Goal: Transaction & Acquisition: Obtain resource

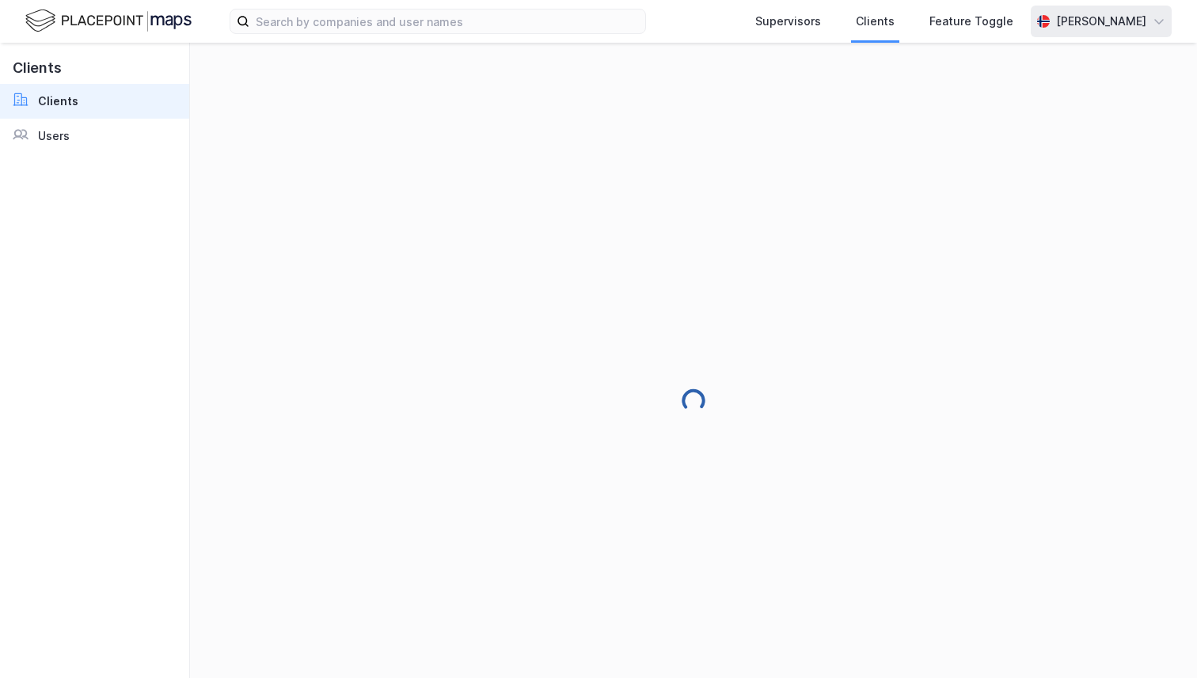
click at [1056, 21] on div "[PERSON_NAME]" at bounding box center [1101, 21] width 90 height 19
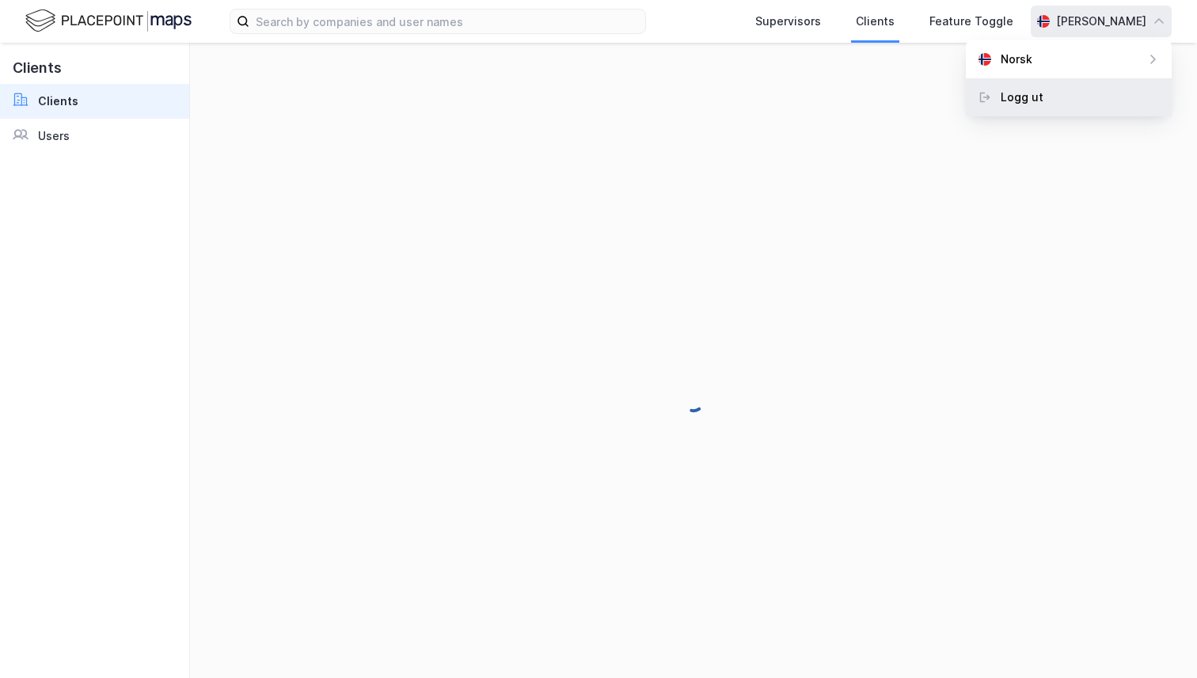
click at [1024, 94] on div "Logg ut" at bounding box center [1021, 97] width 43 height 19
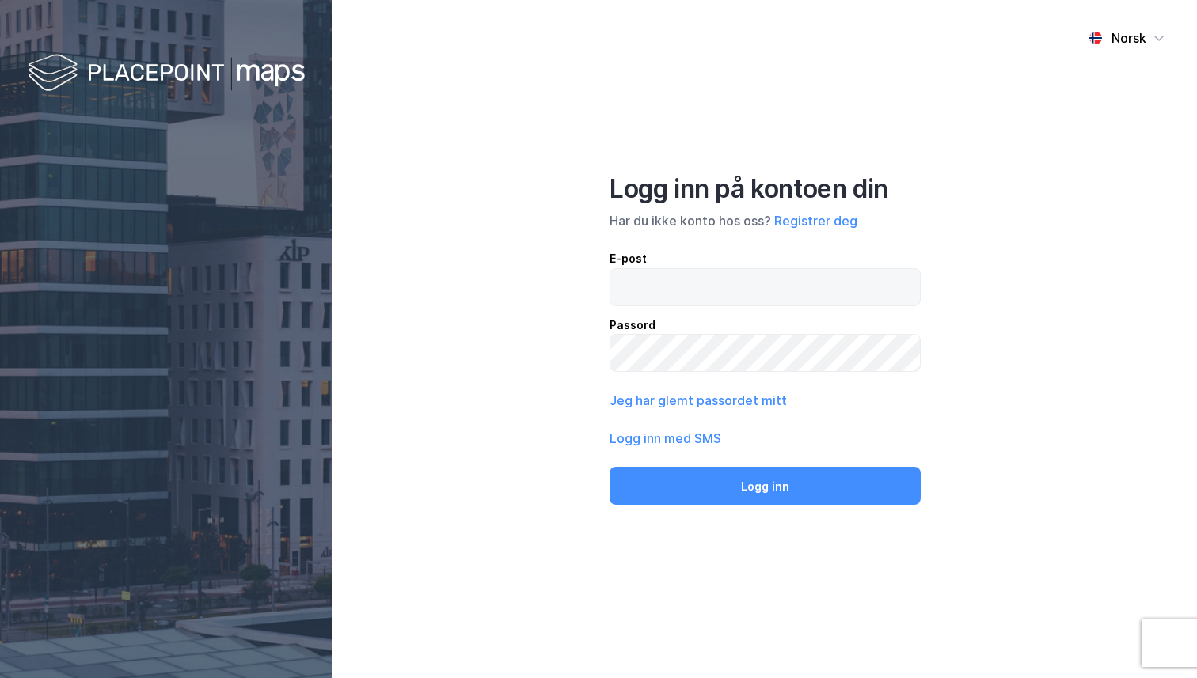
click at [694, 291] on input "email" at bounding box center [764, 287] width 309 height 36
type input "[PERSON_NAME][EMAIL_ADDRESS][DOMAIN_NAME]"
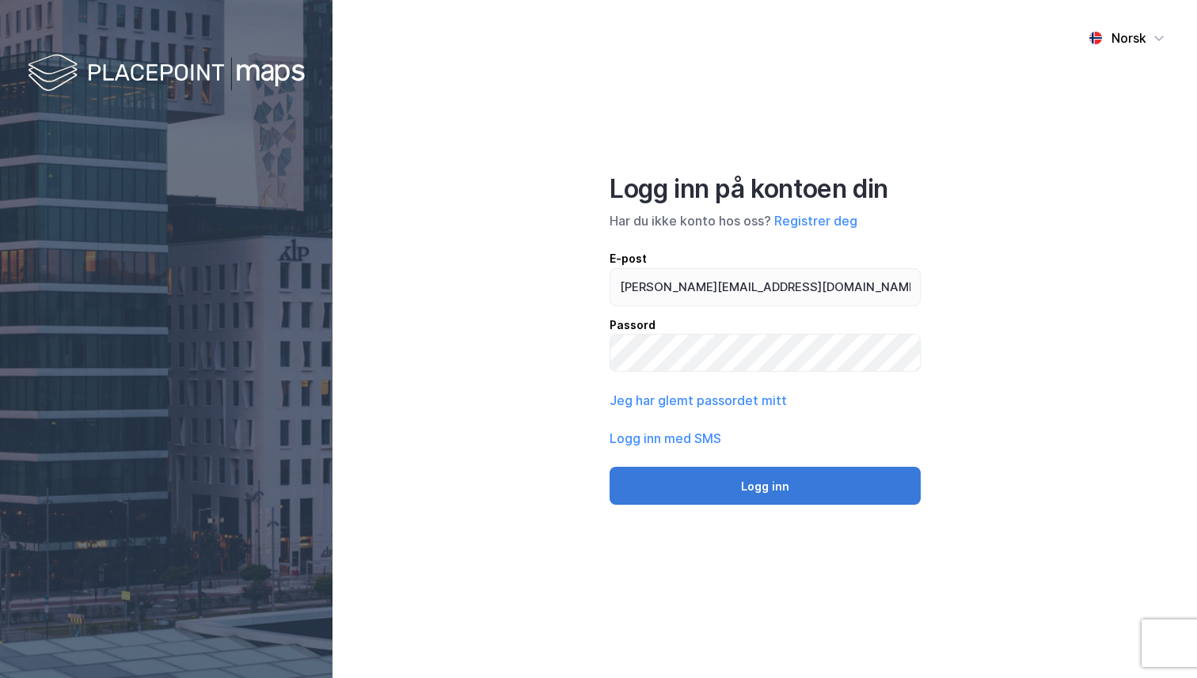
click at [731, 476] on button "Logg inn" at bounding box center [764, 486] width 311 height 38
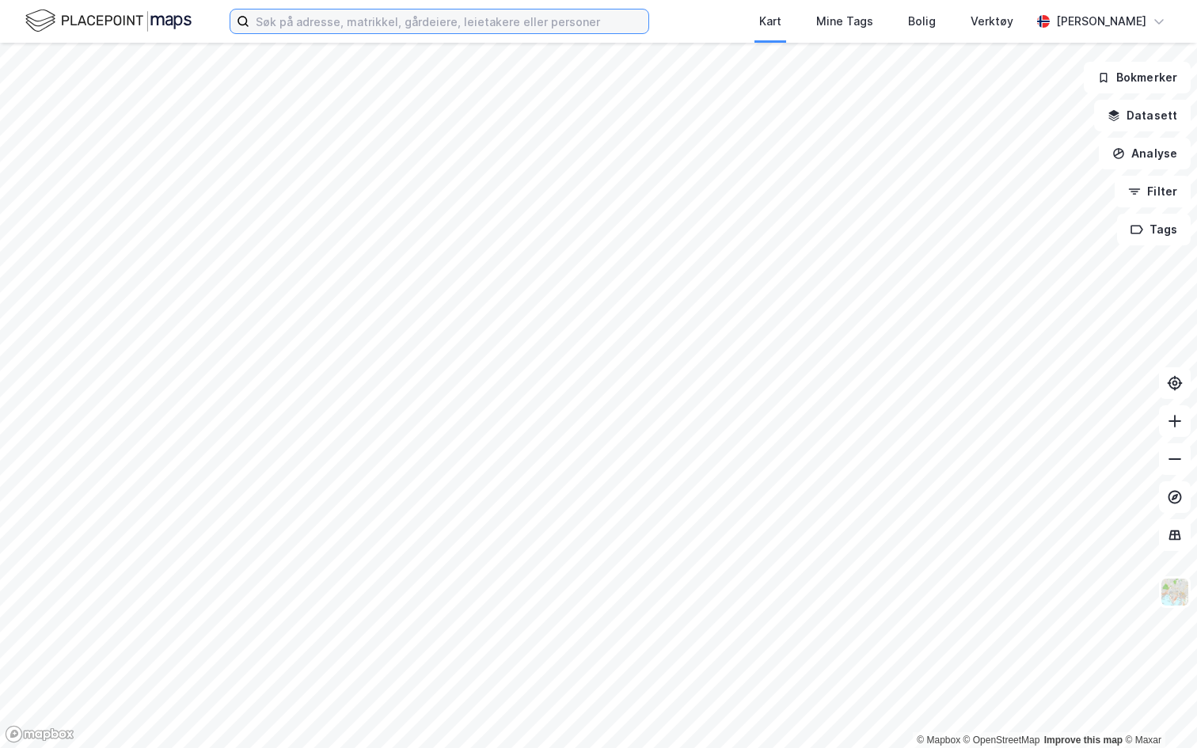
click at [307, 19] on input at bounding box center [448, 21] width 399 height 24
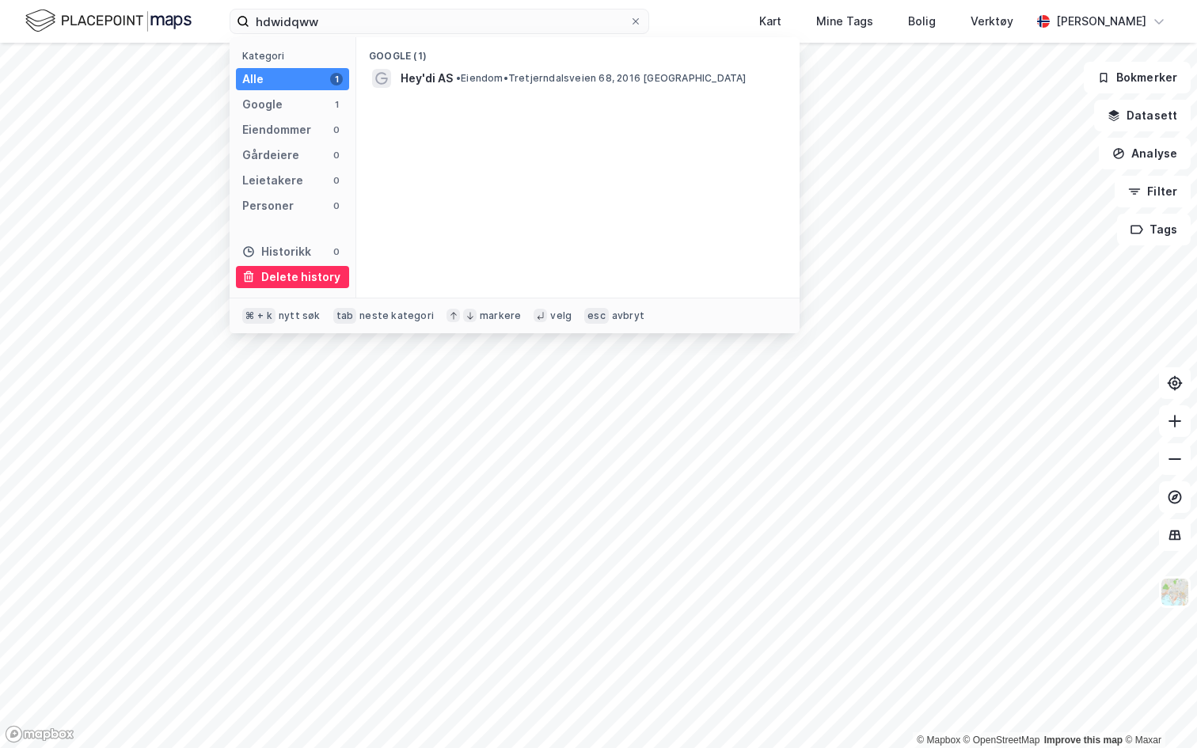
click at [282, 279] on div "Delete history" at bounding box center [300, 277] width 79 height 19
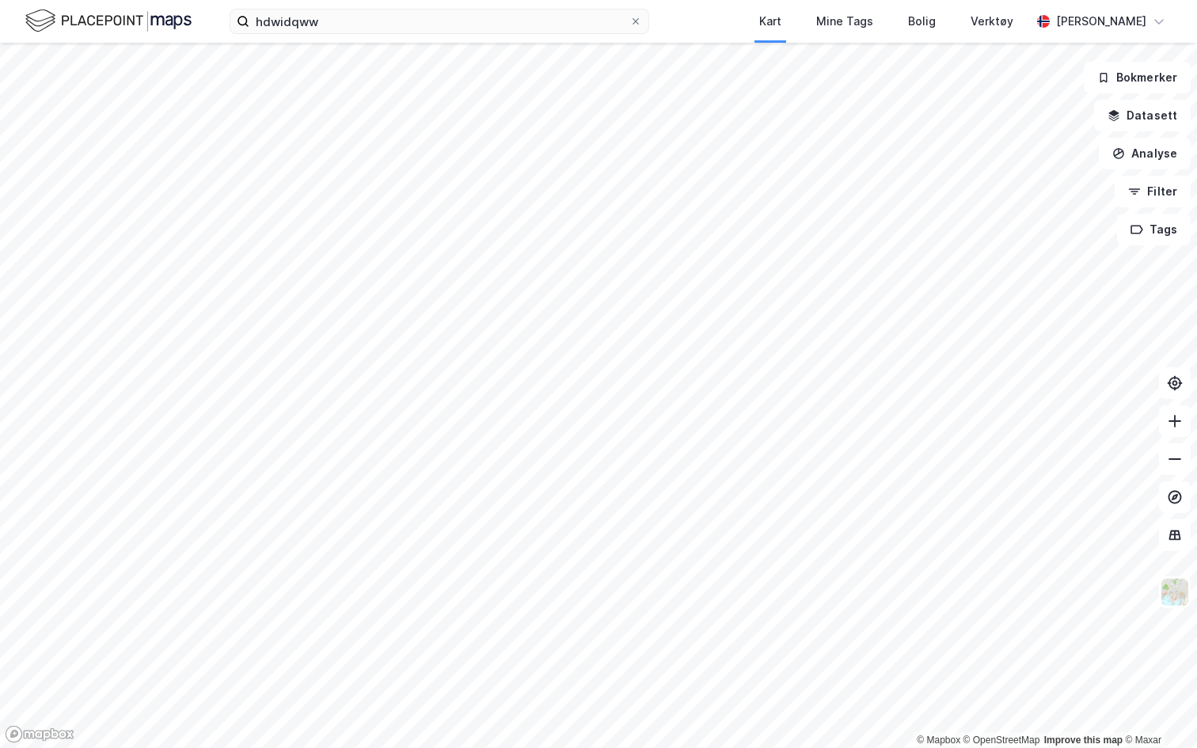
click at [135, 24] on img at bounding box center [108, 21] width 166 height 28
click at [366, 32] on input "hdwidqww" at bounding box center [439, 21] width 380 height 24
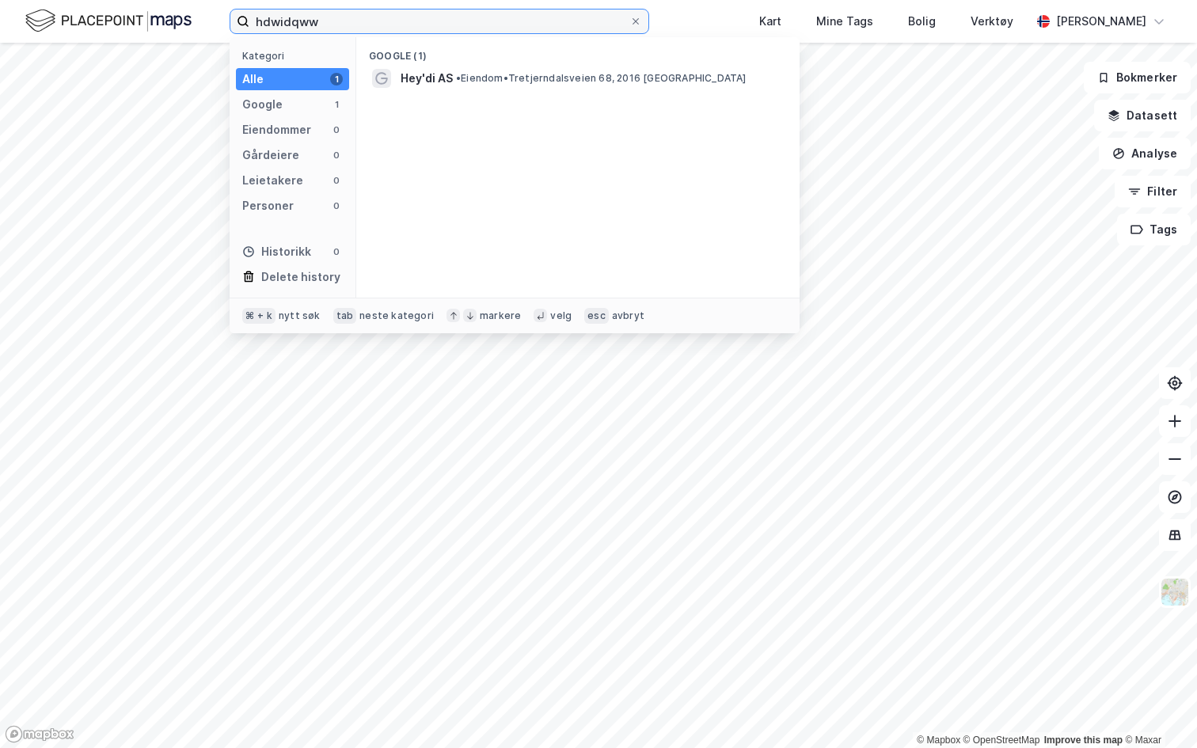
click at [366, 32] on input "hdwidqww" at bounding box center [439, 21] width 380 height 24
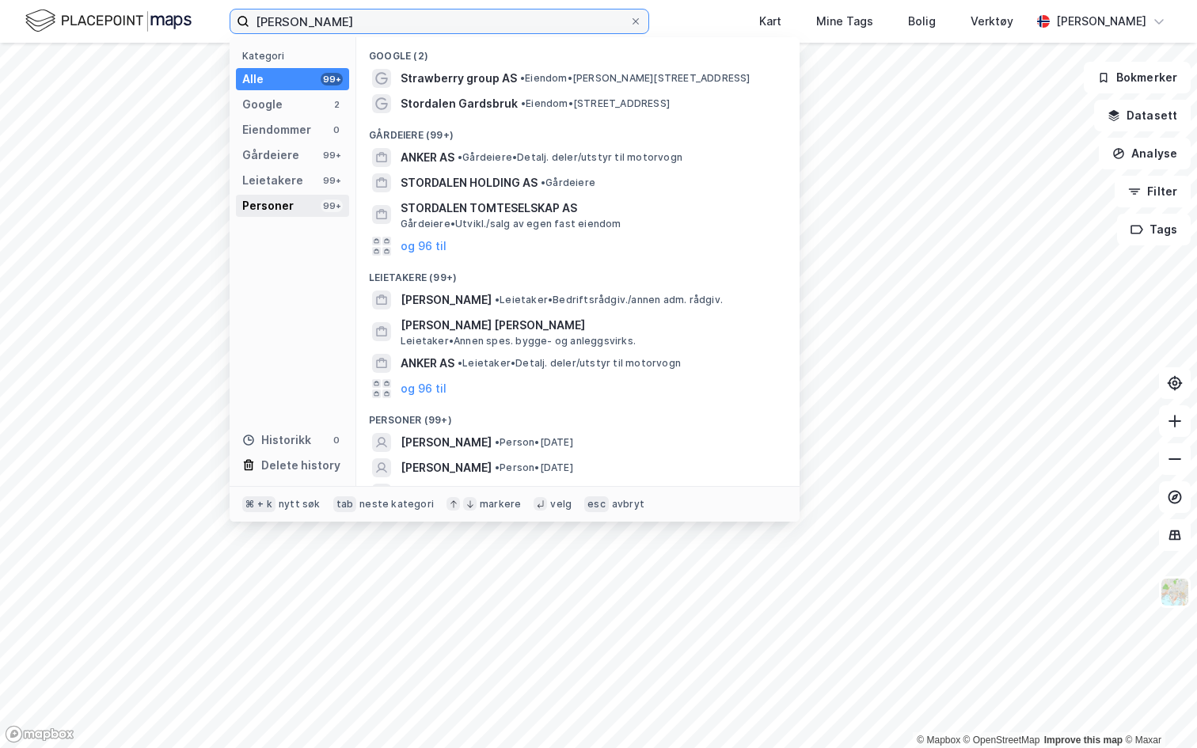
type input "[PERSON_NAME]"
click at [284, 206] on div "Personer" at bounding box center [267, 205] width 51 height 19
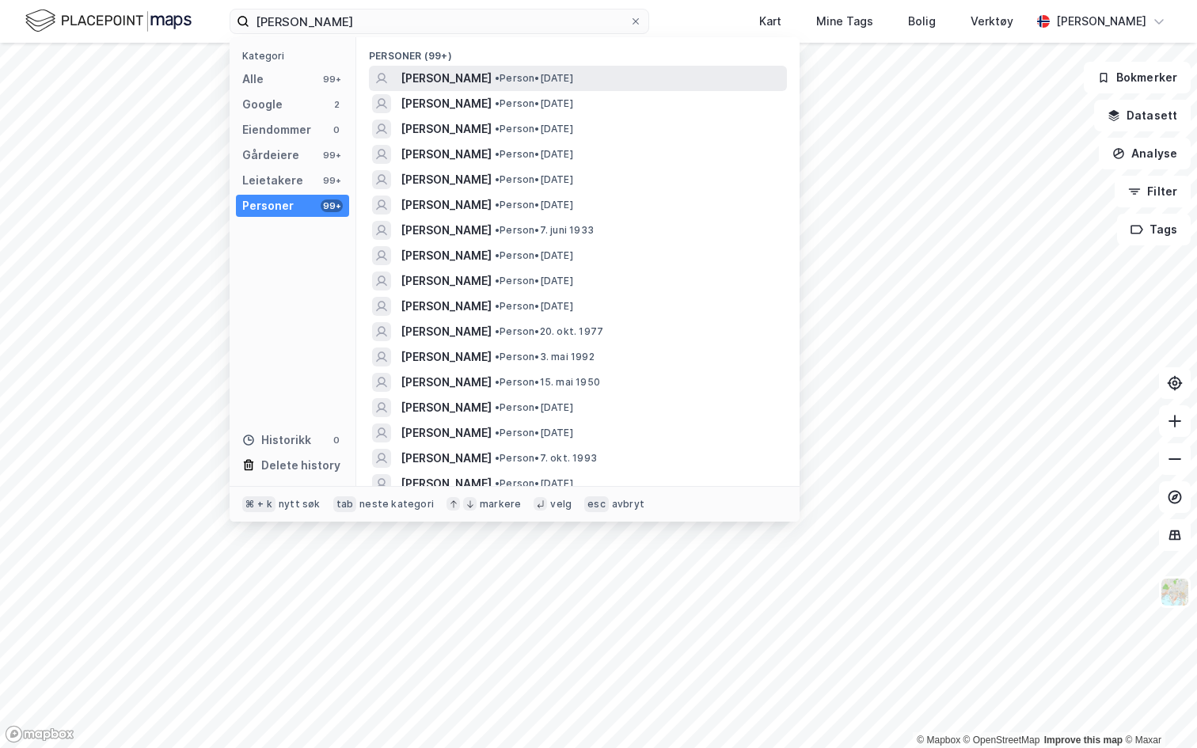
click at [480, 75] on span "[PERSON_NAME]" at bounding box center [445, 78] width 91 height 19
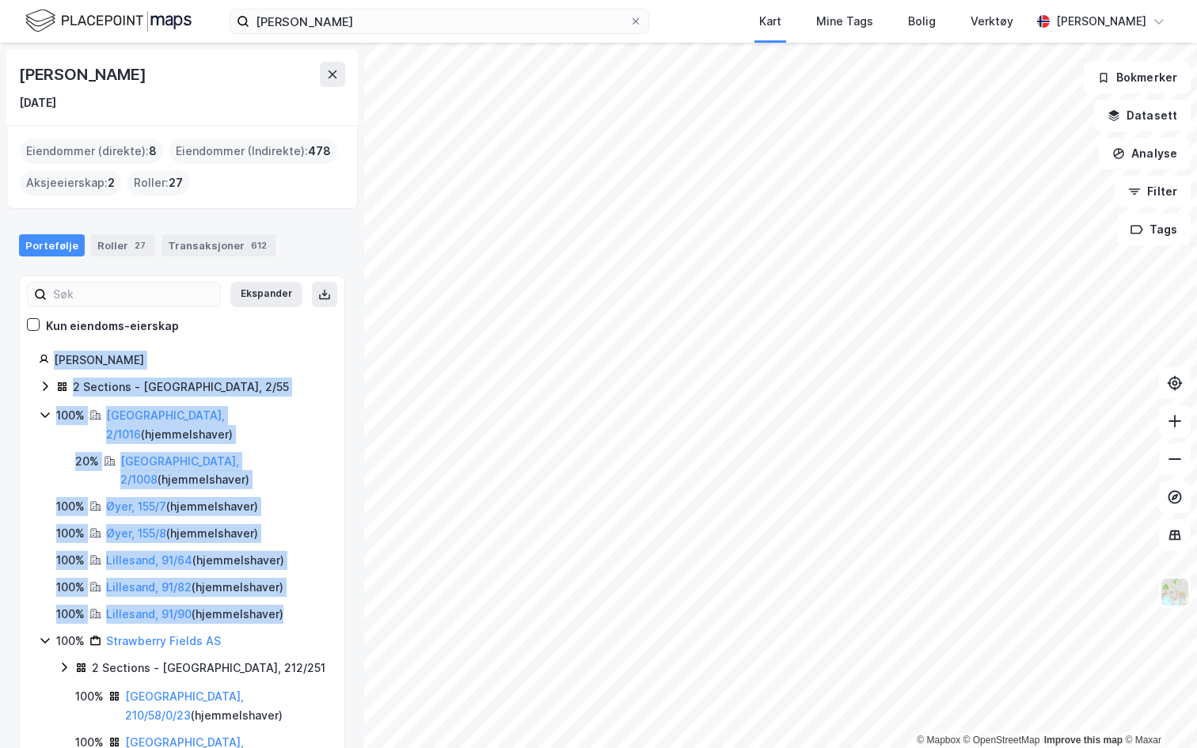
drag, startPoint x: 25, startPoint y: 343, endPoint x: 281, endPoint y: 590, distance: 355.4
click at [281, 590] on div "Ekspander Kun eiendoms-eierskap [PERSON_NAME] 2 Sections - [GEOGRAPHIC_DATA], 2…" at bounding box center [182, 703] width 326 height 856
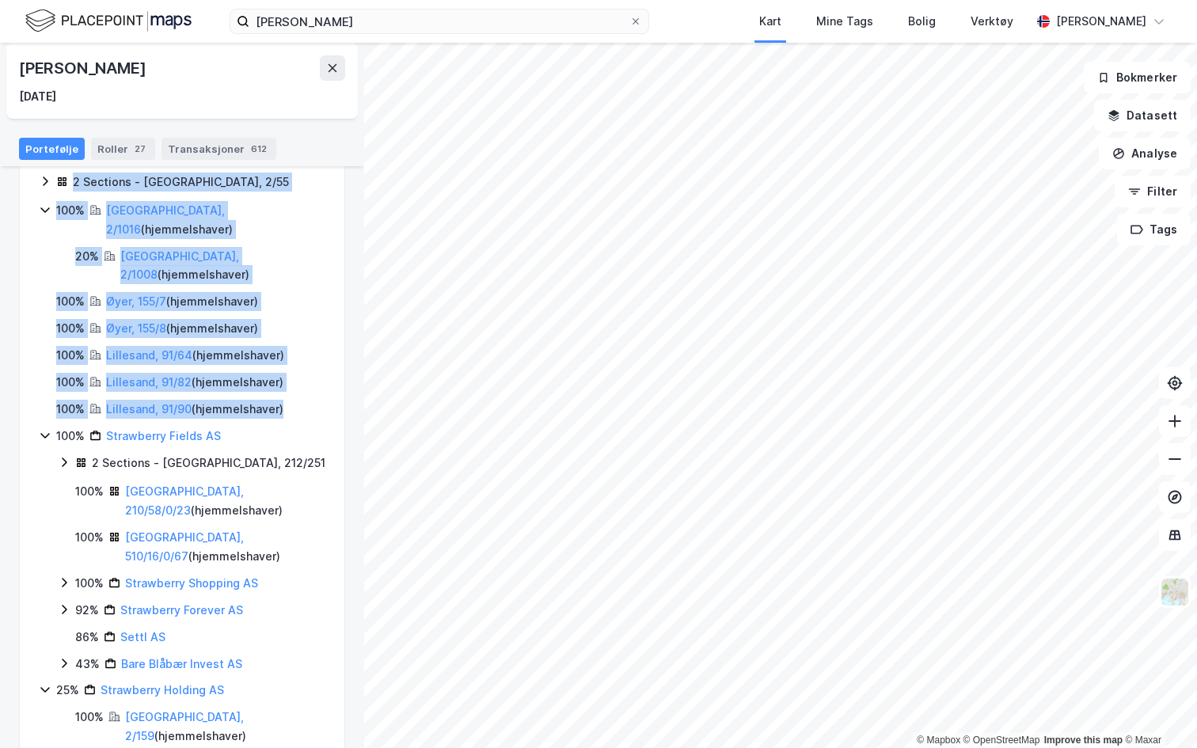
scroll to position [284, 0]
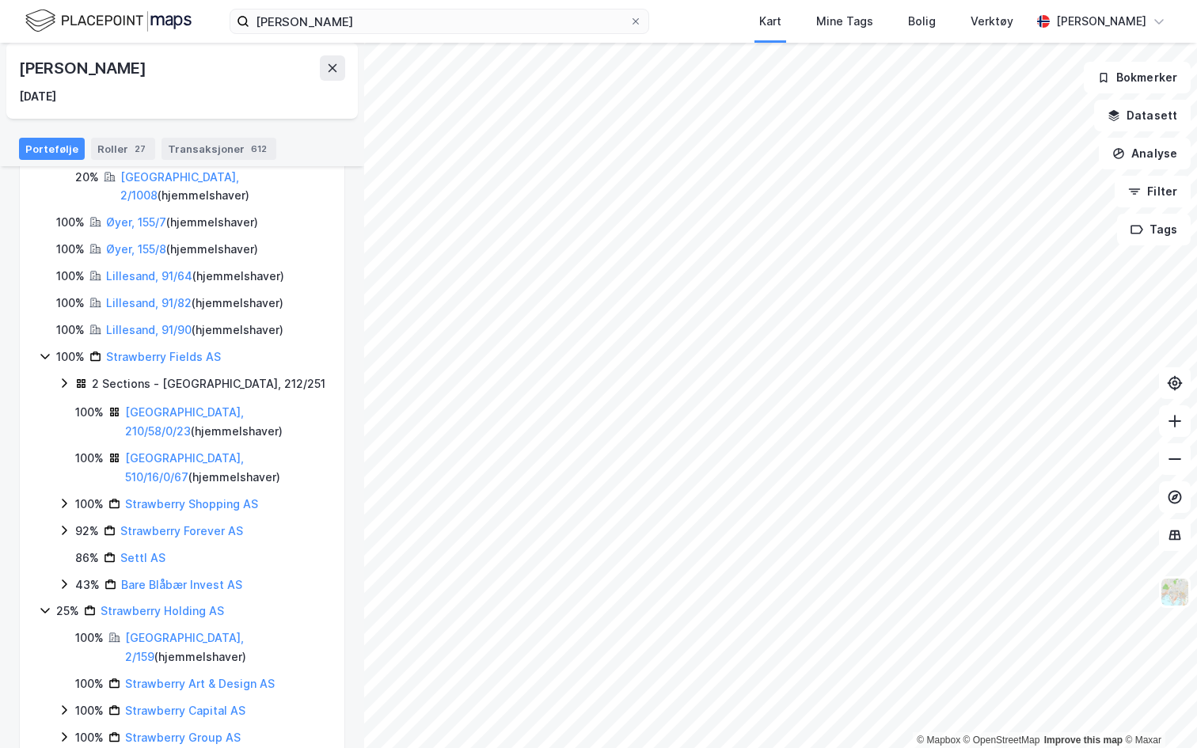
click at [305, 374] on div "2 Sections - [GEOGRAPHIC_DATA], 212/251" at bounding box center [200, 383] width 250 height 19
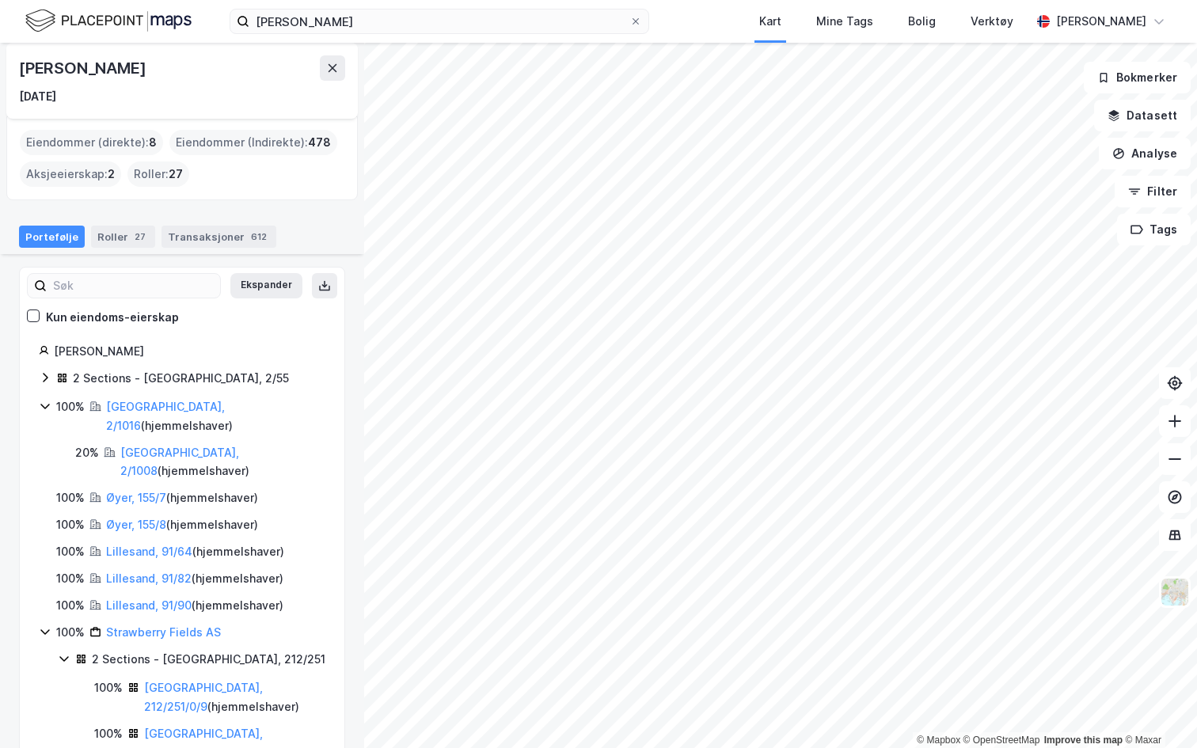
scroll to position [0, 0]
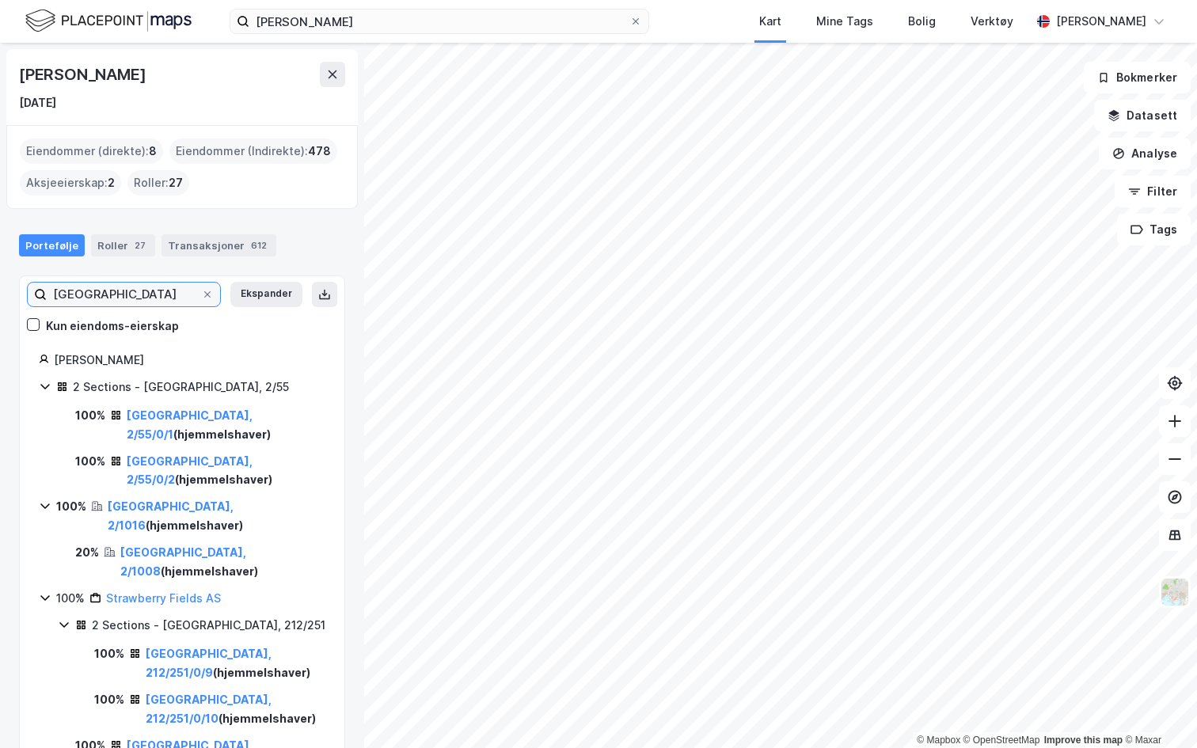
click at [132, 294] on input "[GEOGRAPHIC_DATA]" at bounding box center [124, 295] width 154 height 24
click at [97, 299] on input "[GEOGRAPHIC_DATA]" at bounding box center [124, 295] width 154 height 24
type input "[GEOGRAPHIC_DATA]"
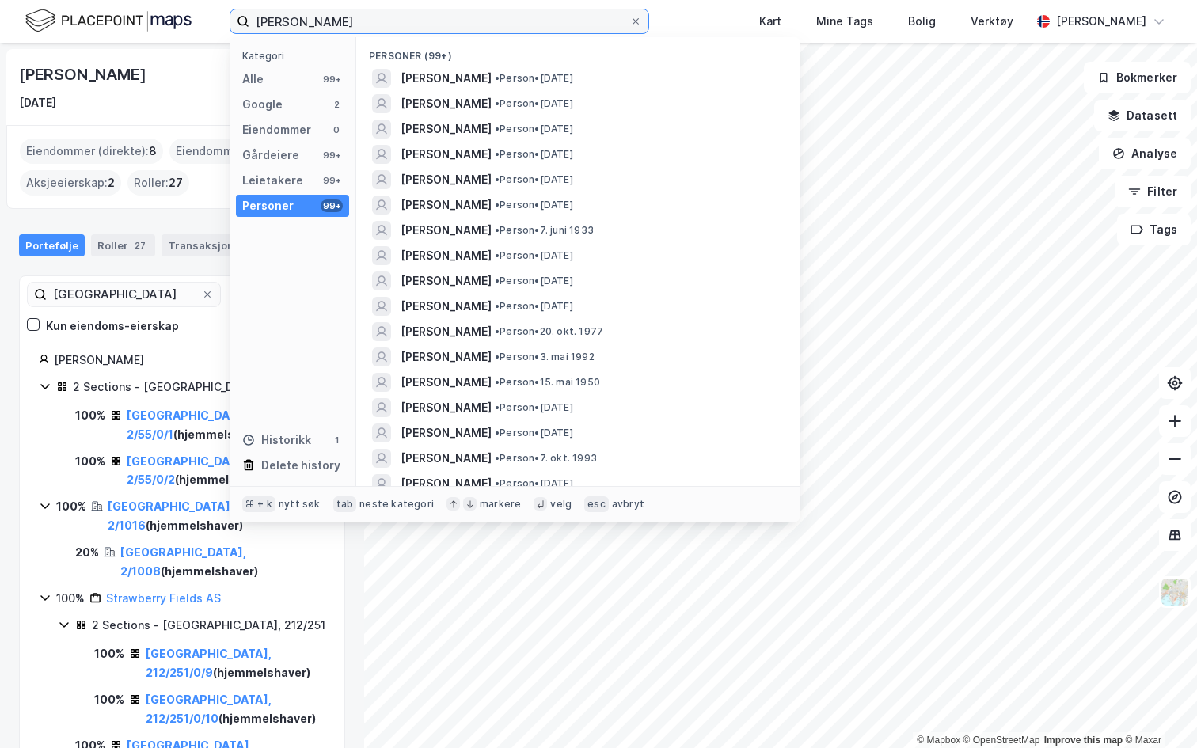
click at [310, 29] on input "[PERSON_NAME]" at bounding box center [439, 21] width 380 height 24
click at [309, 25] on input "[PERSON_NAME]" at bounding box center [439, 21] width 380 height 24
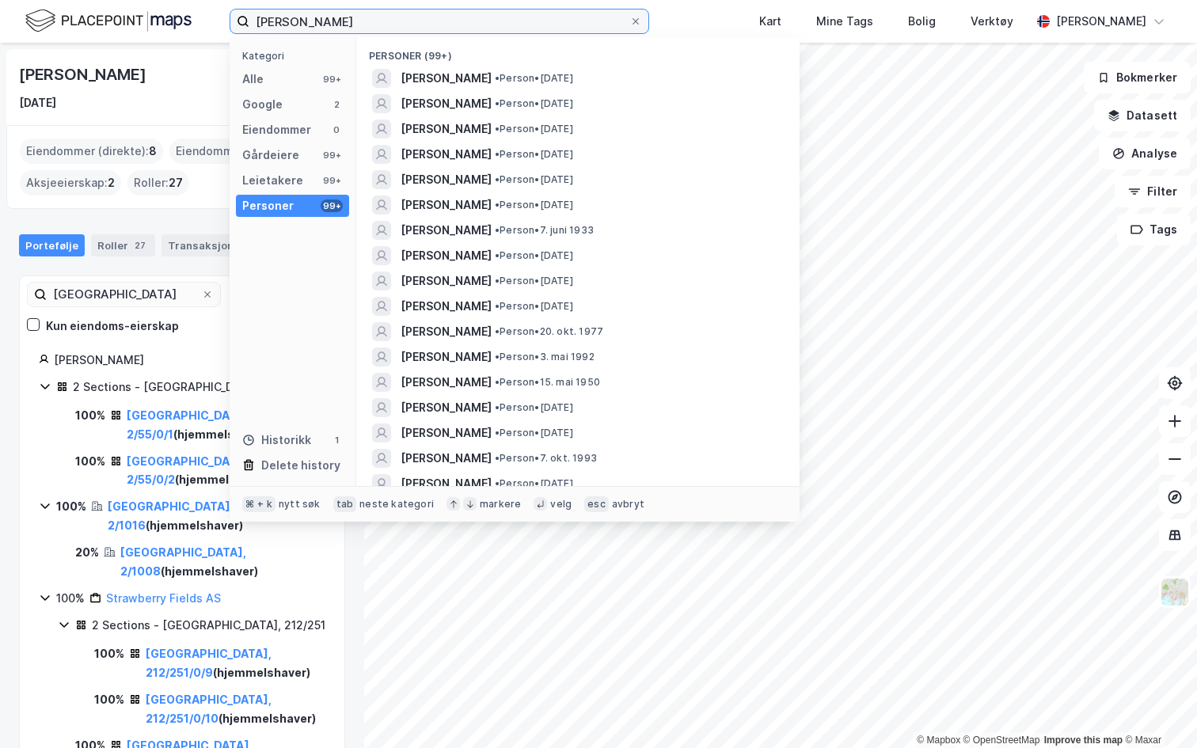
click at [309, 25] on input "[PERSON_NAME]" at bounding box center [439, 21] width 380 height 24
type input "storebrand"
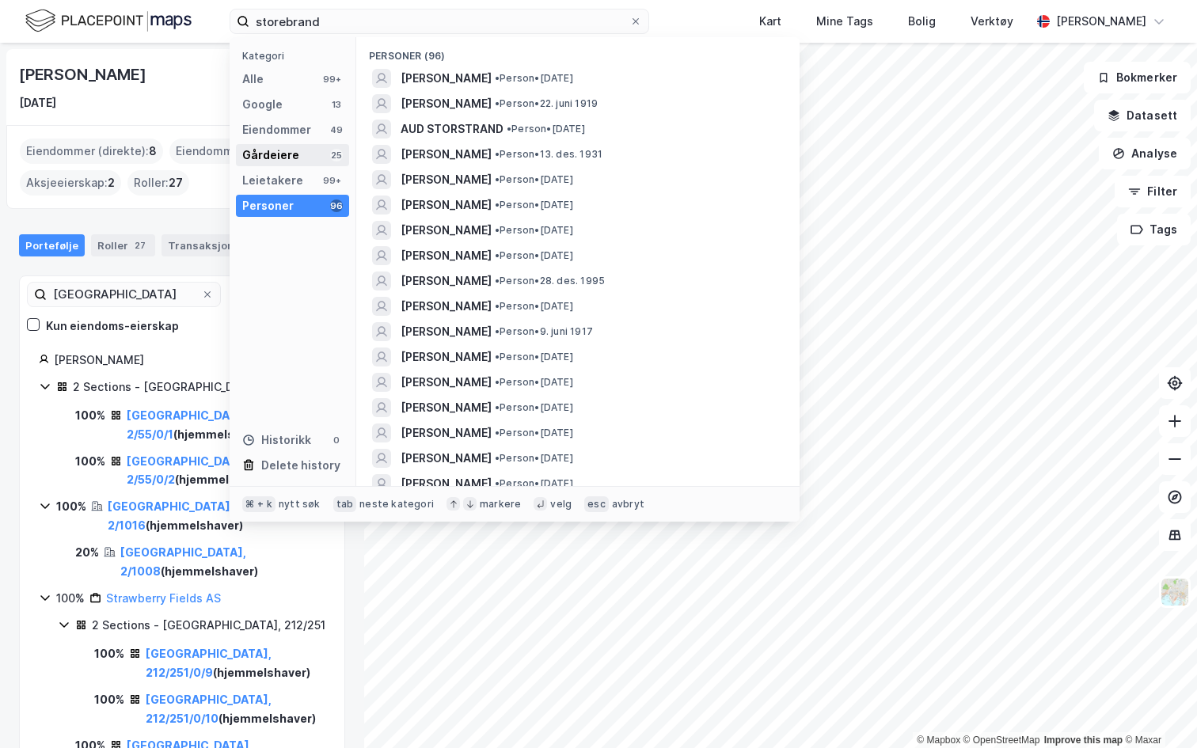
click at [290, 149] on div "Gårdeiere" at bounding box center [270, 155] width 57 height 19
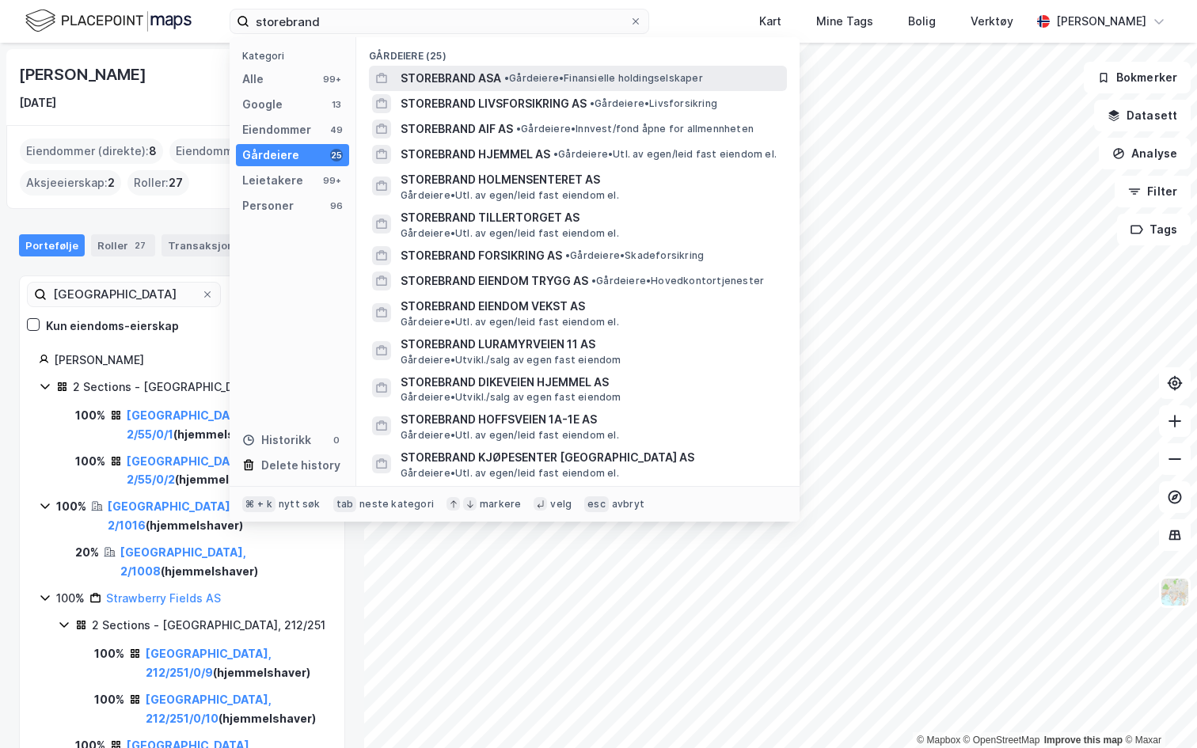
click at [465, 72] on span "STOREBRAND ASA" at bounding box center [450, 78] width 101 height 19
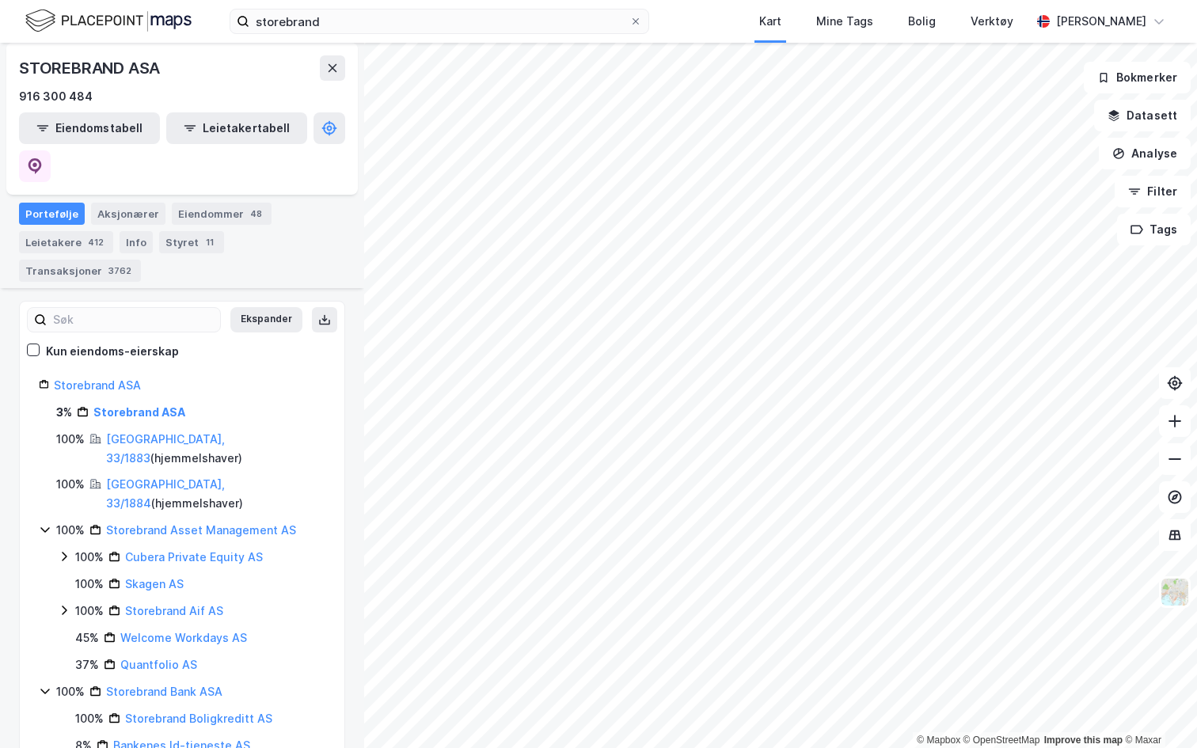
scroll to position [144, 0]
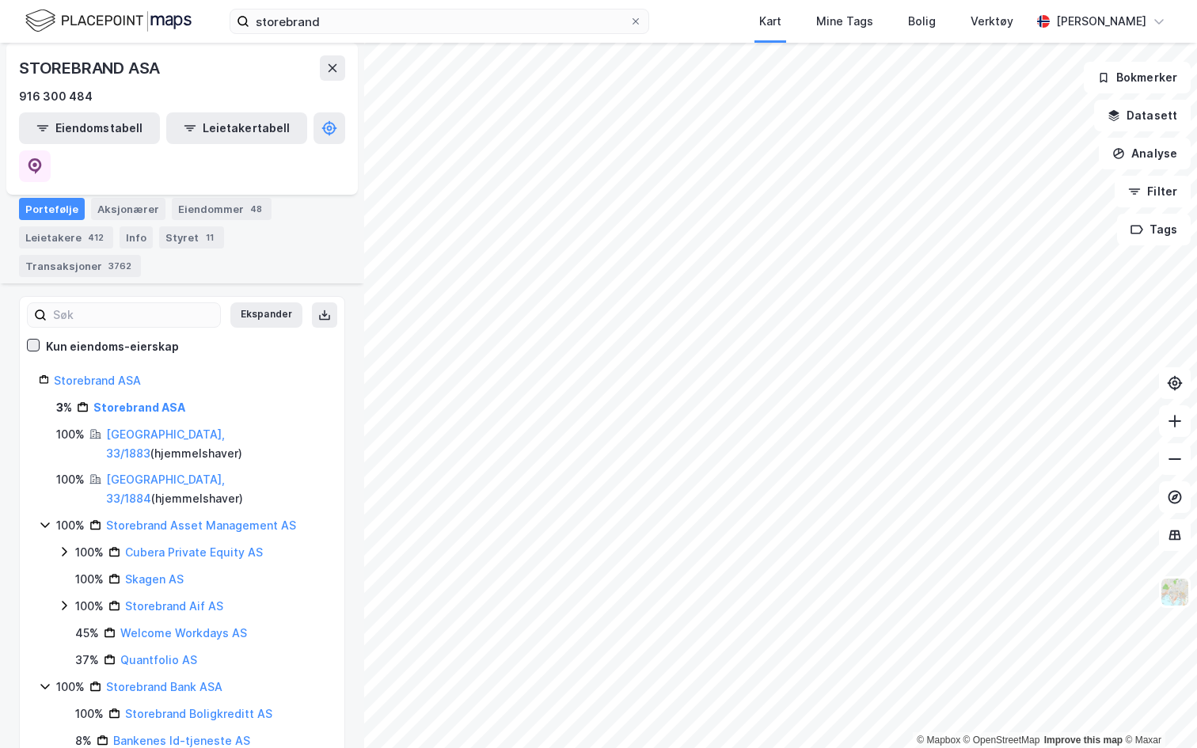
click at [36, 340] on icon at bounding box center [33, 345] width 11 height 11
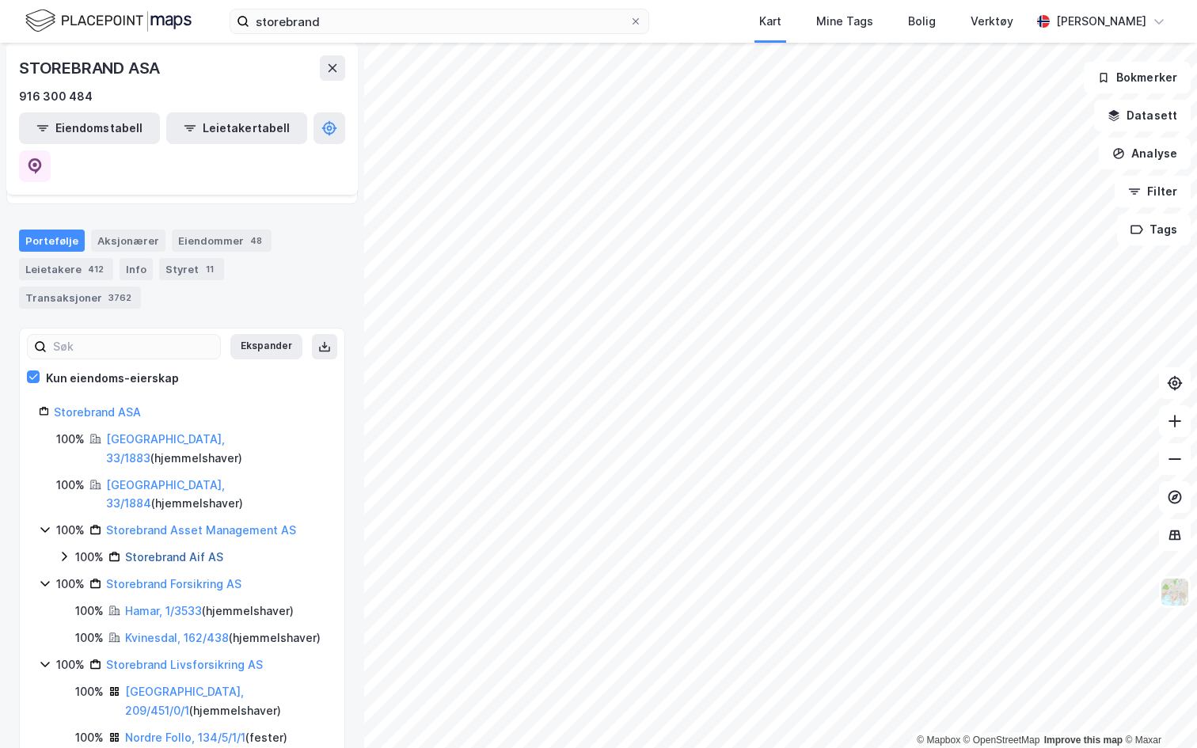
scroll to position [132, 0]
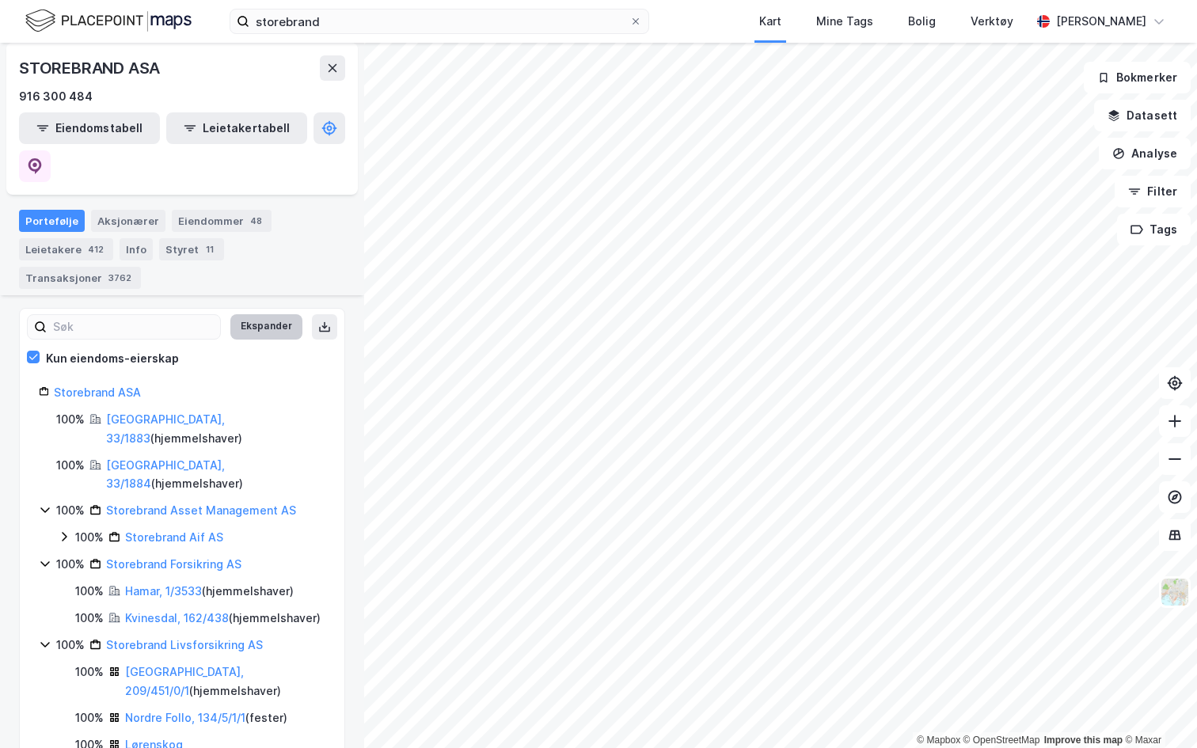
click at [262, 314] on button "Ekspander" at bounding box center [266, 326] width 72 height 25
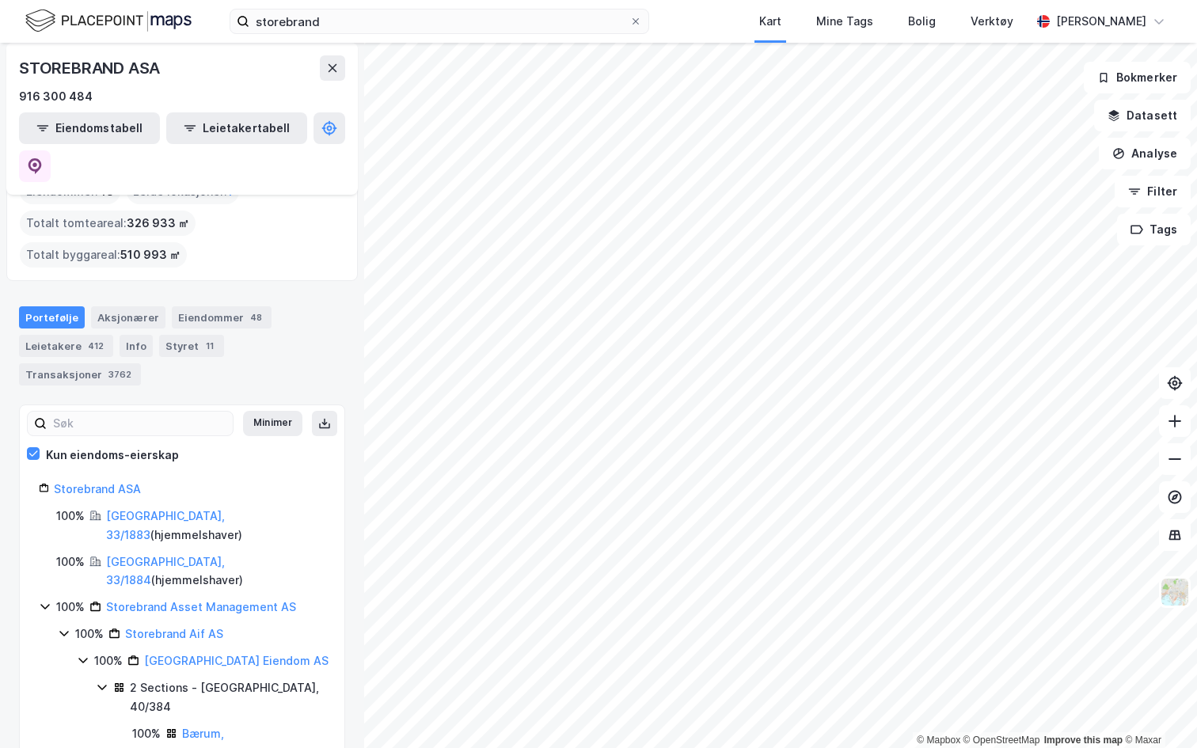
scroll to position [0, 0]
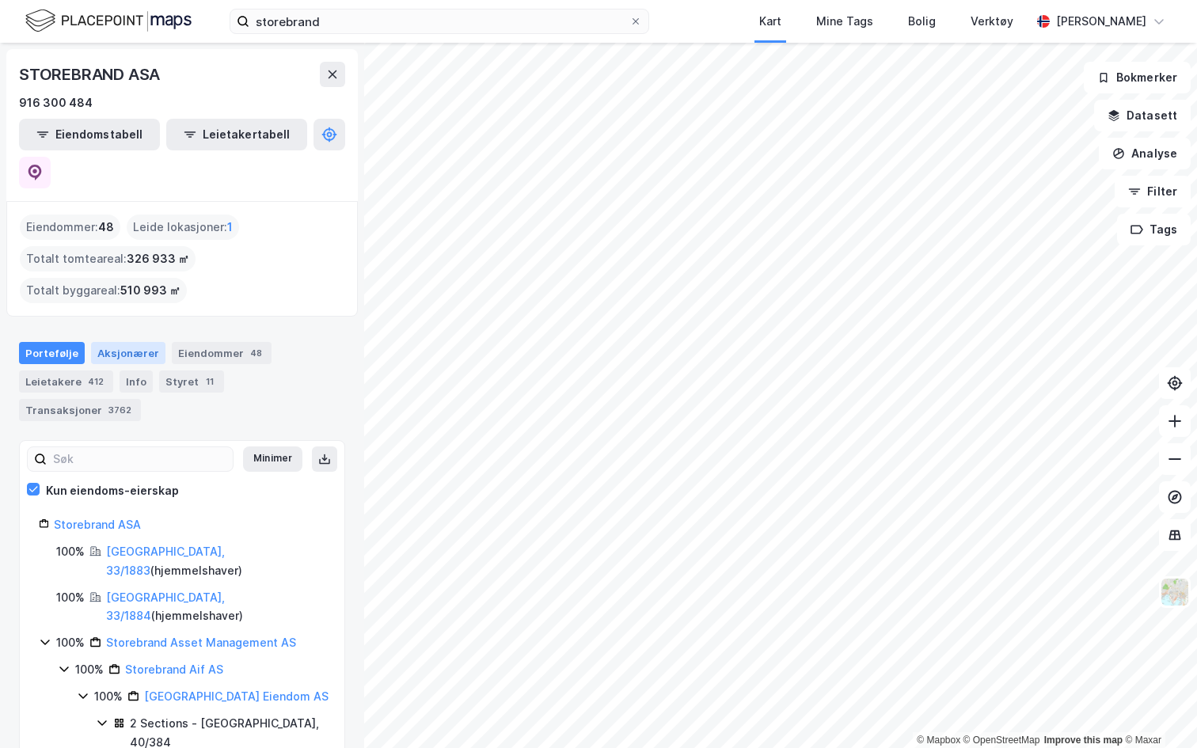
click at [135, 342] on div "Aksjonærer" at bounding box center [128, 353] width 74 height 22
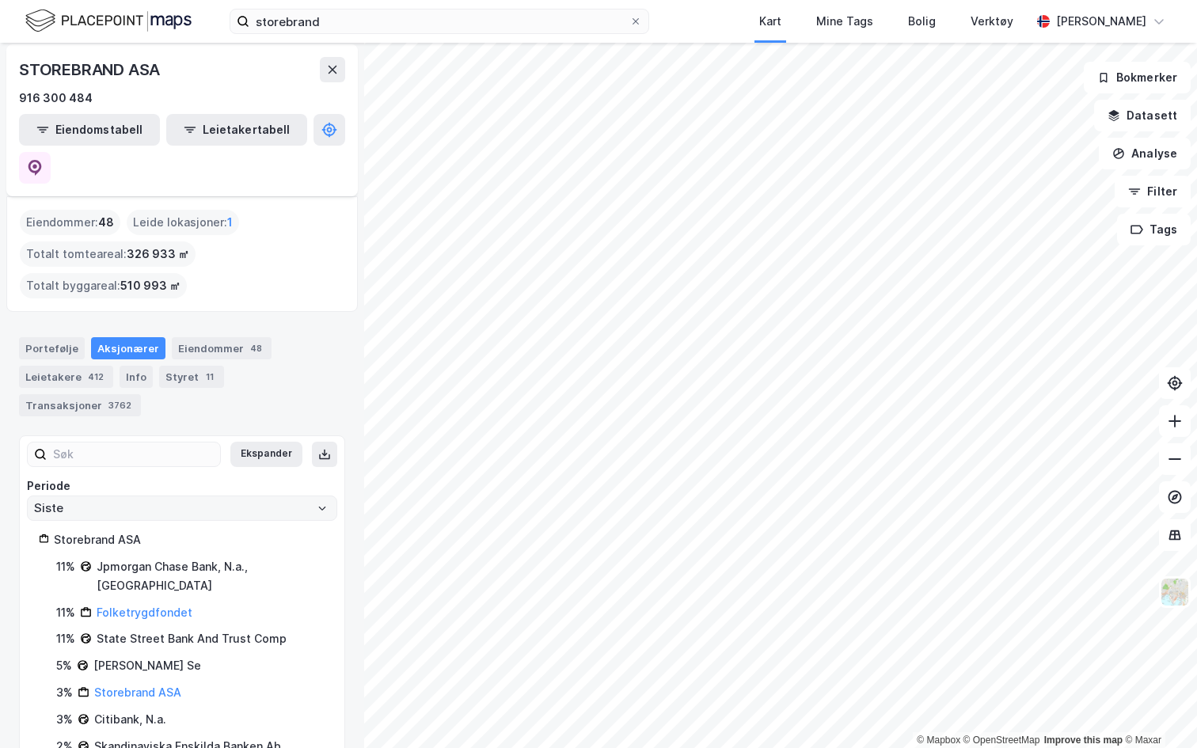
scroll to position [6, 0]
click at [154, 495] on input "Siste" at bounding box center [182, 507] width 309 height 24
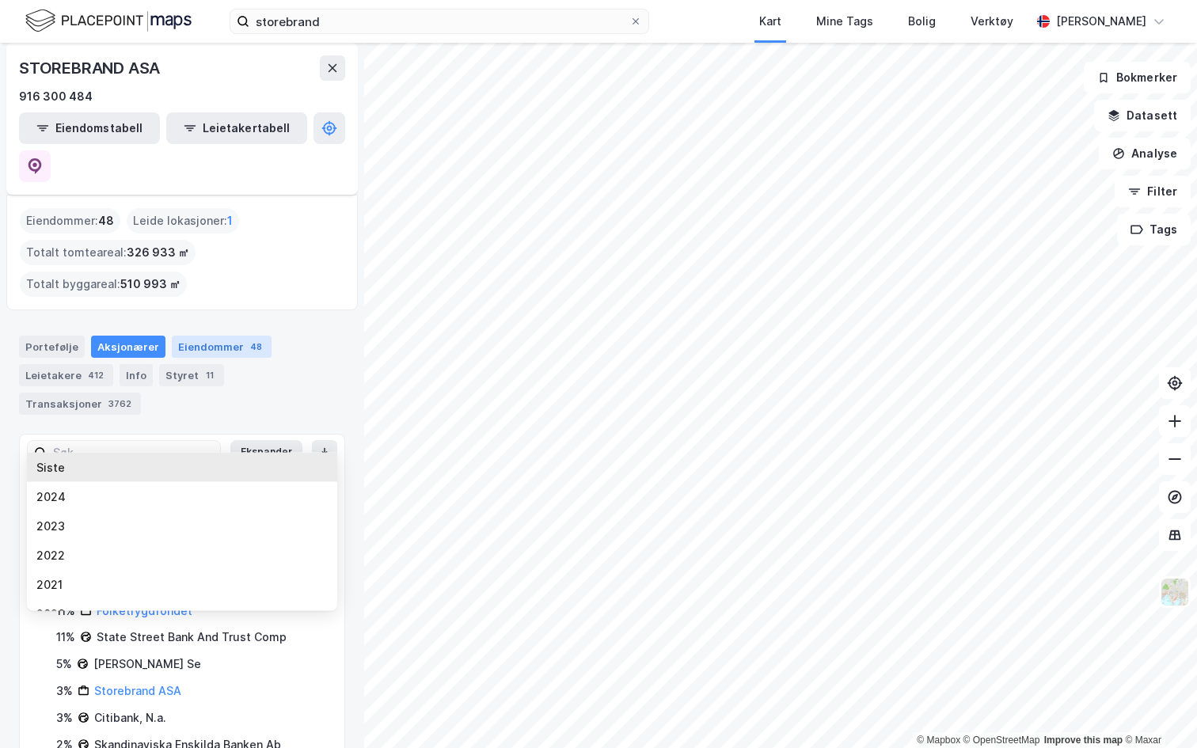
click at [252, 336] on div "Eiendommer 48" at bounding box center [222, 347] width 100 height 22
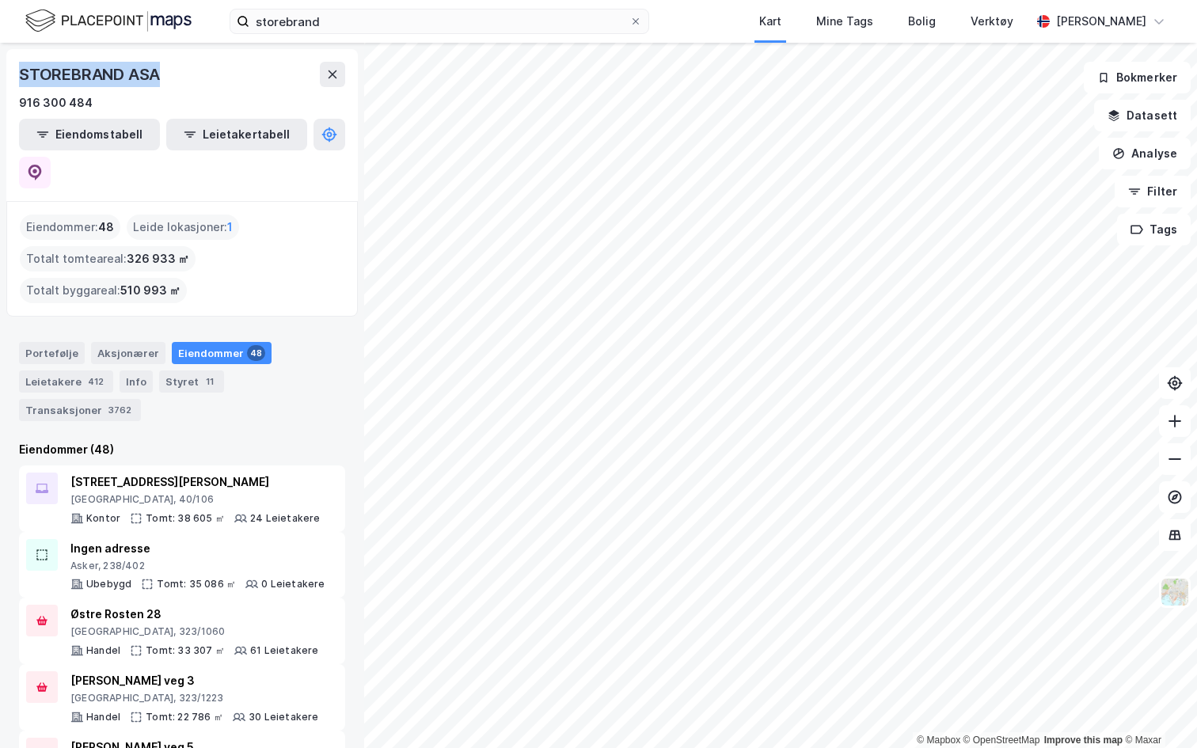
drag, startPoint x: 16, startPoint y: 74, endPoint x: 212, endPoint y: 66, distance: 196.4
click at [212, 66] on div "STOREBRAND ASA 916 300 484 Eiendomstabell Leietakertabell" at bounding box center [181, 125] width 351 height 152
click at [207, 66] on div "STOREBRAND ASA" at bounding box center [182, 74] width 326 height 25
click at [91, 374] on div "412" at bounding box center [96, 382] width 22 height 16
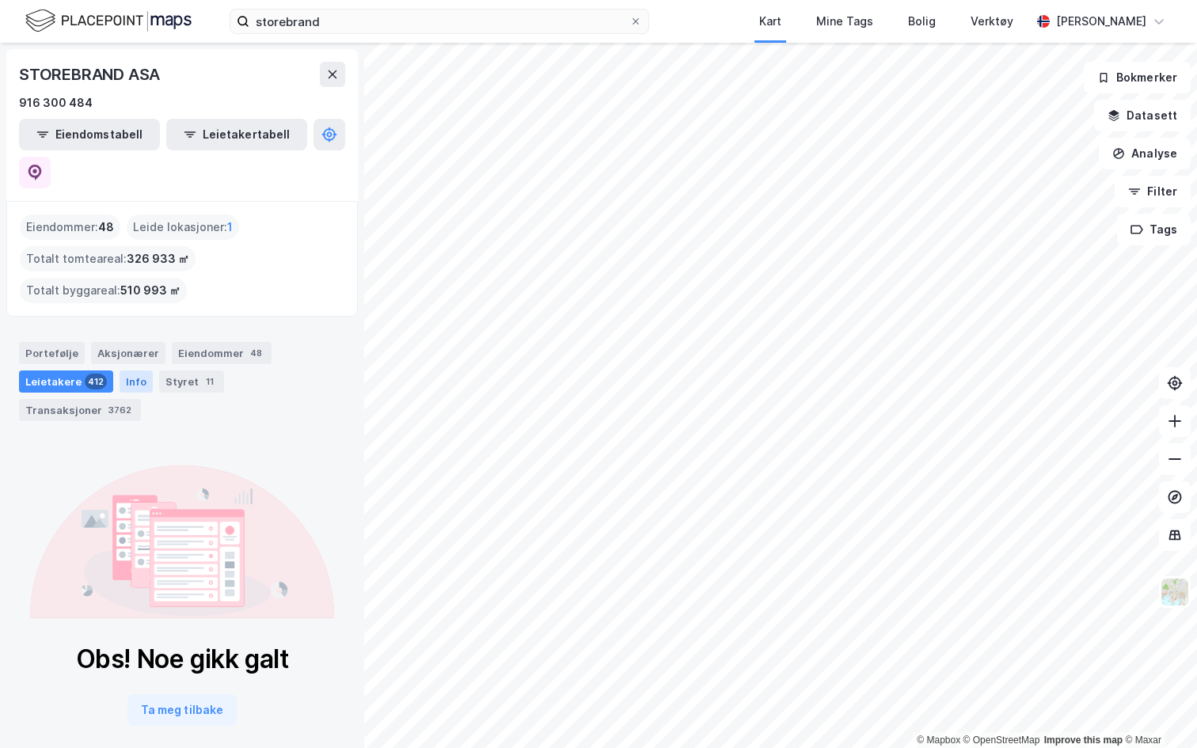
click at [131, 370] on div "Info" at bounding box center [136, 381] width 33 height 22
click at [52, 370] on div "Leietakere 412" at bounding box center [66, 381] width 94 height 22
click at [189, 370] on div "Styret 11" at bounding box center [191, 381] width 65 height 22
click at [112, 342] on div "Portefølje Aksjonærer Eiendommer 48 Leietakere 412 Info Styret 11 Transaksjoner…" at bounding box center [182, 381] width 326 height 79
click at [144, 370] on div "Info" at bounding box center [136, 381] width 33 height 22
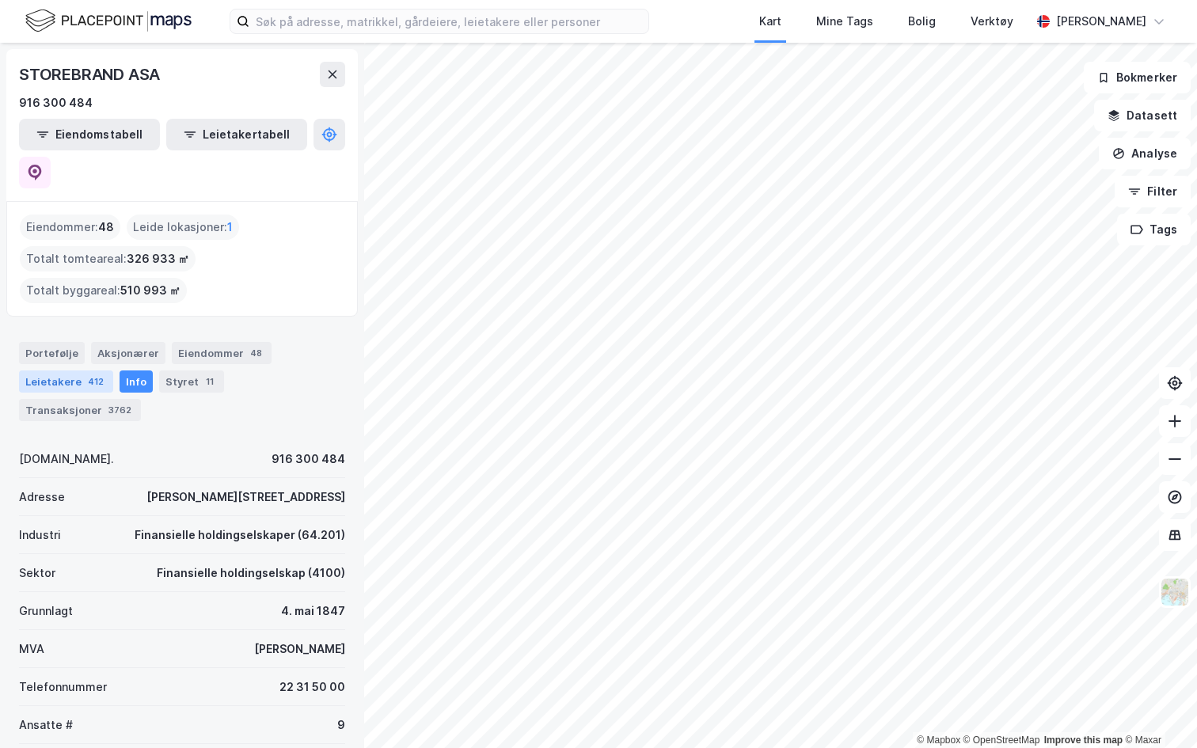
click at [87, 374] on div "412" at bounding box center [96, 382] width 22 height 16
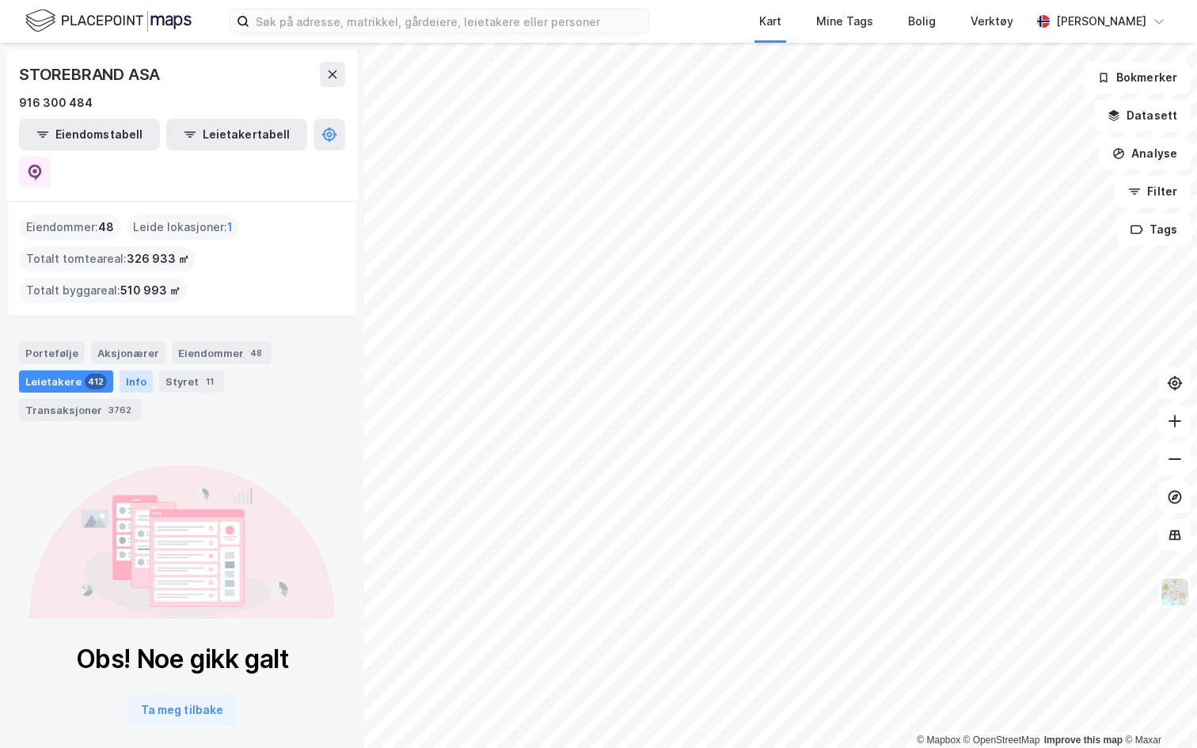
click at [130, 370] on div "Info" at bounding box center [136, 381] width 33 height 22
click at [175, 370] on div "Styret 11" at bounding box center [191, 381] width 65 height 22
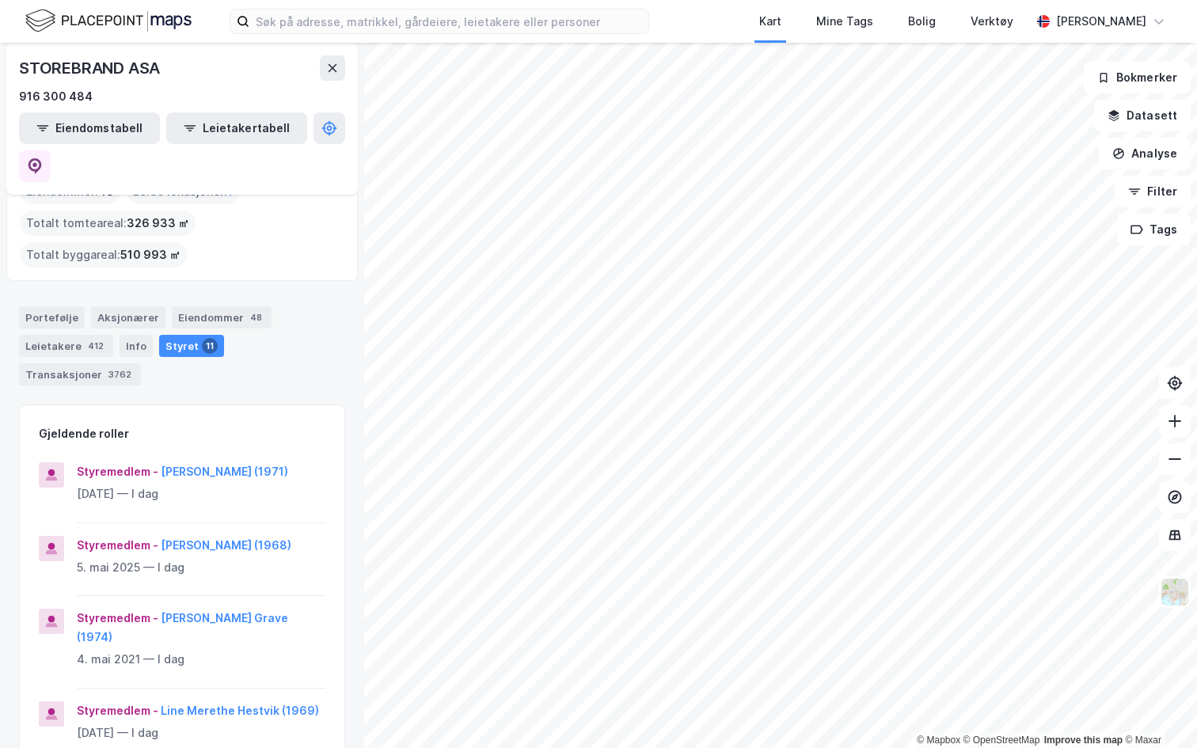
scroll to position [34, 0]
click at [76, 336] on div "Leietakere 412" at bounding box center [66, 347] width 94 height 22
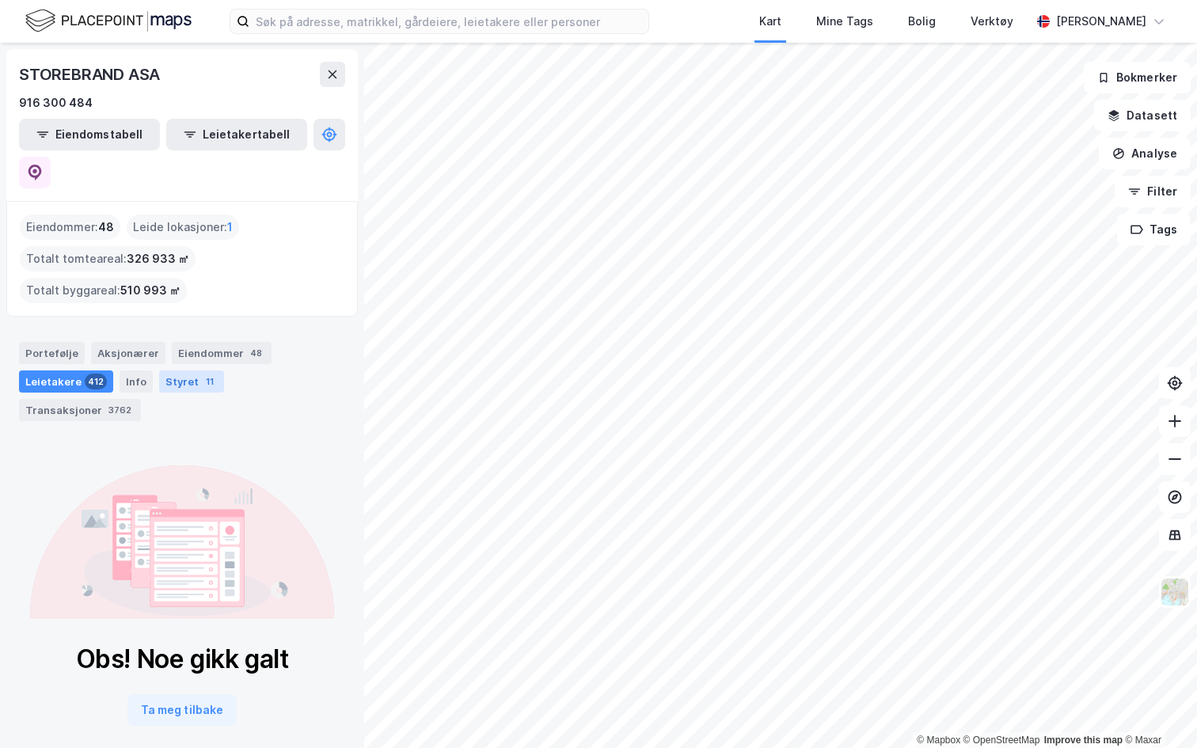
click at [177, 370] on div "Styret 11" at bounding box center [191, 381] width 65 height 22
click at [135, 370] on div "Info" at bounding box center [136, 381] width 33 height 22
click at [182, 370] on div "Styret 11" at bounding box center [191, 381] width 65 height 22
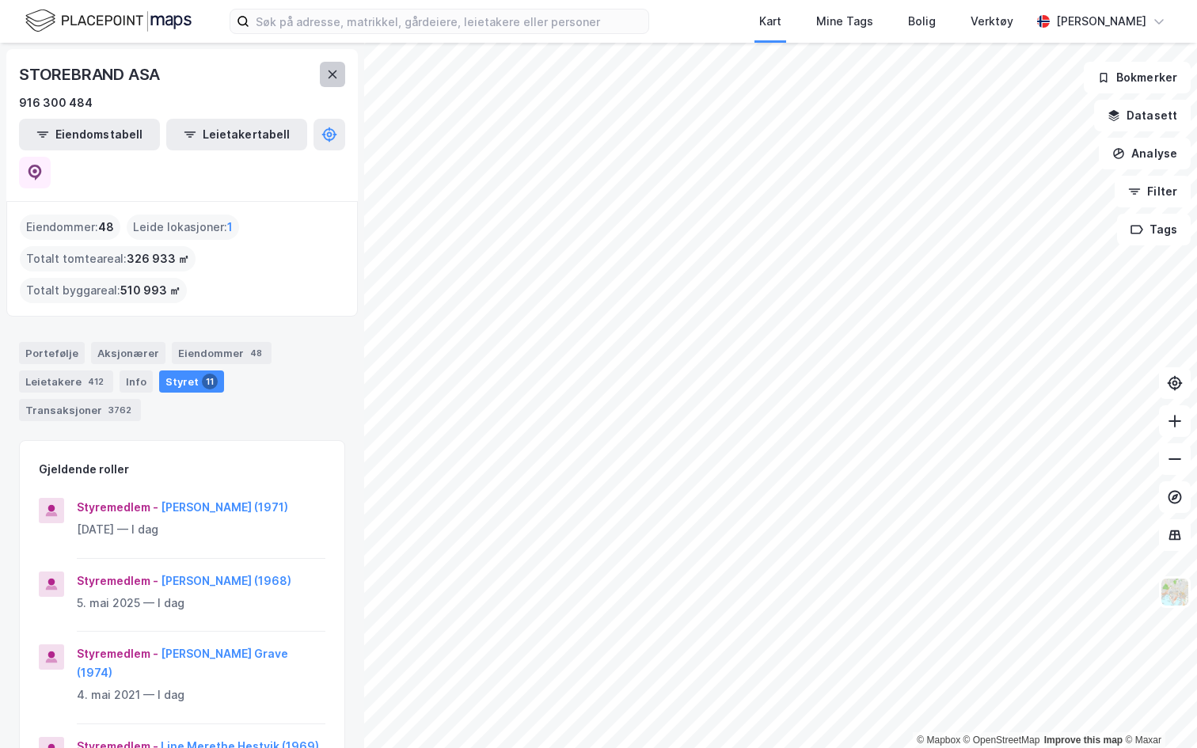
click at [333, 70] on icon at bounding box center [332, 74] width 13 height 13
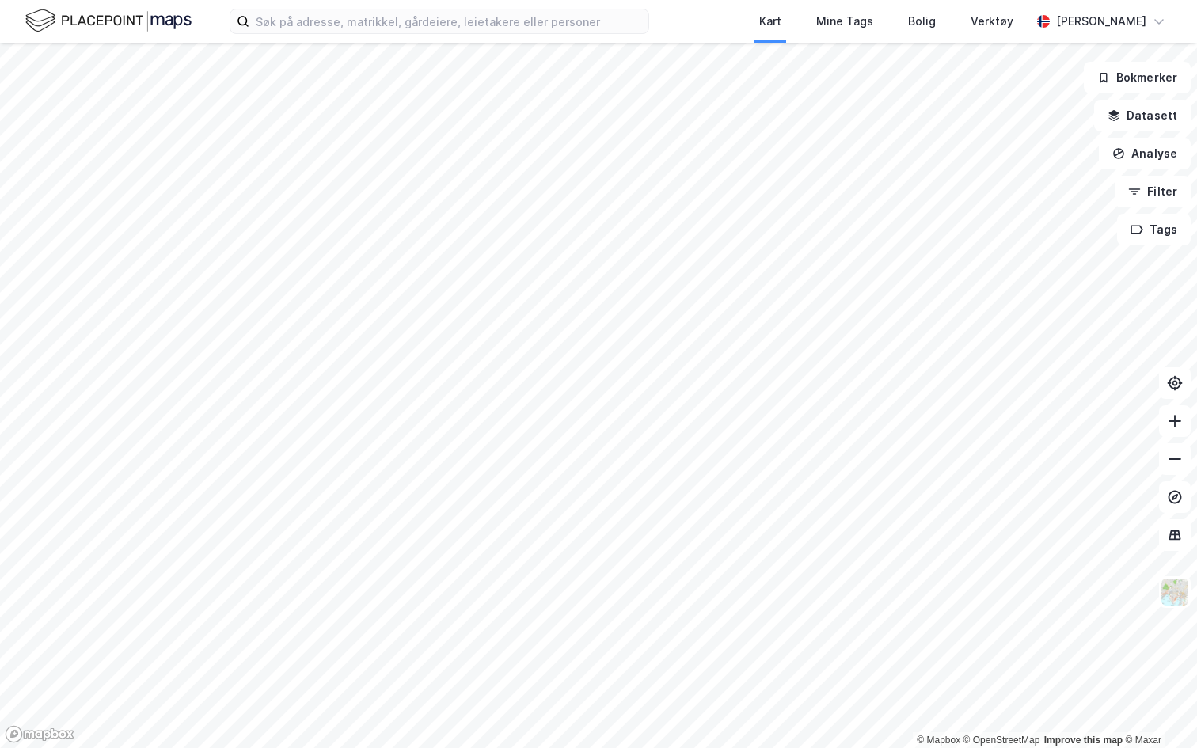
click at [333, 7] on div "Kart Mine Tags Bolig Verktøy Andreas Vestadmin" at bounding box center [598, 21] width 1197 height 43
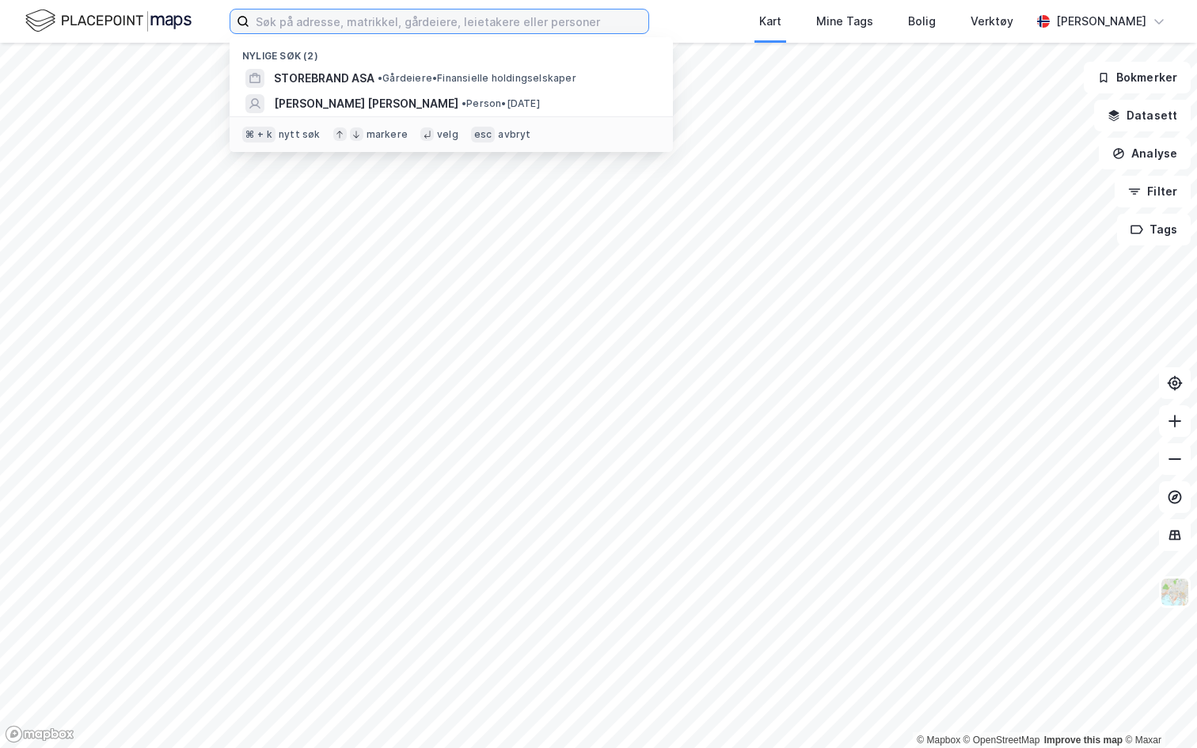
click at [328, 17] on input at bounding box center [448, 21] width 399 height 24
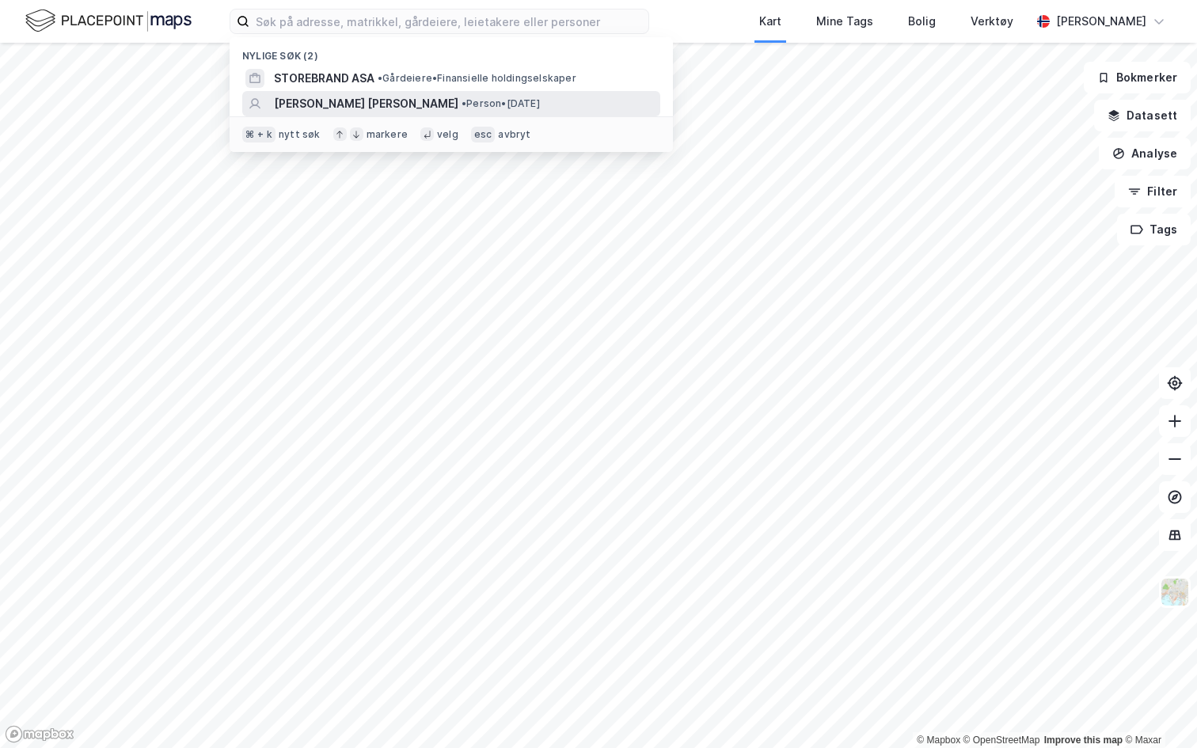
click at [327, 100] on span "[PERSON_NAME]" at bounding box center [366, 103] width 184 height 19
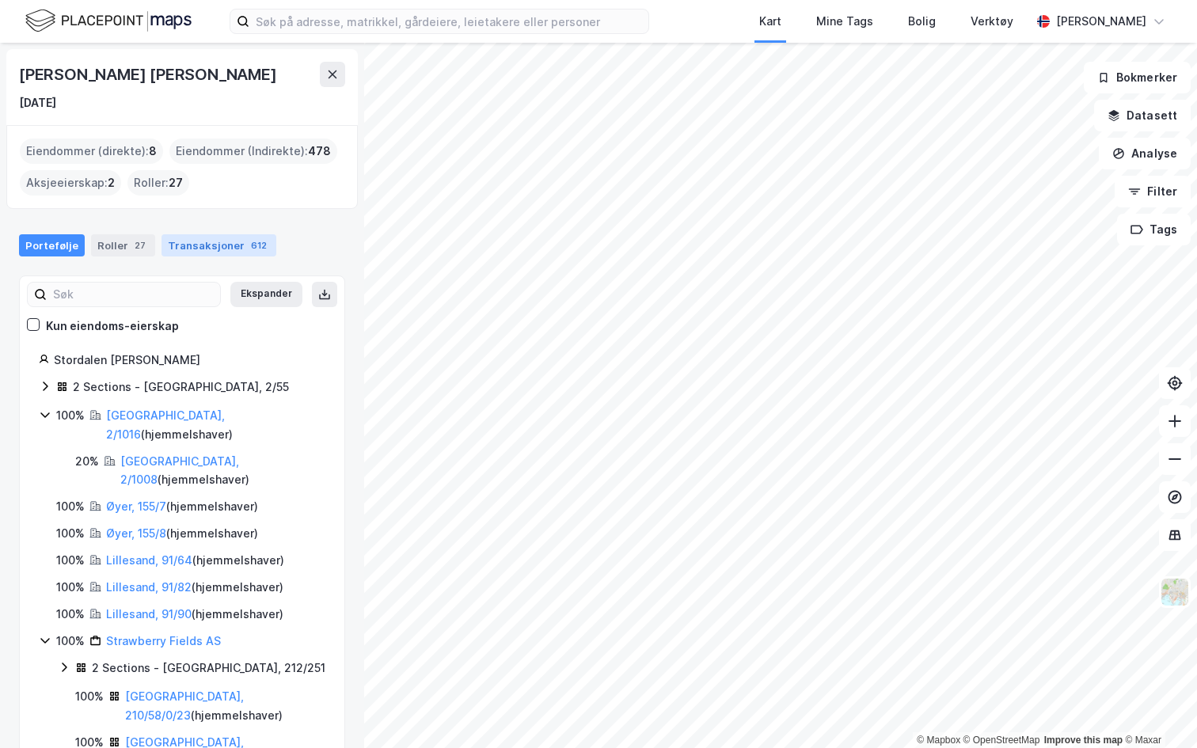
click at [209, 246] on div "Transaksjoner 612" at bounding box center [218, 245] width 115 height 22
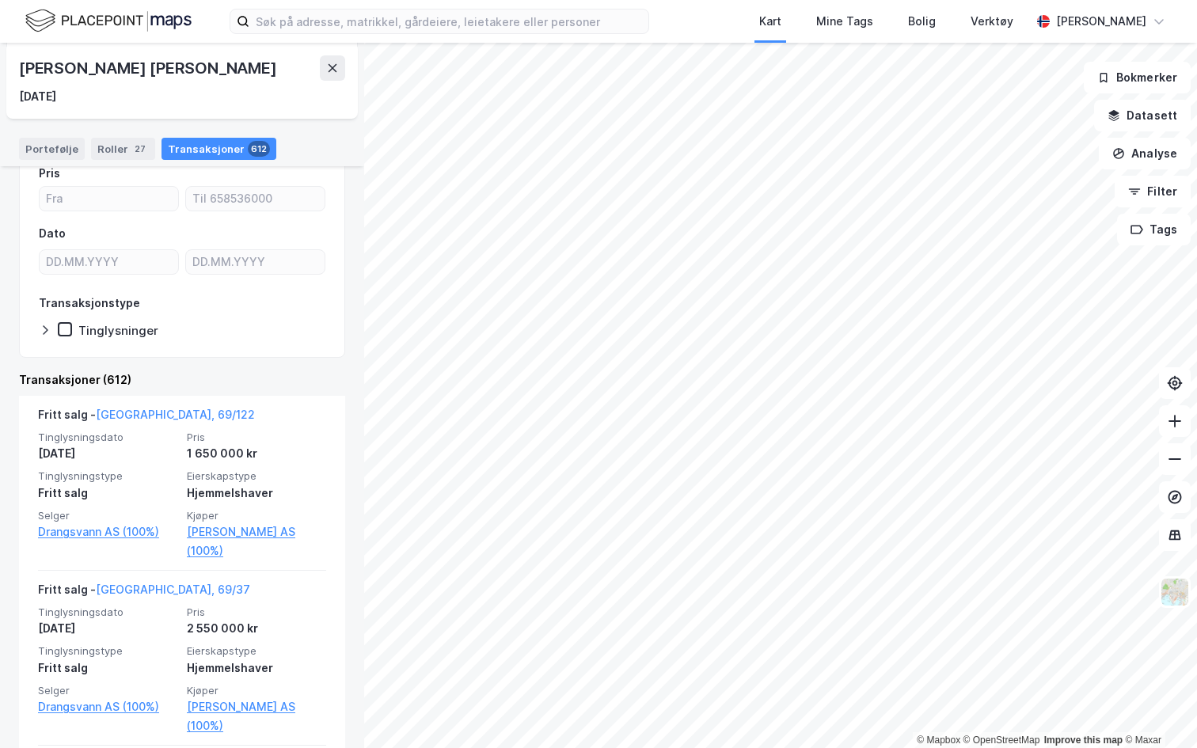
scroll to position [130, 0]
click at [51, 336] on div at bounding box center [48, 332] width 19 height 16
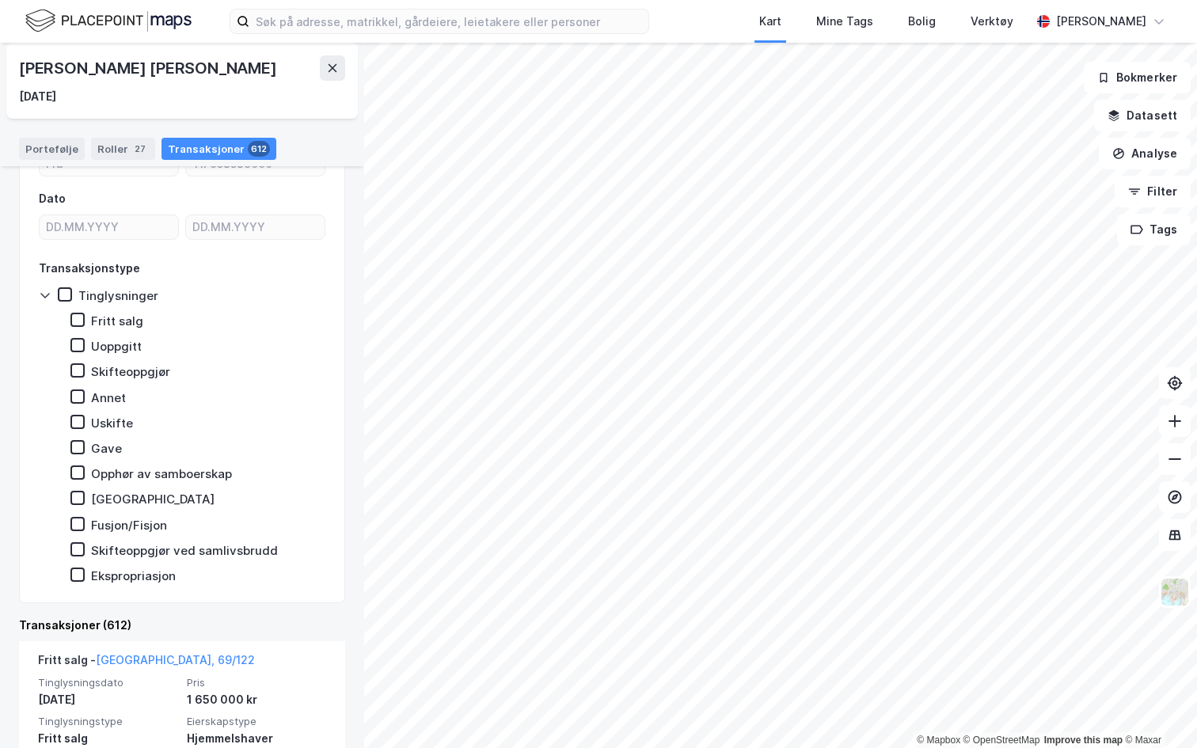
scroll to position [177, 0]
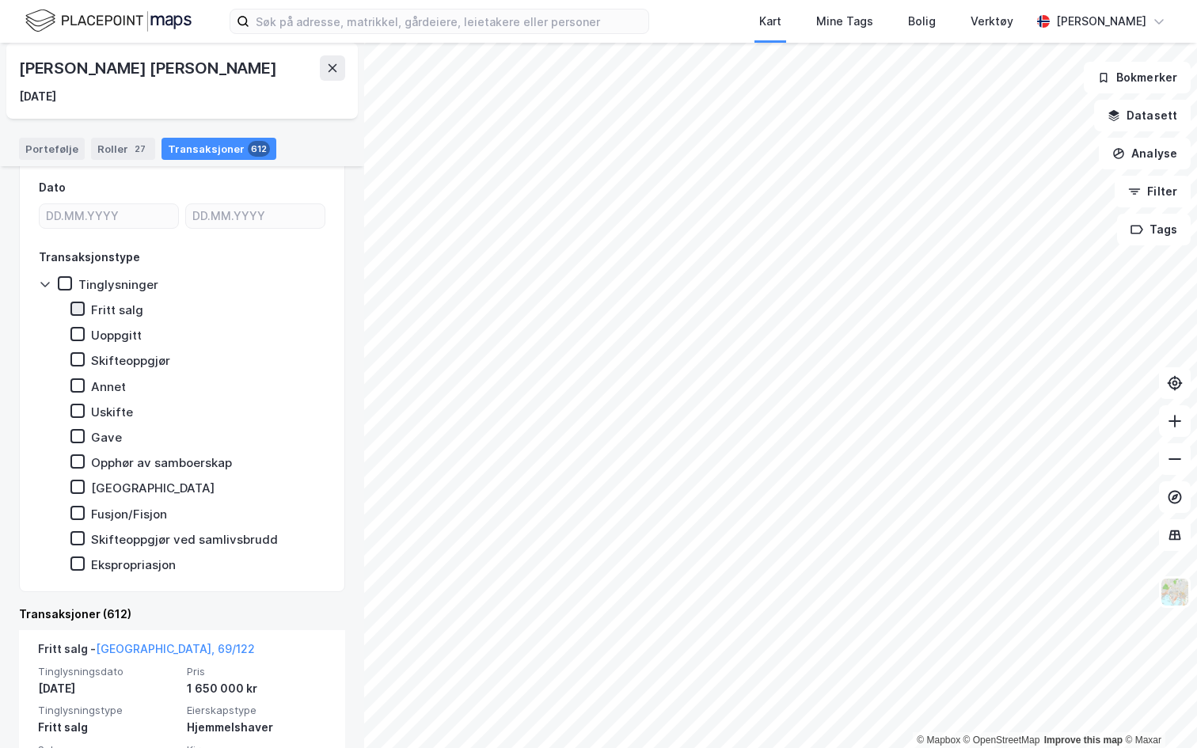
click at [76, 313] on icon at bounding box center [77, 308] width 11 height 11
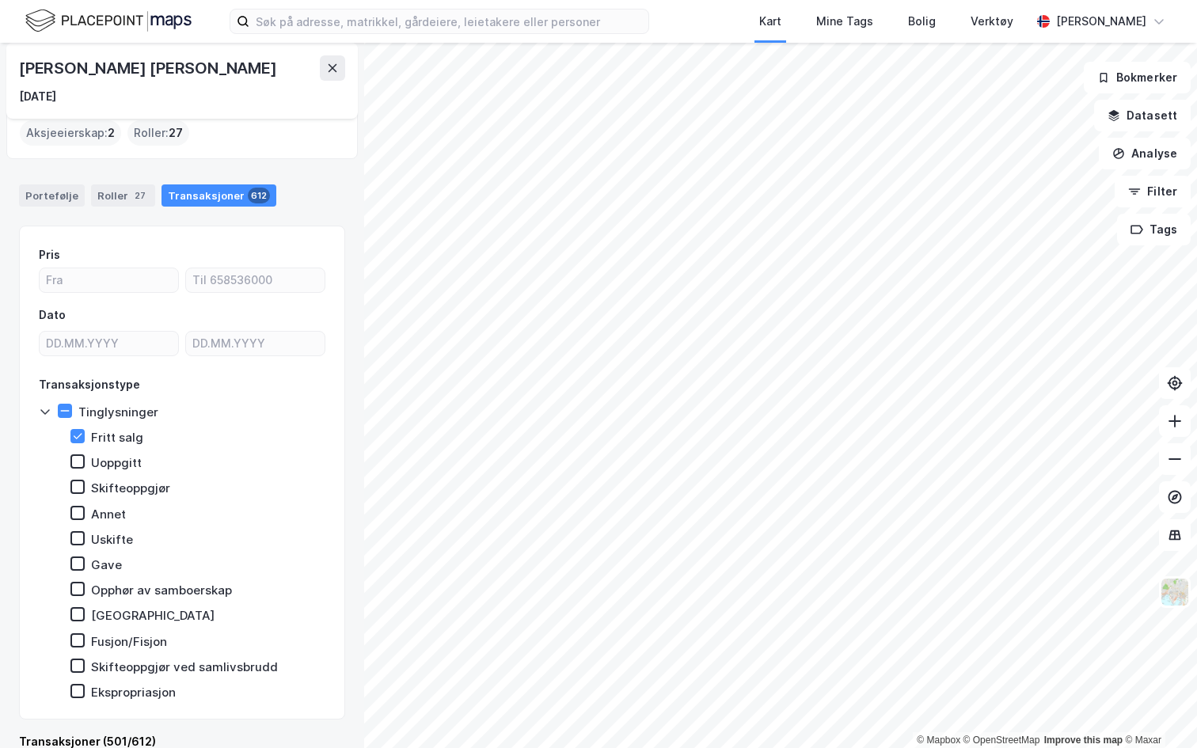
scroll to position [45, 0]
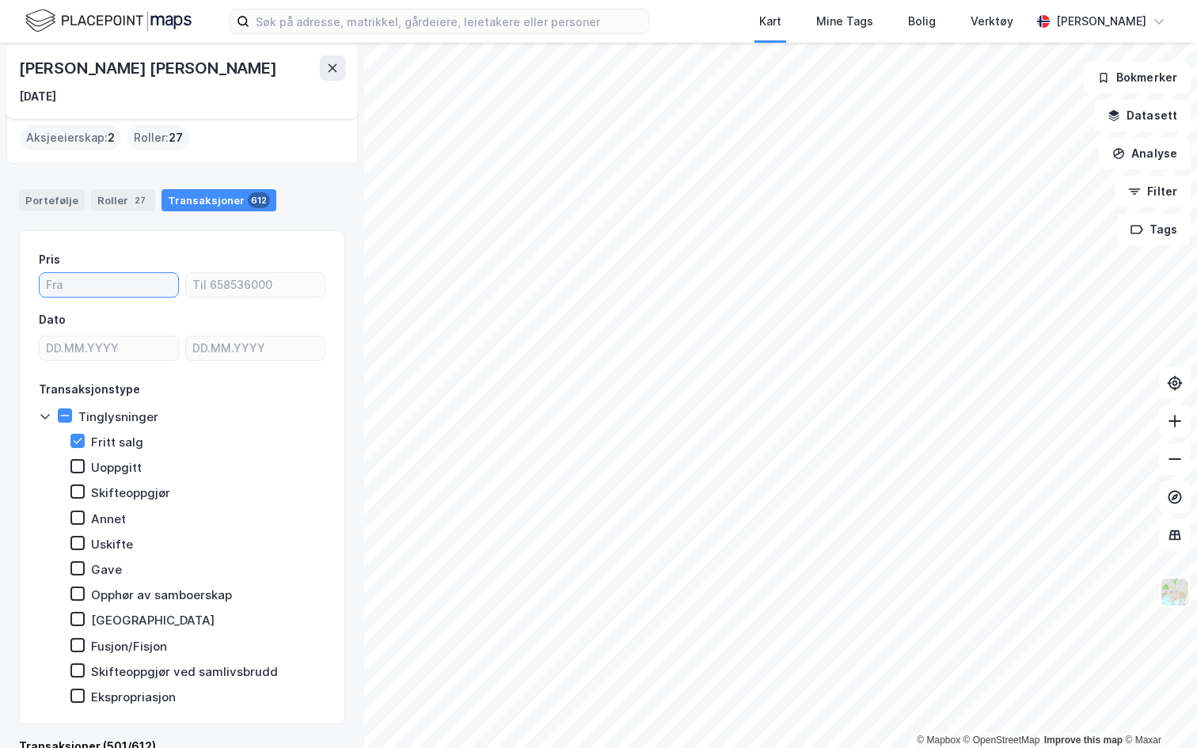
click at [102, 284] on input "number" at bounding box center [109, 285] width 139 height 24
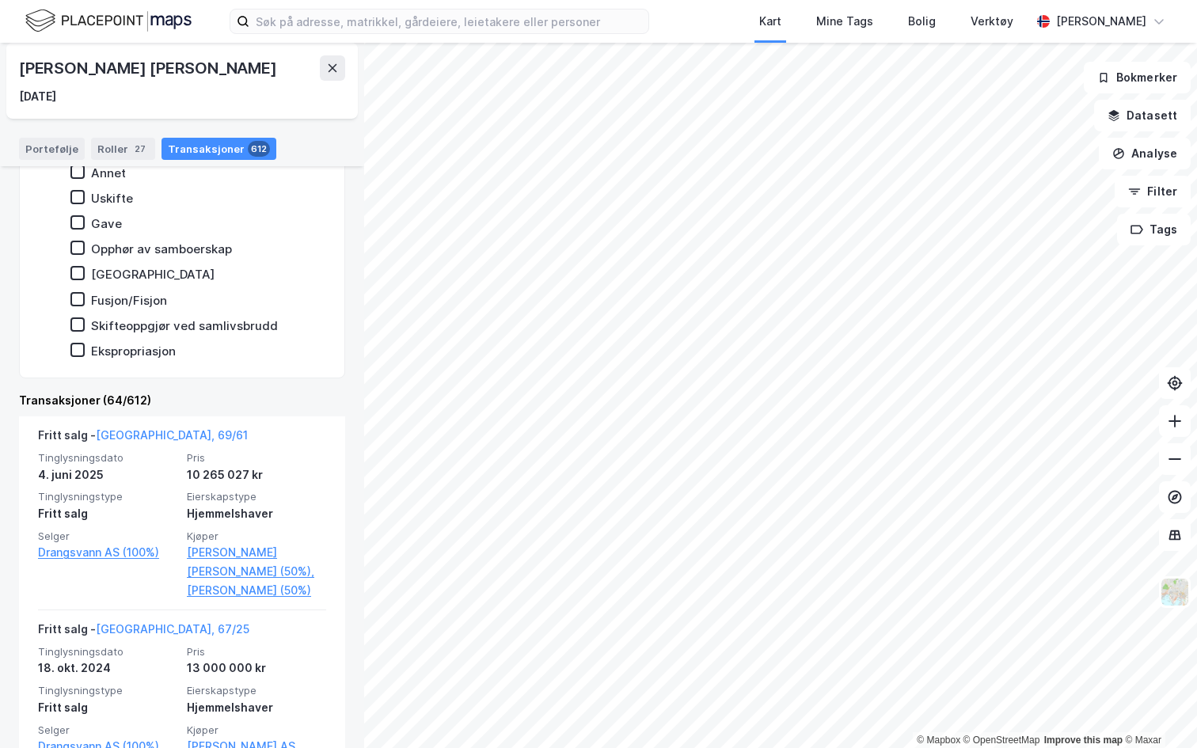
scroll to position [404, 0]
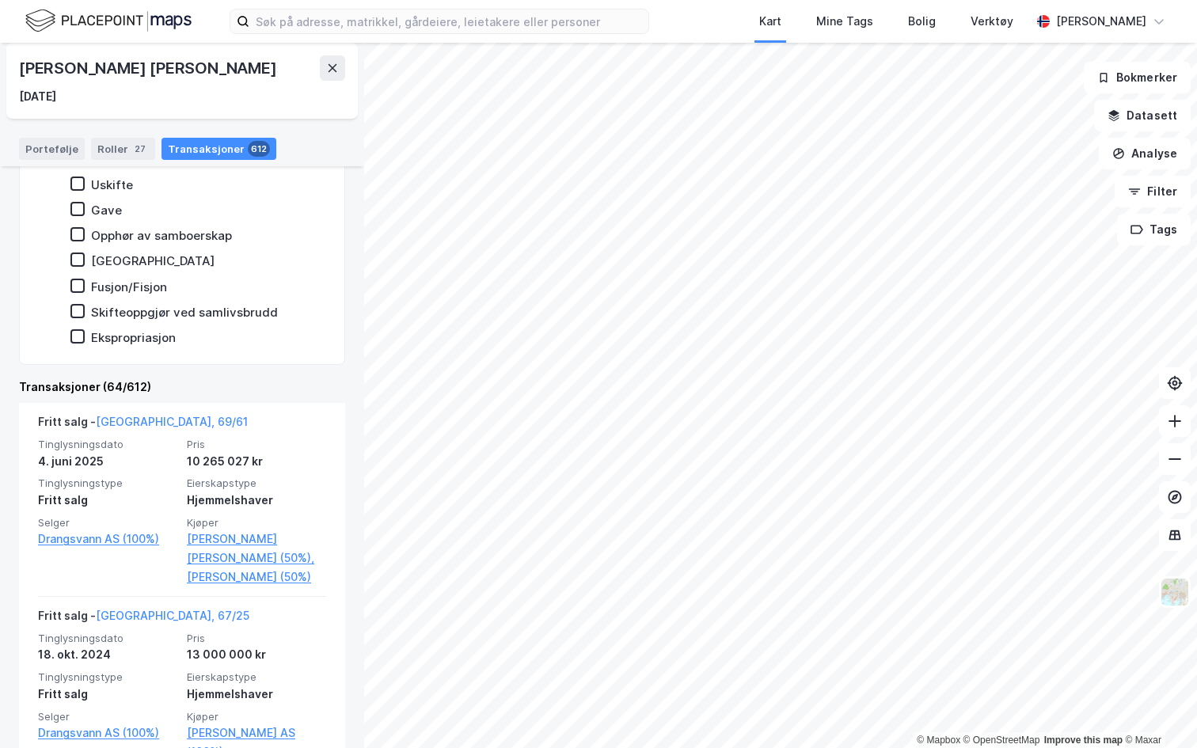
type input "10000000"
drag, startPoint x: 97, startPoint y: 386, endPoint x: 176, endPoint y: 386, distance: 79.1
click at [176, 386] on div "Transaksjoner (64/612)" at bounding box center [182, 387] width 326 height 19
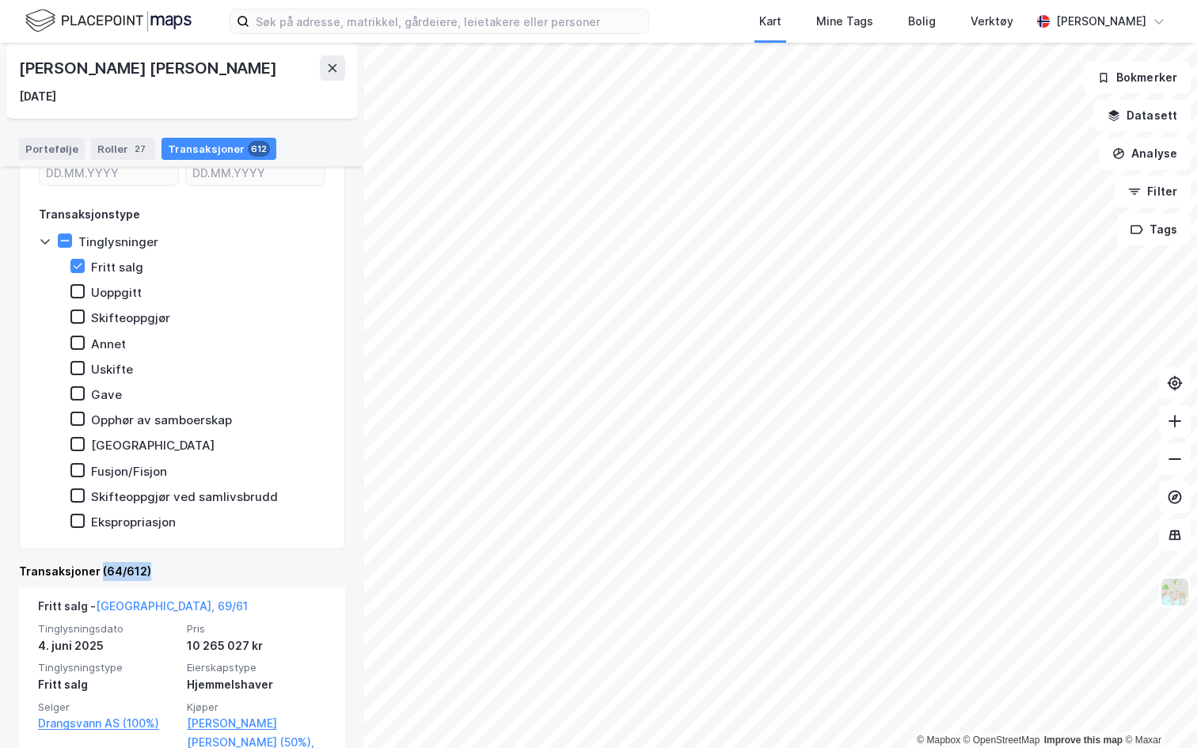
scroll to position [188, 0]
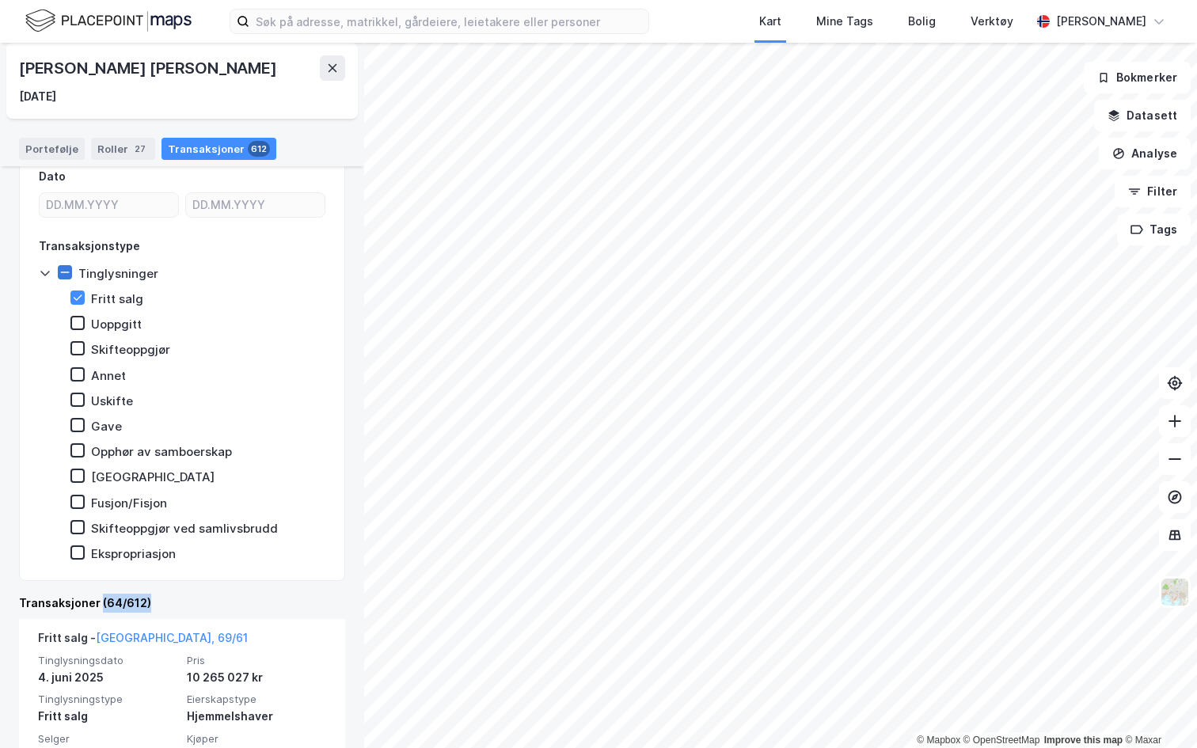
click at [66, 271] on icon at bounding box center [64, 272] width 11 height 11
click at [332, 65] on icon at bounding box center [332, 68] width 13 height 13
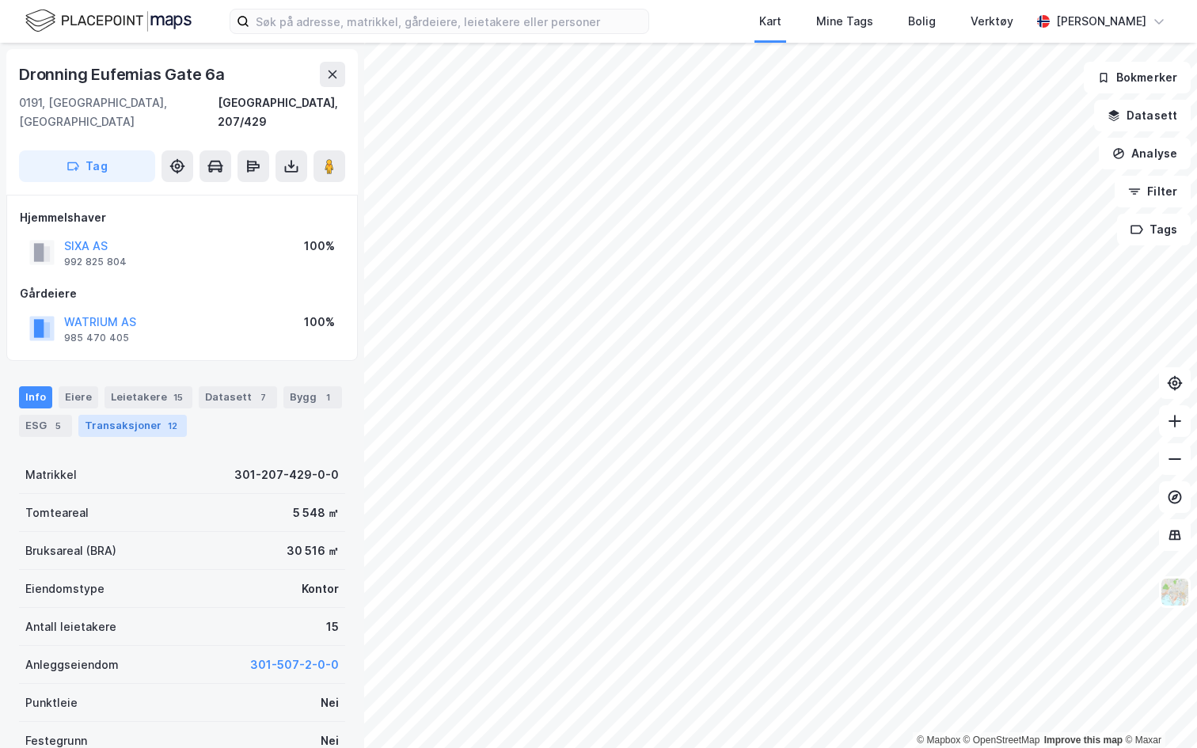
click at [165, 418] on div "12" at bounding box center [173, 426] width 16 height 16
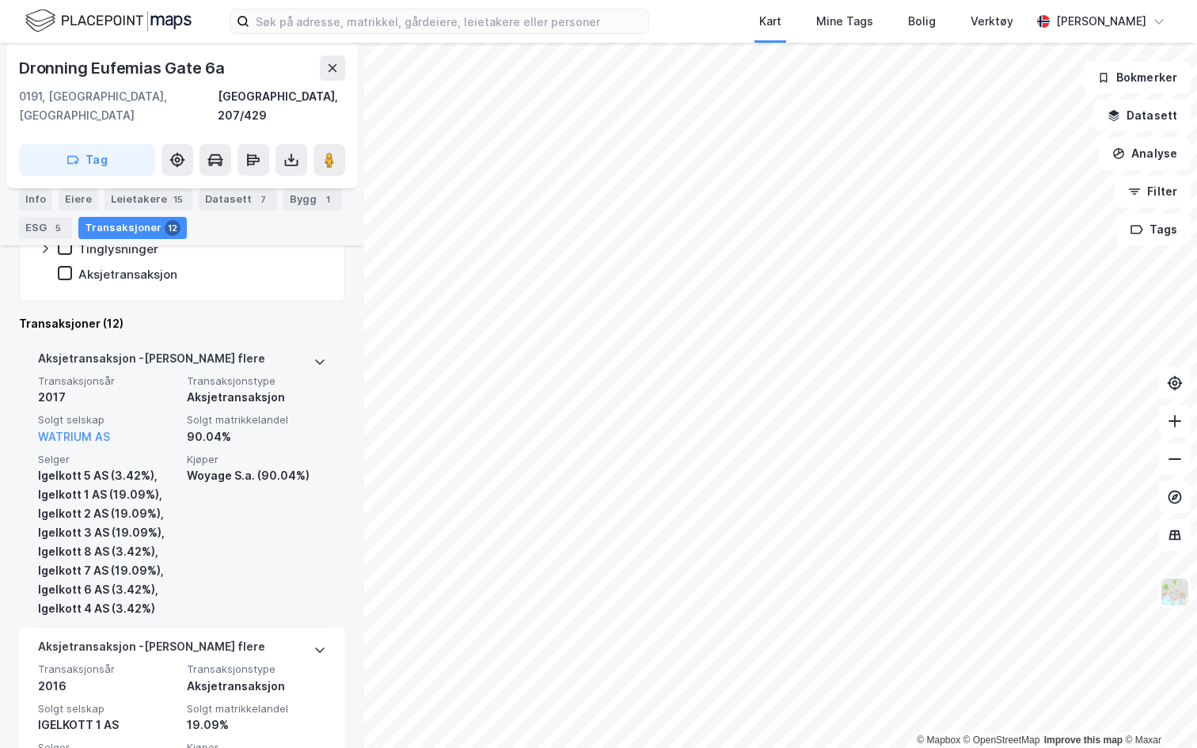
scroll to position [403, 0]
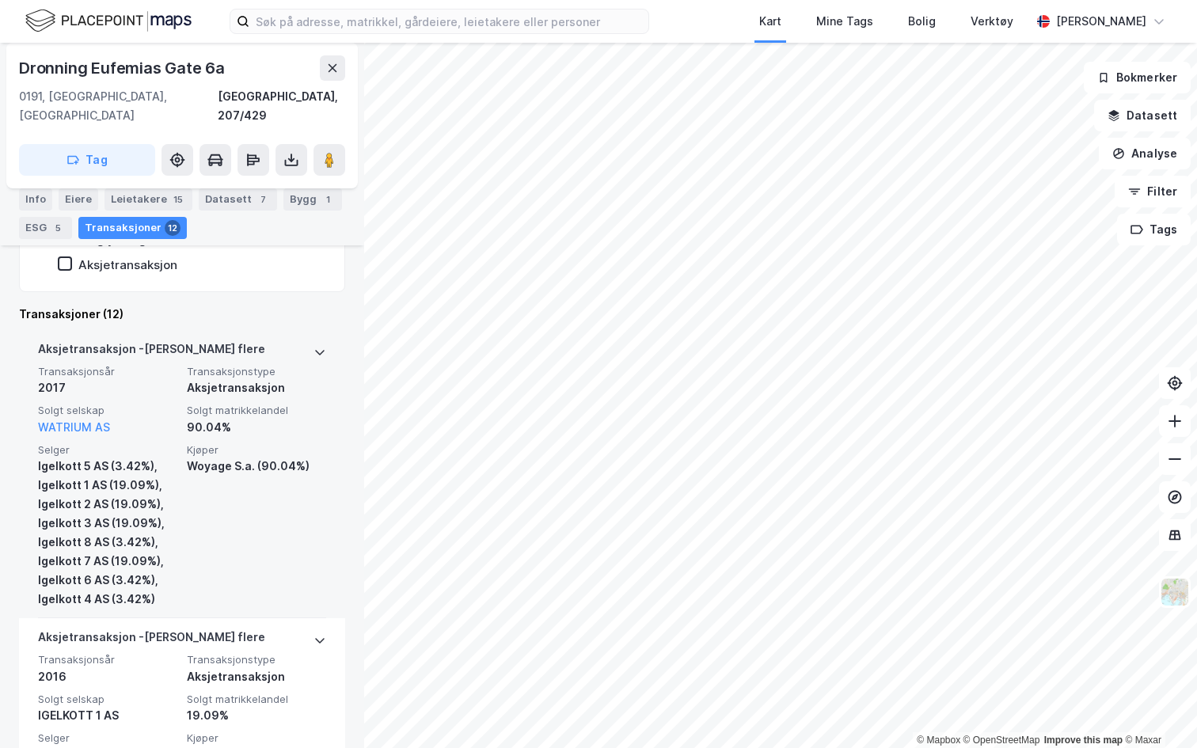
click at [313, 346] on icon at bounding box center [319, 352] width 13 height 13
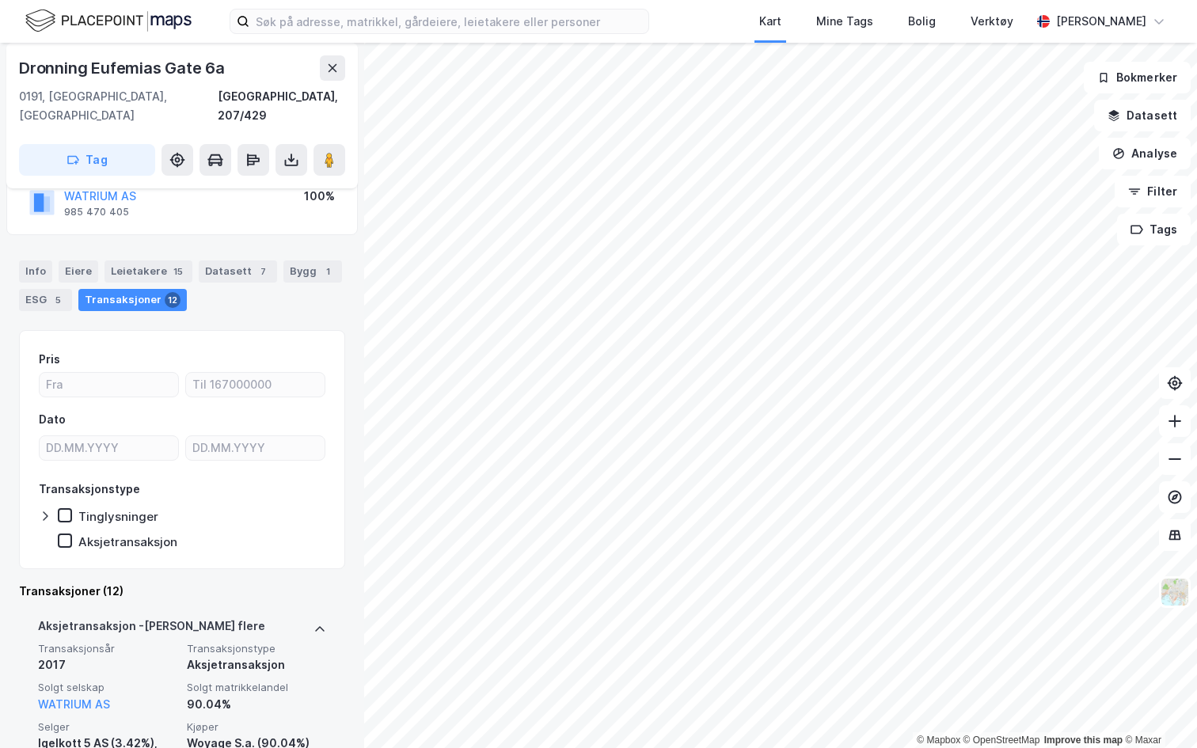
scroll to position [0, 0]
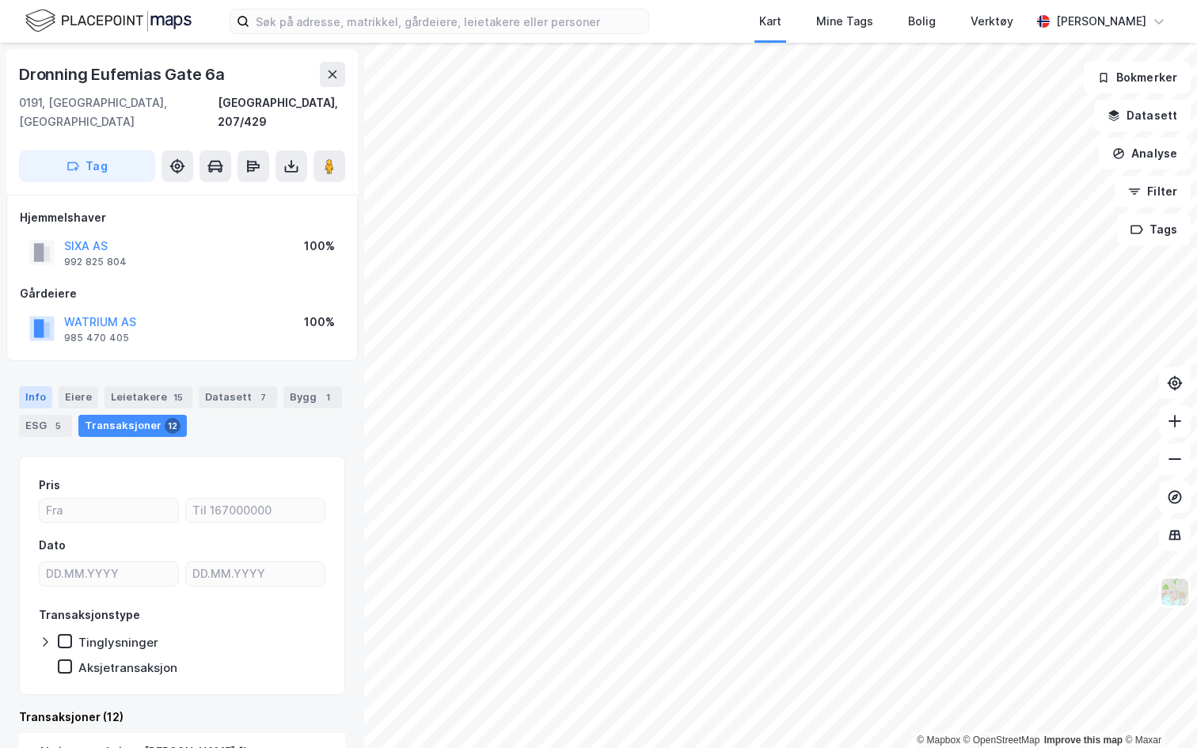
click at [31, 386] on div "Info" at bounding box center [35, 397] width 33 height 22
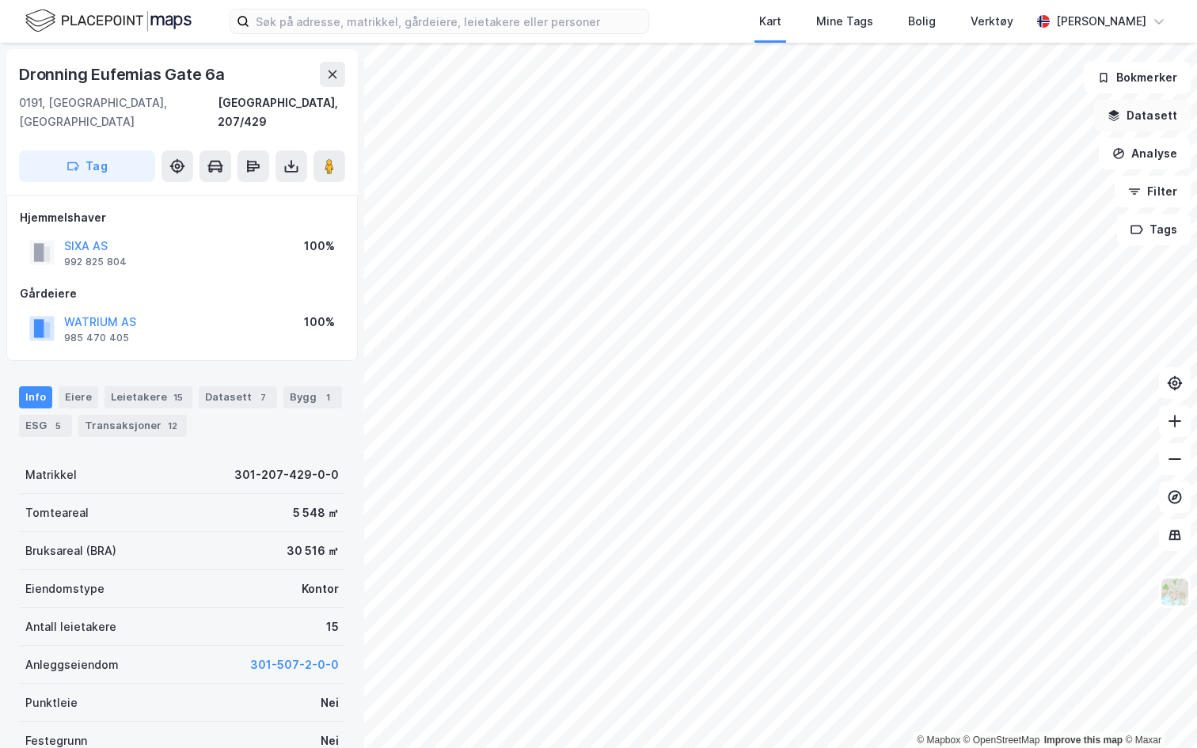
click at [1169, 123] on button "Datasett" at bounding box center [1142, 116] width 97 height 32
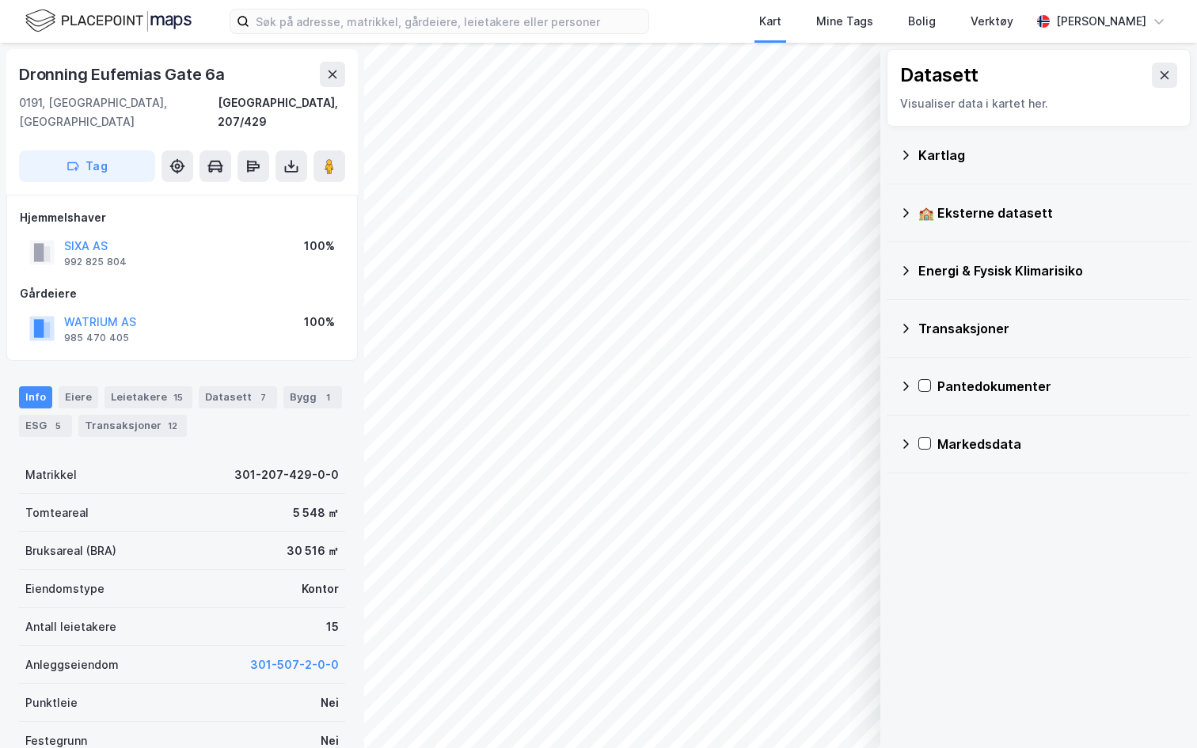
click at [951, 136] on div "Kartlag" at bounding box center [1038, 155] width 279 height 38
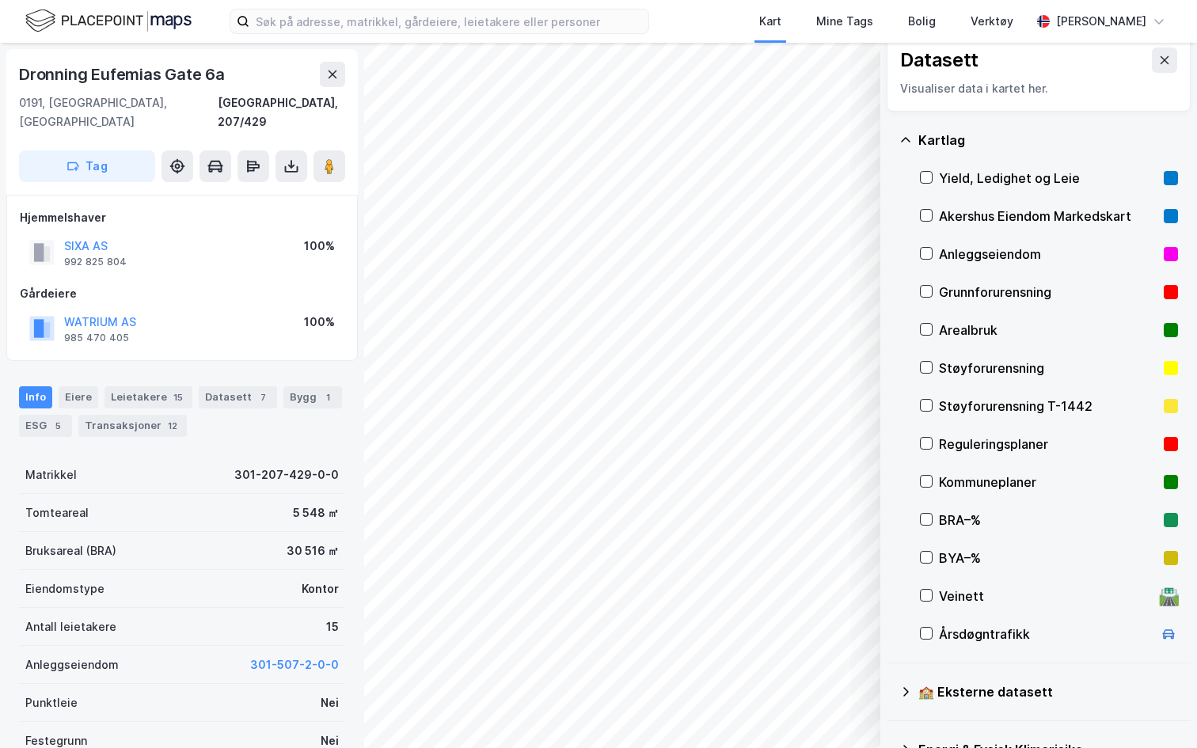
scroll to position [17, 0]
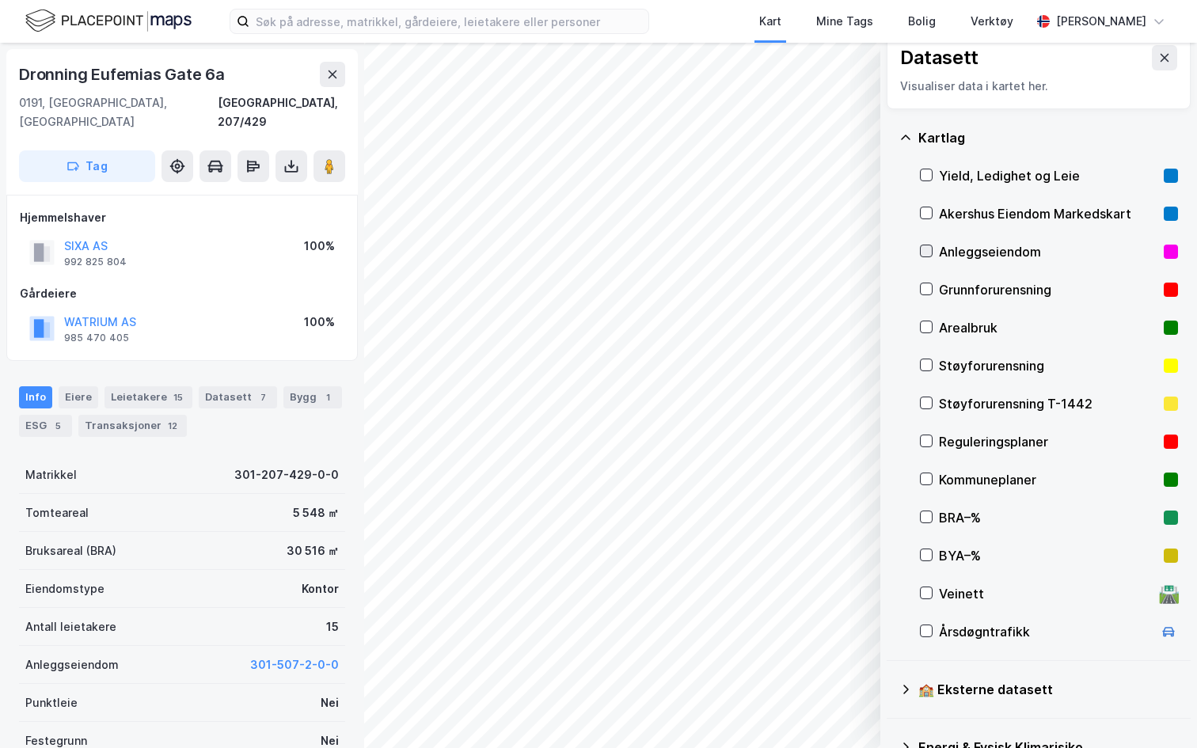
click at [930, 248] on icon at bounding box center [925, 250] width 11 height 11
click at [956, 252] on div "Anleggseiendom" at bounding box center [1048, 251] width 218 height 19
click at [1156, 55] on button at bounding box center [1164, 57] width 25 height 25
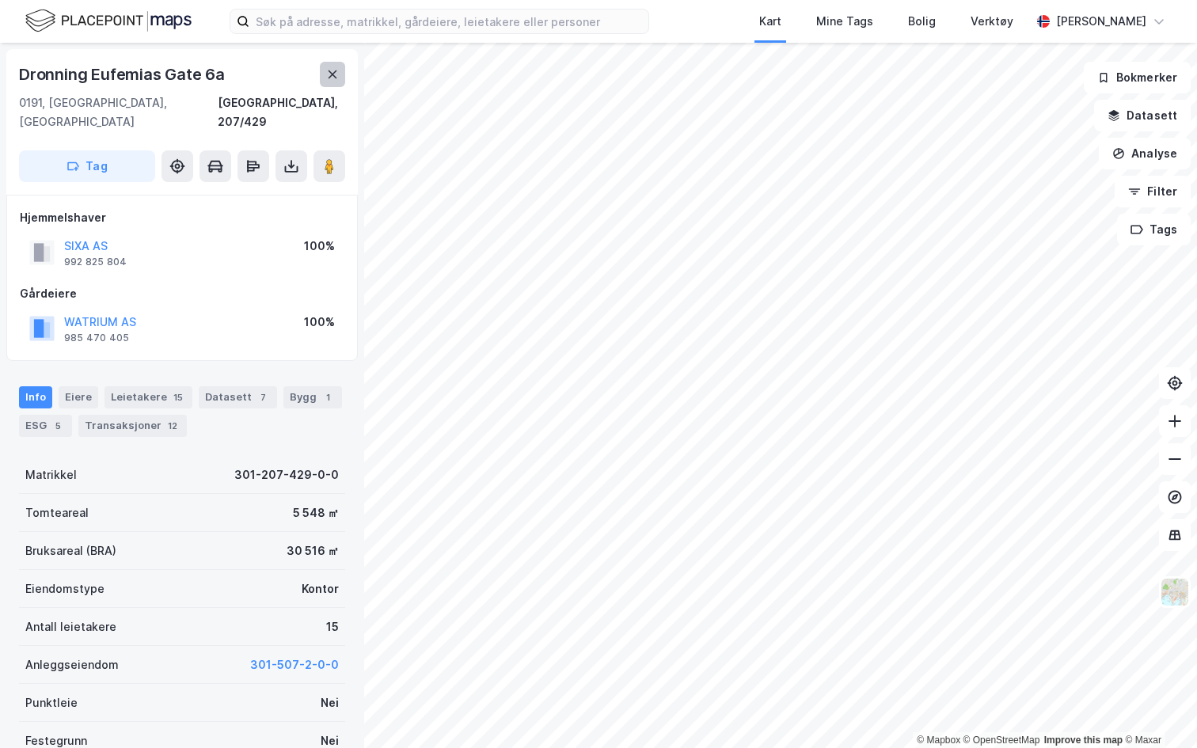
click at [343, 81] on button at bounding box center [332, 74] width 25 height 25
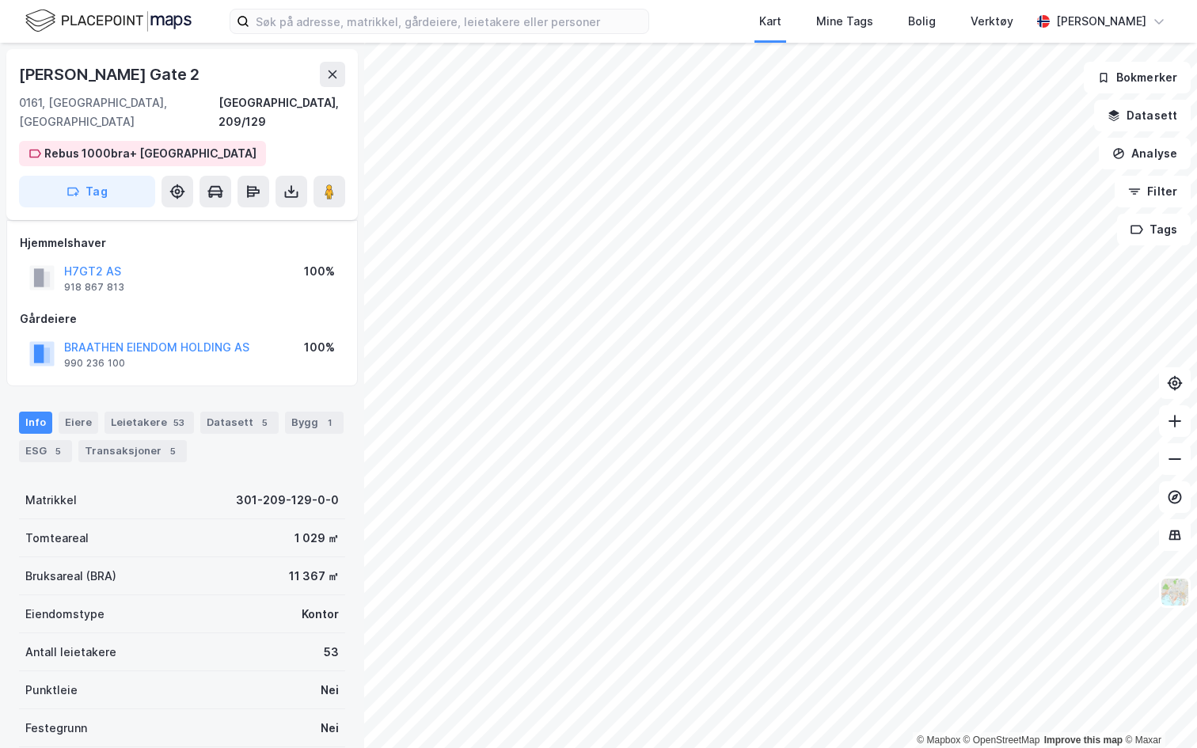
scroll to position [8, 0]
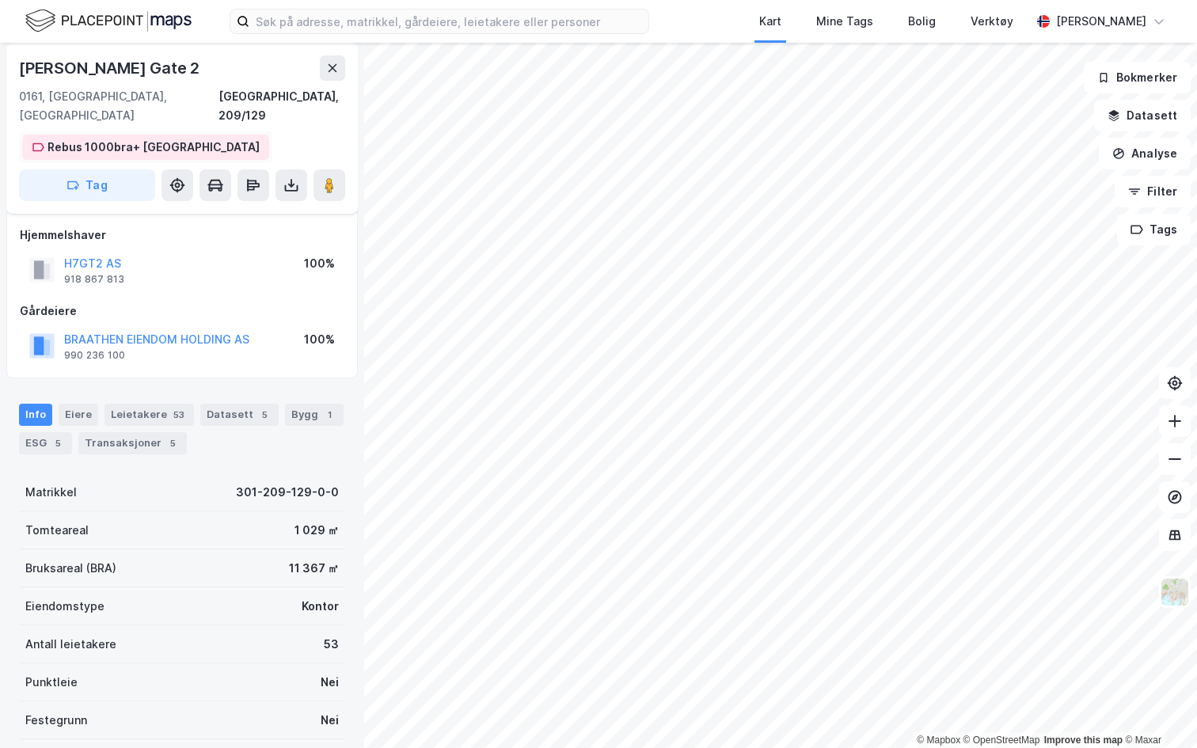
click at [120, 138] on div "Rebus 1000bra+ Oslo" at bounding box center [153, 147] width 212 height 19
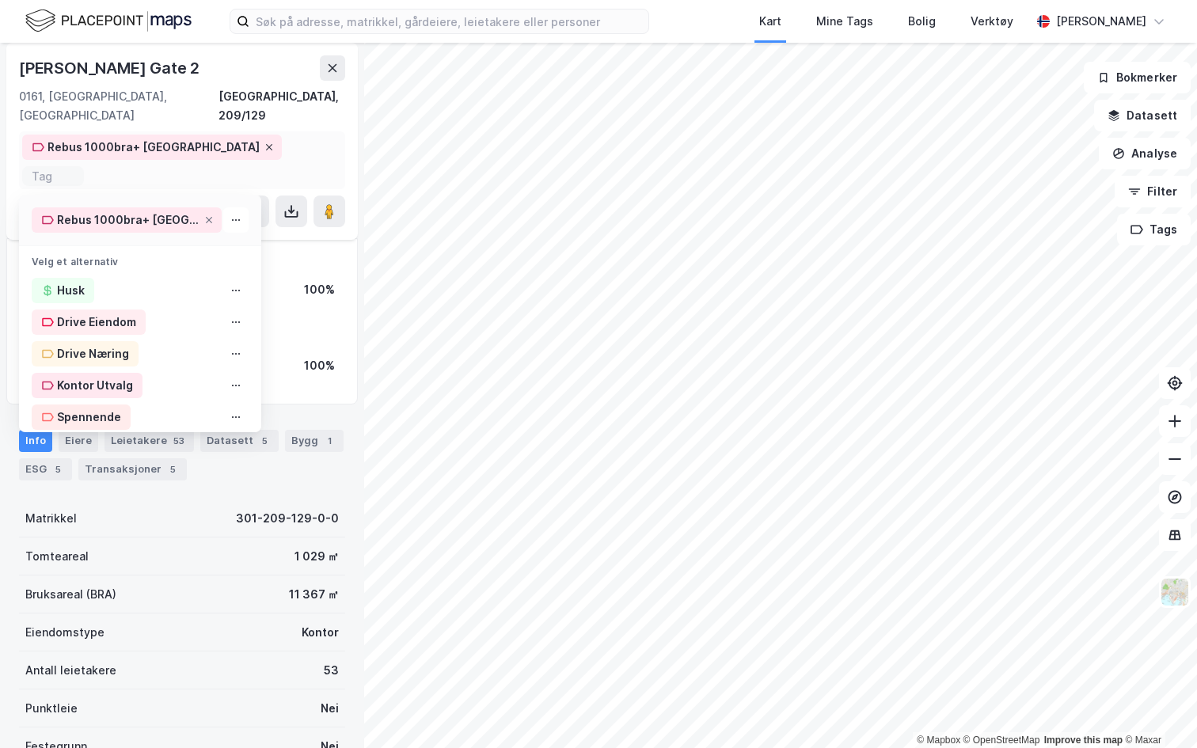
click at [266, 144] on icon at bounding box center [269, 147] width 6 height 6
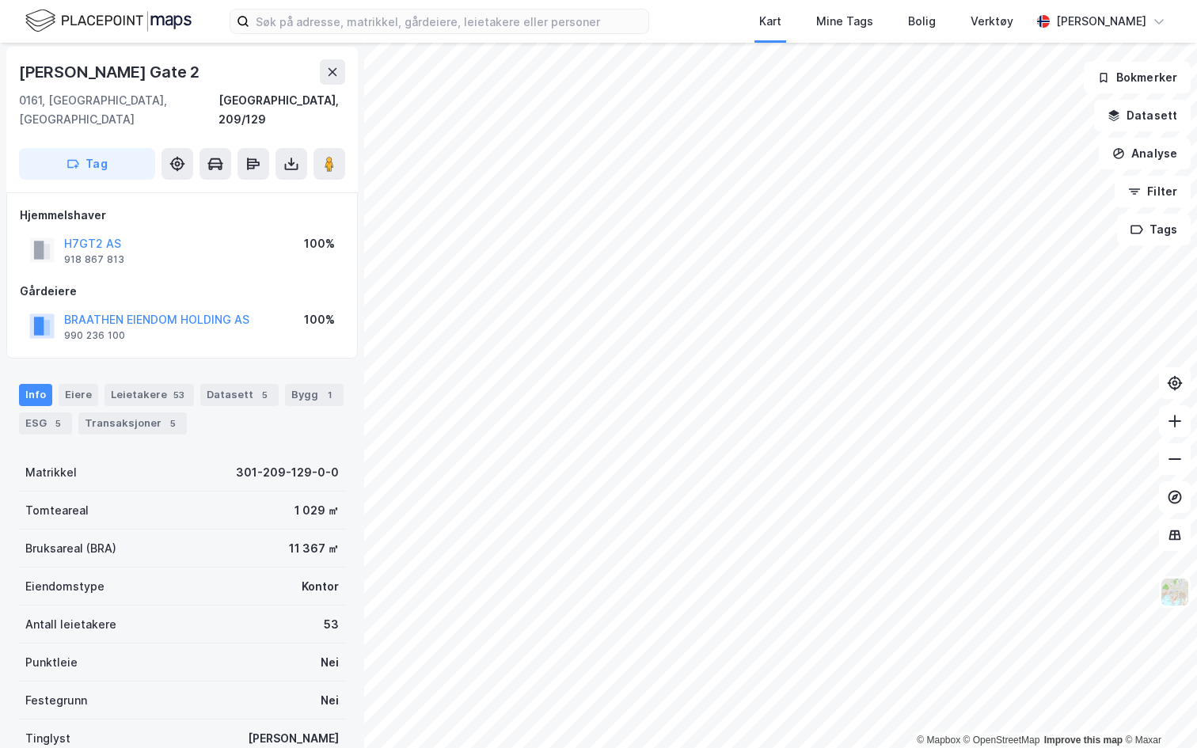
scroll to position [0, 0]
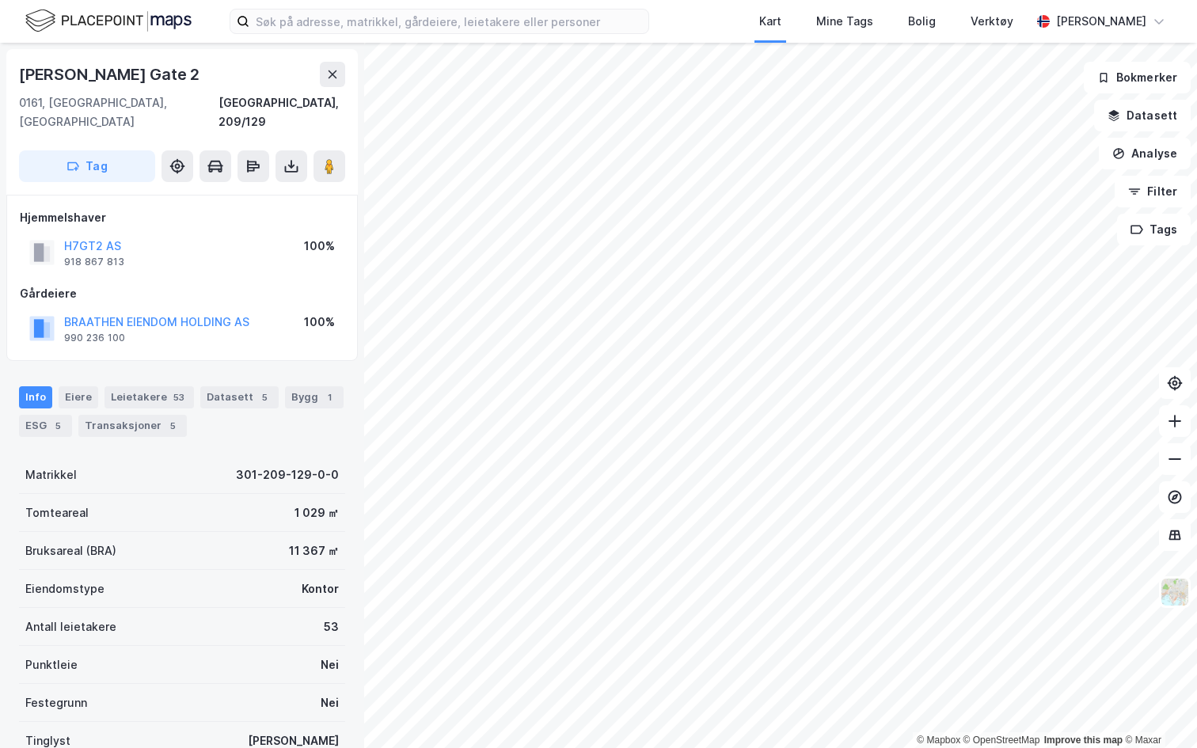
click at [186, 139] on div "Haakon Viis Gate 2 0161, Oslo, Oslo Oslo, 209/129 Tag" at bounding box center [181, 122] width 351 height 146
click at [89, 154] on button "Tag" at bounding box center [87, 166] width 136 height 32
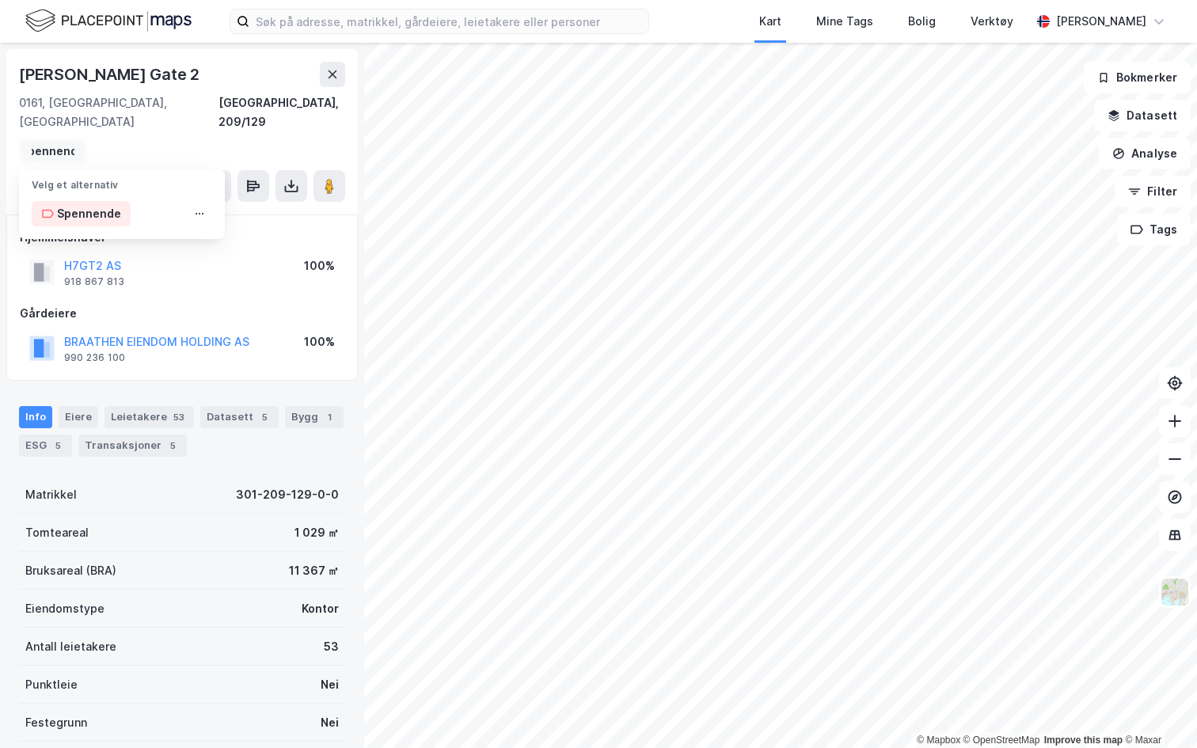
scroll to position [0, 18]
type input "Spennende"
click at [84, 204] on div "Spennende" at bounding box center [89, 213] width 64 height 19
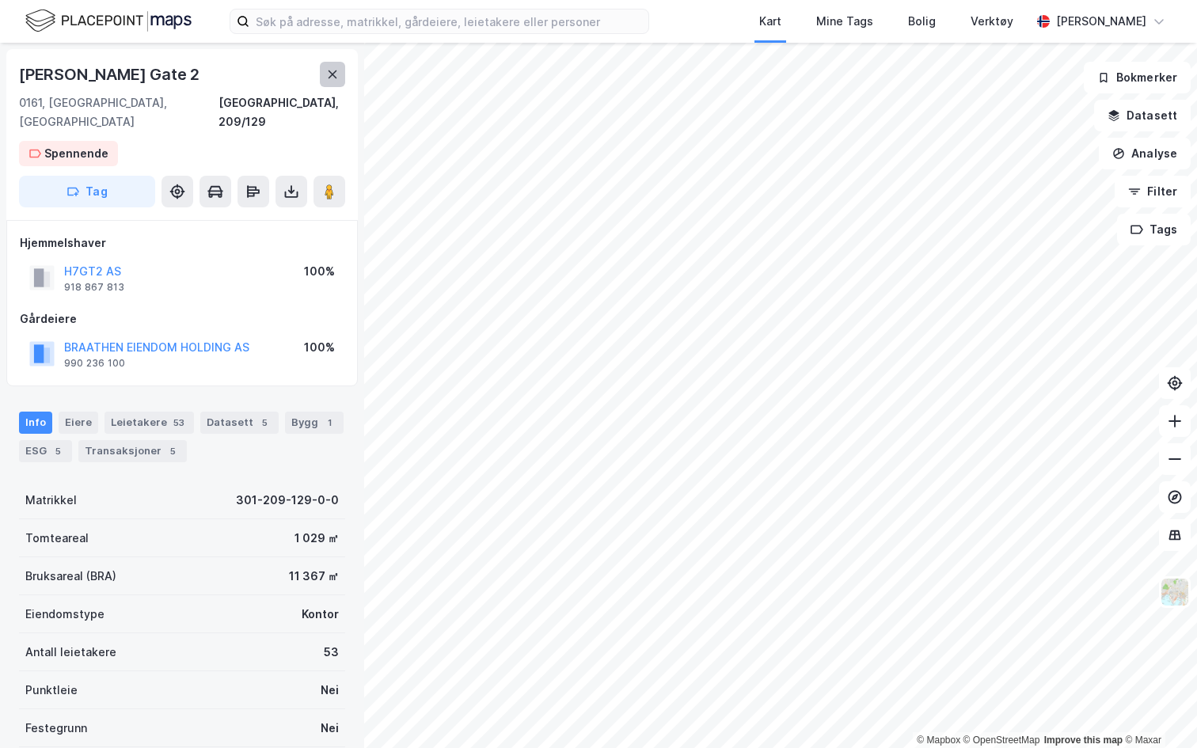
click at [336, 73] on icon at bounding box center [332, 74] width 13 height 13
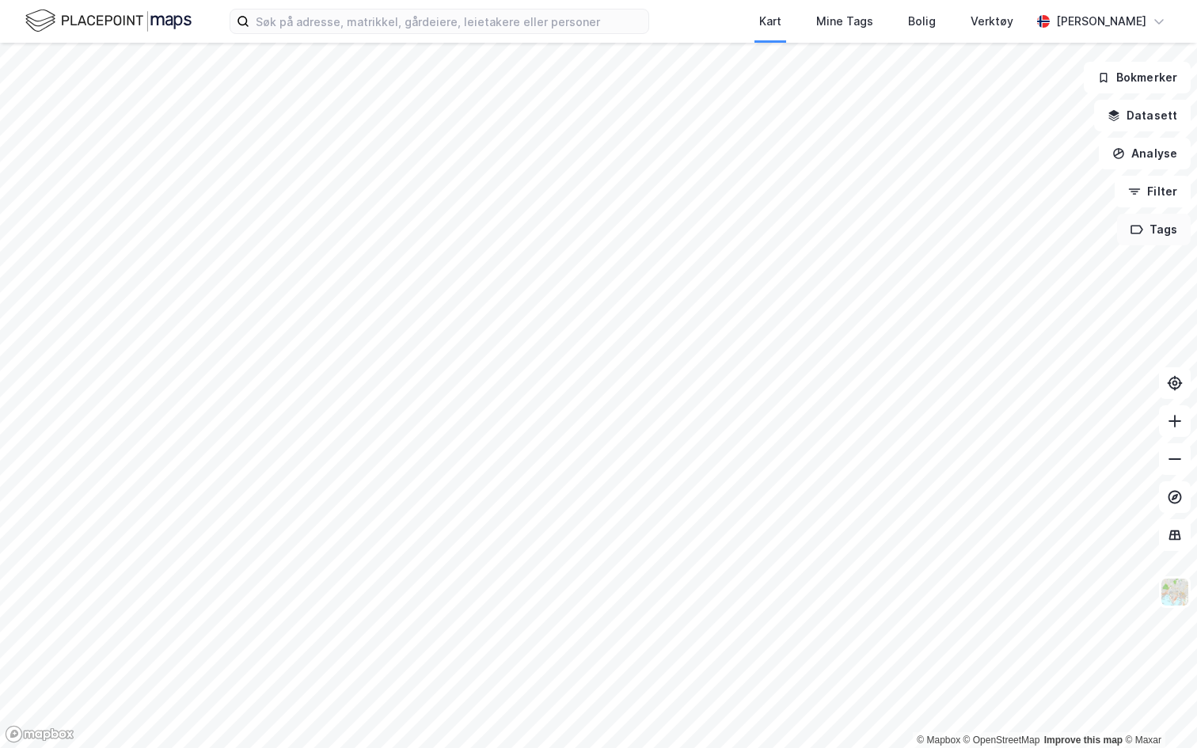
click at [1167, 225] on button "Tags" at bounding box center [1154, 230] width 74 height 32
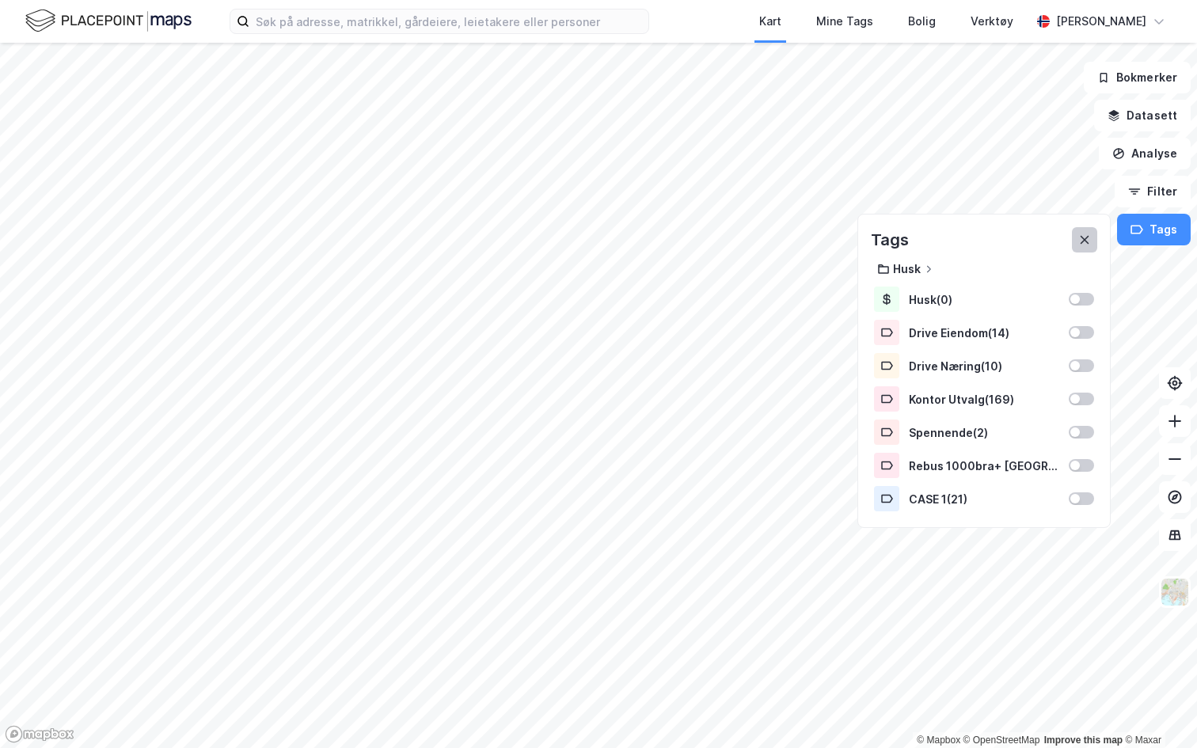
click at [1083, 236] on icon at bounding box center [1084, 240] width 9 height 9
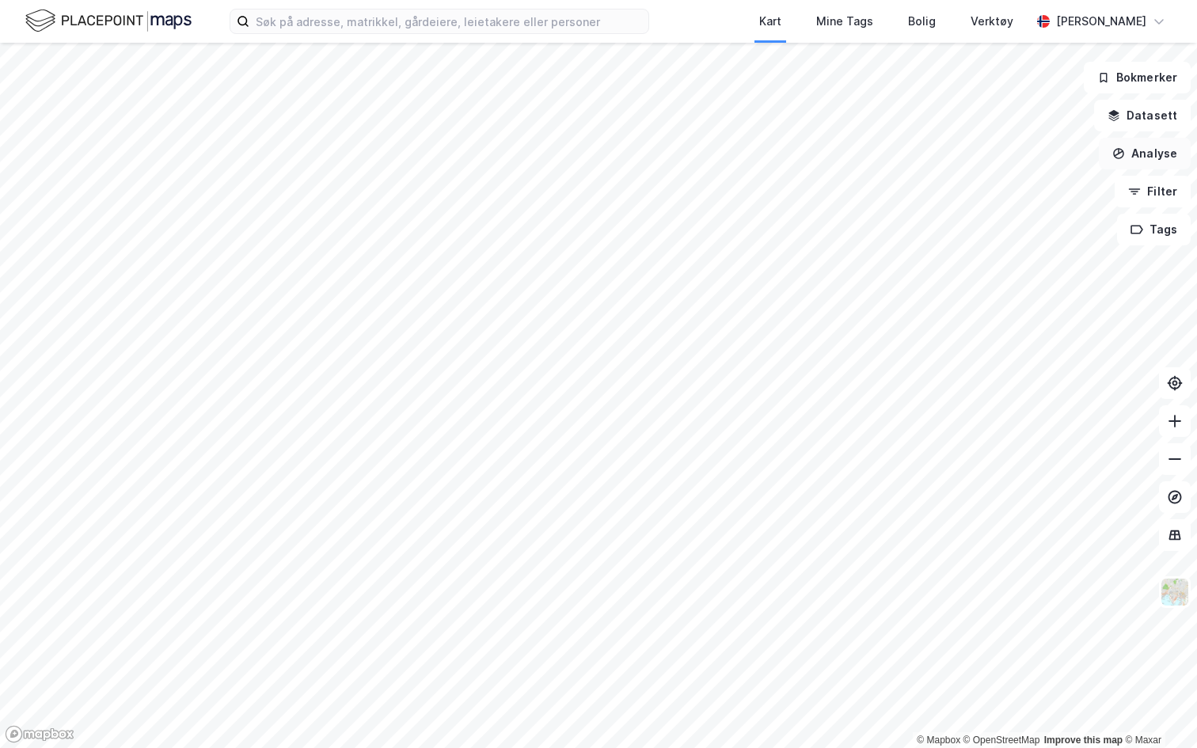
click at [1156, 157] on button "Analyse" at bounding box center [1145, 154] width 92 height 32
click at [966, 190] on div "Tegn område" at bounding box center [1007, 186] width 138 height 13
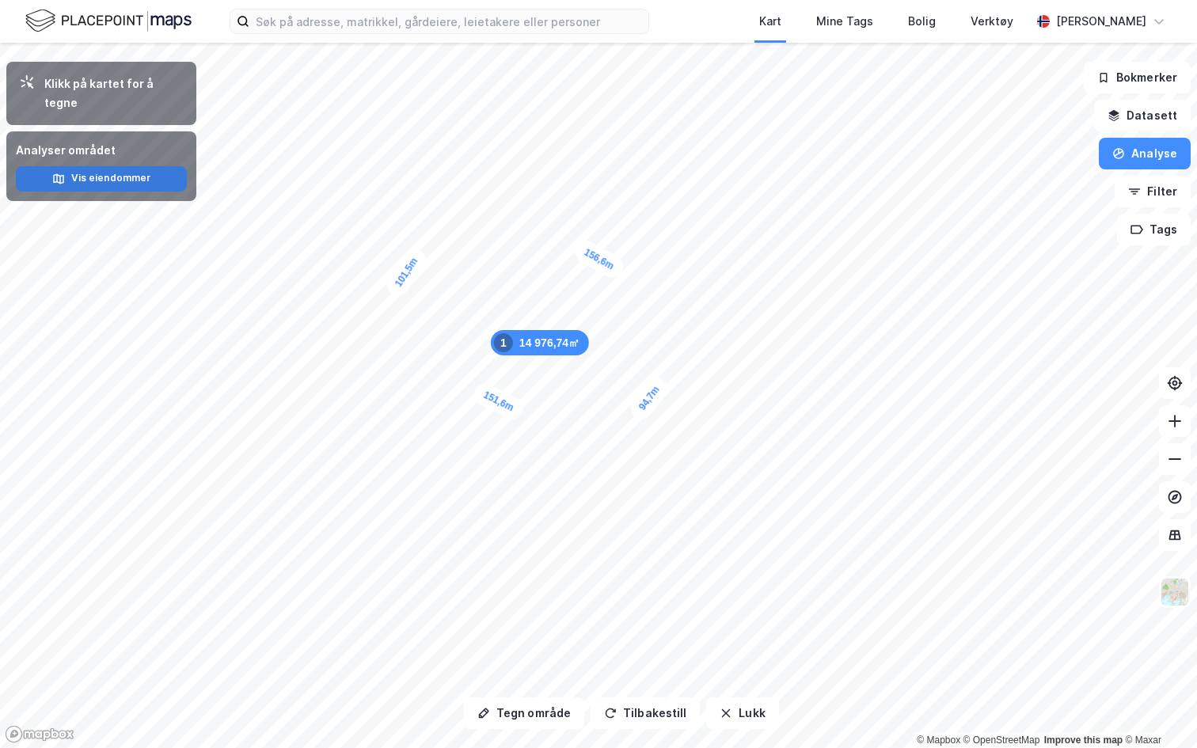
click at [127, 172] on button "Vis eiendommer" at bounding box center [101, 178] width 171 height 25
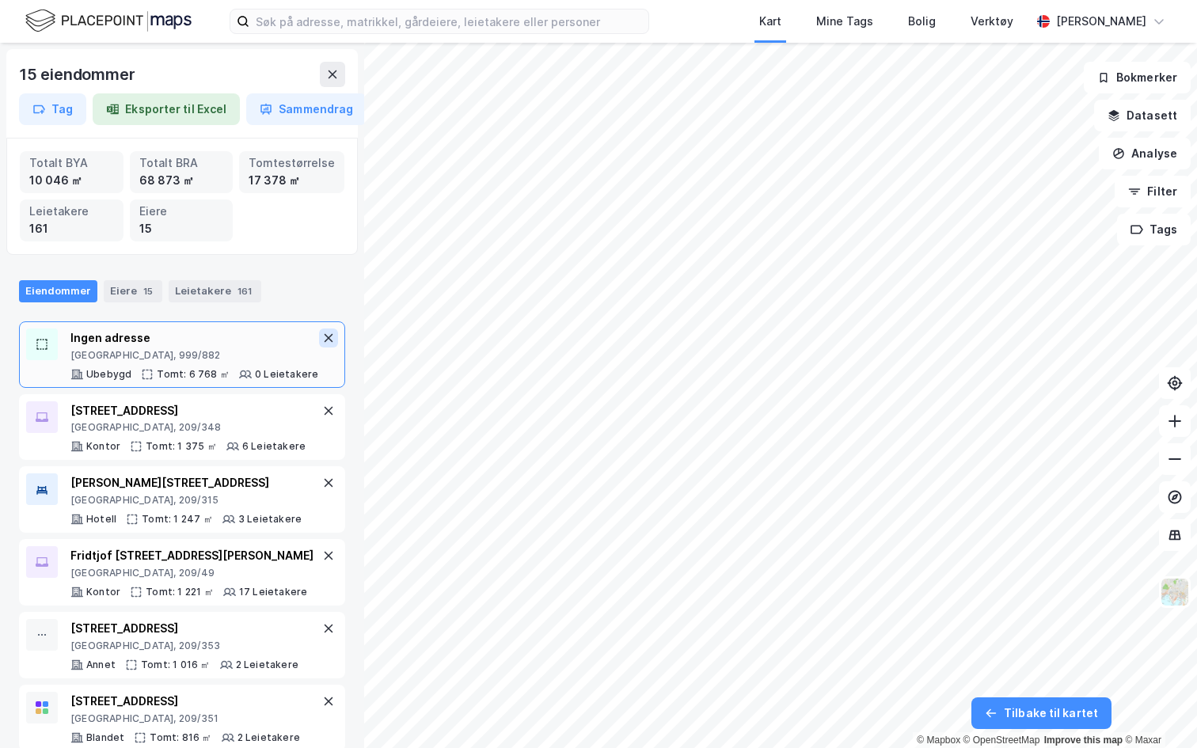
click at [327, 337] on icon at bounding box center [328, 338] width 13 height 13
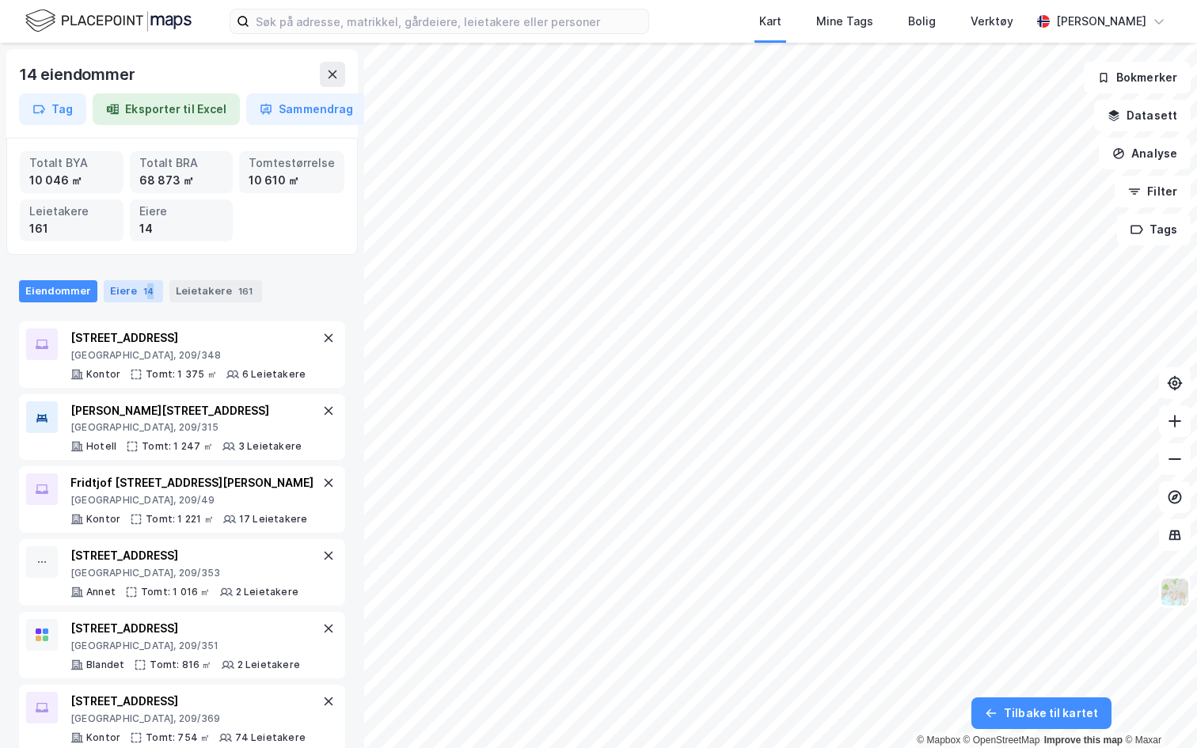
click at [145, 286] on div "14" at bounding box center [148, 291] width 17 height 16
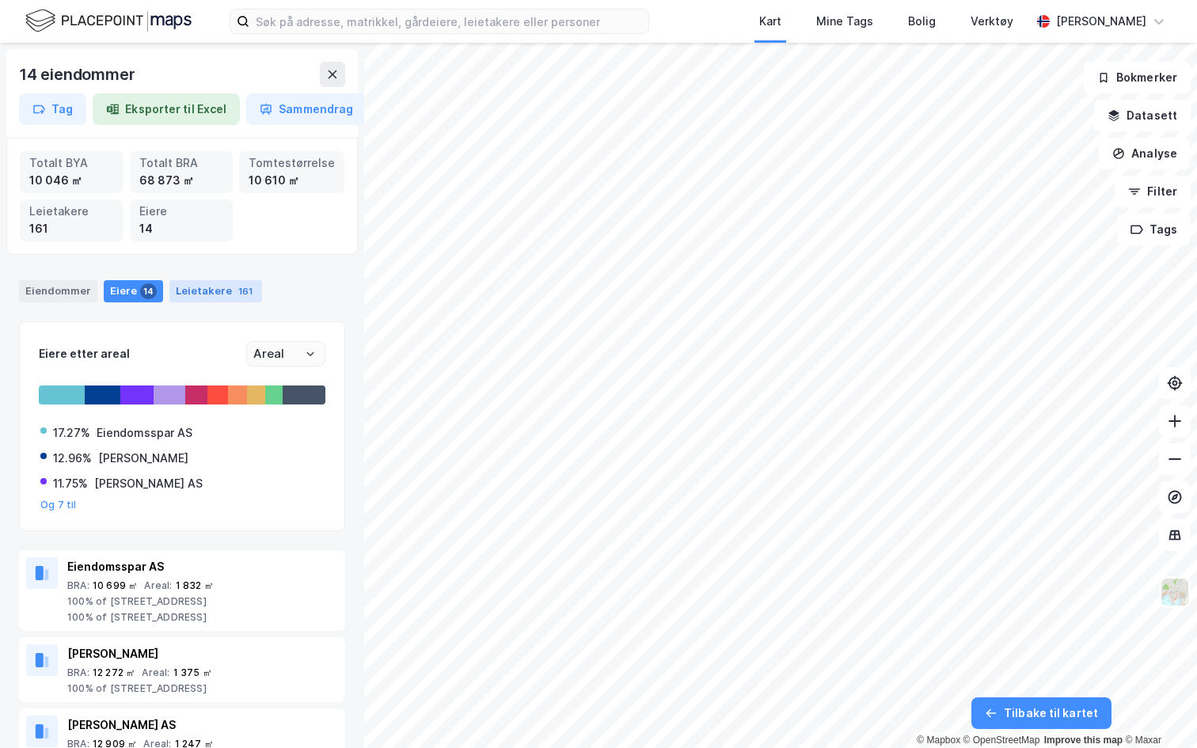
click at [218, 287] on div "Leietakere 161" at bounding box center [215, 291] width 93 height 22
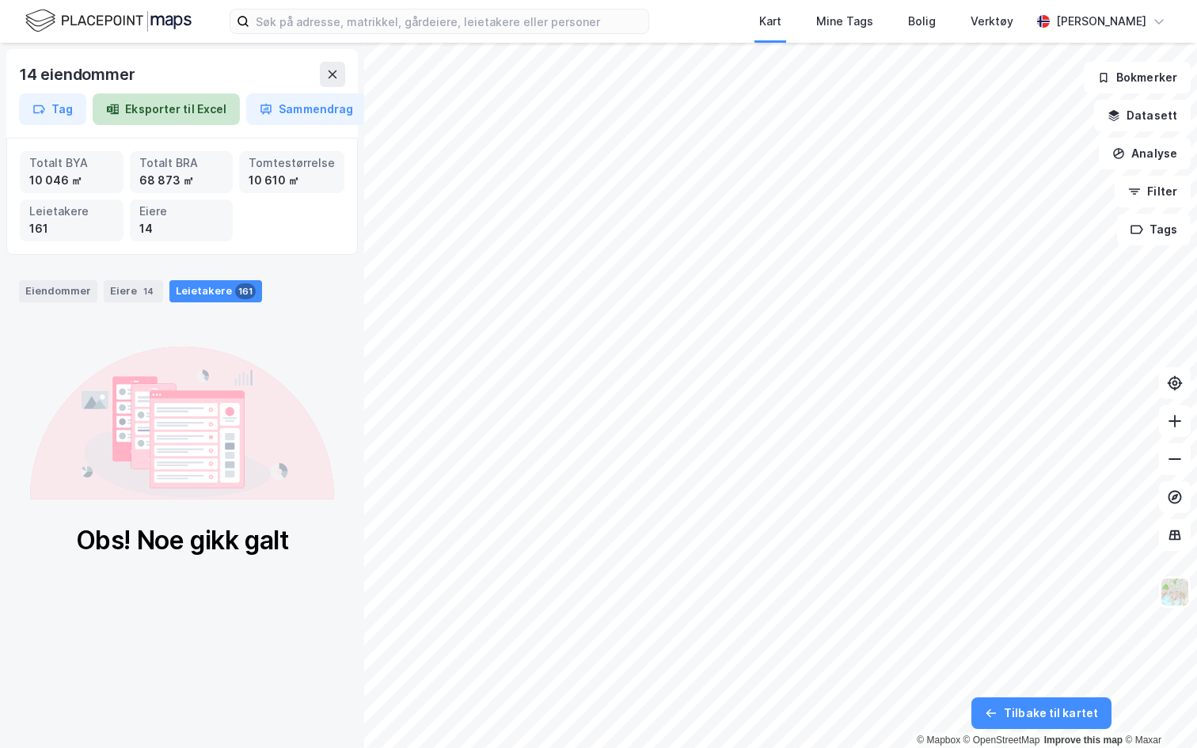
click at [167, 108] on button "Eksporter til Excel" at bounding box center [166, 109] width 147 height 32
click at [302, 116] on button "Sammendrag" at bounding box center [306, 109] width 120 height 32
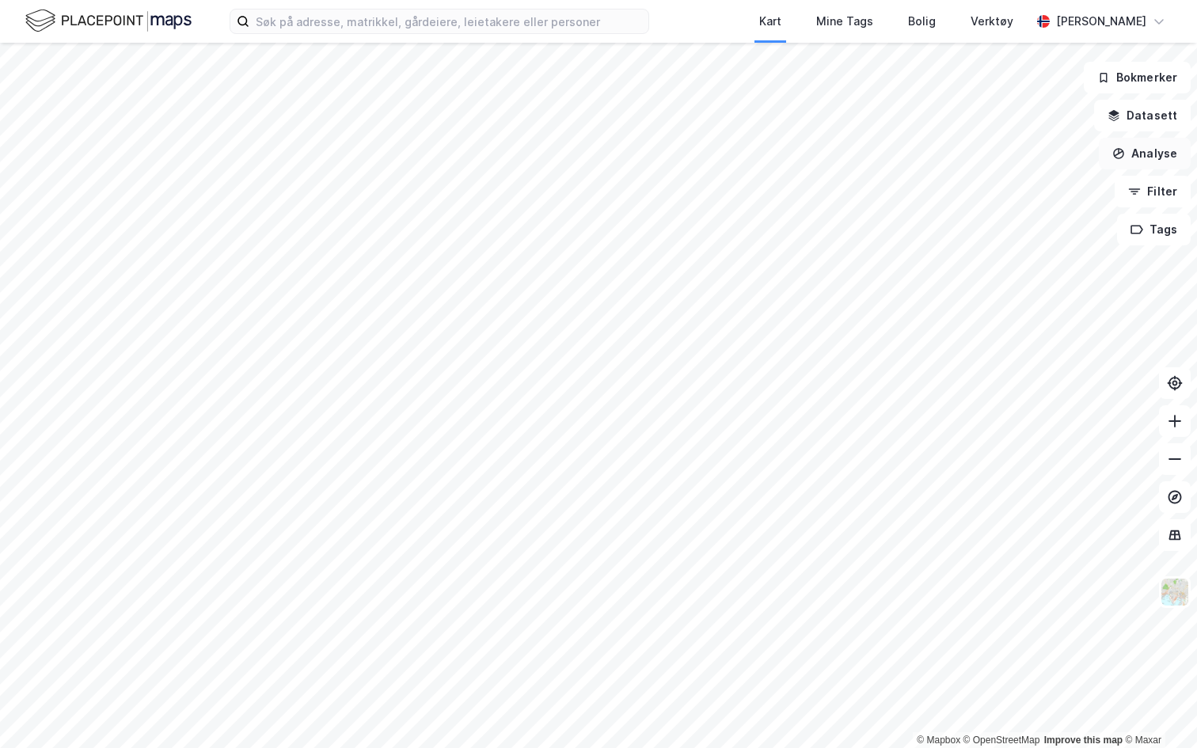
click at [1167, 146] on button "Analyse" at bounding box center [1145, 154] width 92 height 32
click at [1004, 180] on div "Tegn område" at bounding box center [1007, 186] width 138 height 13
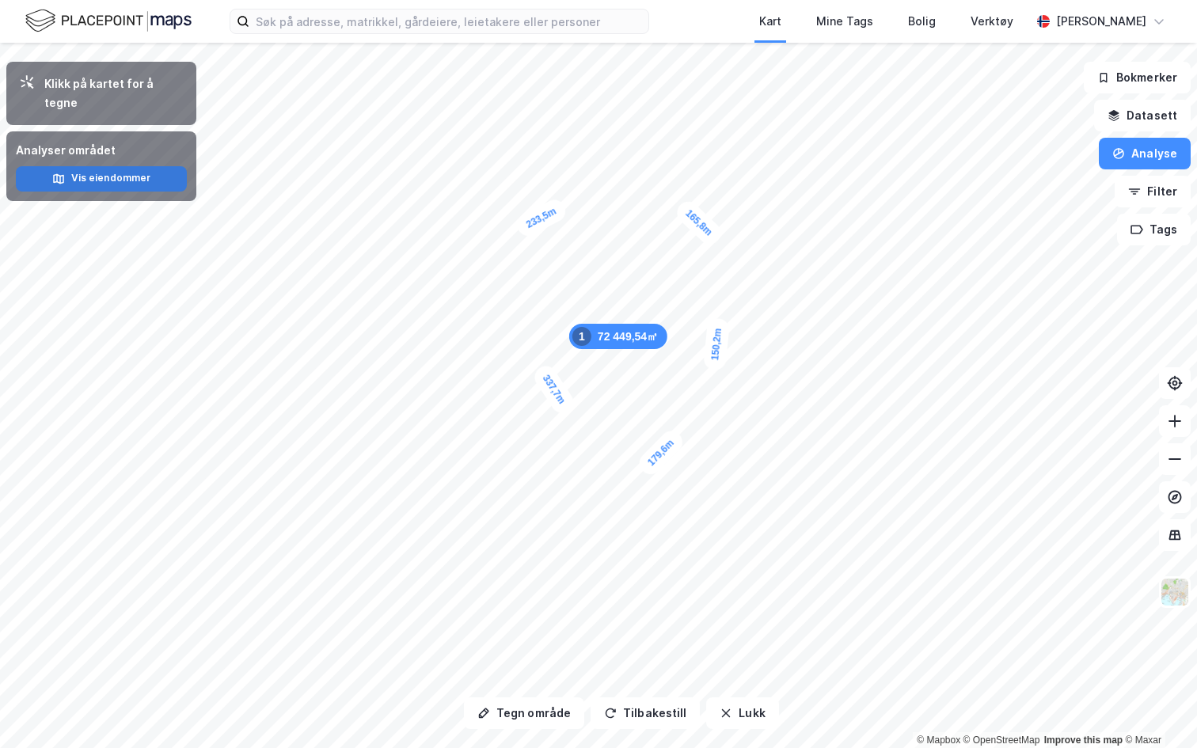
click at [100, 166] on button "Vis eiendommer" at bounding box center [101, 178] width 171 height 25
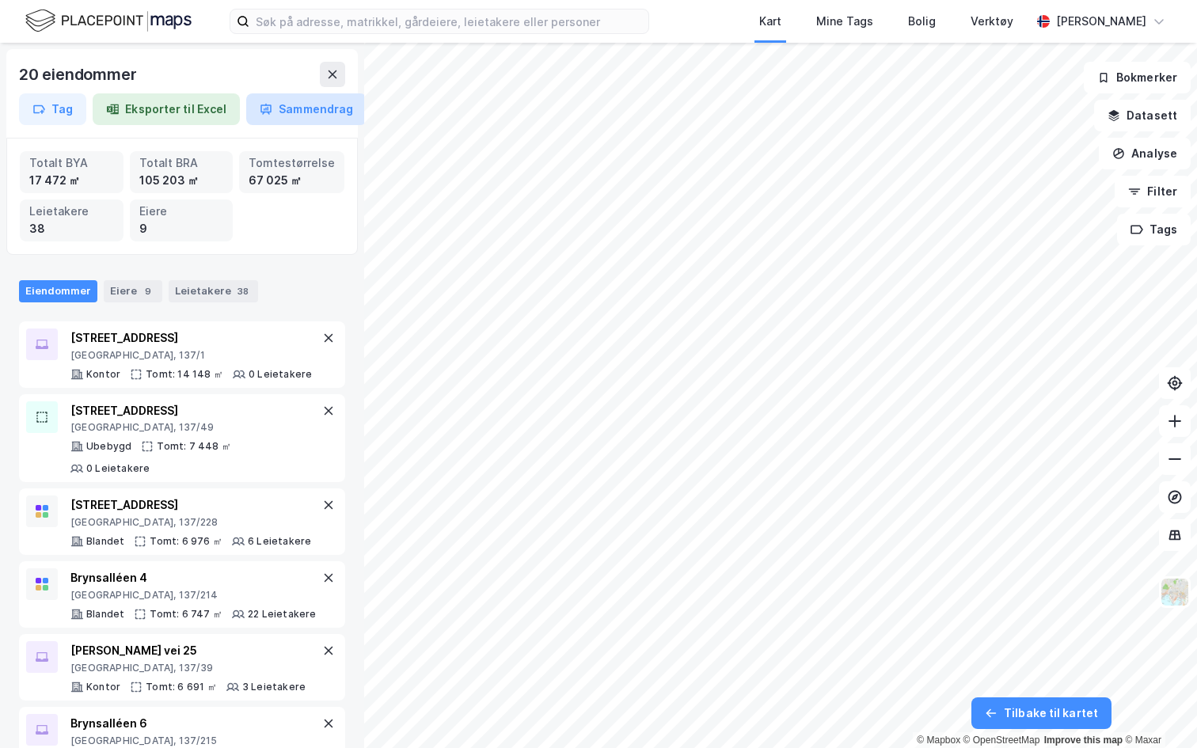
click at [284, 117] on button "Sammendrag" at bounding box center [306, 109] width 120 height 32
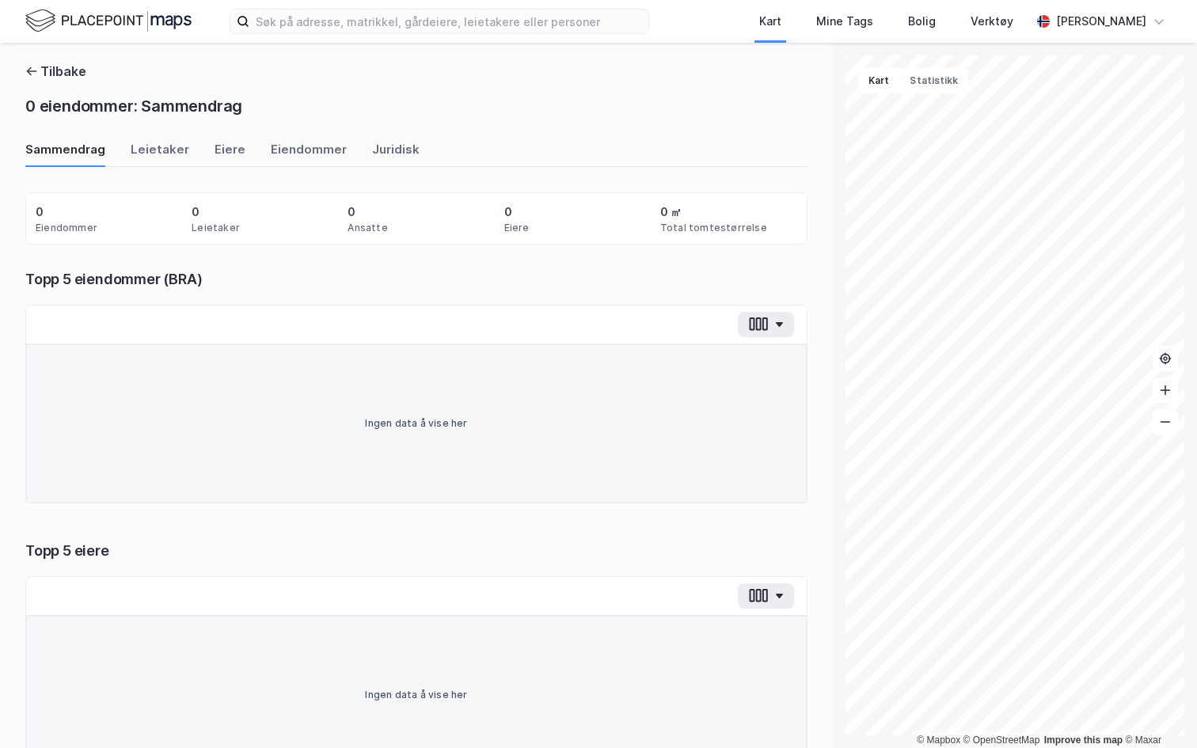
click at [6, 66] on div "Tilbake 0 eiendommer: Sammendrag Sammendrag Leietaker Eiere Eiendommer Juridisk…" at bounding box center [416, 395] width 833 height 705
click at [37, 68] on icon "button" at bounding box center [31, 71] width 13 height 13
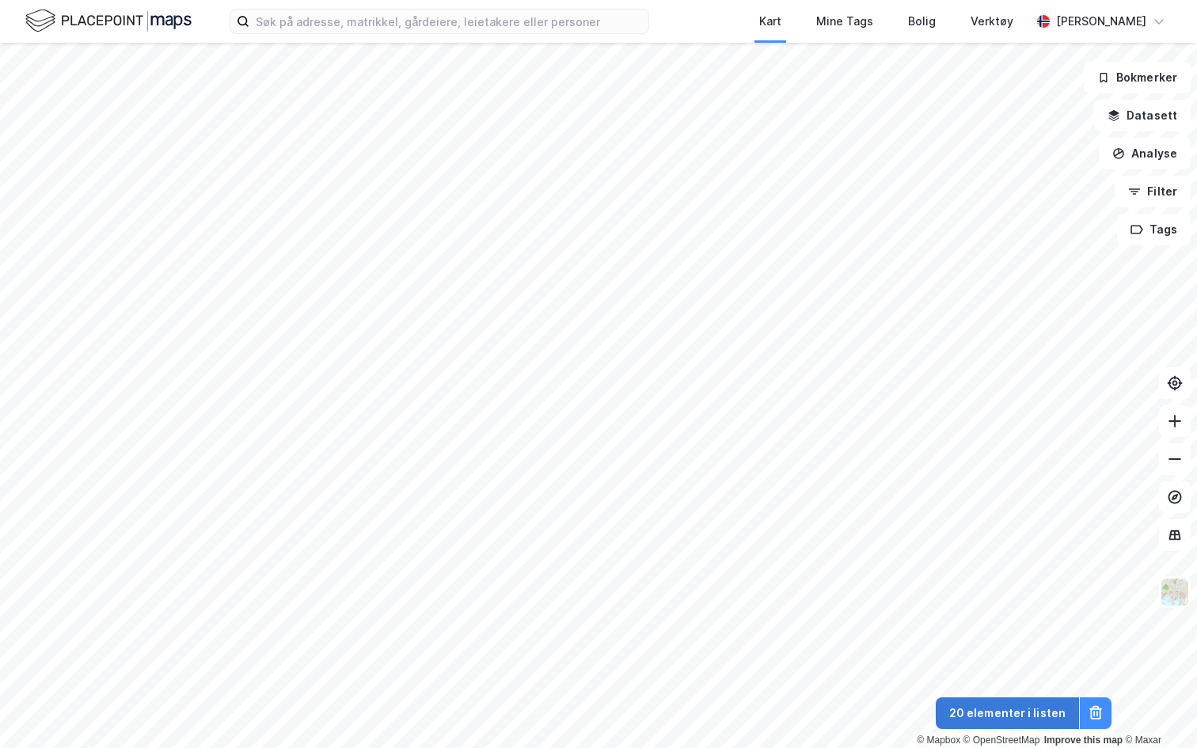
click at [974, 719] on button "20 elementer i listen" at bounding box center [1007, 713] width 143 height 32
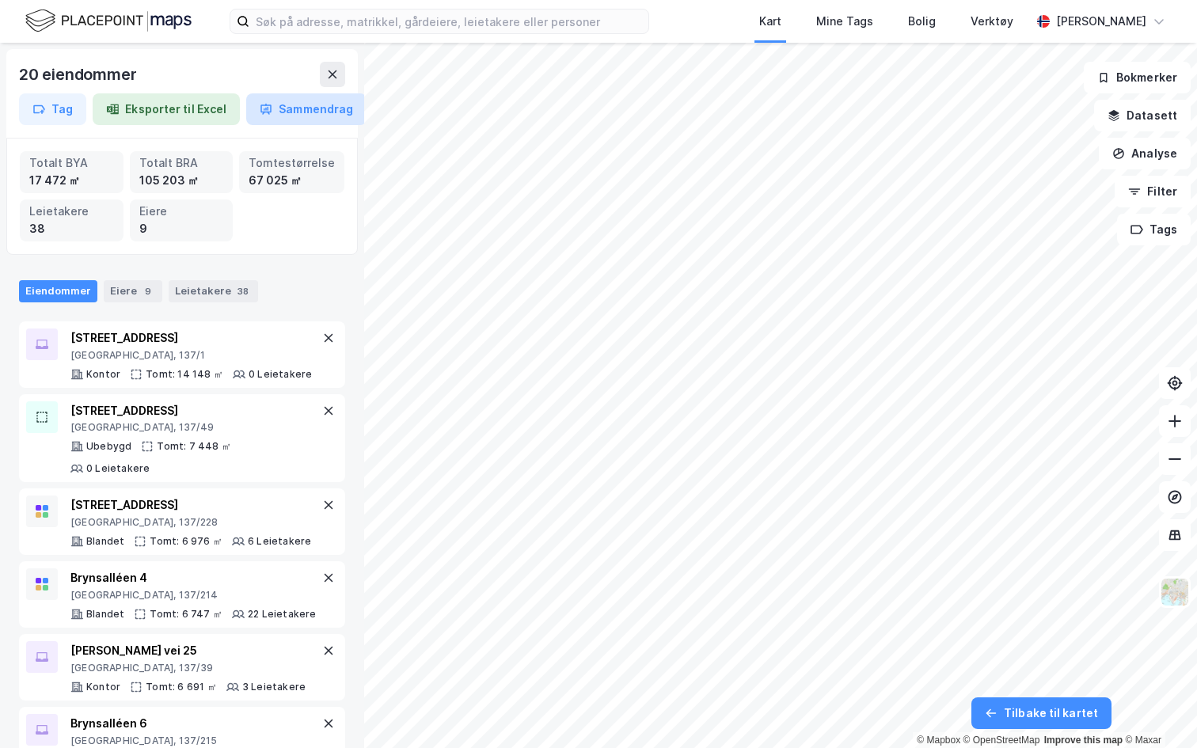
click at [279, 112] on button "Sammendrag" at bounding box center [306, 109] width 120 height 32
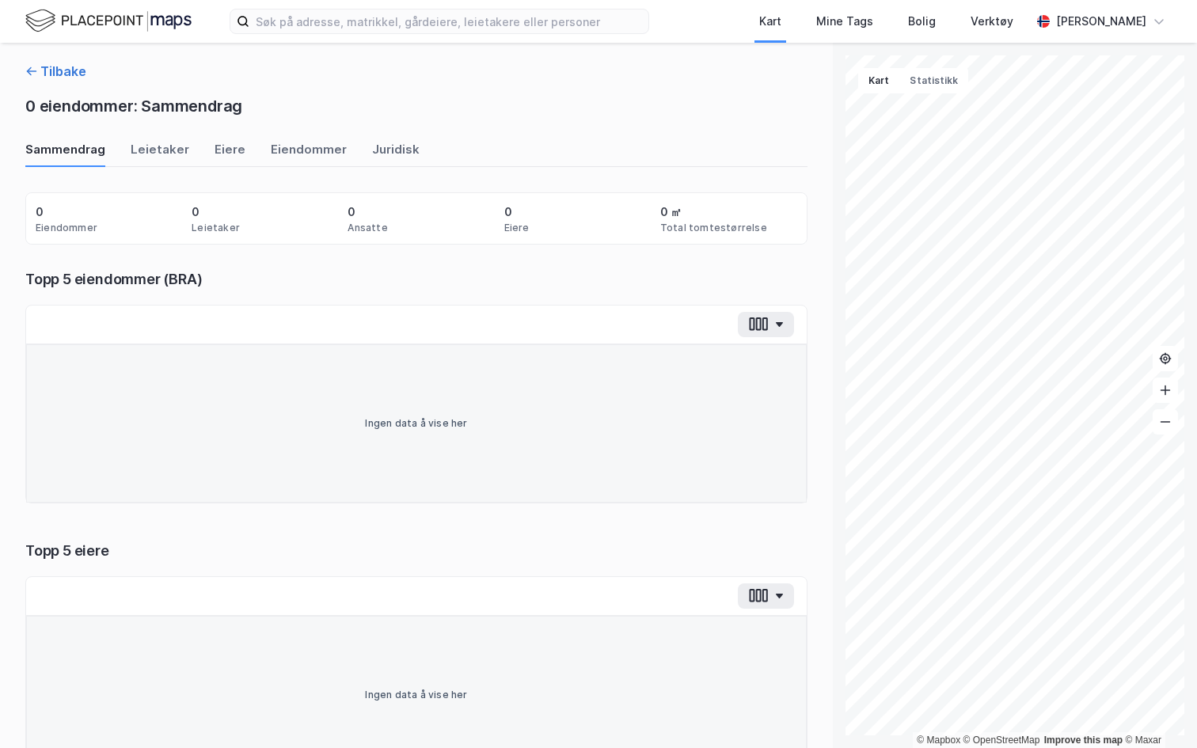
click at [48, 71] on button "Tilbake" at bounding box center [55, 71] width 61 height 19
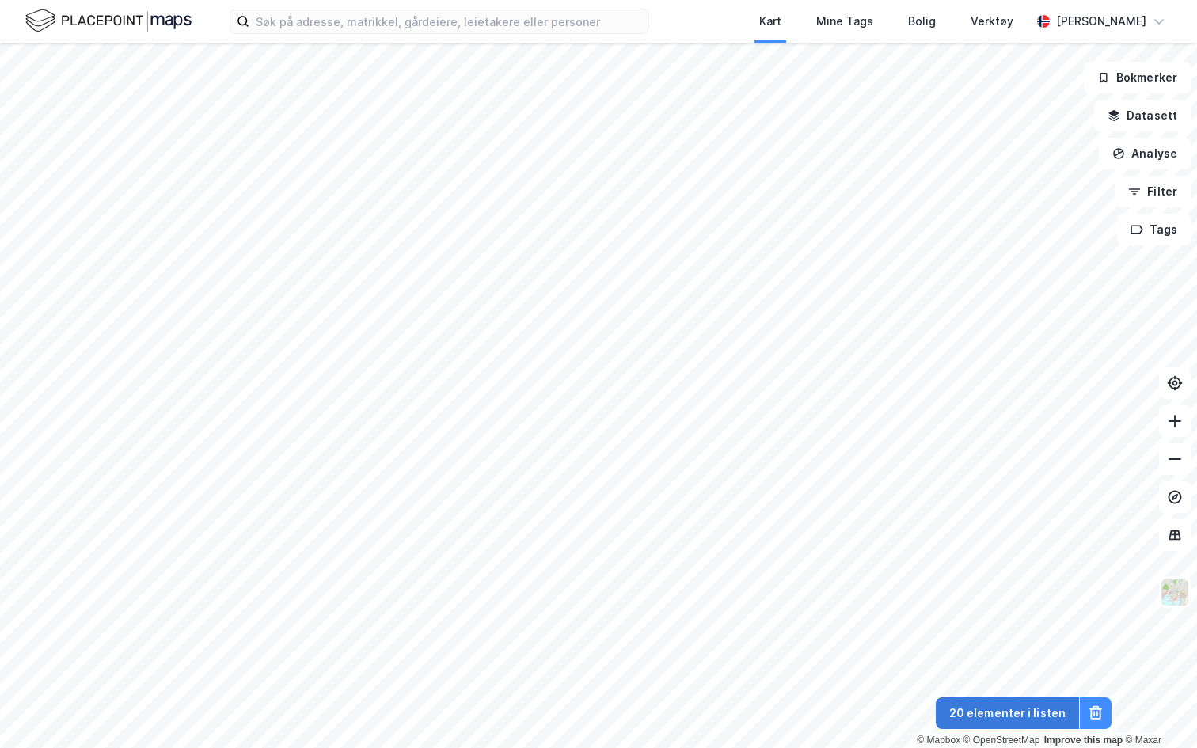
click at [992, 717] on button "20 elementer i listen" at bounding box center [1007, 713] width 143 height 32
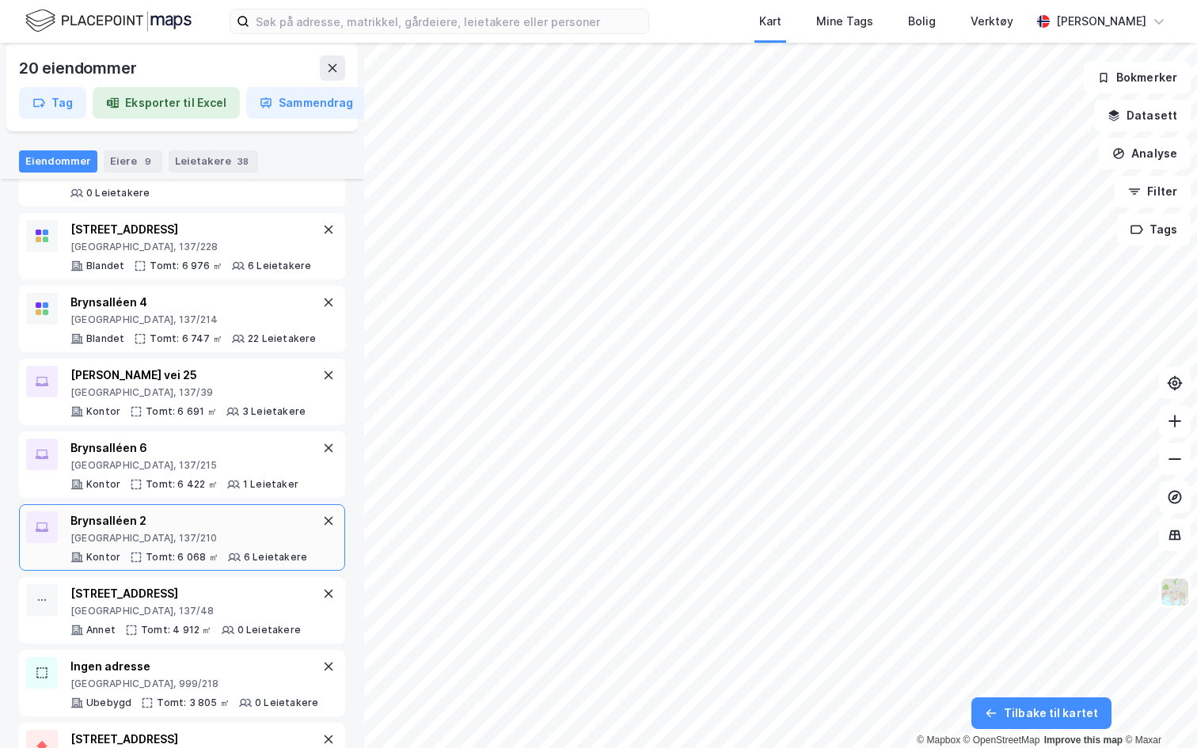
scroll to position [306, 0]
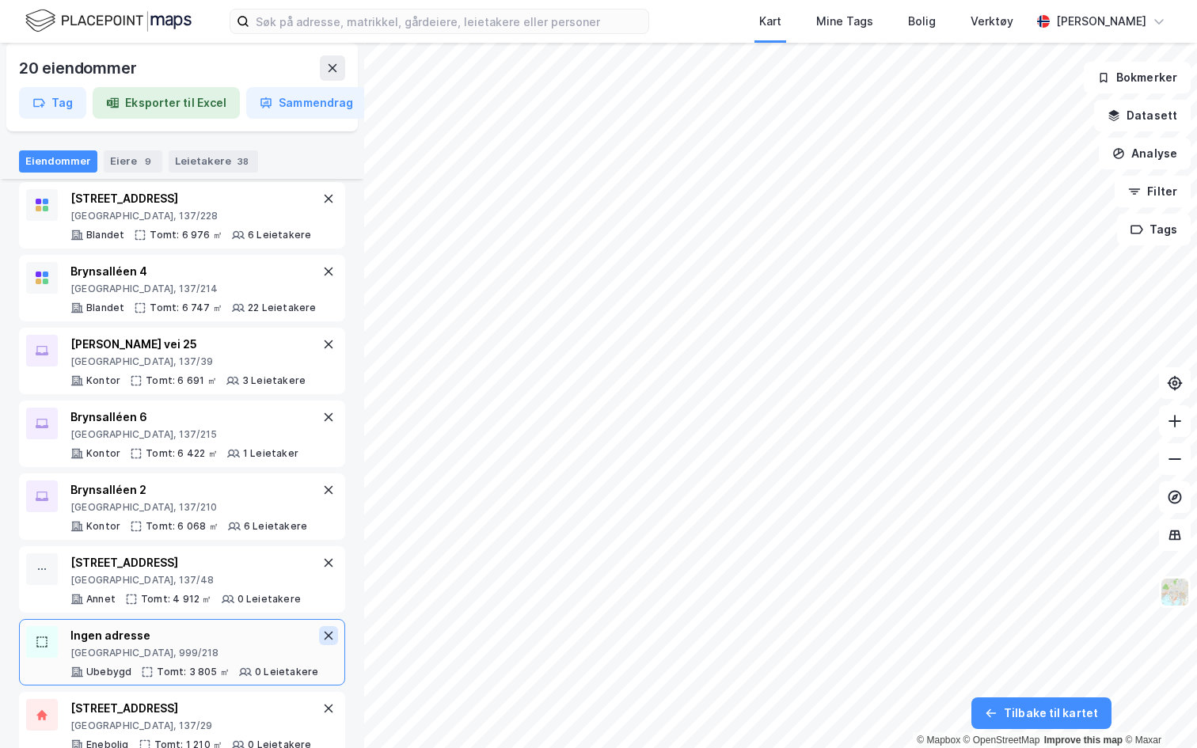
click at [327, 629] on icon at bounding box center [328, 635] width 13 height 13
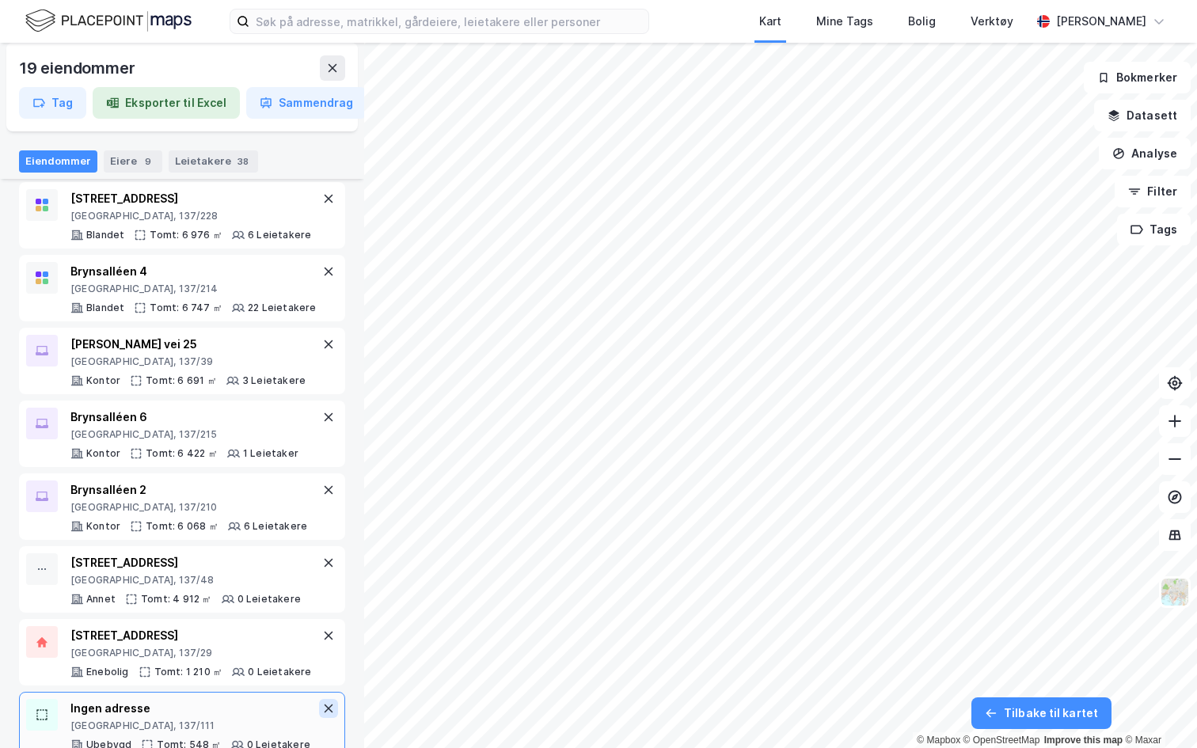
click at [333, 702] on icon at bounding box center [328, 708] width 13 height 13
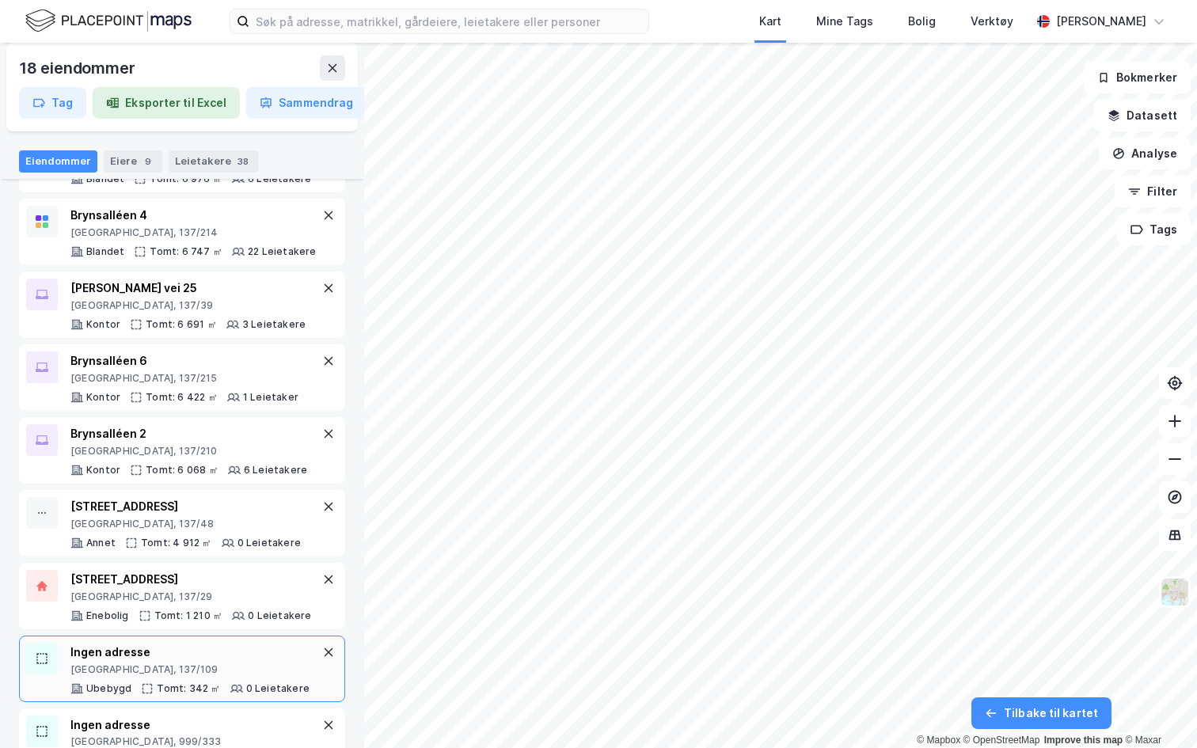
scroll to position [364, 0]
click at [328, 646] on icon at bounding box center [328, 650] width 9 height 9
click at [338, 707] on div "Ingen adresse Oslo, 137/130 Ubebygd Tomt: 314 ㎡ 0 Leietakere" at bounding box center [182, 740] width 326 height 66
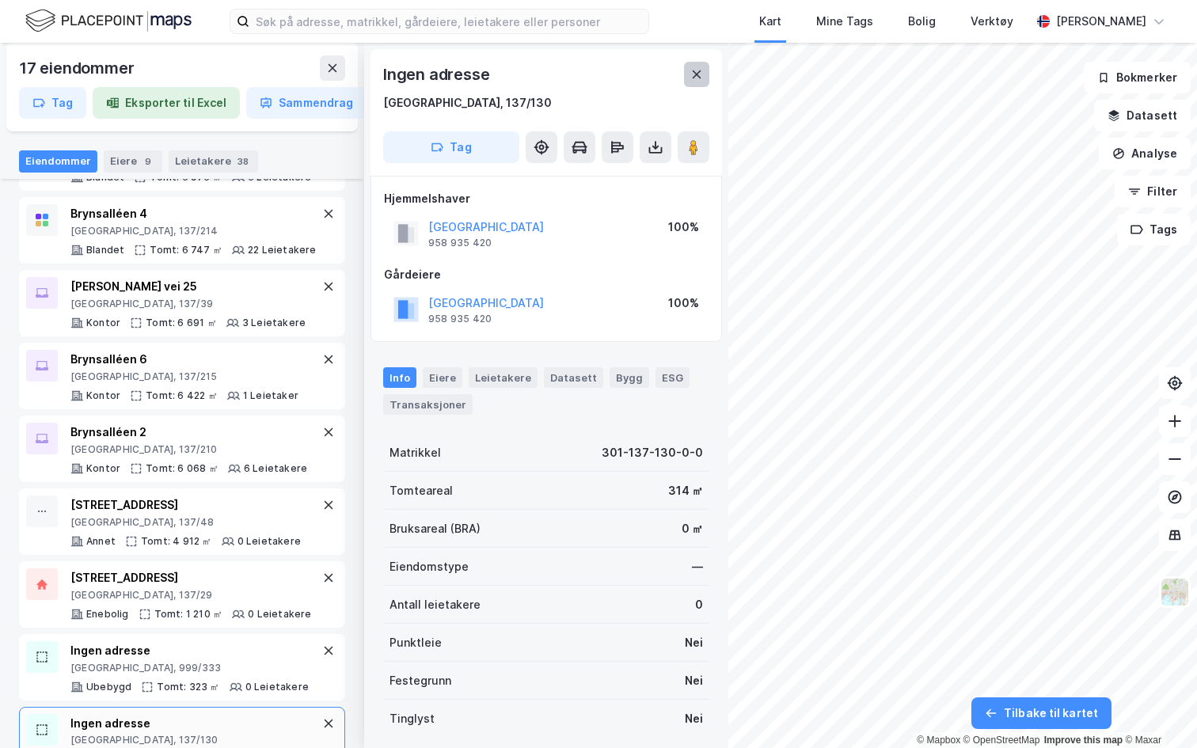
click at [695, 81] on button at bounding box center [696, 74] width 25 height 25
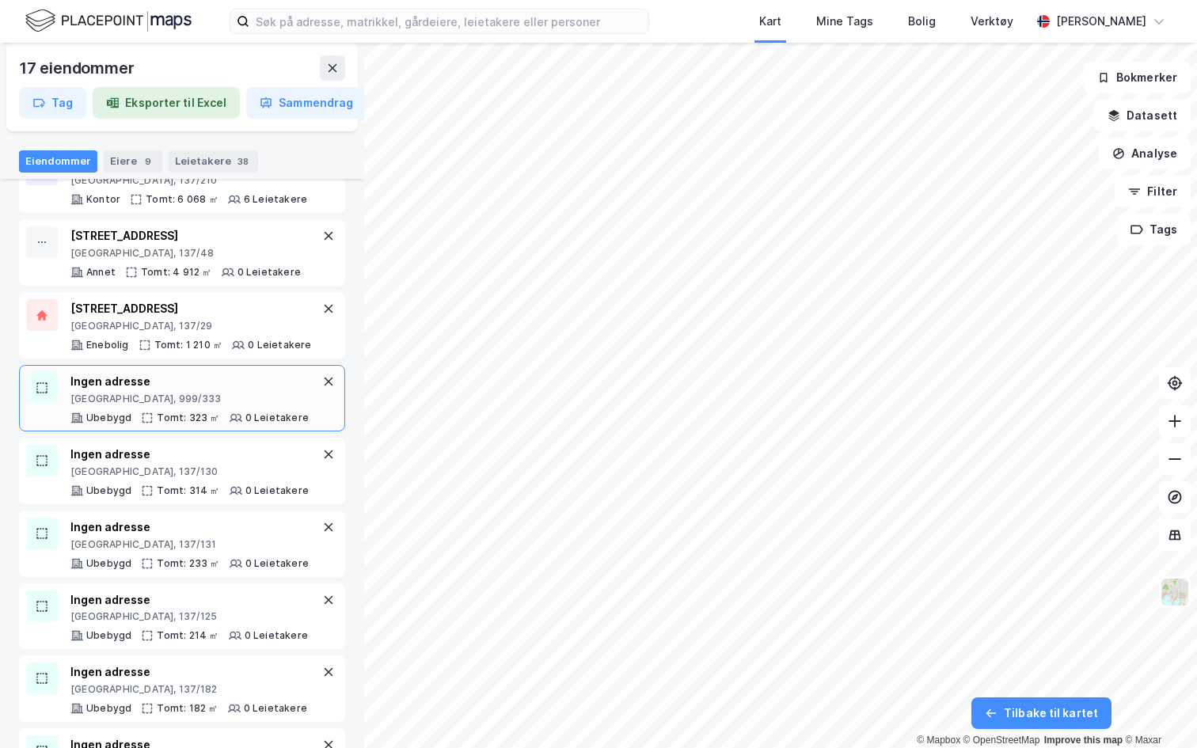
scroll to position [712, 0]
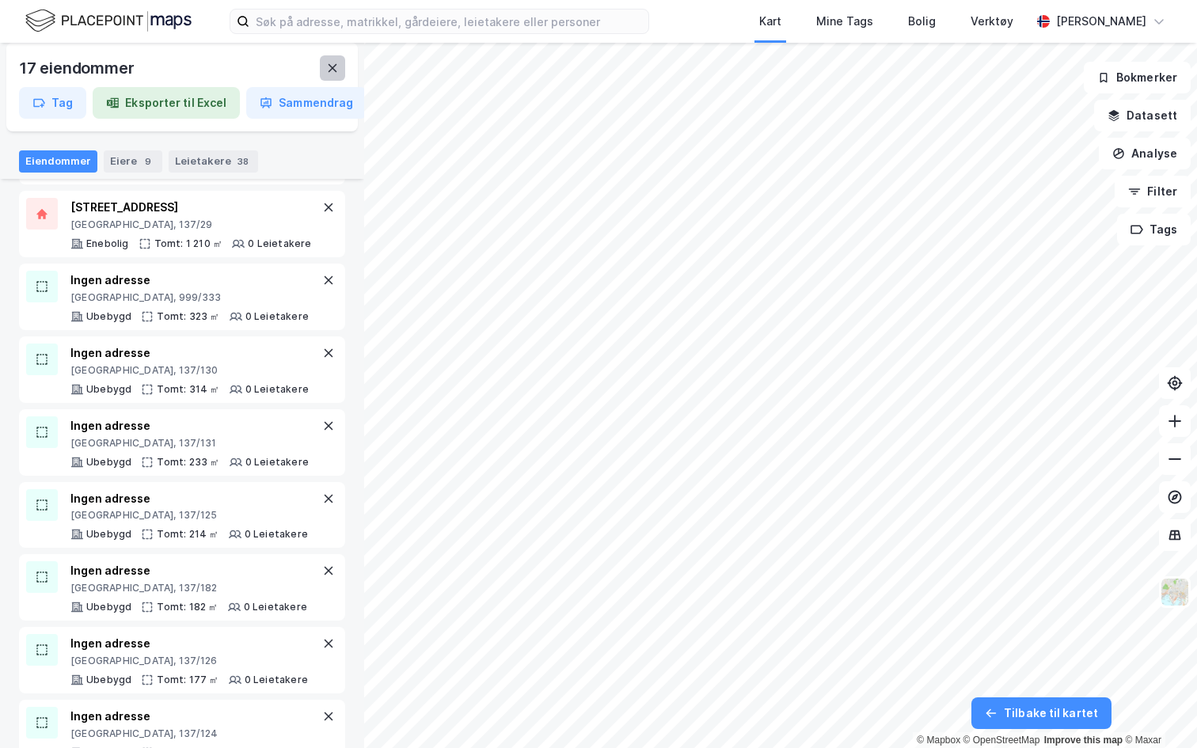
click at [336, 69] on icon at bounding box center [332, 68] width 13 height 13
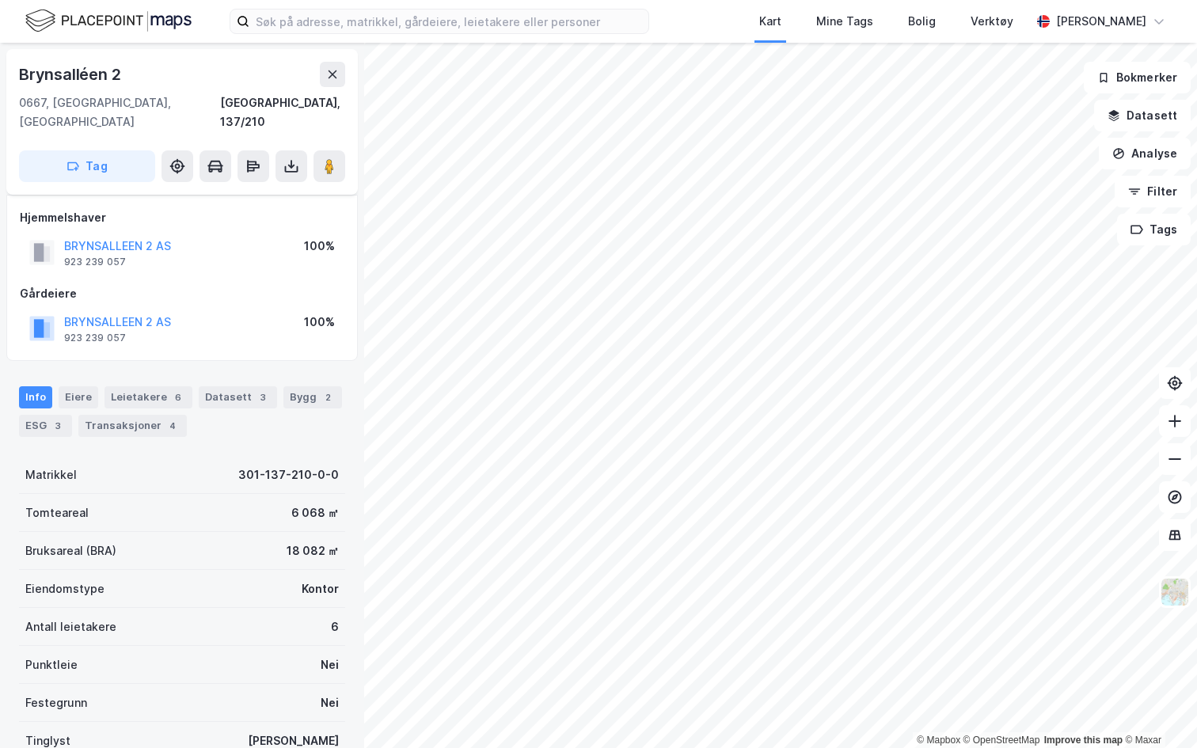
scroll to position [48, 0]
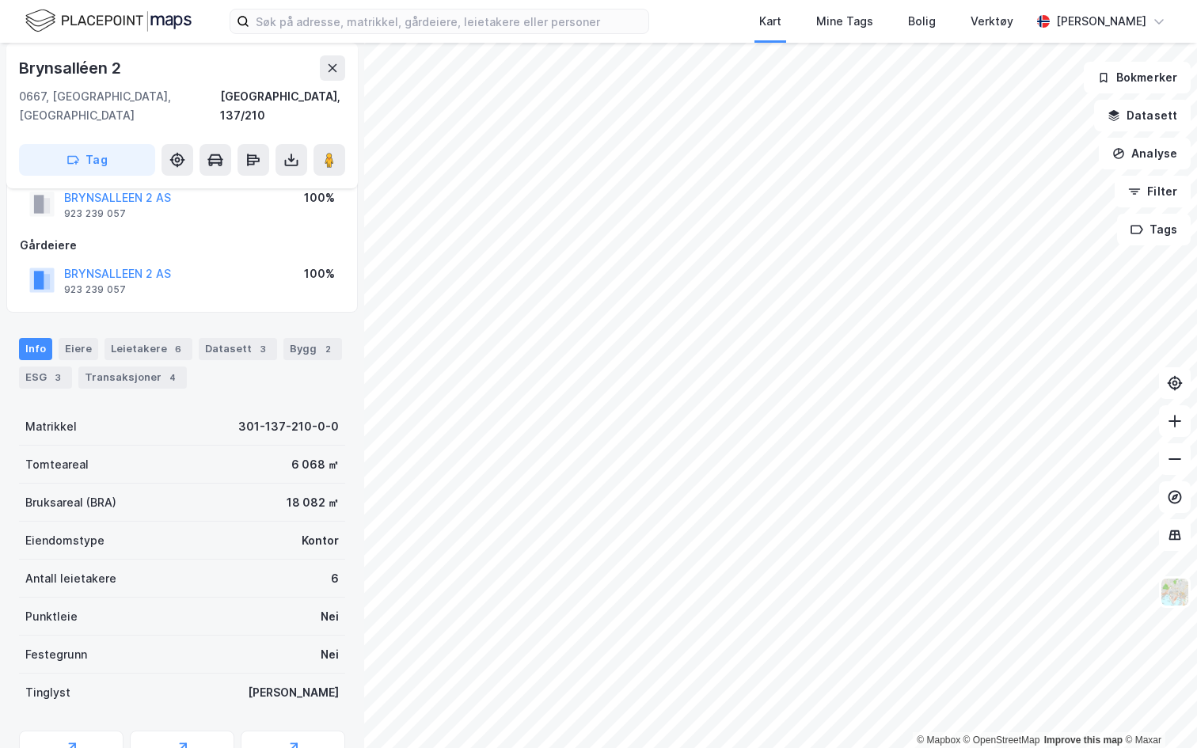
click at [61, 319] on div "Info Eiere Leietakere 6 Datasett 3 Bygg 2 ESG 3 Transaksjoner 4" at bounding box center [182, 357] width 364 height 76
click at [70, 338] on div "Eiere" at bounding box center [79, 349] width 40 height 22
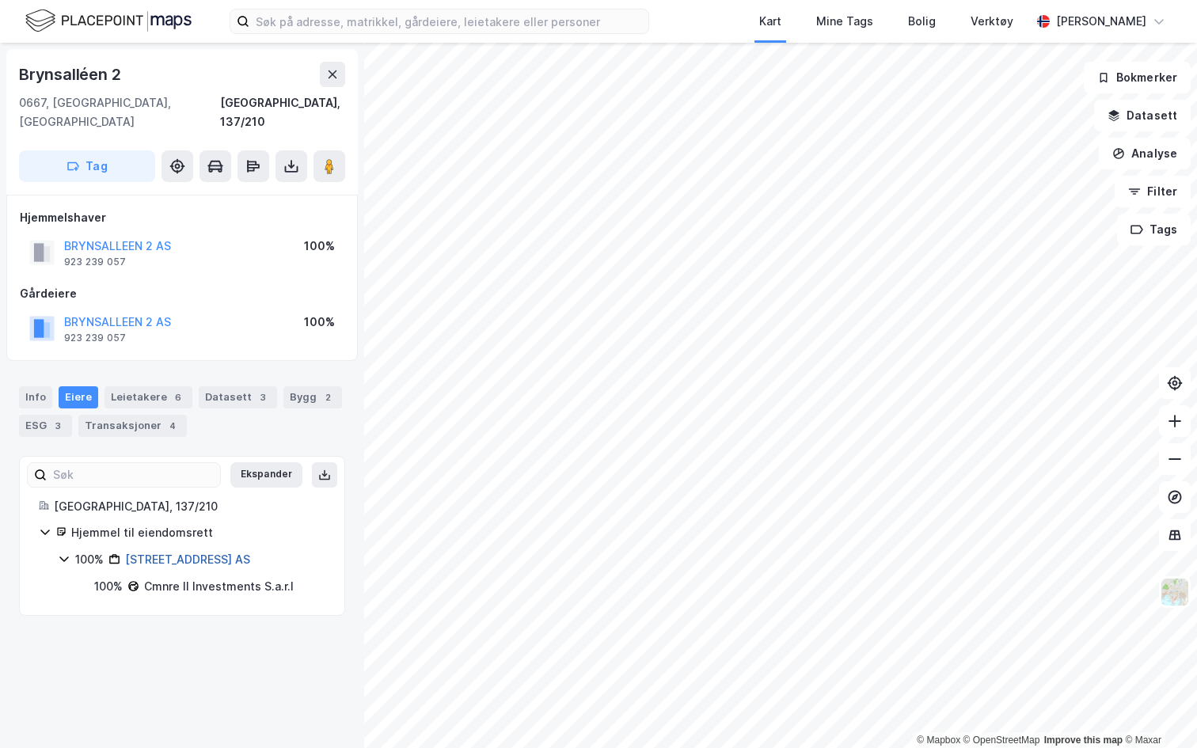
click at [176, 552] on link "Brynsalleen 2 AS" at bounding box center [187, 558] width 125 height 13
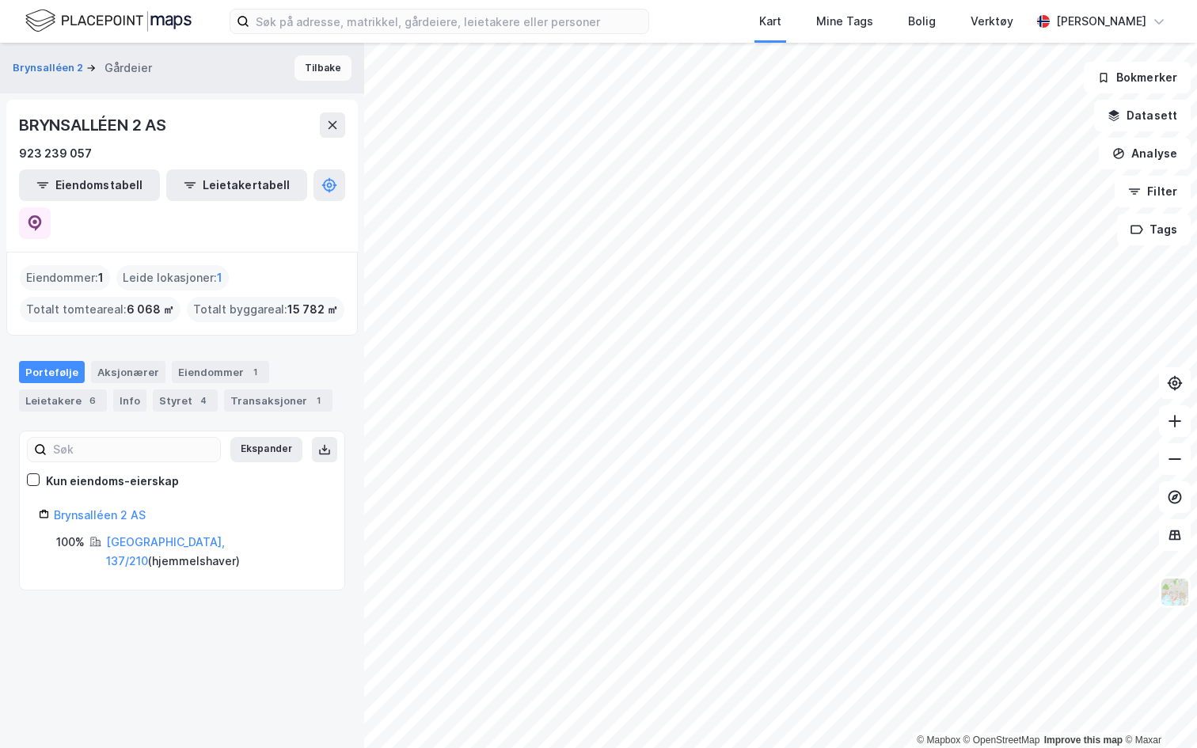
click at [336, 73] on button "Tilbake" at bounding box center [322, 67] width 57 height 25
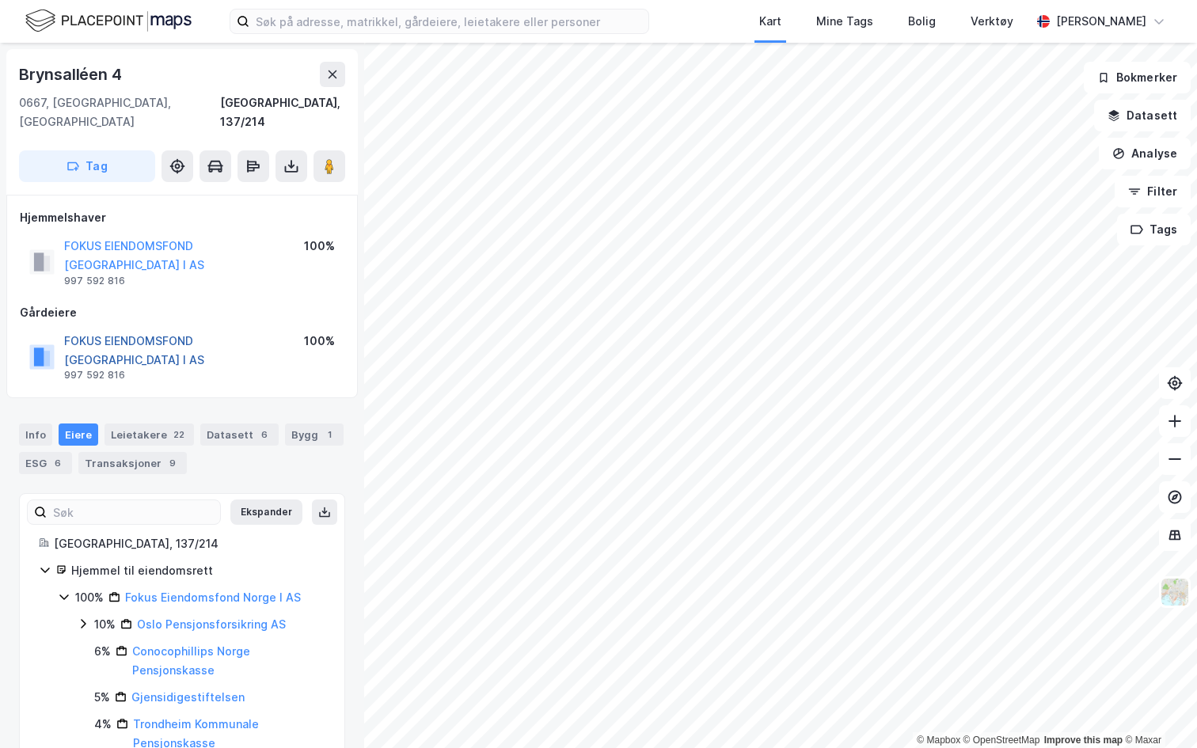
click at [0, 0] on button "FOKUS EIENDOMSFOND NORGE I AS" at bounding box center [0, 0] width 0 height 0
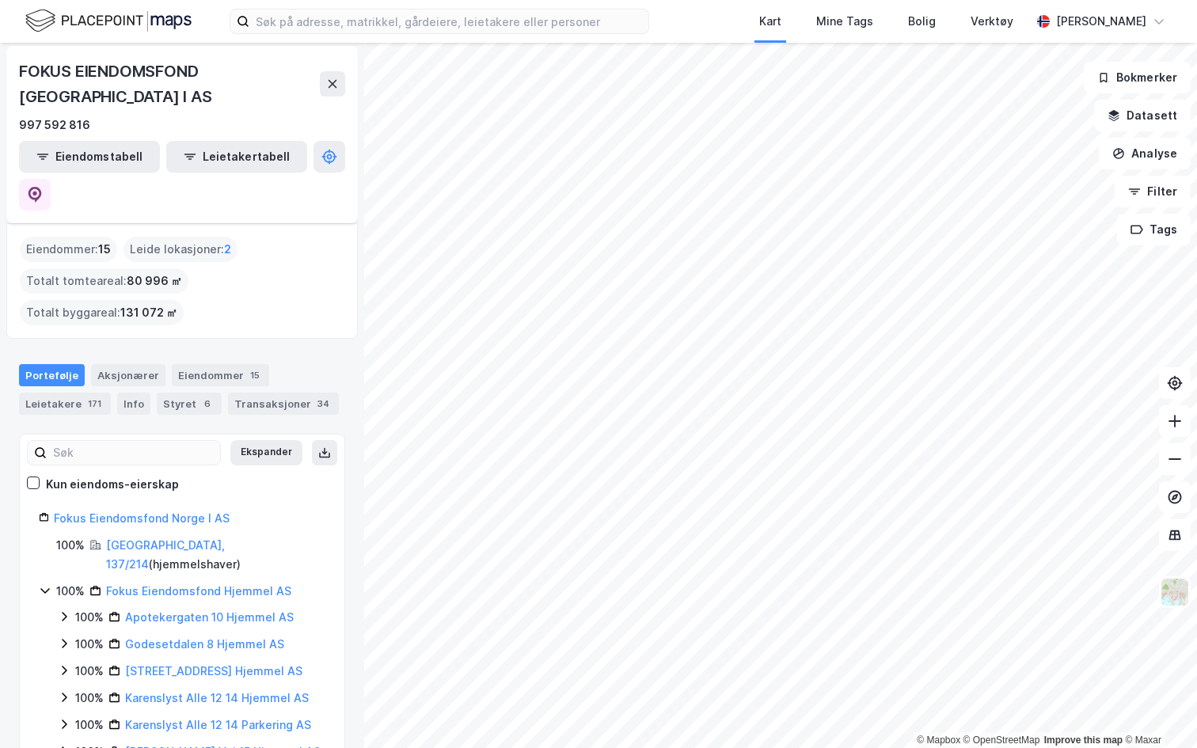
scroll to position [59, 0]
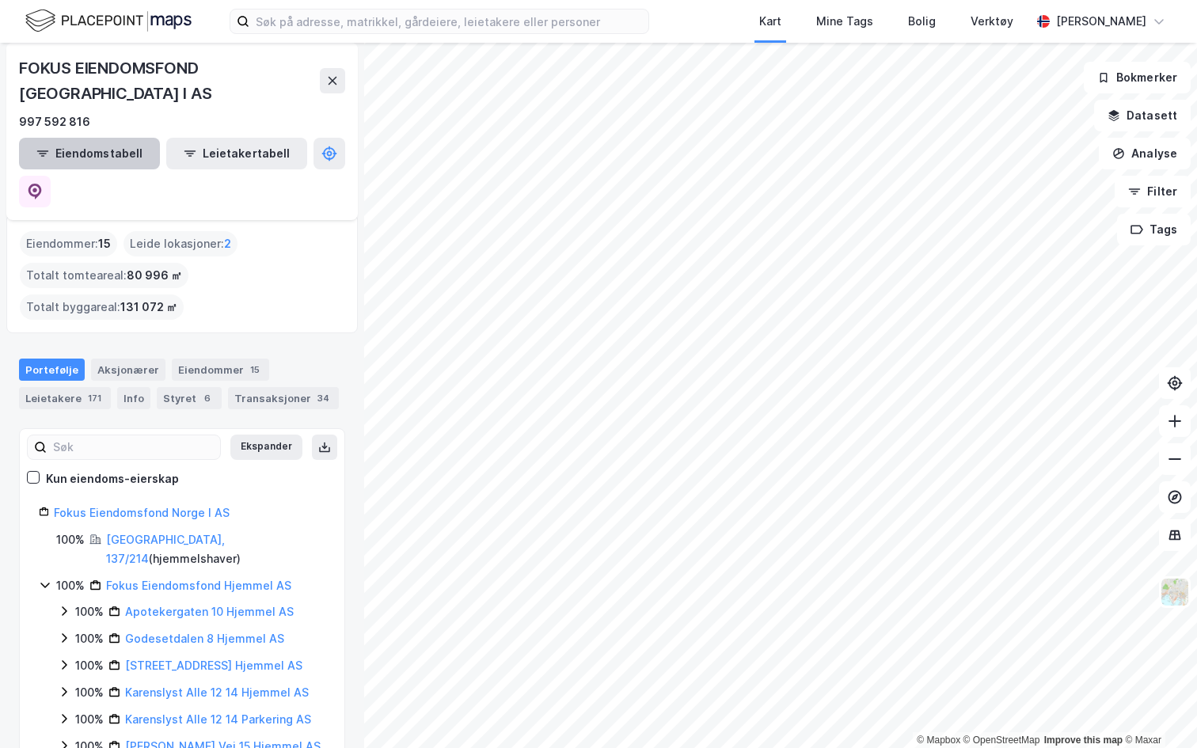
click at [110, 138] on button "Eiendomstabell" at bounding box center [89, 154] width 141 height 32
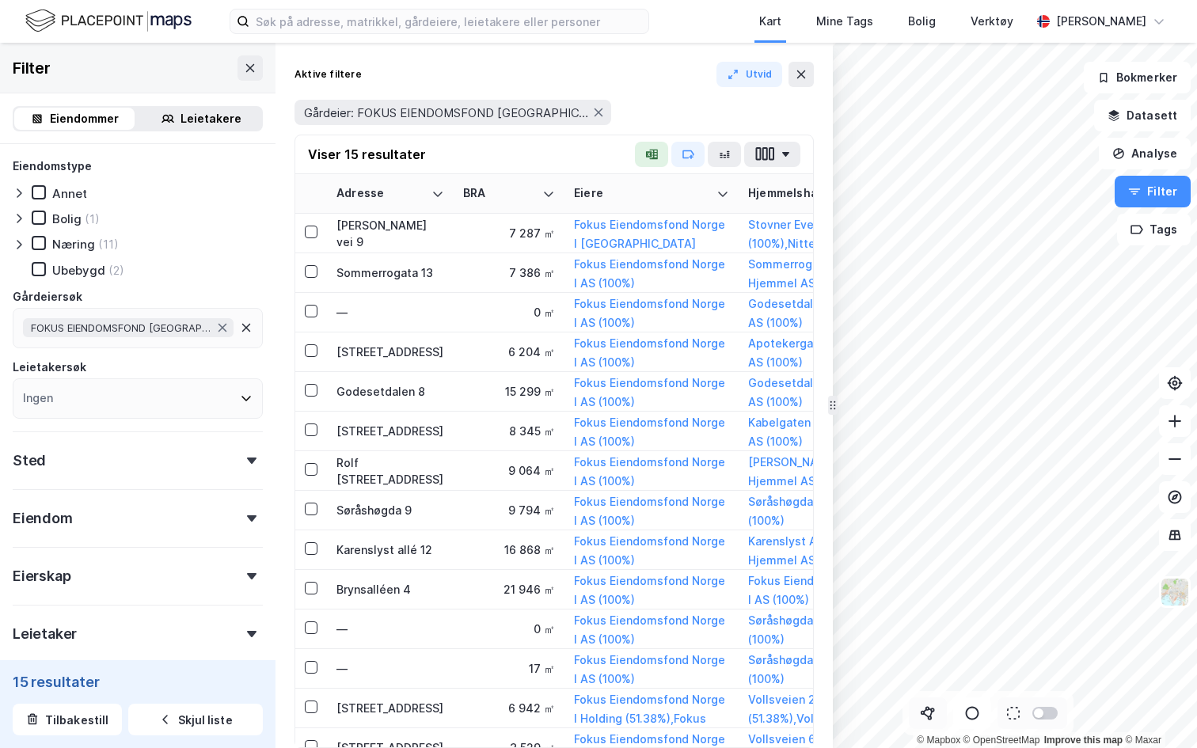
click at [932, 712] on icon at bounding box center [928, 713] width 16 height 16
click at [1092, 439] on div "93 127,5m" at bounding box center [1088, 410] width 32 height 67
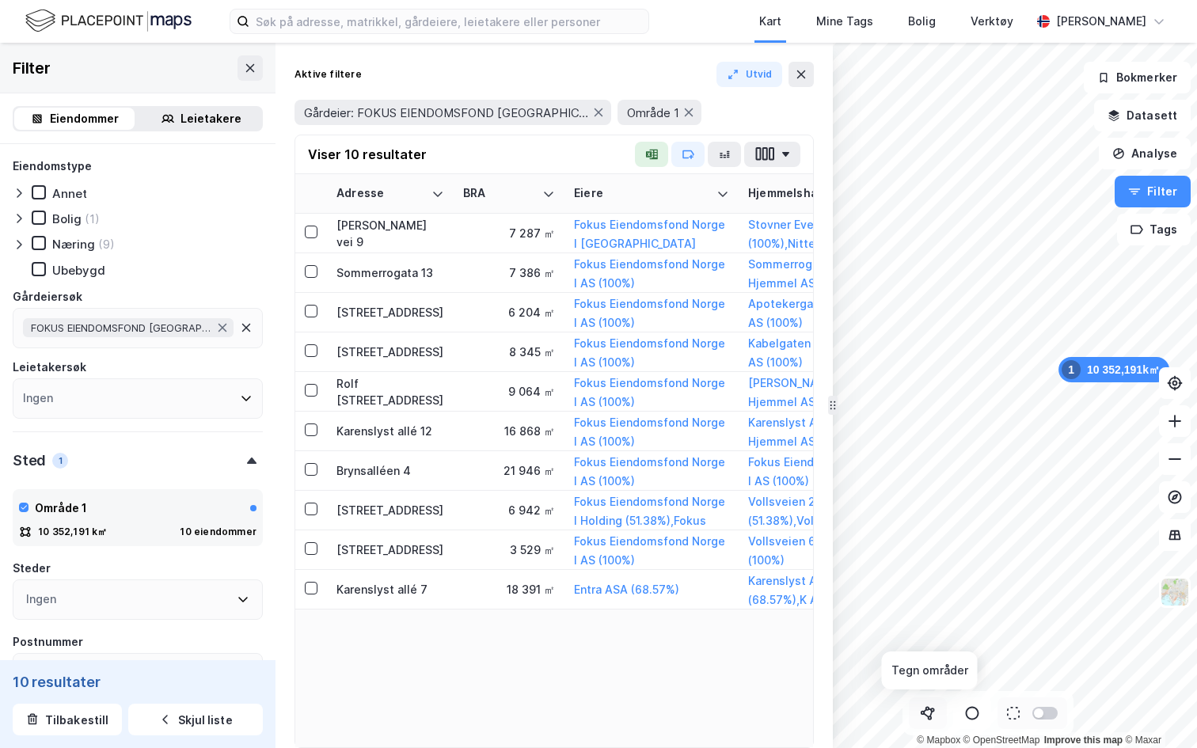
click at [930, 716] on icon at bounding box center [931, 715] width 2 height 6
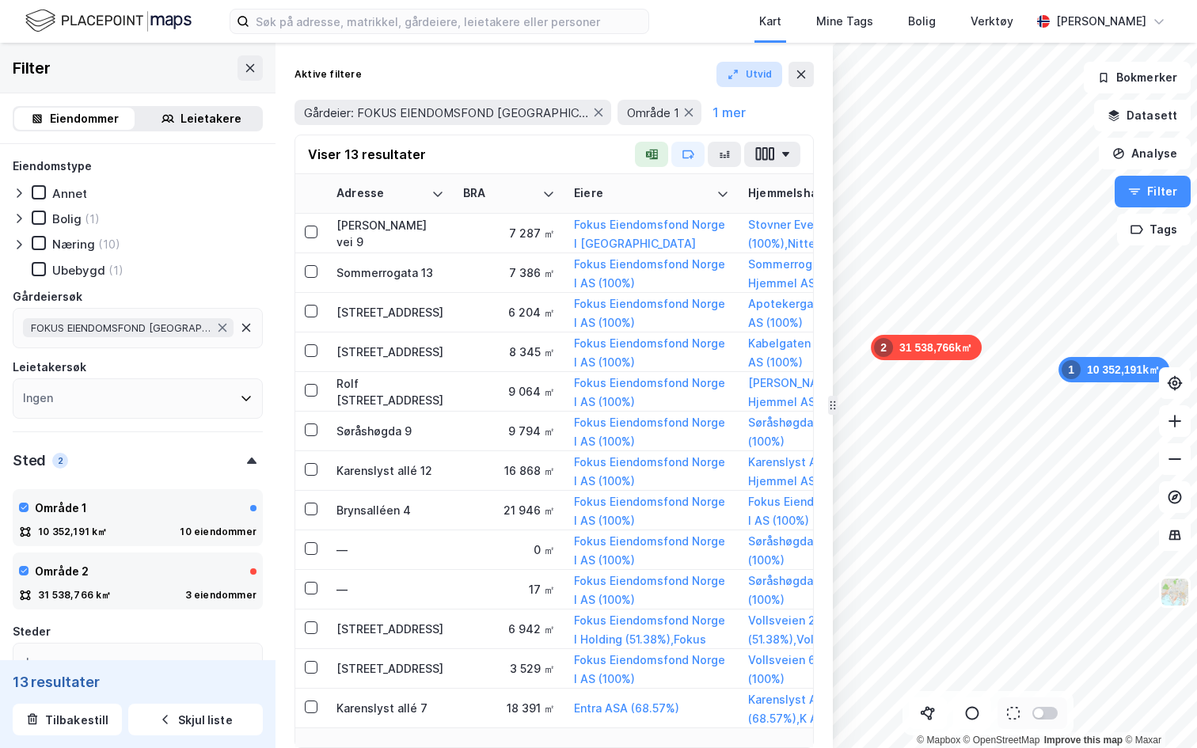
click at [742, 78] on button "Utvid" at bounding box center [749, 74] width 66 height 25
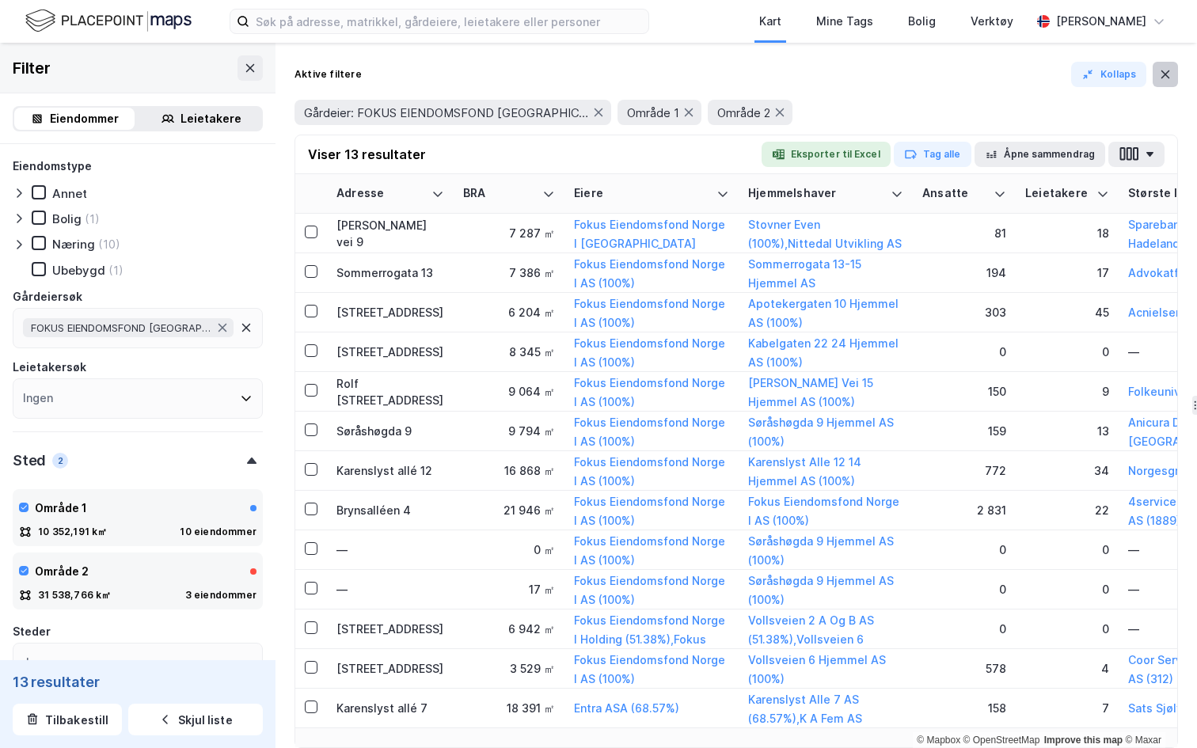
click at [1163, 80] on icon at bounding box center [1165, 74] width 13 height 13
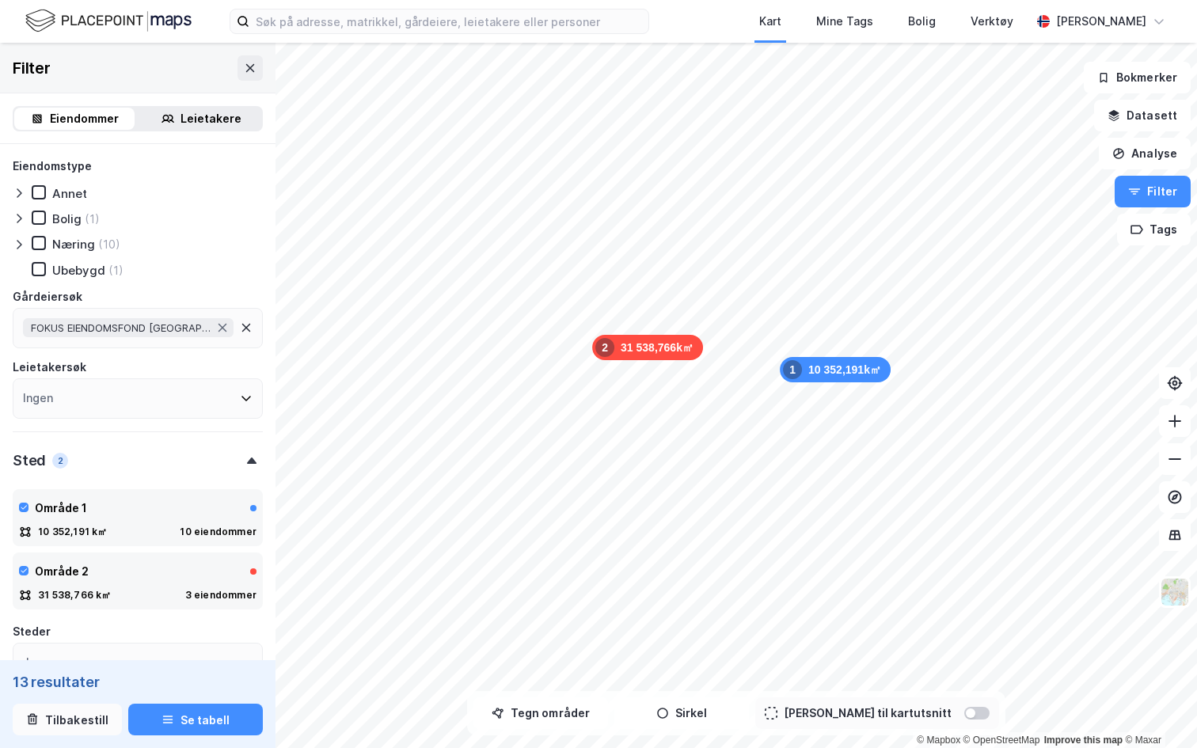
click at [84, 715] on button "Tilbakestill" at bounding box center [67, 720] width 109 height 32
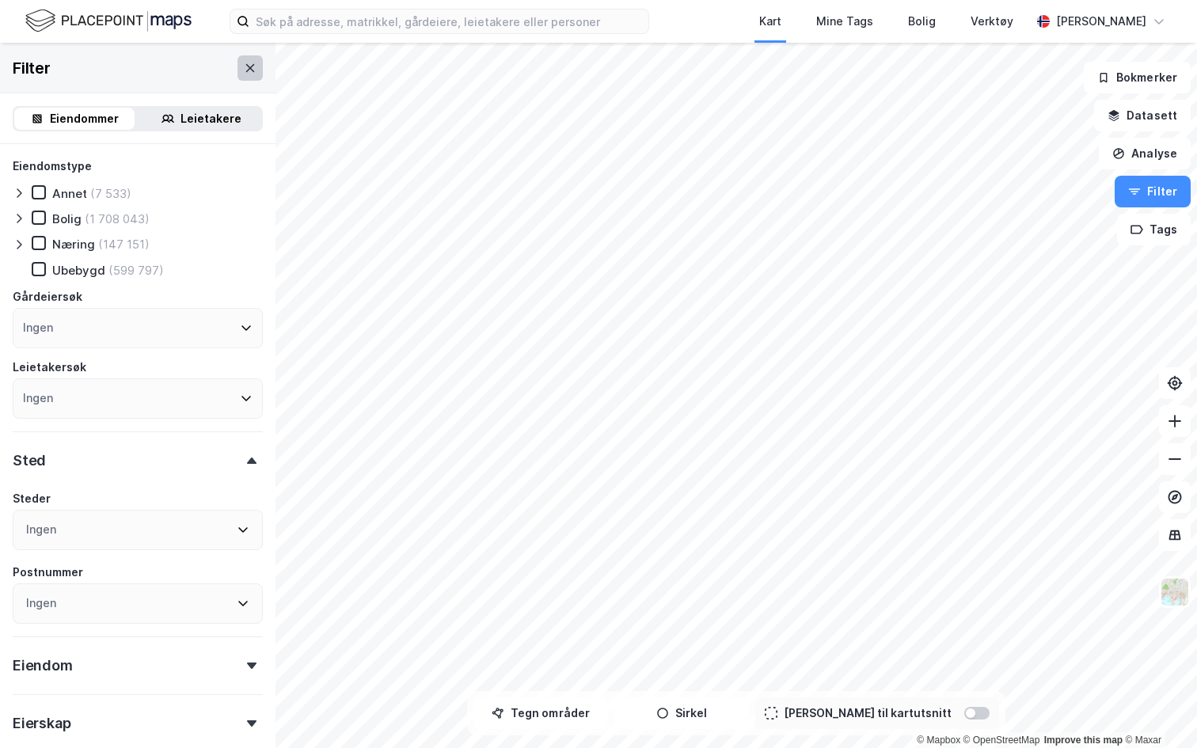
click at [257, 80] on div "Filter" at bounding box center [137, 68] width 275 height 51
click at [247, 59] on button at bounding box center [249, 67] width 25 height 25
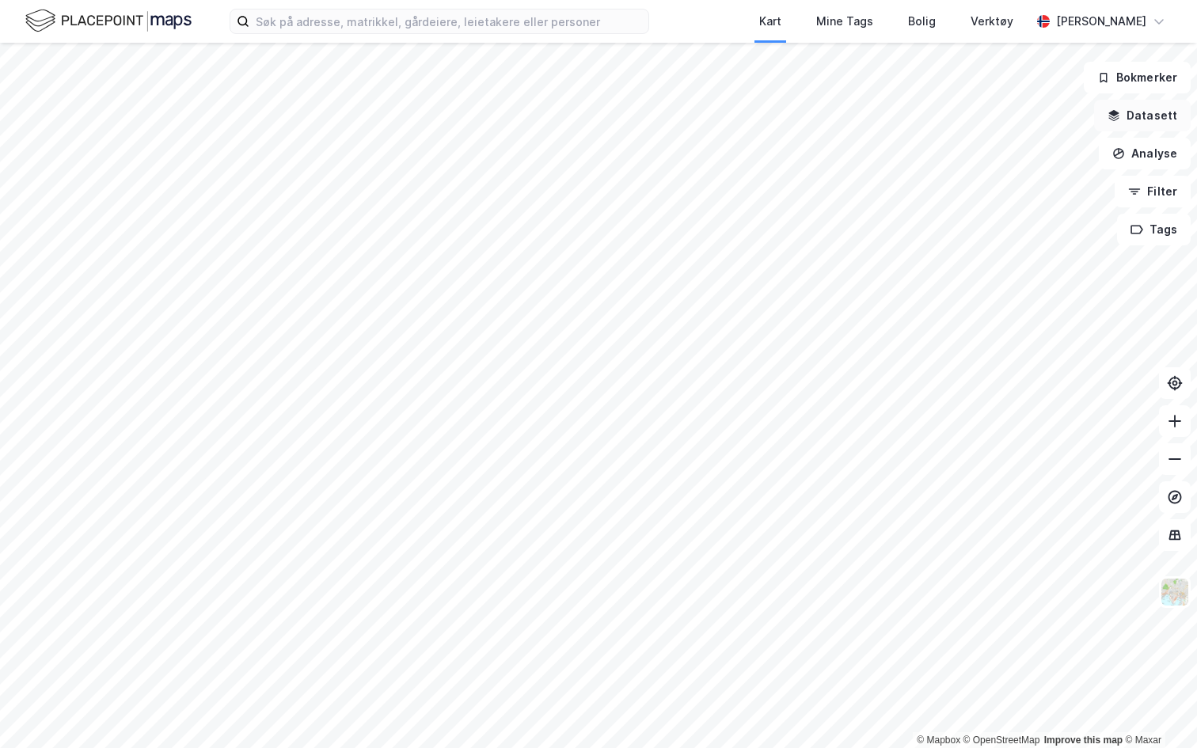
click at [1146, 116] on button "Datasett" at bounding box center [1142, 116] width 97 height 32
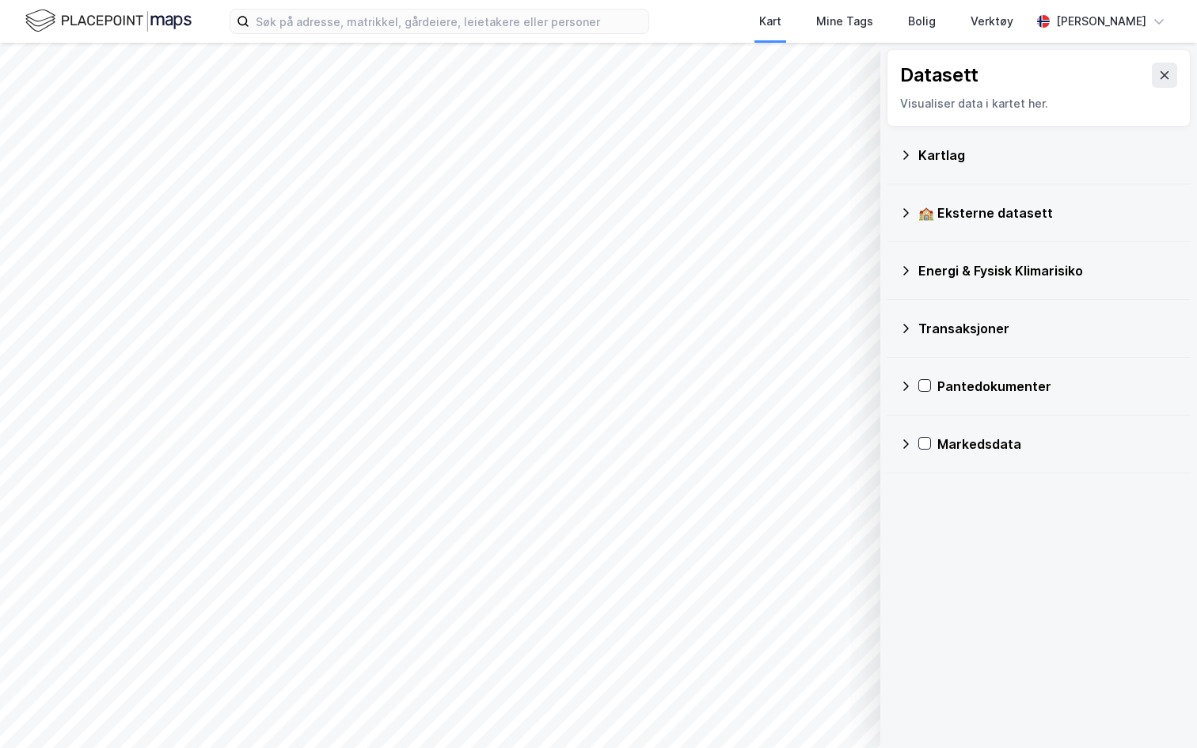
click at [908, 149] on icon at bounding box center [905, 155] width 13 height 13
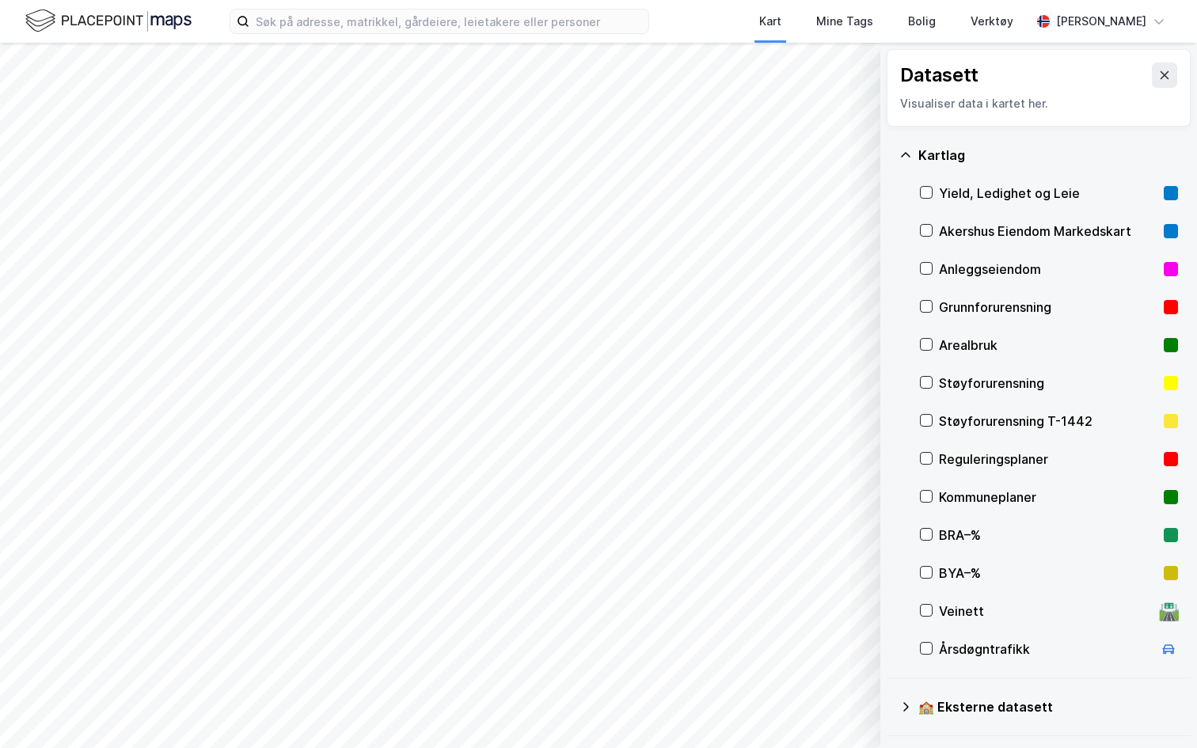
click at [962, 223] on div "Akershus Eiendom Markedskart" at bounding box center [1048, 231] width 218 height 19
click at [951, 232] on div "Akershus Eiendom Markedskart" at bounding box center [1048, 231] width 218 height 19
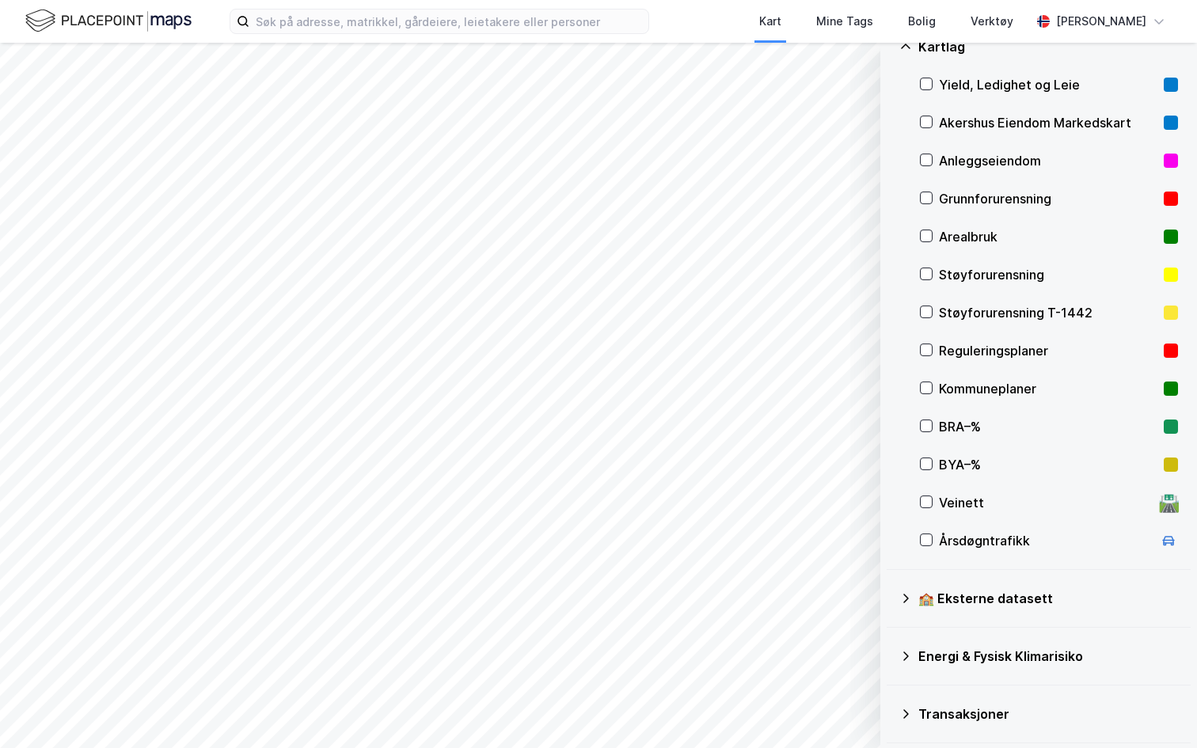
scroll to position [116, 0]
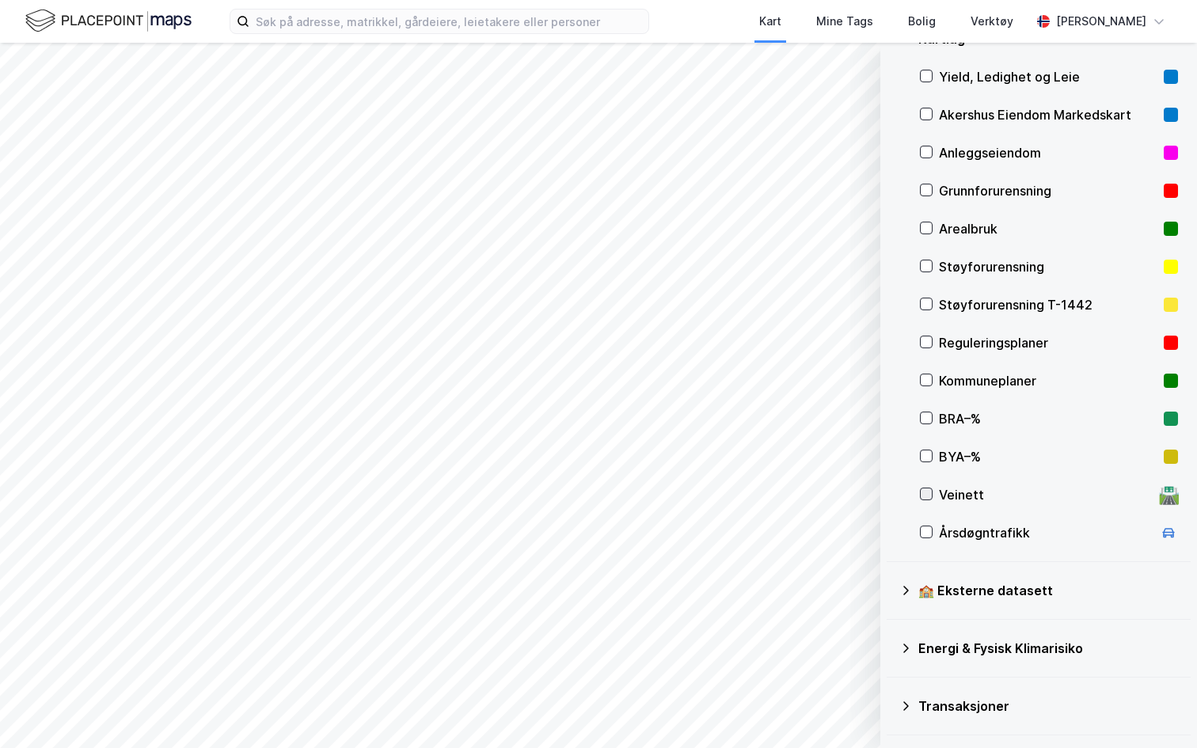
click at [932, 494] on div at bounding box center [926, 494] width 13 height 13
click at [806, 708] on button "Vis" at bounding box center [798, 706] width 131 height 25
click at [836, 671] on button at bounding box center [848, 671] width 25 height 25
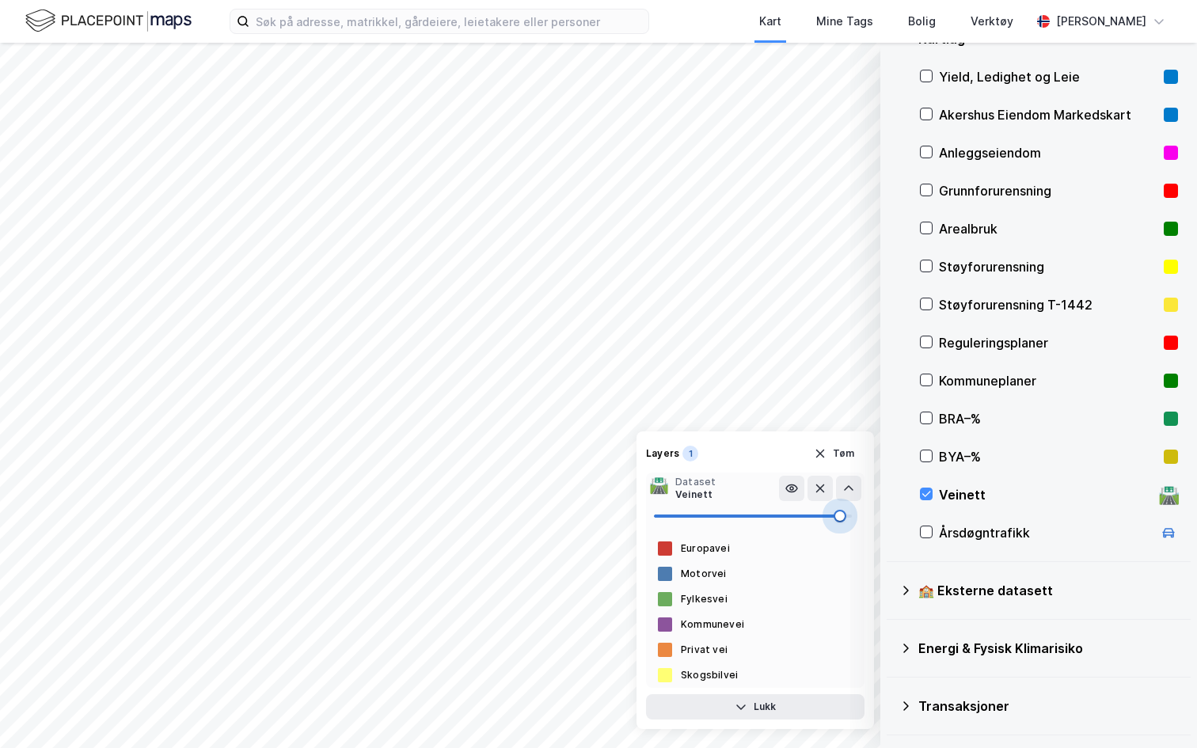
type input "95"
drag, startPoint x: 849, startPoint y: 515, endPoint x: 841, endPoint y: 512, distance: 8.5
click at [841, 512] on span at bounding box center [842, 516] width 13 height 13
click at [848, 451] on button "Tøm" at bounding box center [833, 453] width 61 height 25
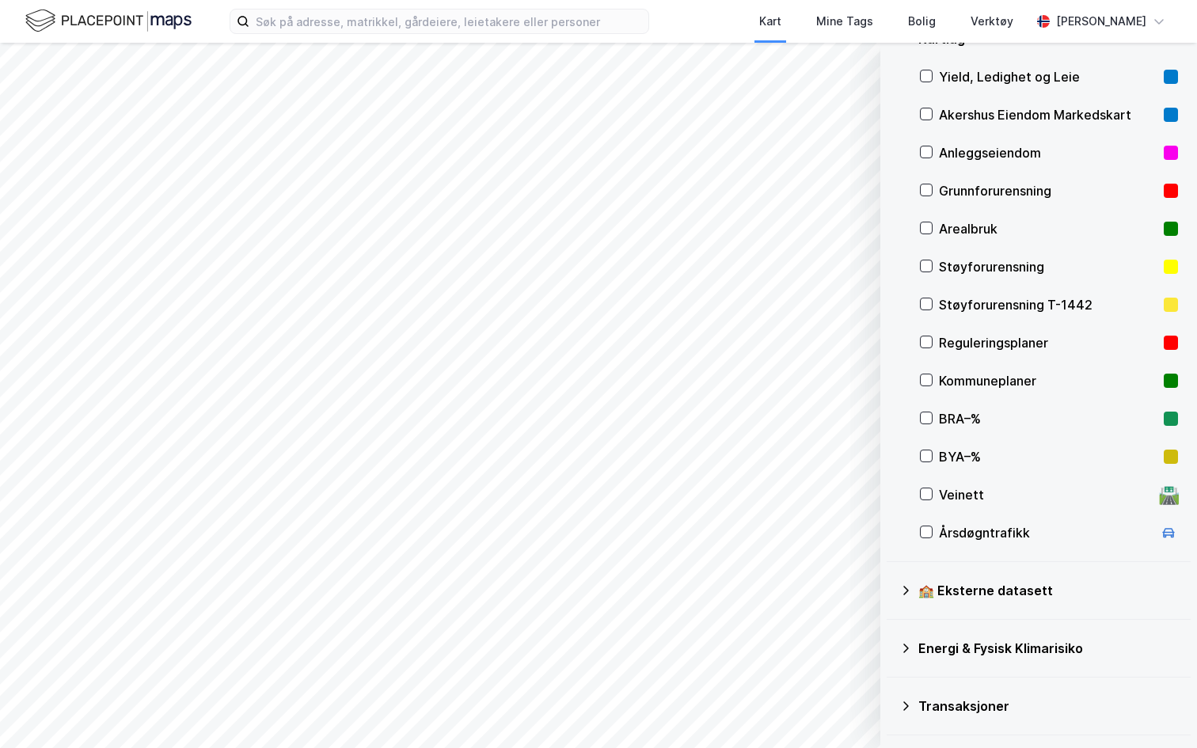
click at [920, 539] on div at bounding box center [926, 532] width 13 height 13
click at [826, 708] on button "Vis" at bounding box center [798, 706] width 131 height 25
click at [853, 680] on button at bounding box center [848, 671] width 25 height 25
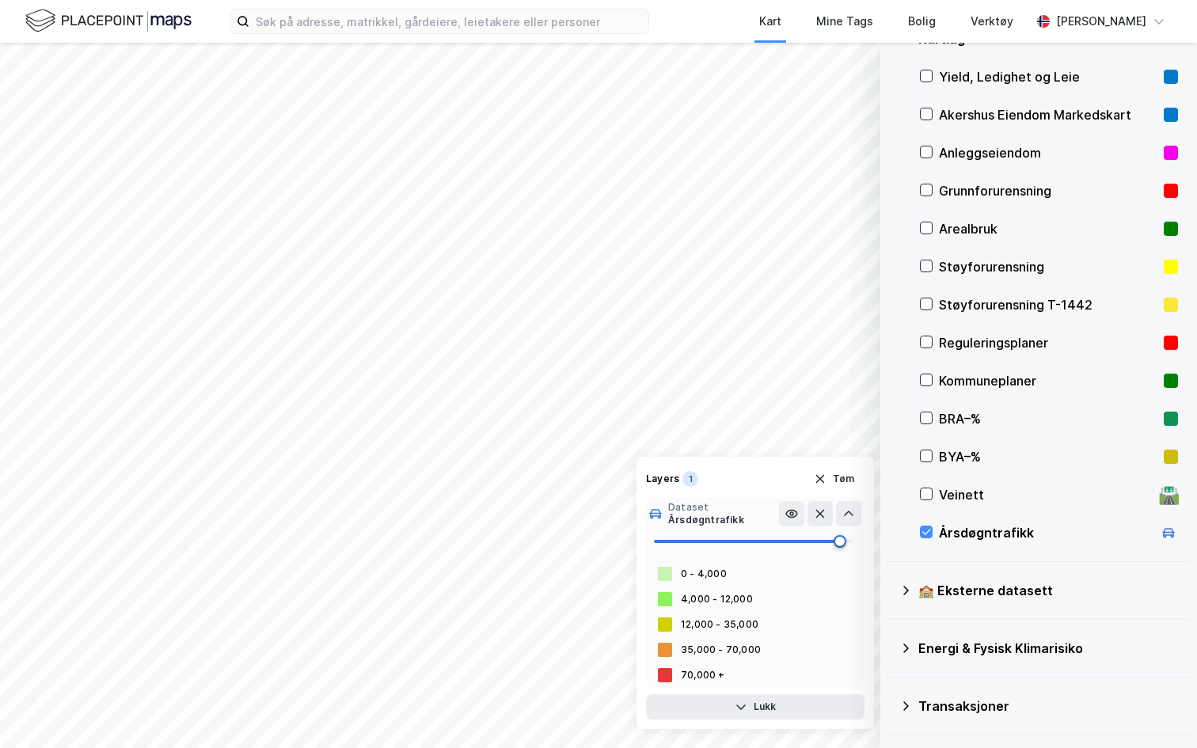
type input "100"
drag, startPoint x: 687, startPoint y: 537, endPoint x: 886, endPoint y: 565, distance: 200.7
click at [886, 565] on div "© Mapbox © OpenStreetMap Improve this map © Maxar Datasett Visualiser data i ka…" at bounding box center [598, 395] width 1197 height 705
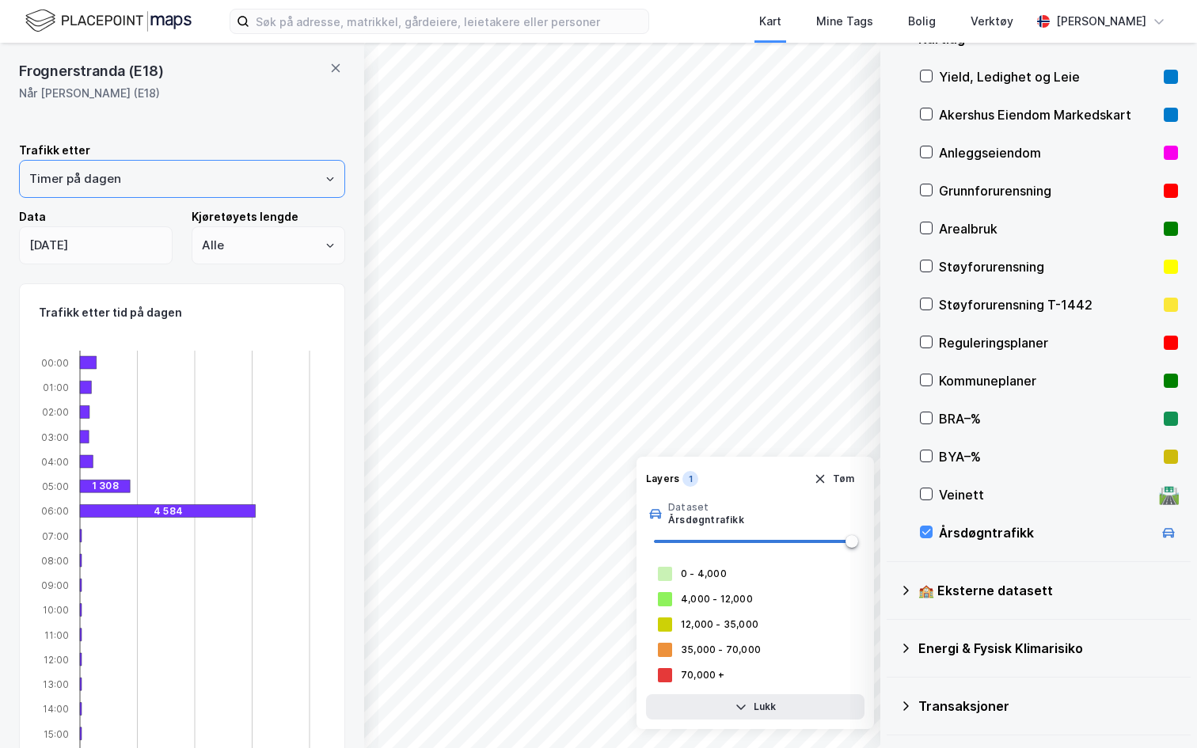
click at [226, 176] on input "Timer på dagen" at bounding box center [182, 179] width 324 height 36
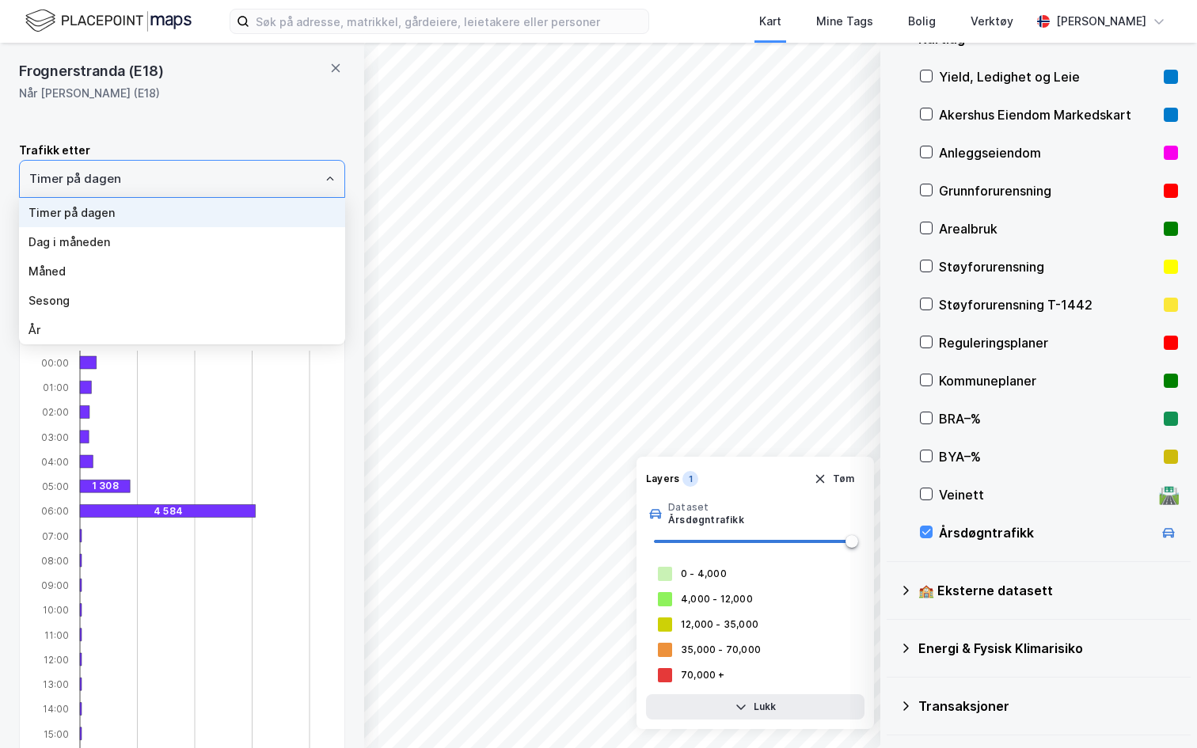
click at [144, 321] on li "År" at bounding box center [182, 329] width 326 height 29
type input "År"
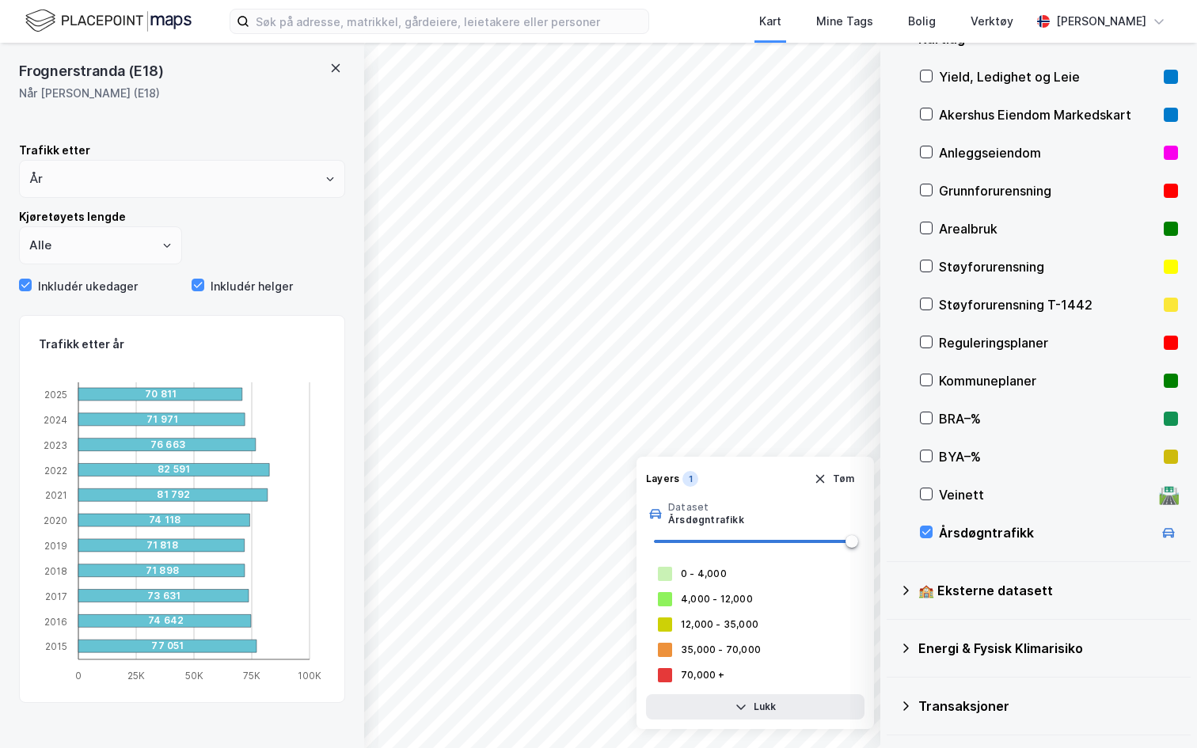
click at [337, 69] on icon at bounding box center [335, 68] width 13 height 13
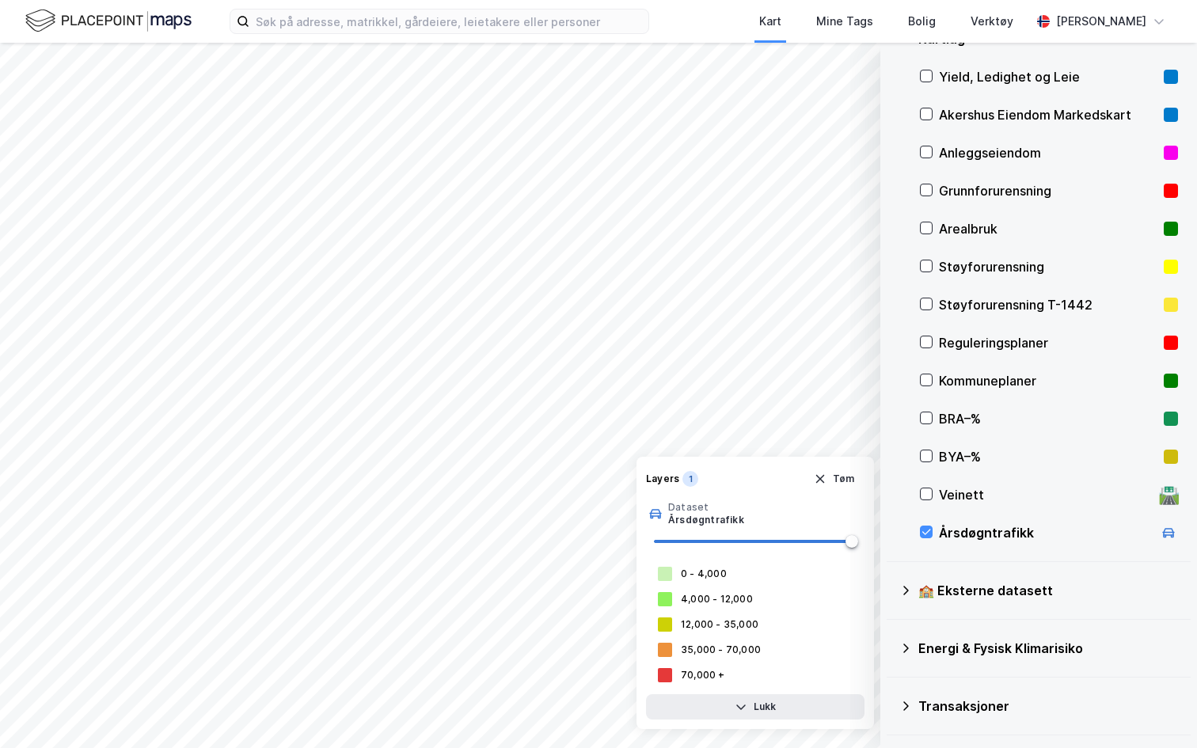
scroll to position [0, 0]
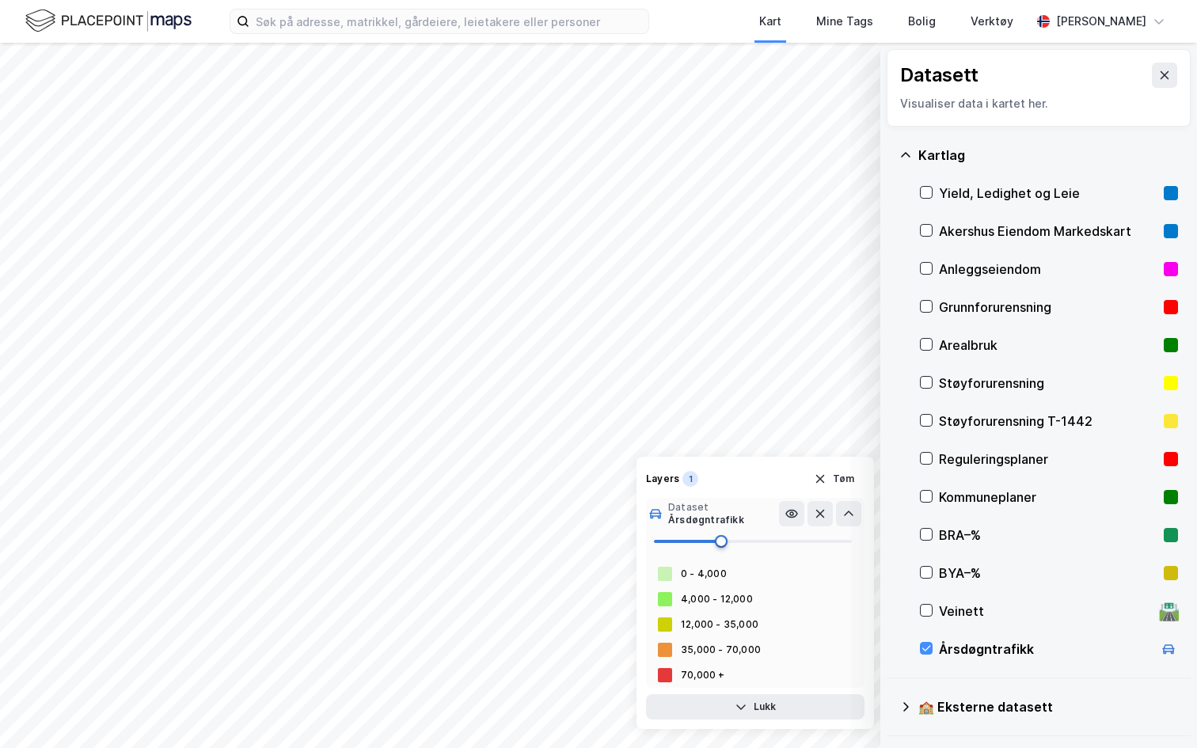
drag, startPoint x: 802, startPoint y: 535, endPoint x: 728, endPoint y: 533, distance: 73.6
click at [720, 533] on span at bounding box center [753, 541] width 198 height 24
click at [787, 513] on icon at bounding box center [791, 513] width 13 height 13
type input "100"
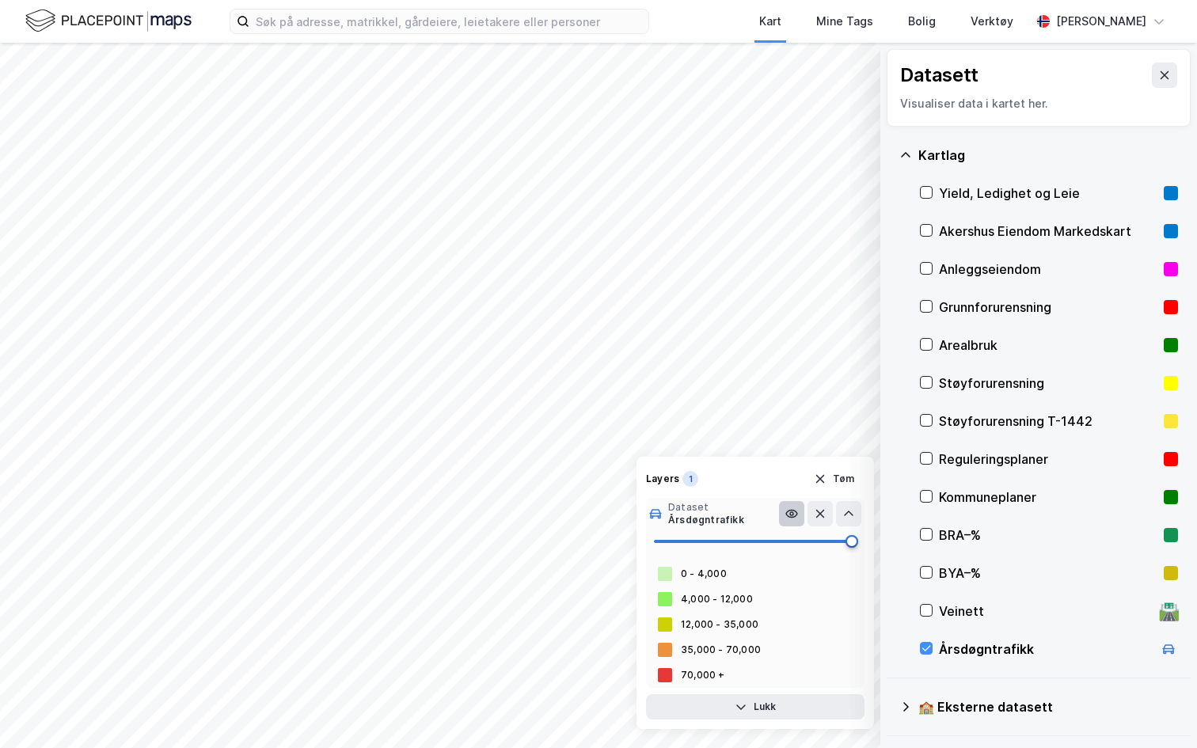
drag, startPoint x: 712, startPoint y: 537, endPoint x: 861, endPoint y: 541, distance: 149.6
click at [858, 541] on span at bounding box center [851, 541] width 13 height 13
click at [821, 480] on icon "button" at bounding box center [820, 478] width 13 height 13
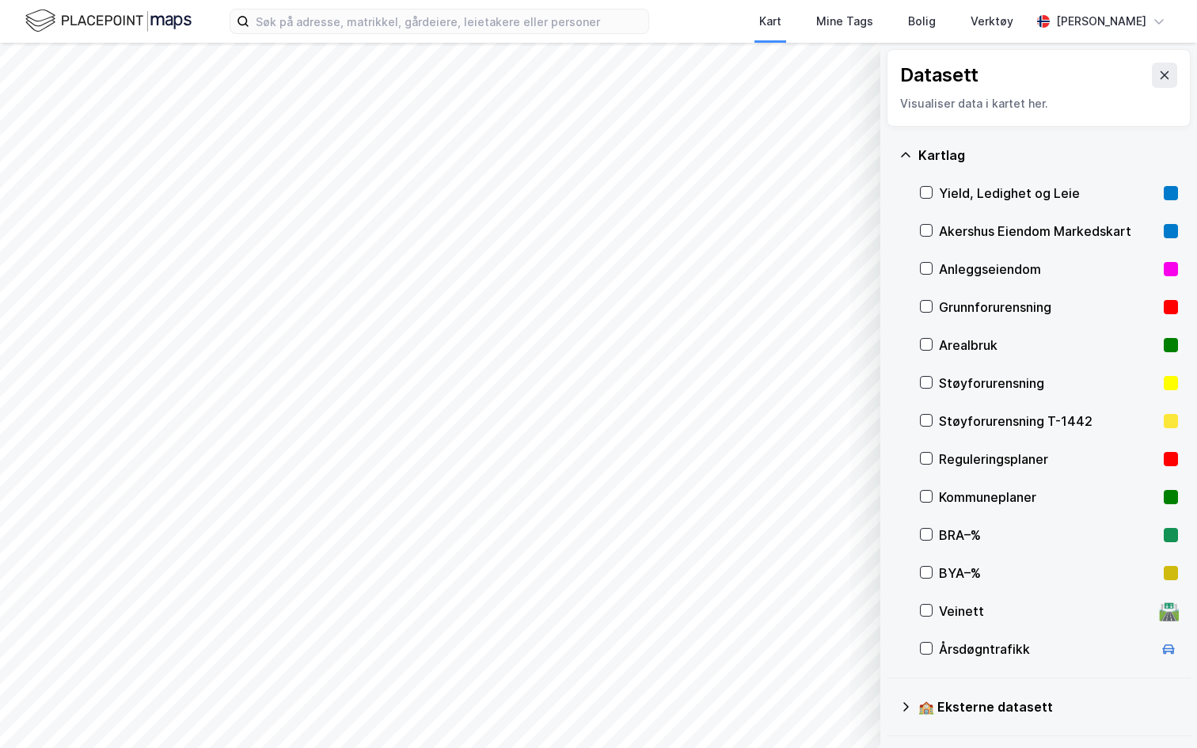
click at [1027, 403] on div "© Mapbox © OpenStreetMap Improve this map © Maxar Datasett Visualiser data i ka…" at bounding box center [598, 395] width 1197 height 705
click at [959, 472] on div "Reguleringsplaner" at bounding box center [1049, 459] width 258 height 38
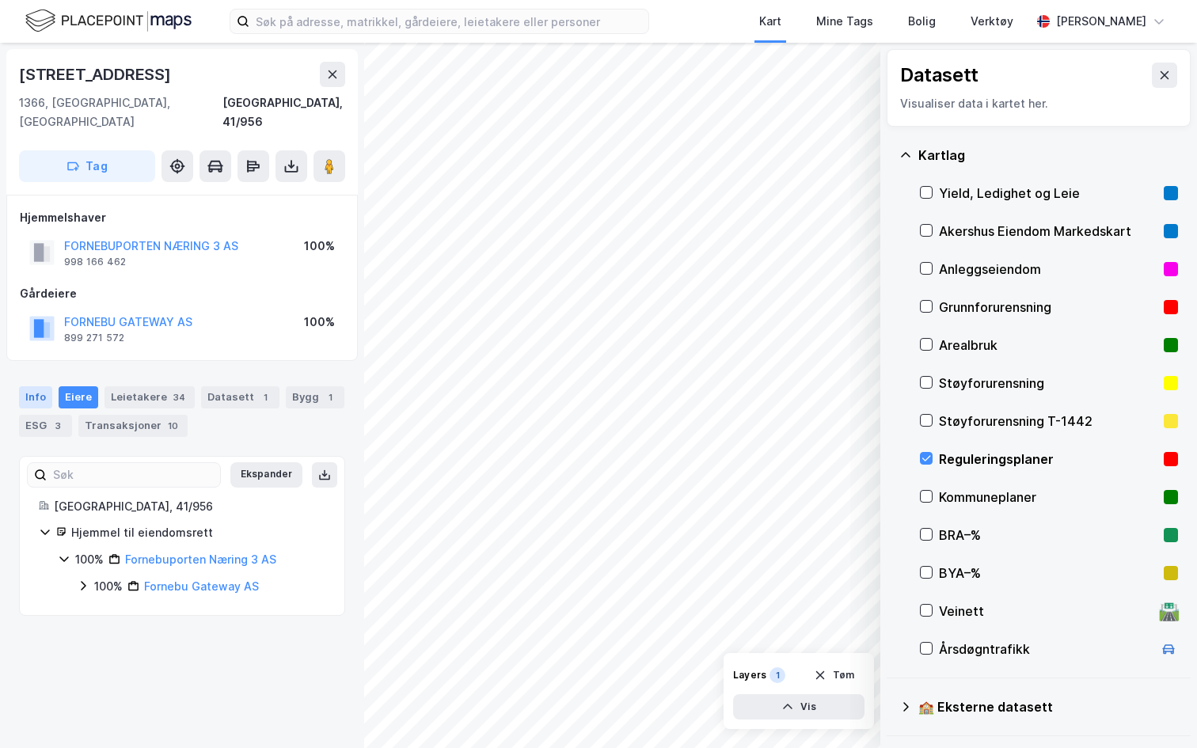
click at [32, 386] on div "Info" at bounding box center [35, 397] width 33 height 22
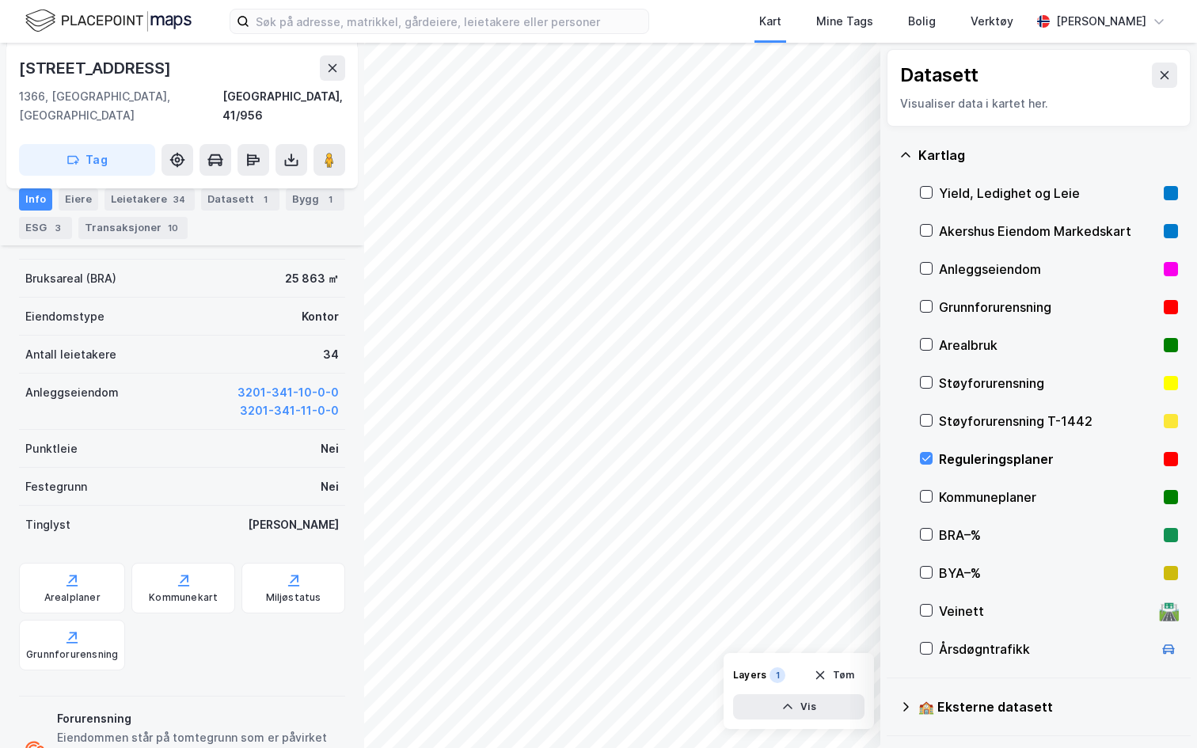
scroll to position [328, 0]
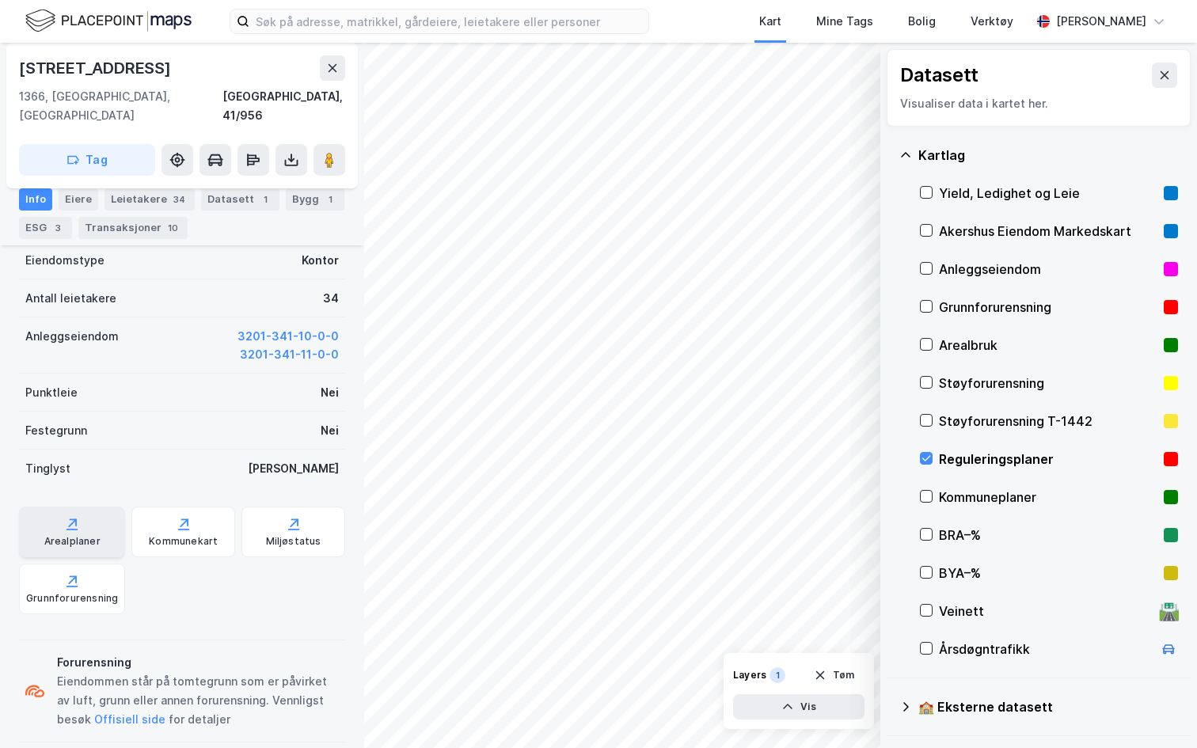
click at [74, 535] on div "Arealplaner" at bounding box center [72, 541] width 56 height 13
click at [334, 66] on icon at bounding box center [332, 68] width 13 height 13
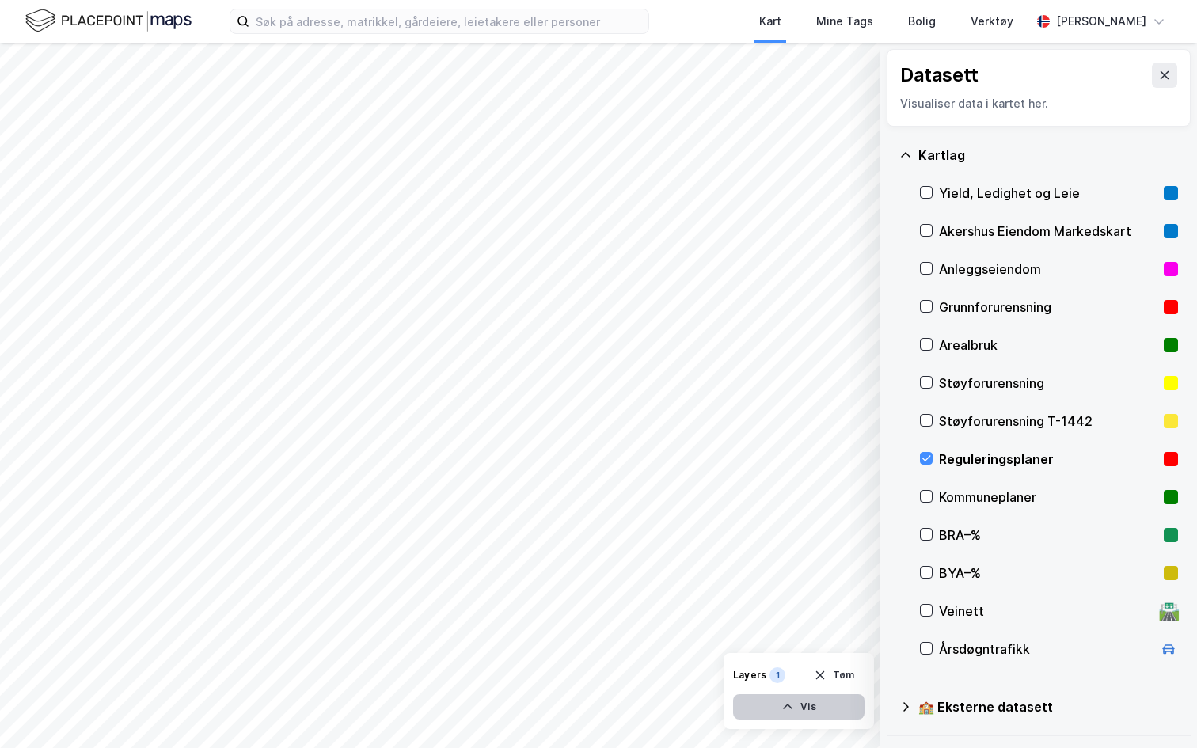
click at [797, 700] on button "Vis" at bounding box center [798, 706] width 131 height 25
click at [843, 671] on icon at bounding box center [848, 672] width 13 height 13
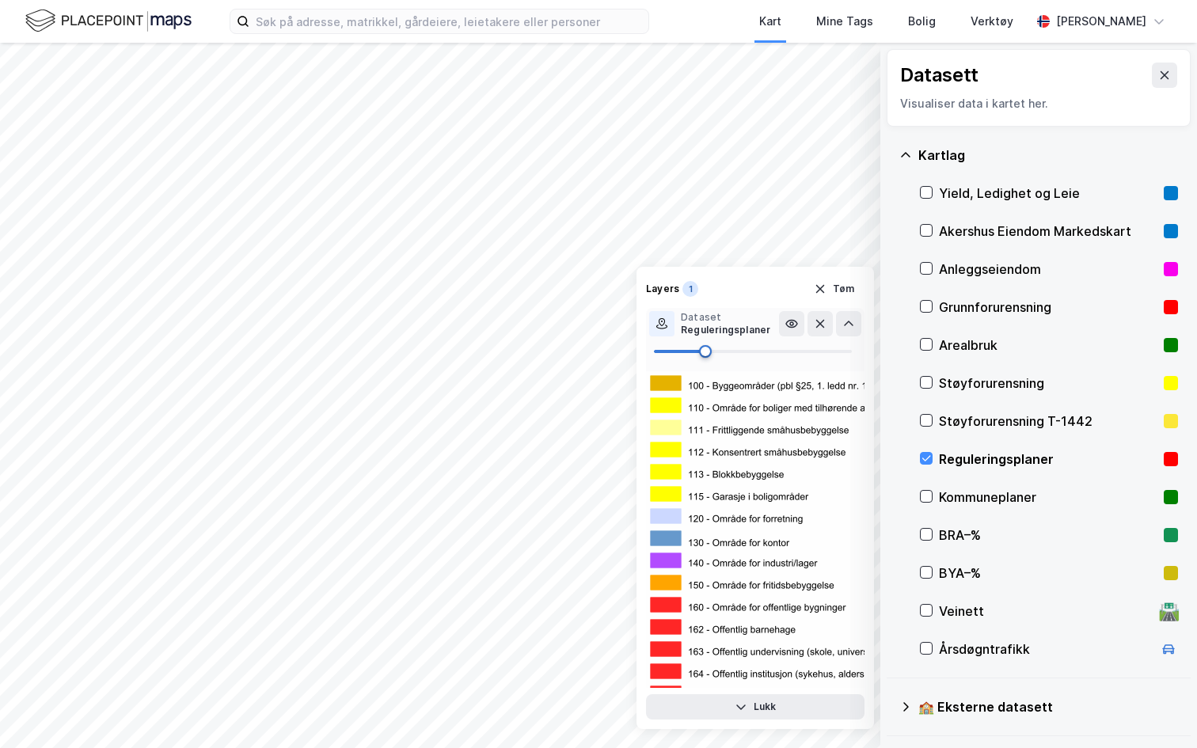
type input "67"
drag, startPoint x: 785, startPoint y: 347, endPoint x: 787, endPoint y: 366, distance: 18.3
click at [786, 358] on span at bounding box center [786, 351] width 13 height 13
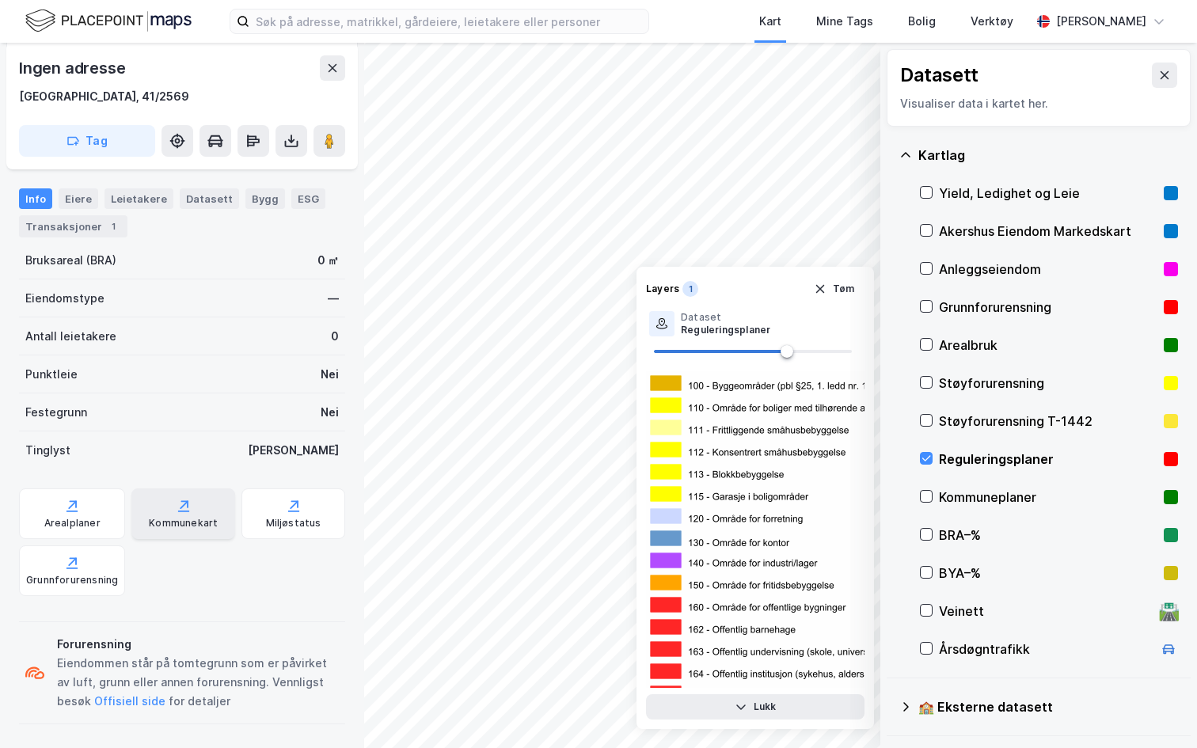
click at [185, 518] on div "Kommunekart" at bounding box center [183, 523] width 69 height 13
click at [826, 291] on icon "button" at bounding box center [820, 289] width 13 height 13
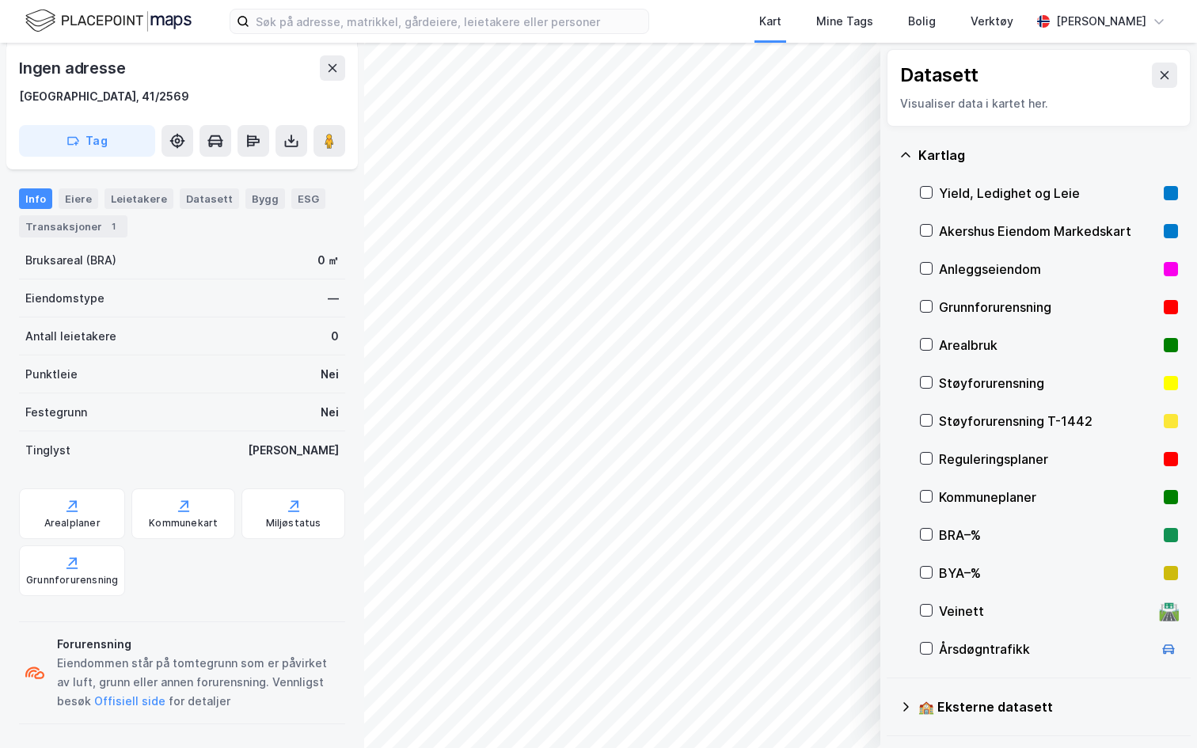
scroll to position [0, 0]
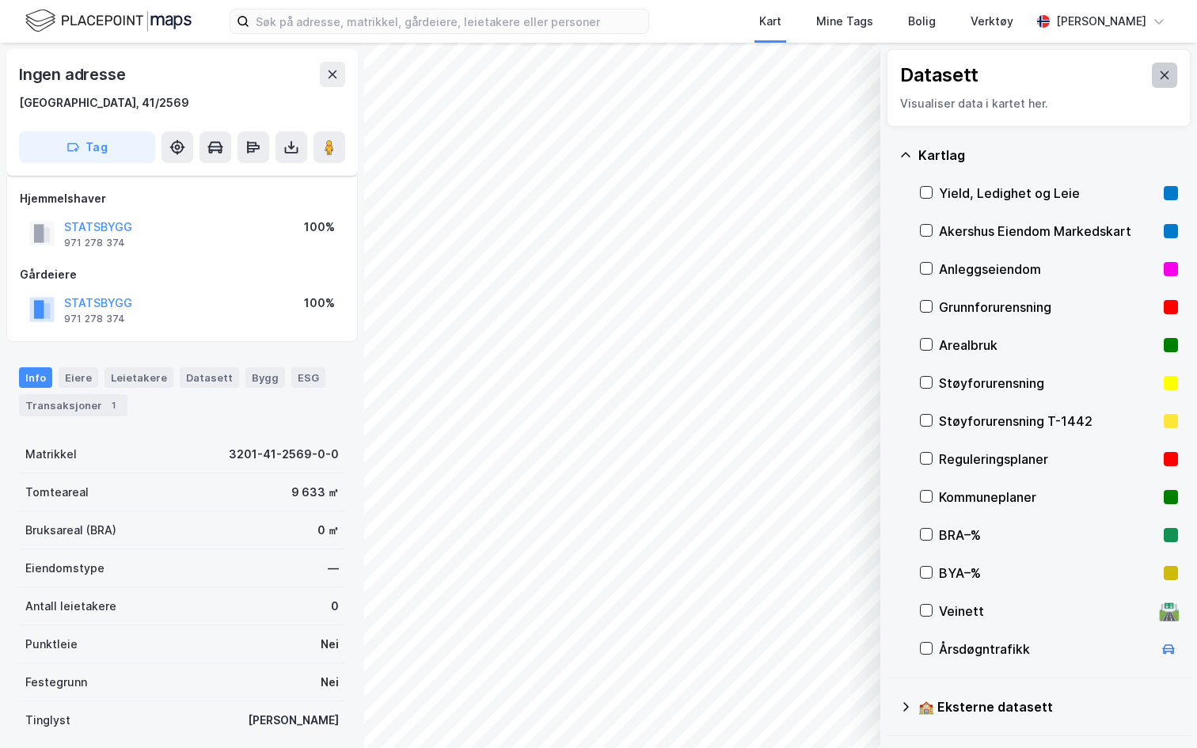
click at [1163, 71] on icon at bounding box center [1164, 75] width 13 height 13
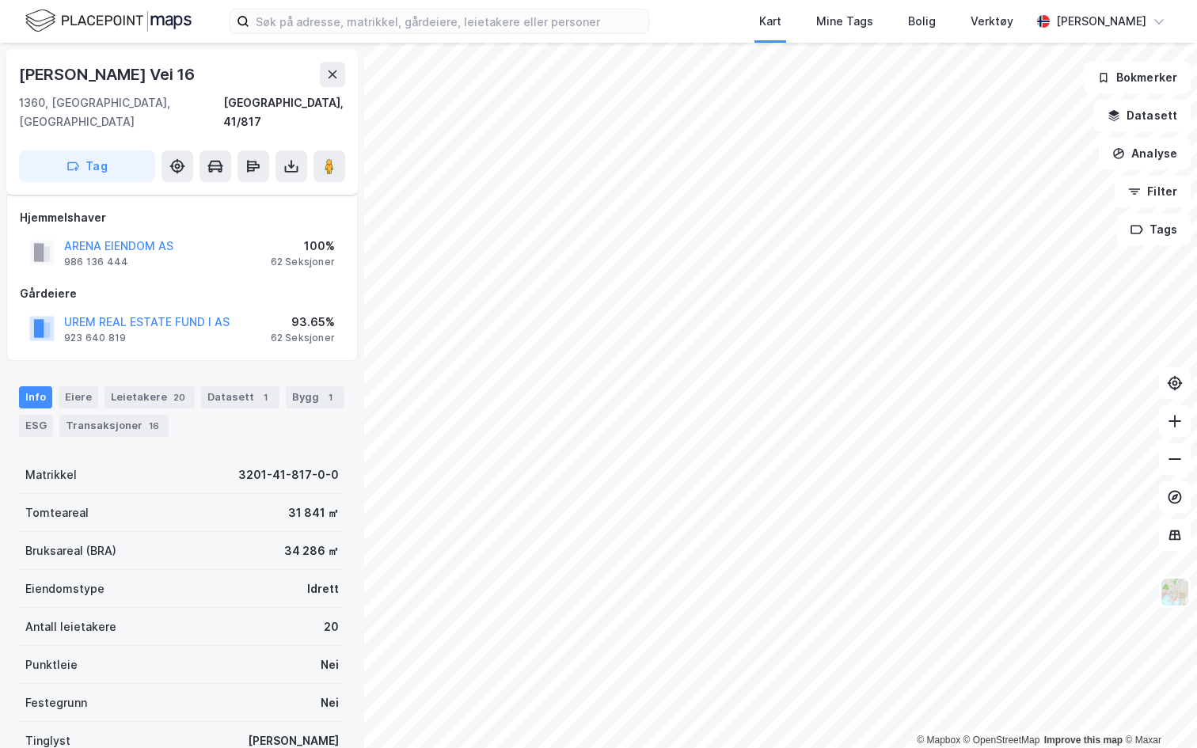
scroll to position [176, 0]
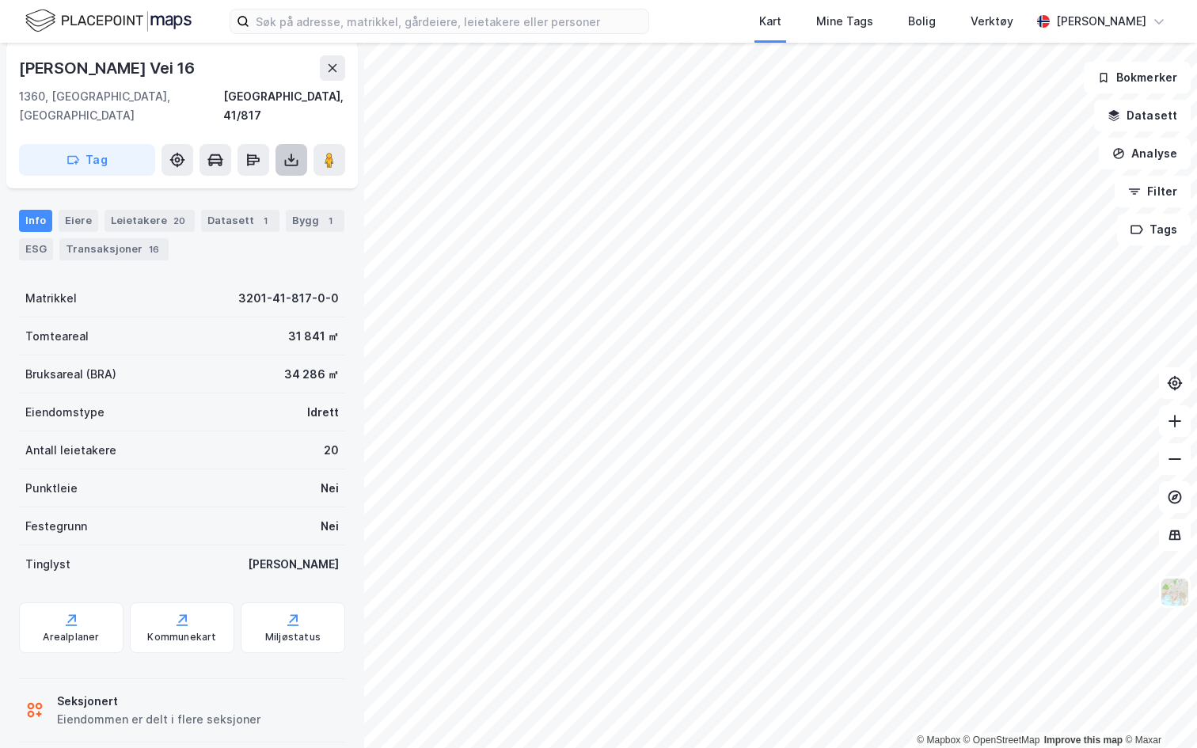
click at [294, 150] on button at bounding box center [291, 160] width 32 height 32
click at [268, 179] on div "Last ned grunnbok" at bounding box center [223, 191] width 169 height 25
click at [266, 87] on div "Bærum, 41/817" at bounding box center [284, 106] width 122 height 38
click at [325, 152] on image at bounding box center [328, 160] width 9 height 16
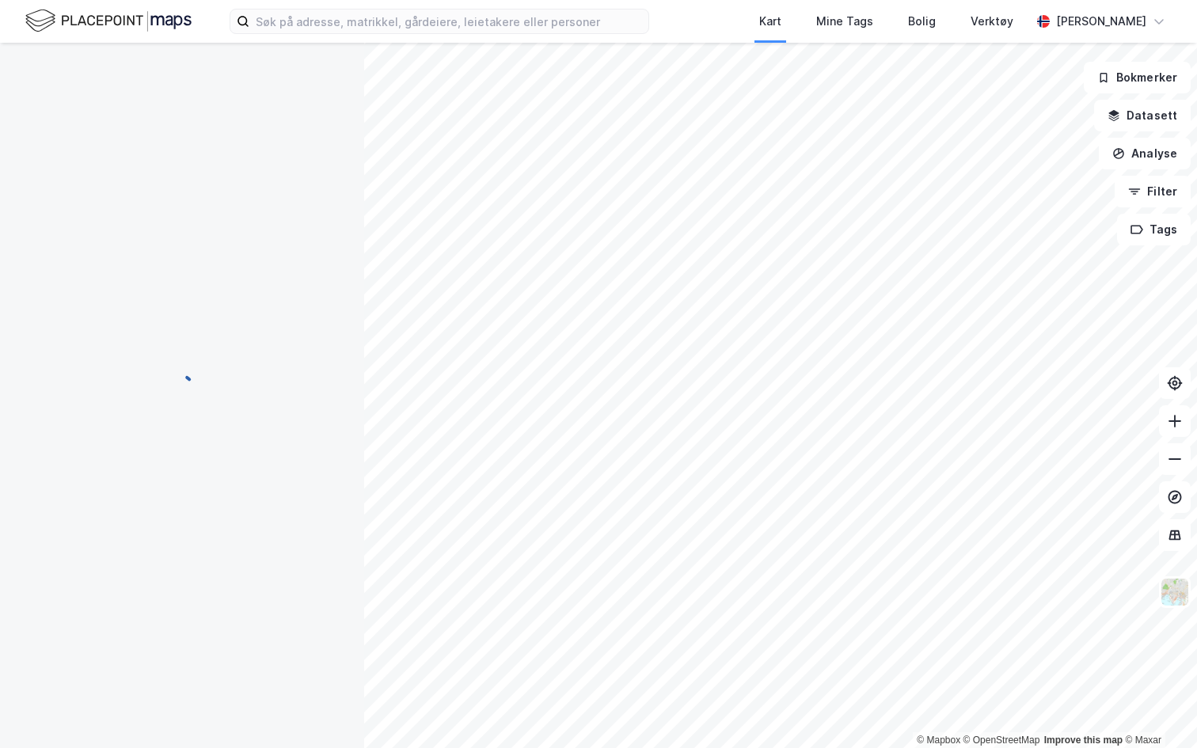
scroll to position [0, 0]
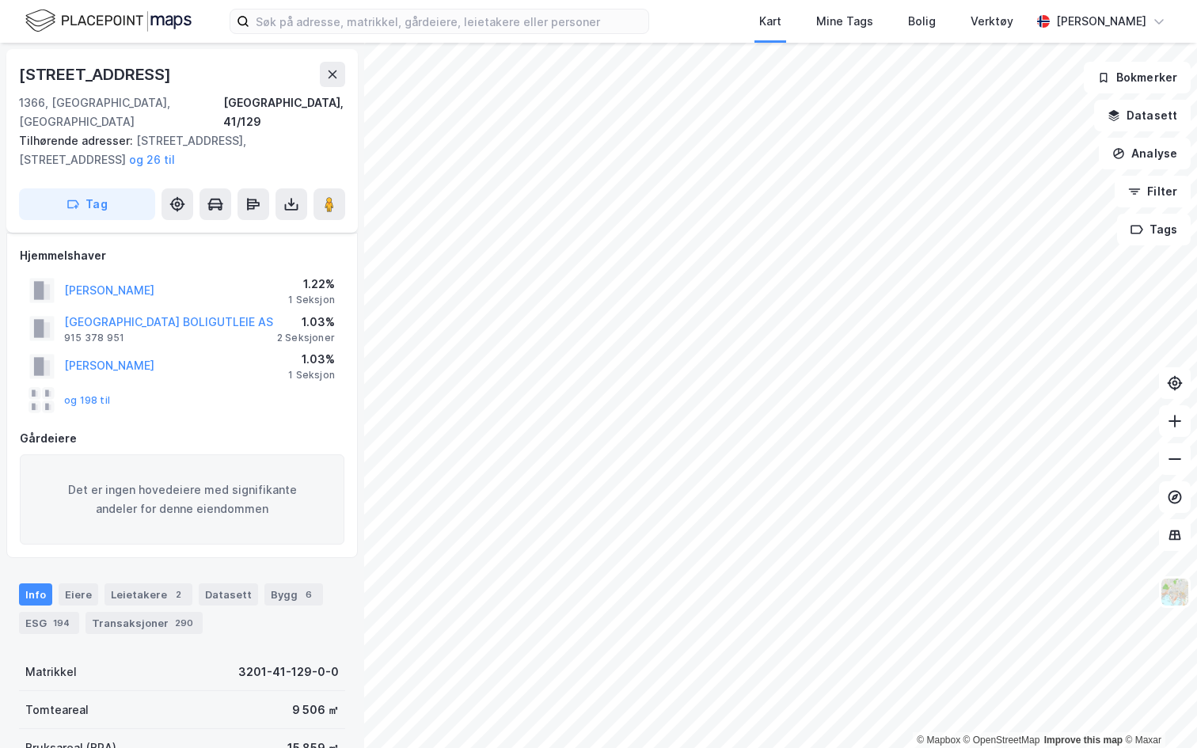
scroll to position [176, 0]
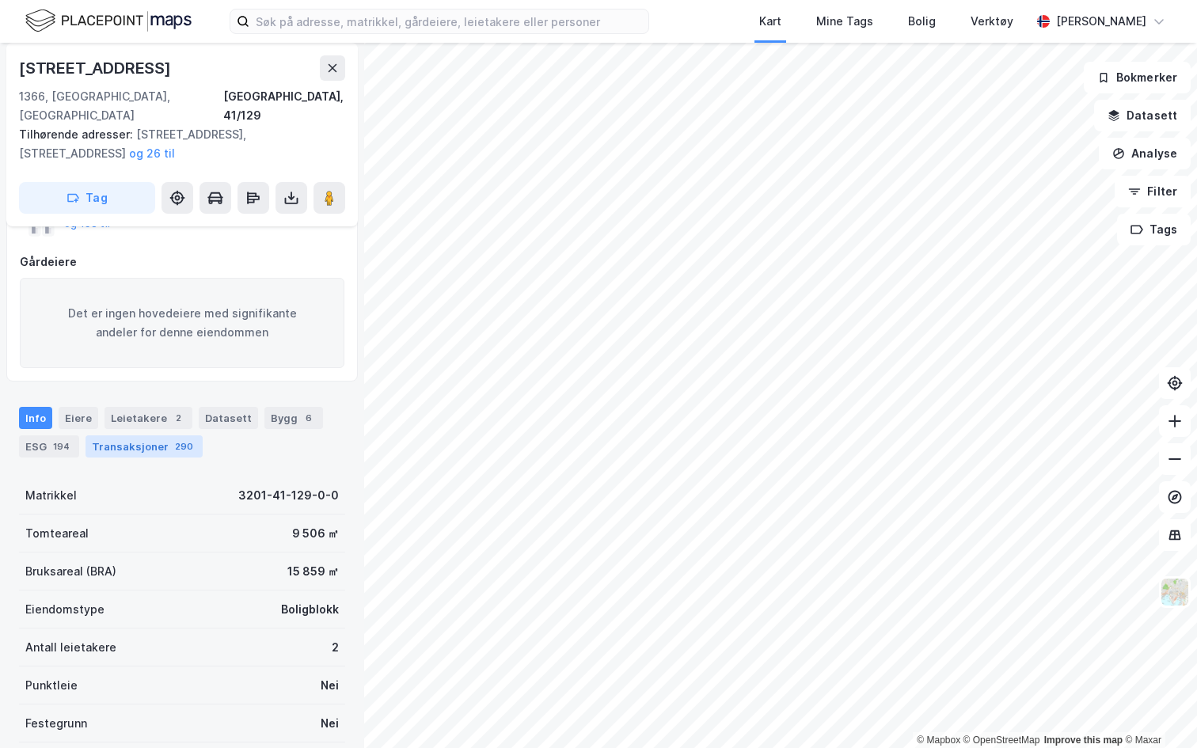
click at [176, 438] on div "290" at bounding box center [184, 446] width 25 height 16
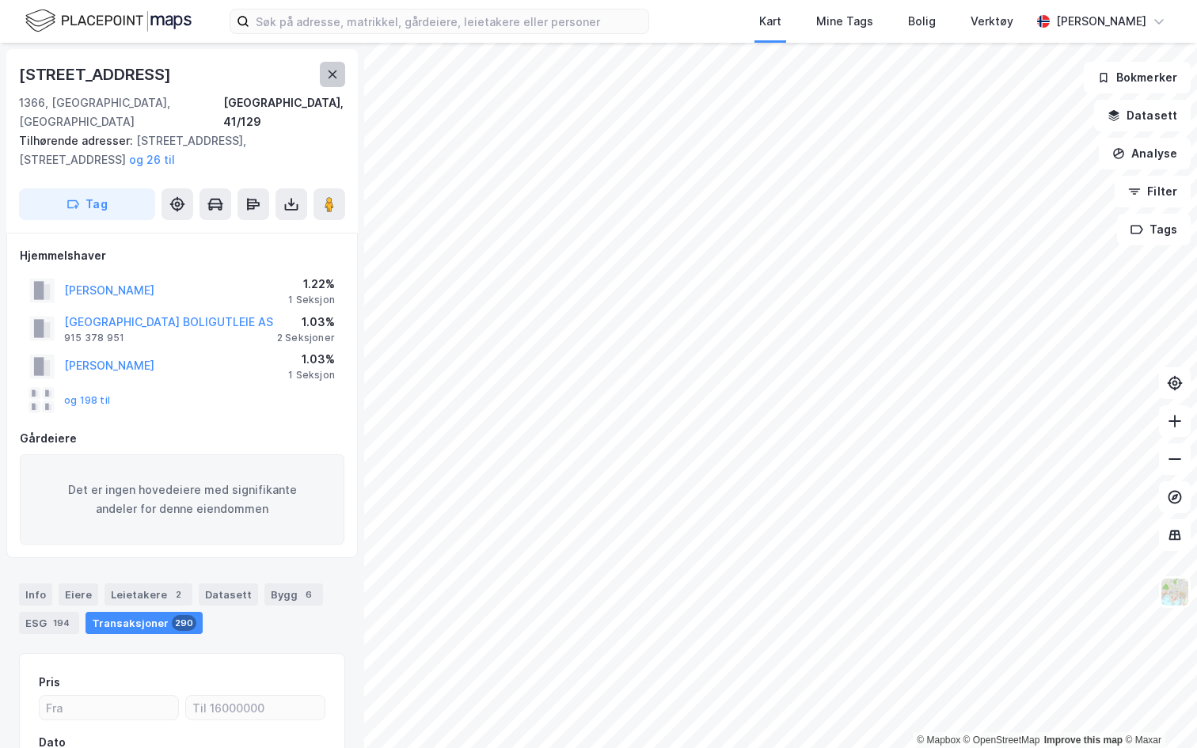
click at [342, 74] on button at bounding box center [332, 74] width 25 height 25
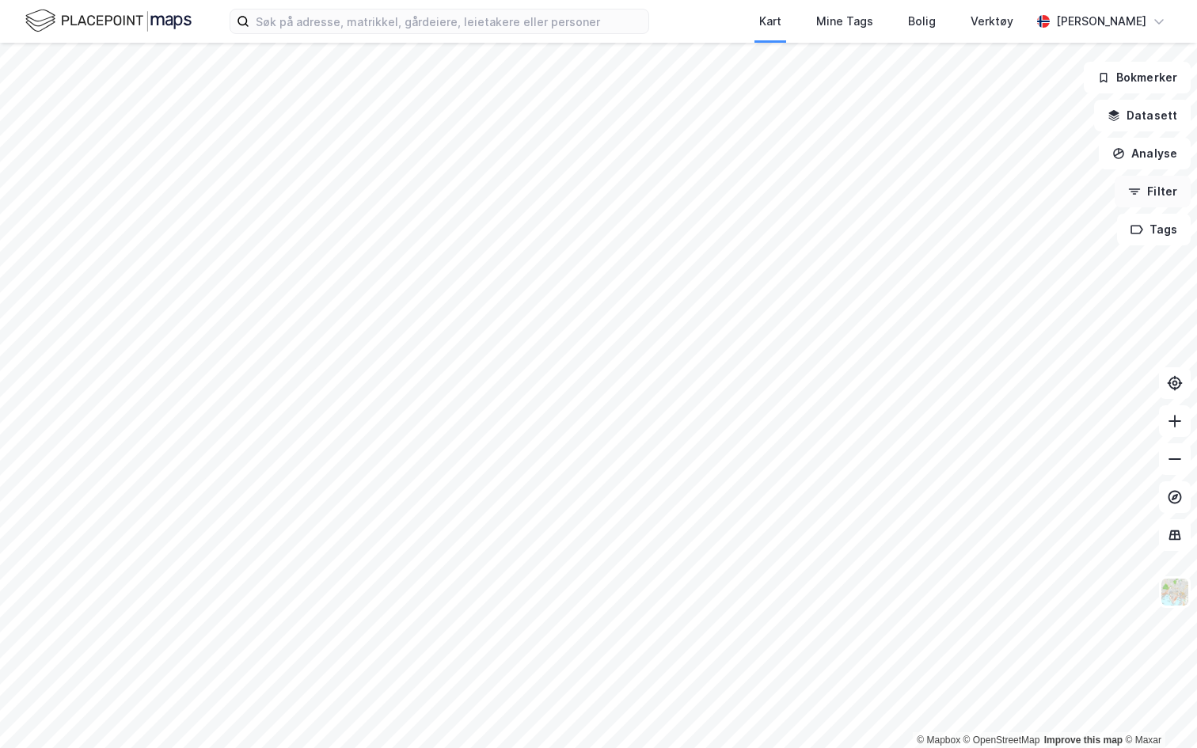
click at [1166, 192] on button "Filter" at bounding box center [1152, 192] width 76 height 32
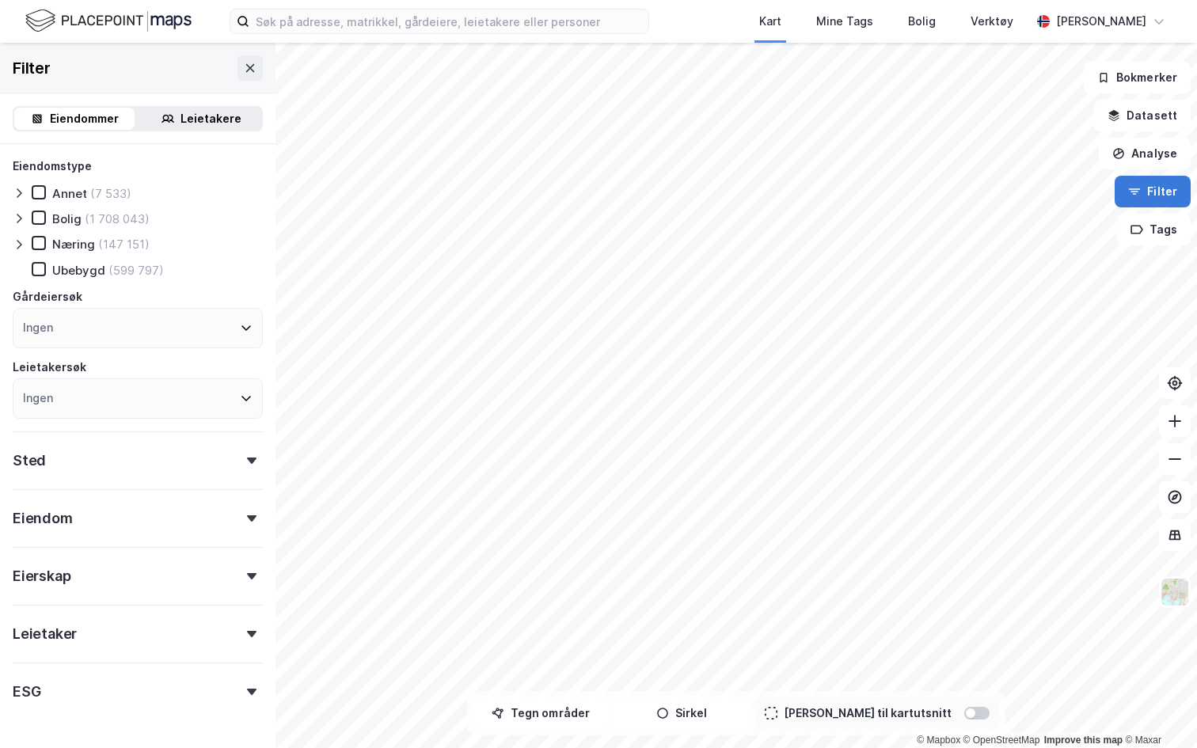
click at [1148, 188] on button "Filter" at bounding box center [1152, 192] width 76 height 32
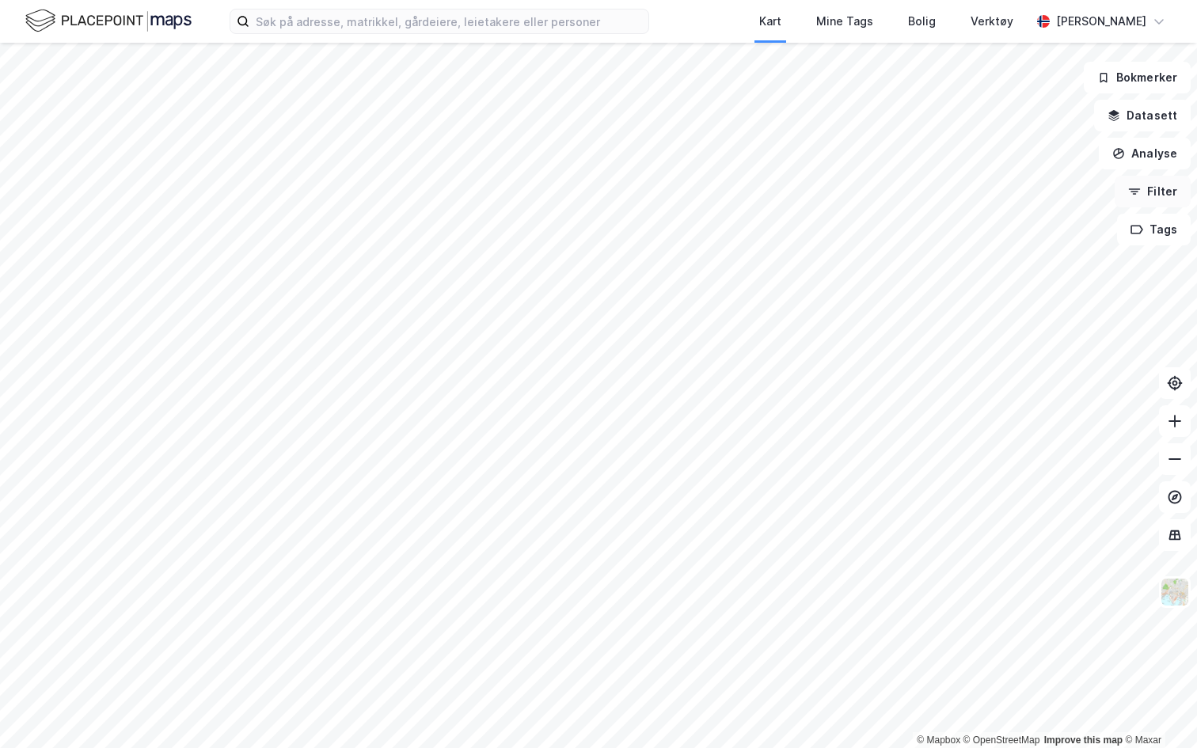
click at [1148, 188] on button "Filter" at bounding box center [1152, 192] width 76 height 32
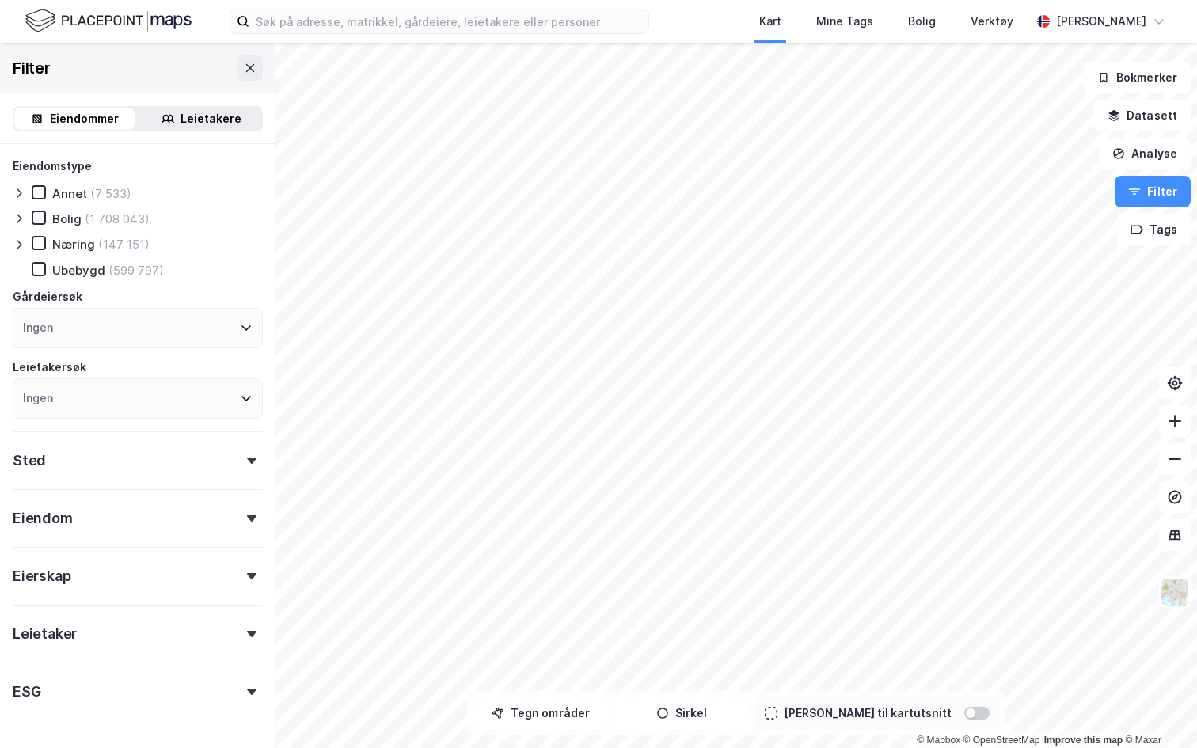
click at [964, 715] on div at bounding box center [976, 713] width 25 height 13
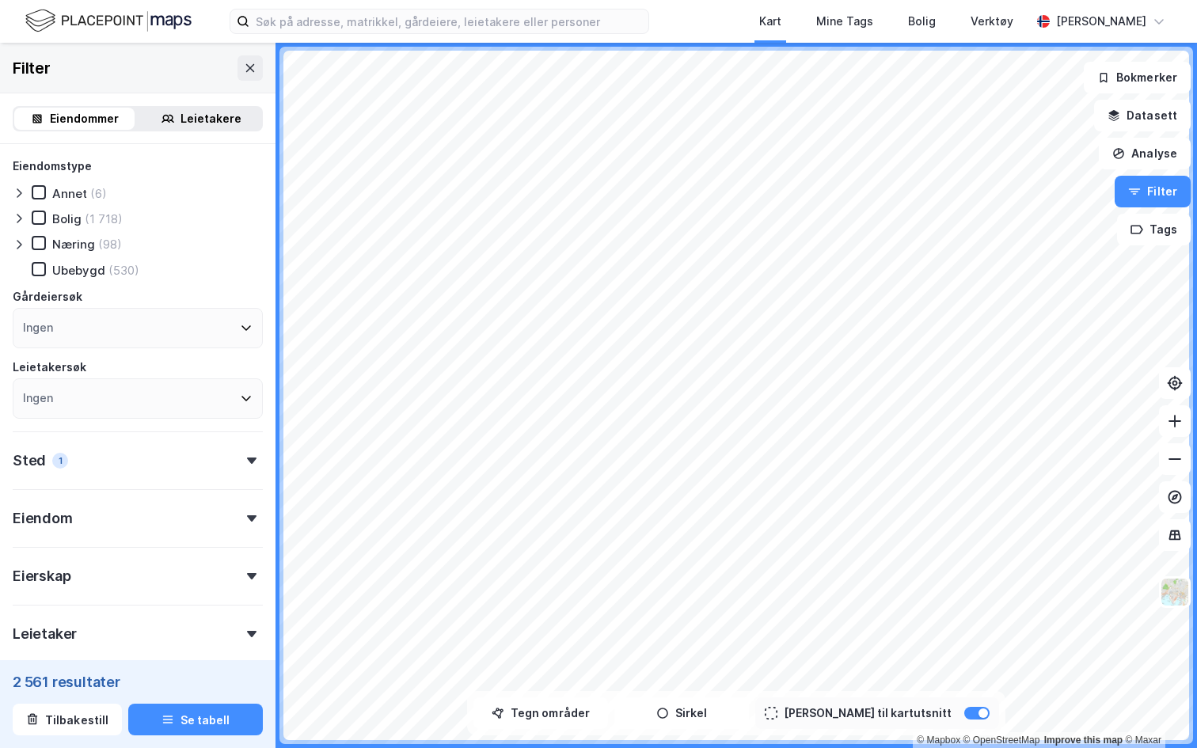
click at [21, 219] on icon at bounding box center [19, 218] width 13 height 13
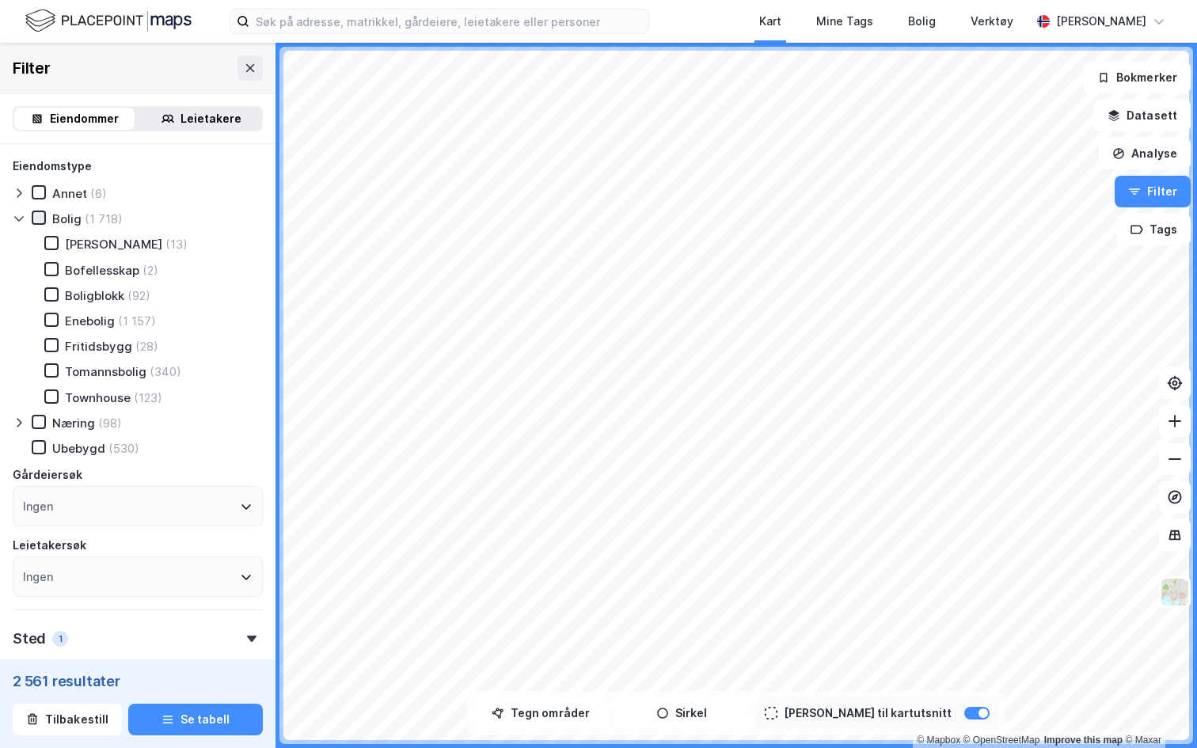
click at [40, 219] on icon at bounding box center [38, 217] width 11 height 11
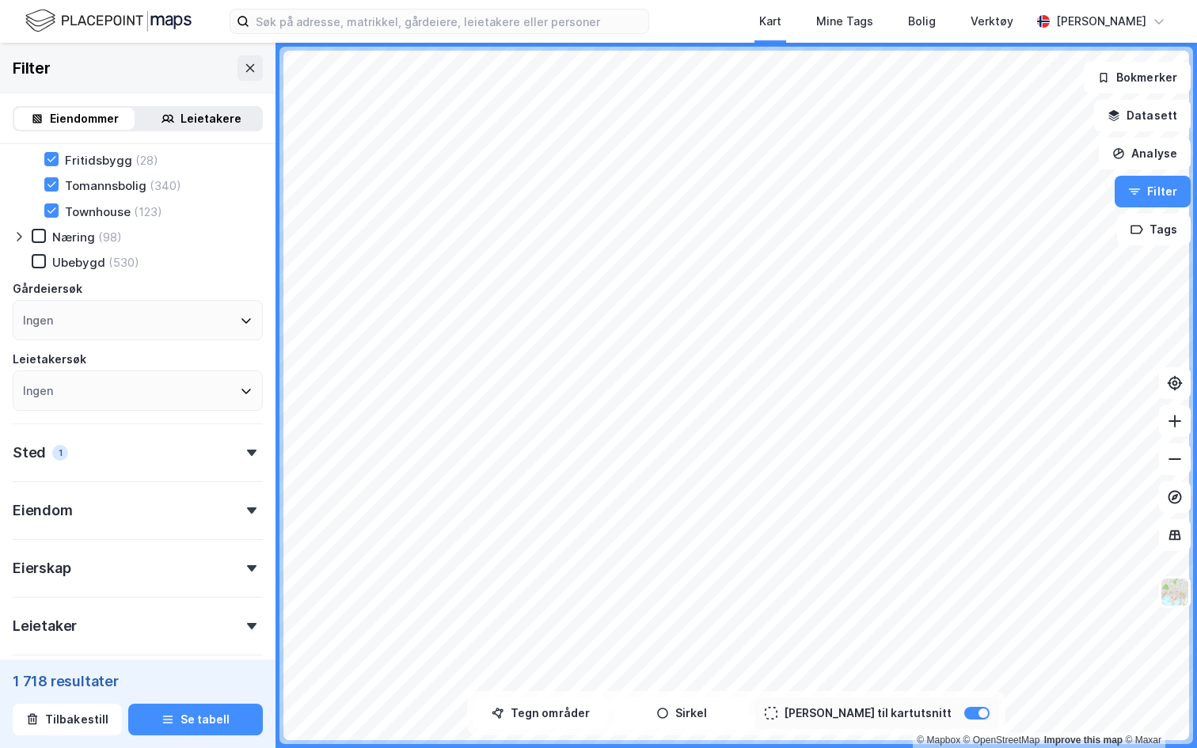
scroll to position [318, 0]
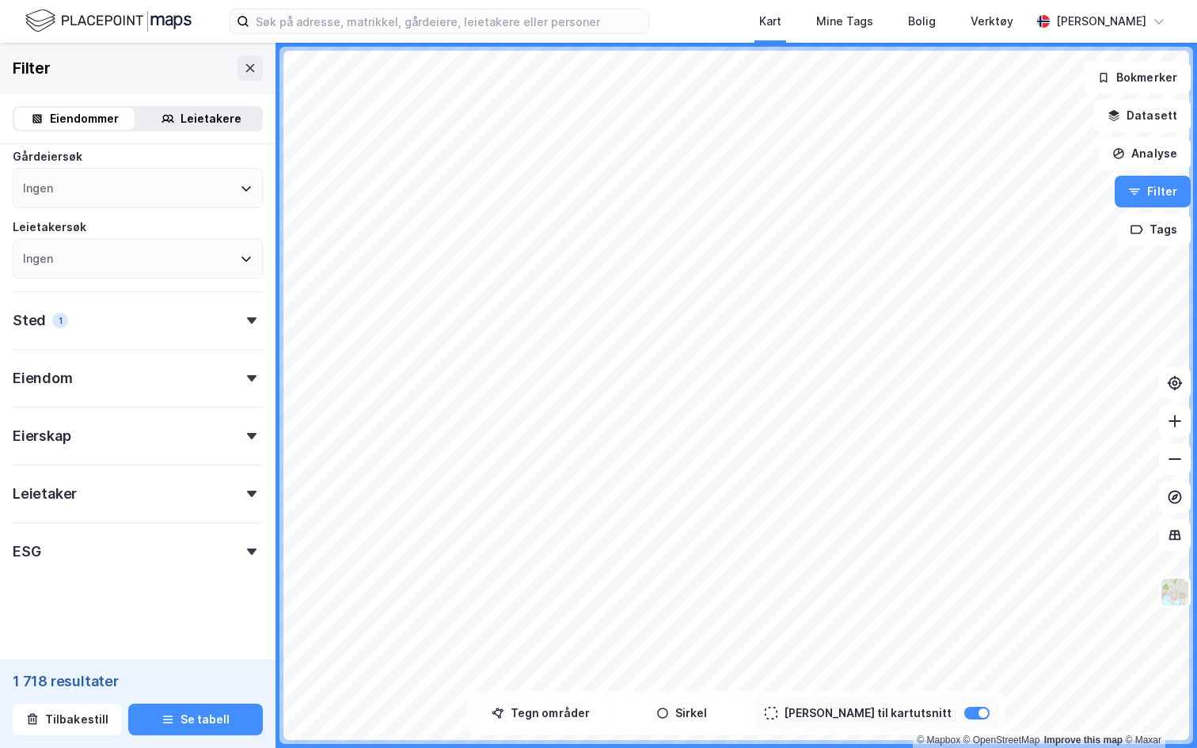
click at [110, 374] on div "Eiendom" at bounding box center [138, 371] width 250 height 45
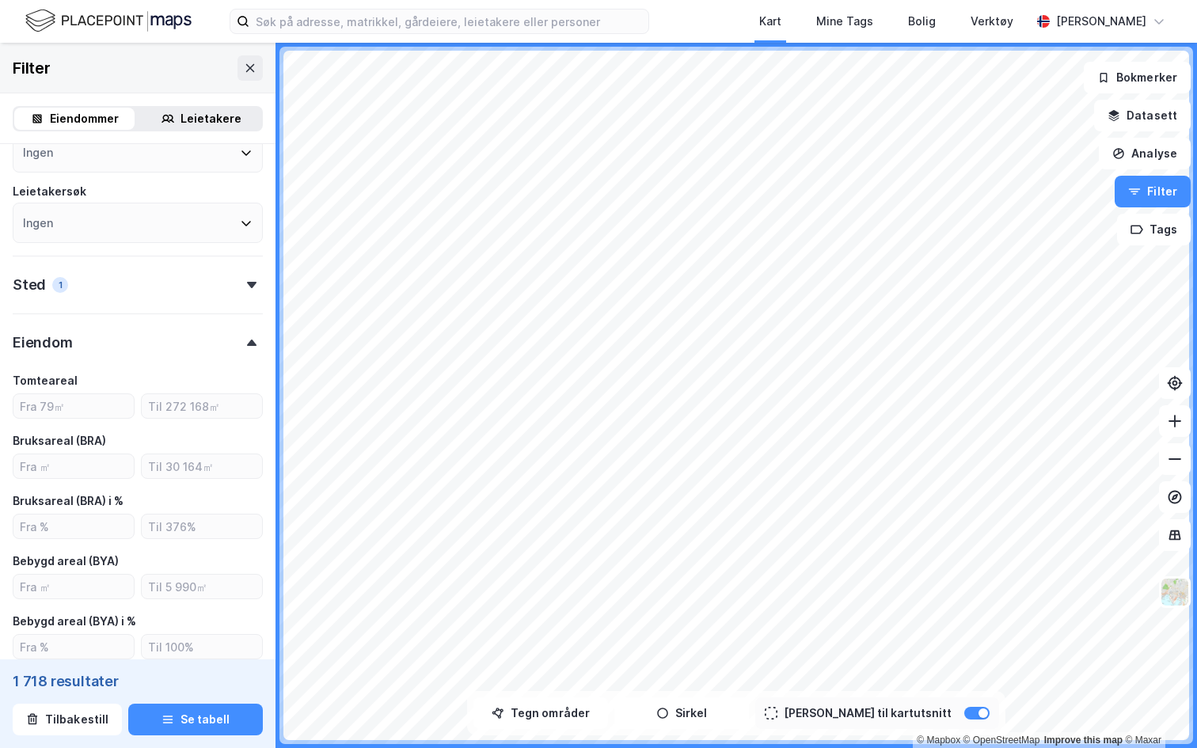
scroll to position [363, 0]
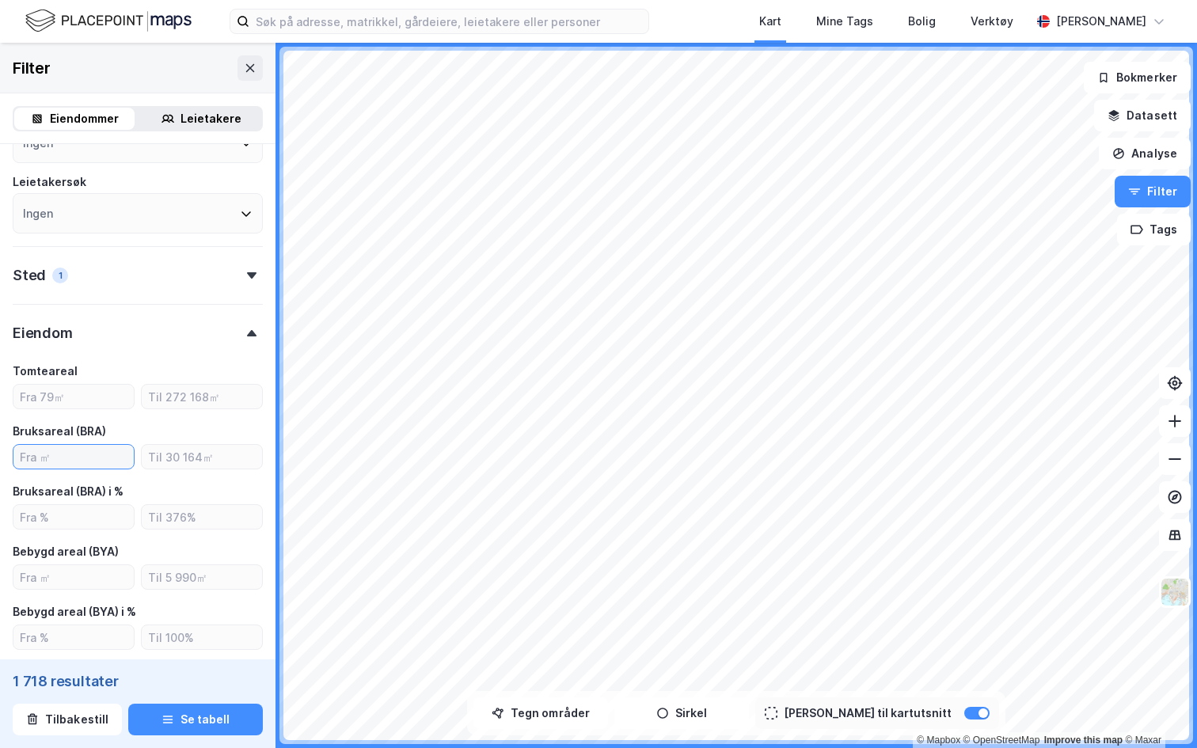
click at [69, 454] on input "number" at bounding box center [73, 457] width 120 height 24
type input "500"
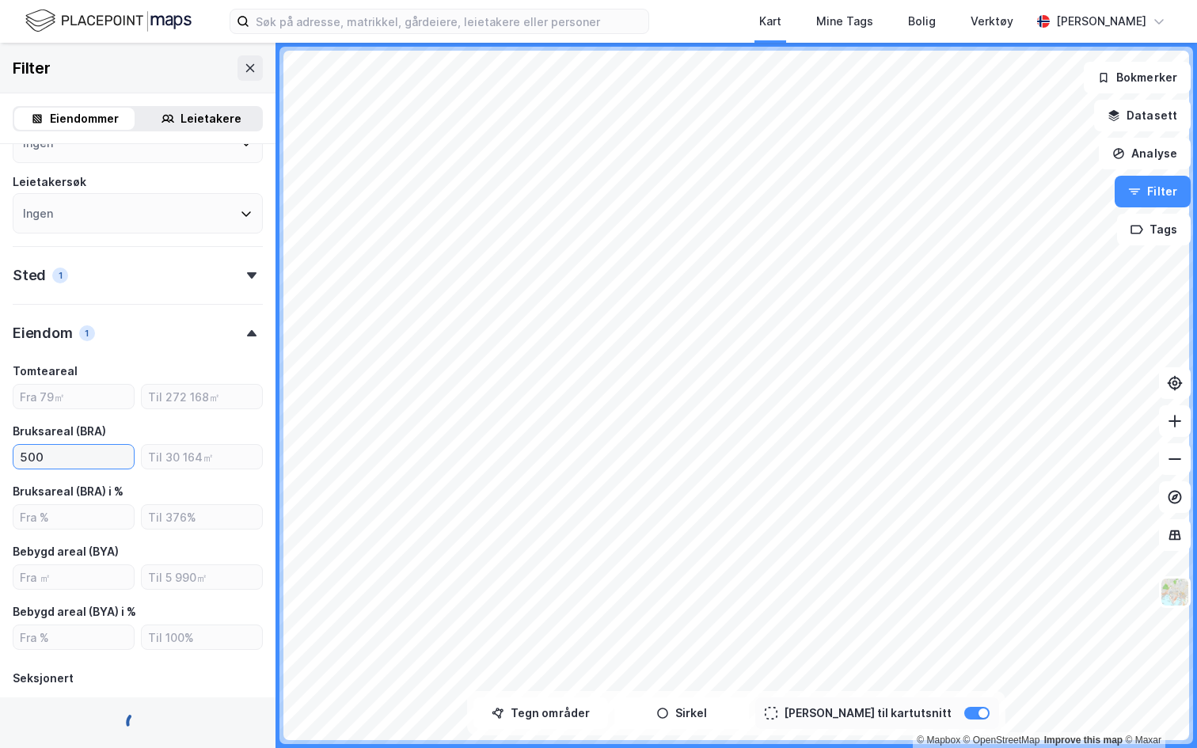
type input "Inkluder (228)"
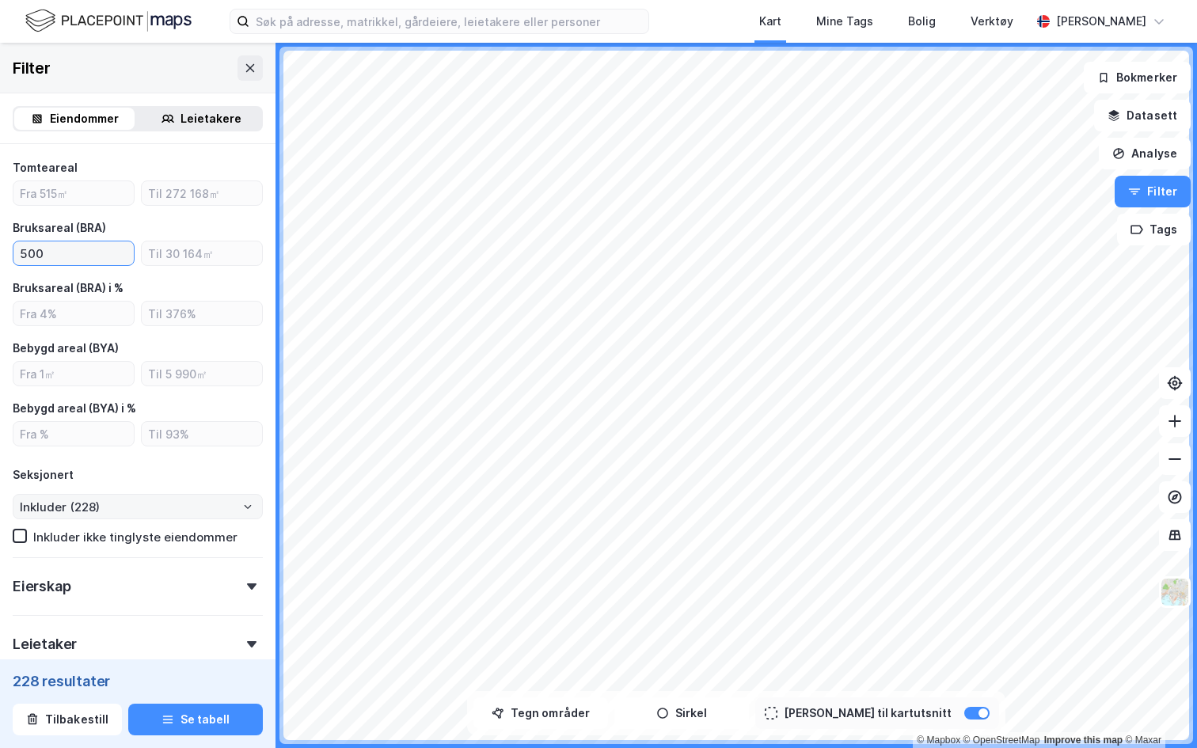
scroll to position [620, 0]
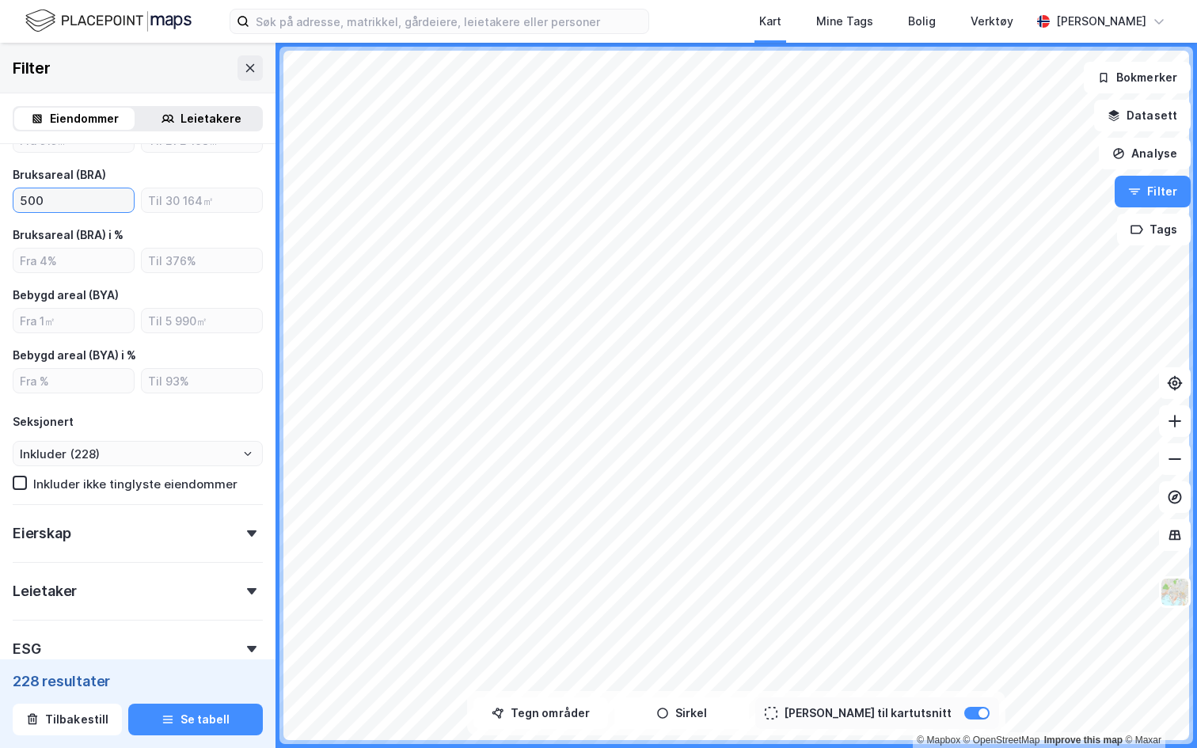
type input "500"
click at [136, 525] on div "Eierskap" at bounding box center [138, 526] width 250 height 45
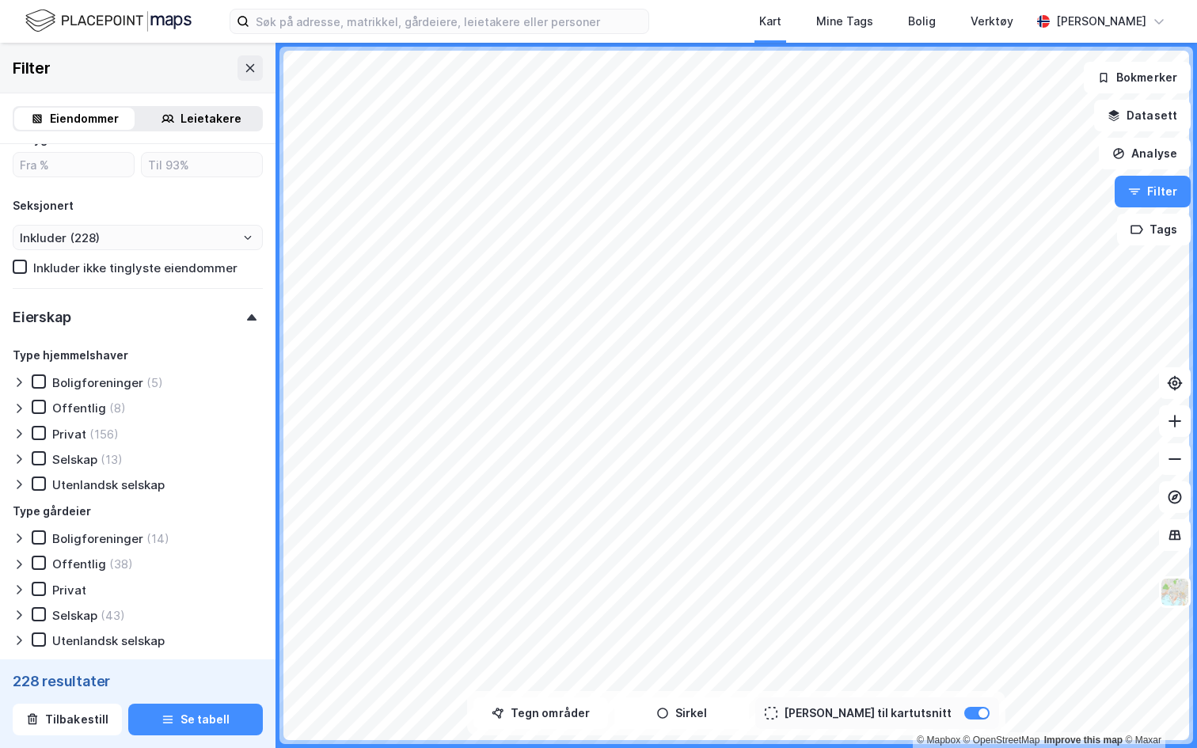
scroll to position [849, 0]
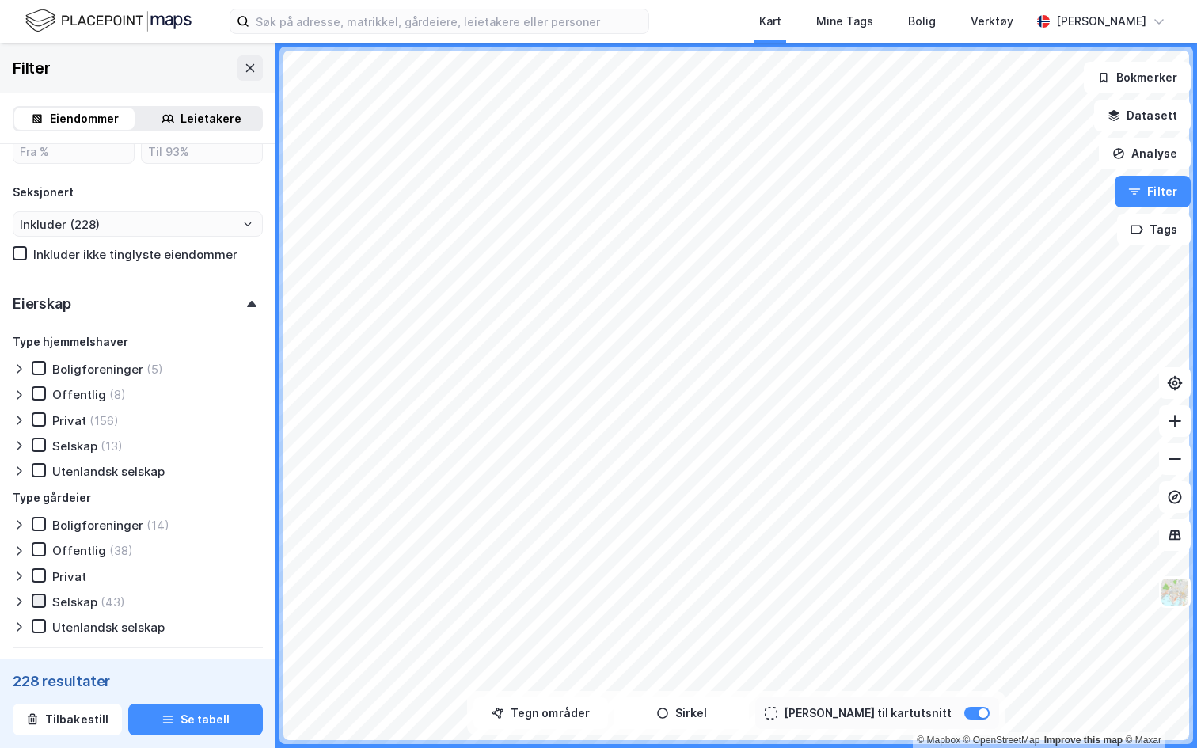
click at [40, 598] on icon at bounding box center [38, 600] width 11 height 11
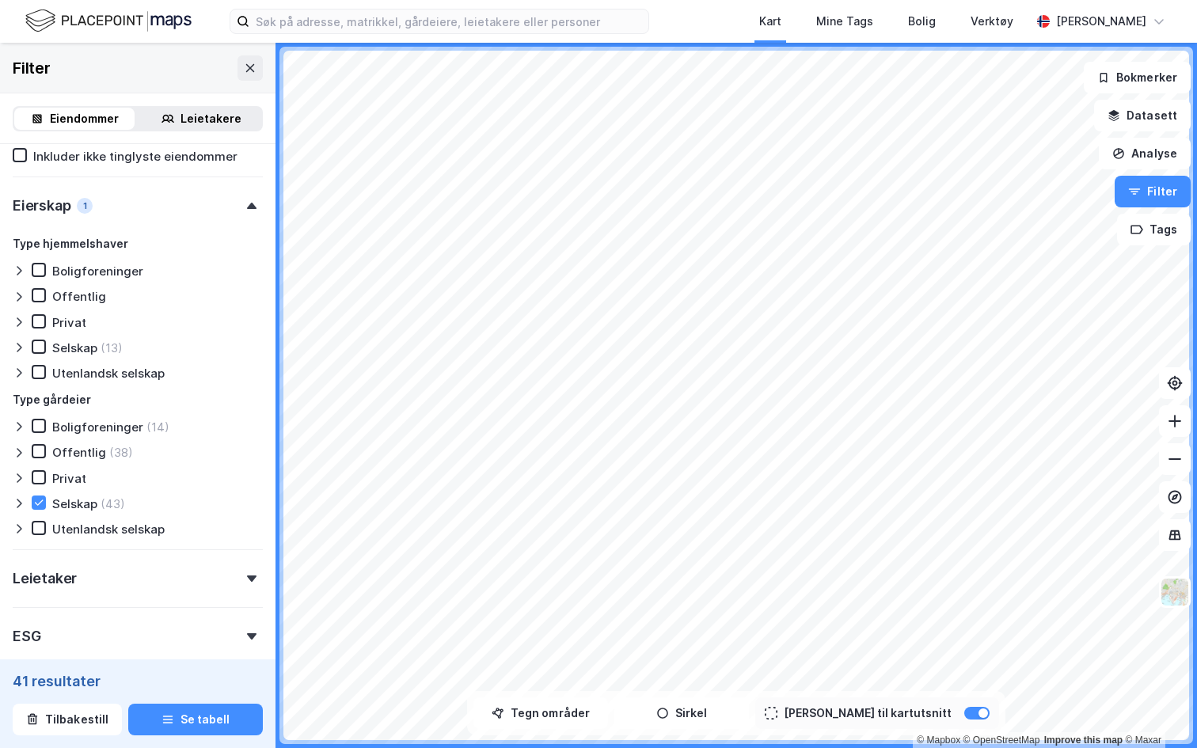
scroll to position [1032, 0]
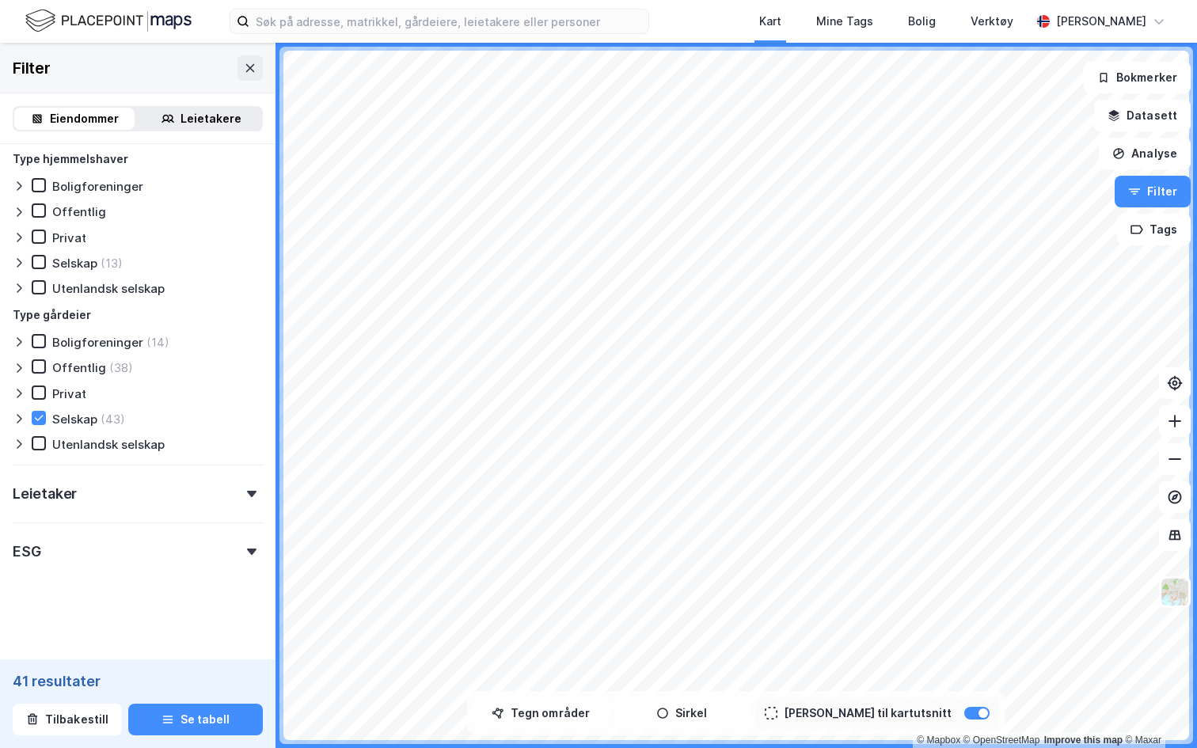
click at [149, 488] on div "Leietaker" at bounding box center [138, 487] width 250 height 45
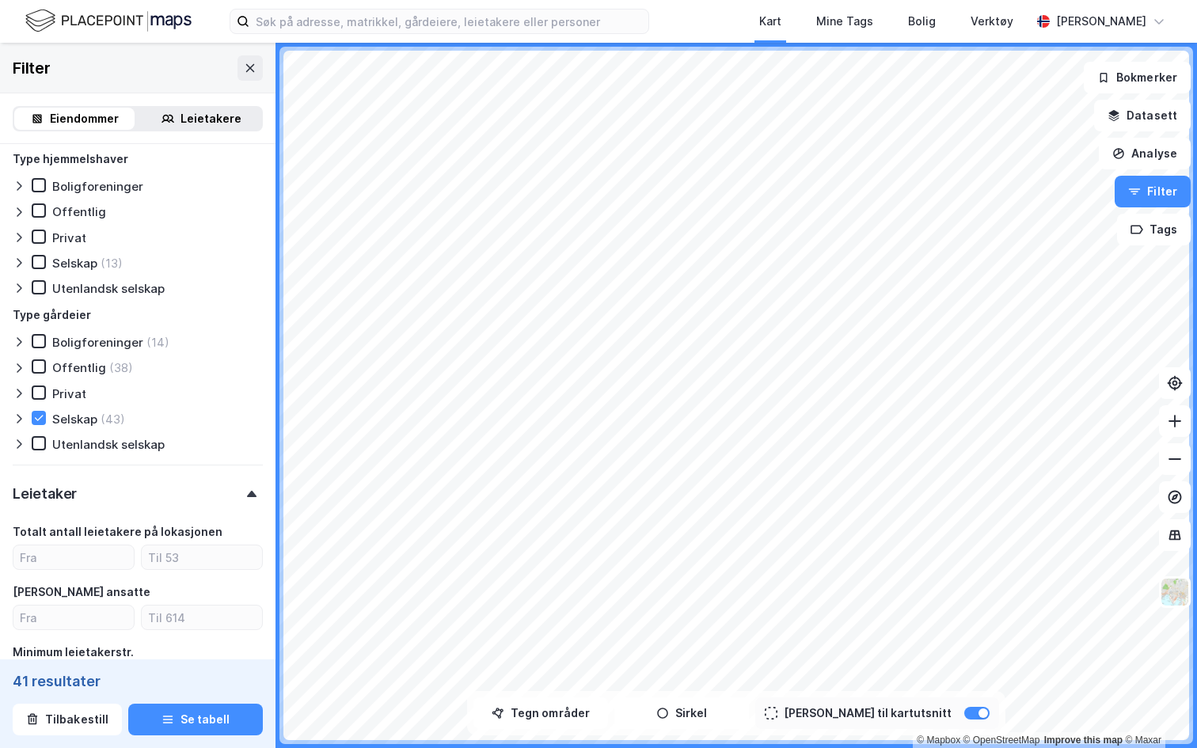
click at [149, 488] on div "Leietaker" at bounding box center [138, 487] width 250 height 45
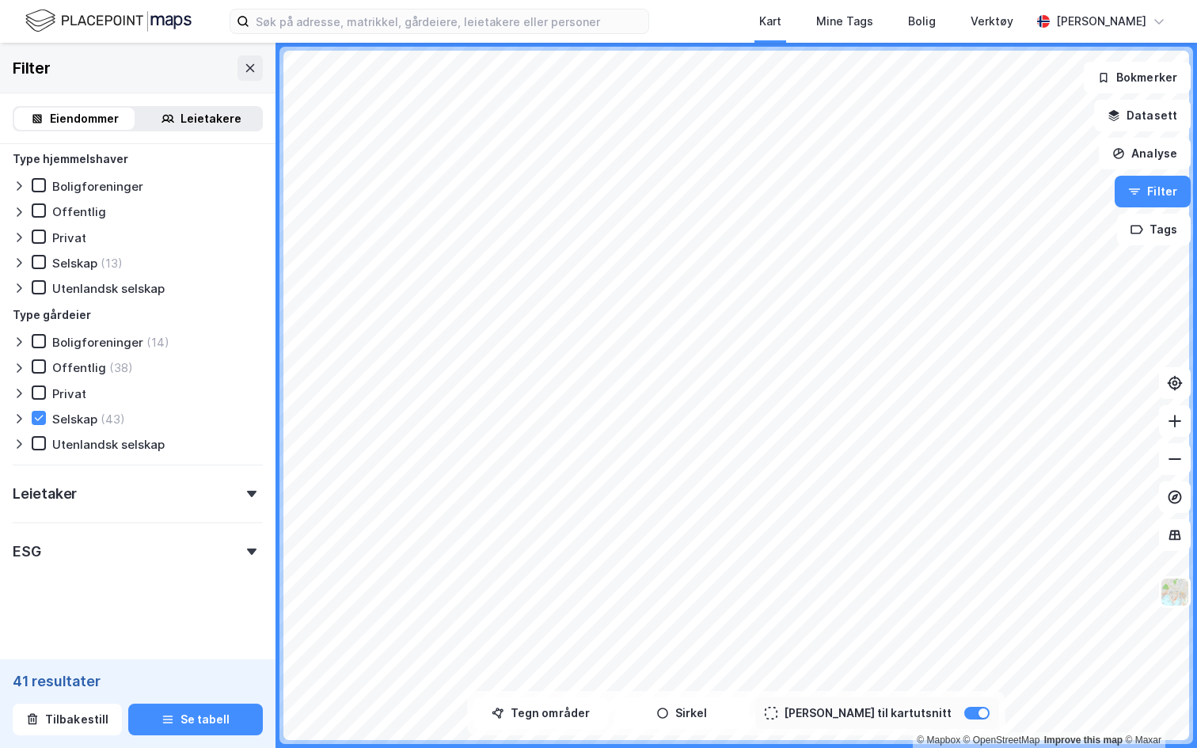
click at [134, 544] on div "ESG" at bounding box center [138, 544] width 250 height 45
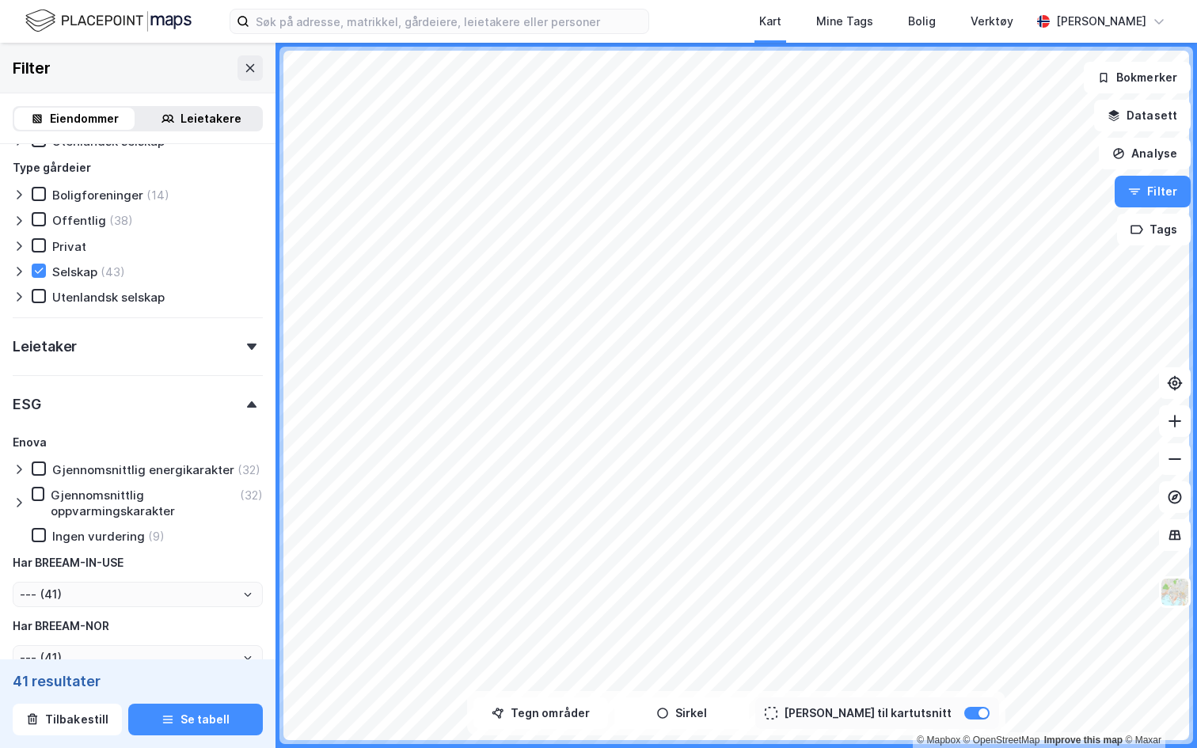
scroll to position [1198, 0]
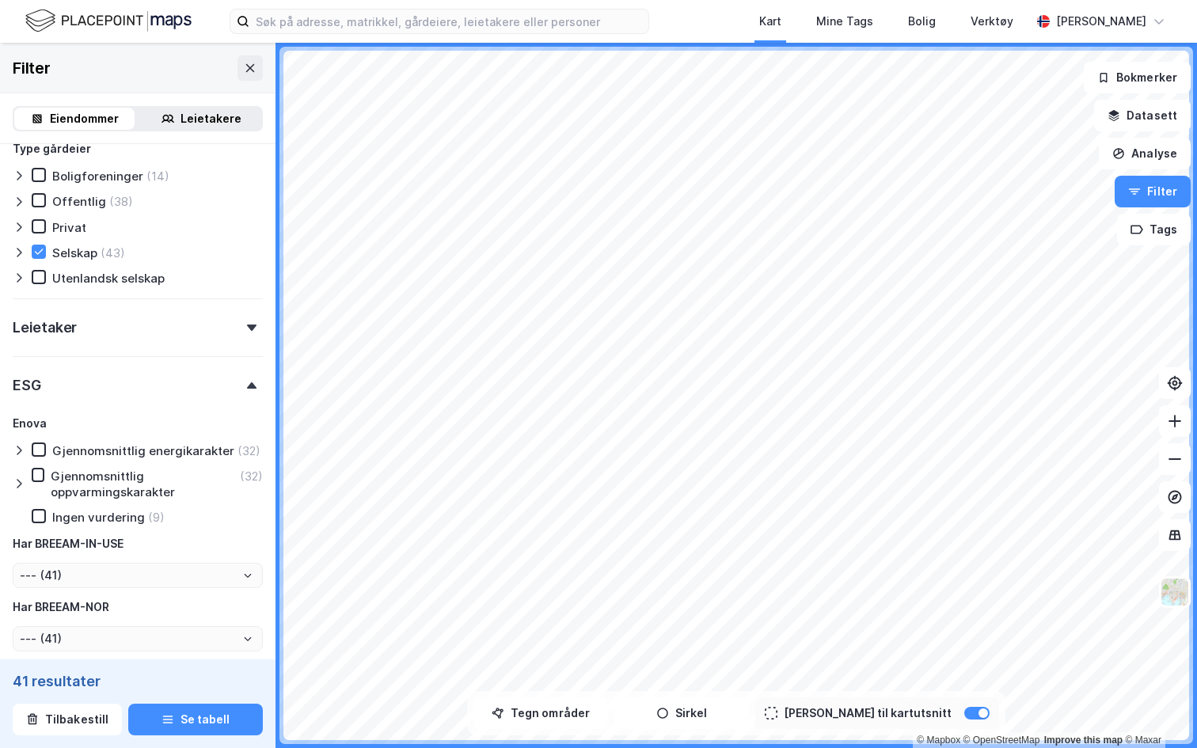
click at [17, 435] on div "Enova Gjennomsnittlig energikarakter (32) Gjennomsnittlig oppvarmingskarakter (…" at bounding box center [138, 532] width 250 height 237
click at [17, 453] on icon at bounding box center [19, 450] width 13 height 13
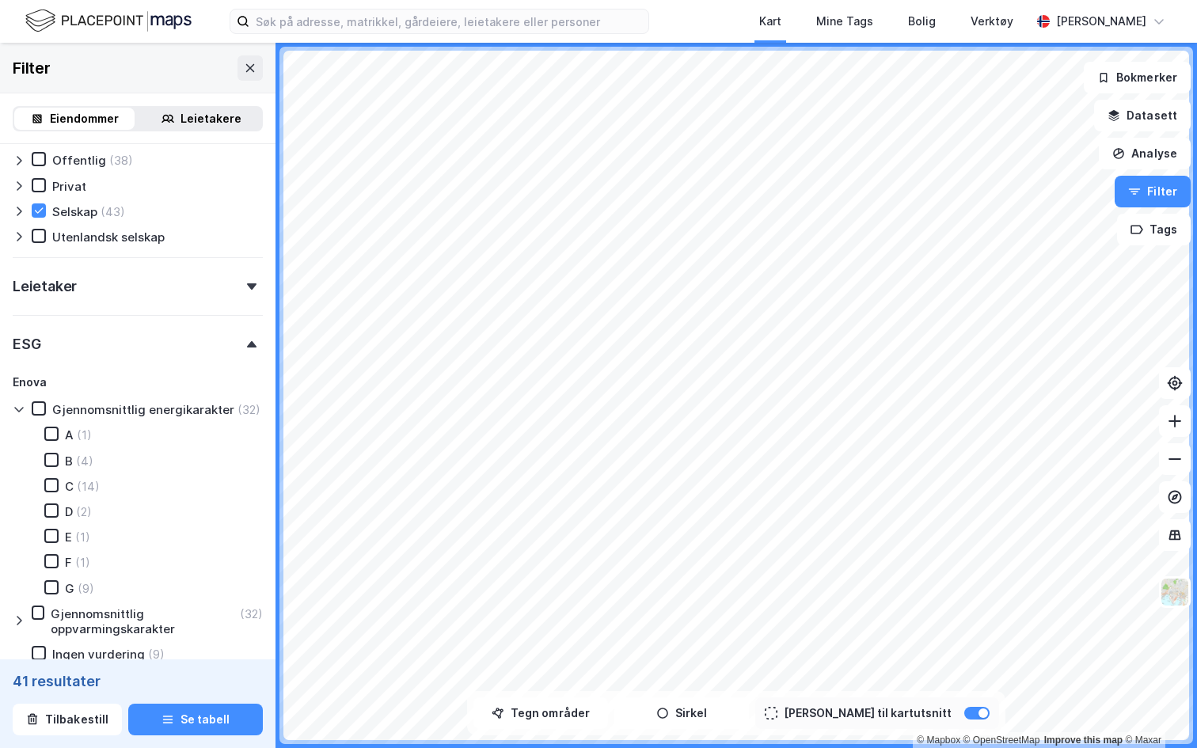
scroll to position [1254, 0]
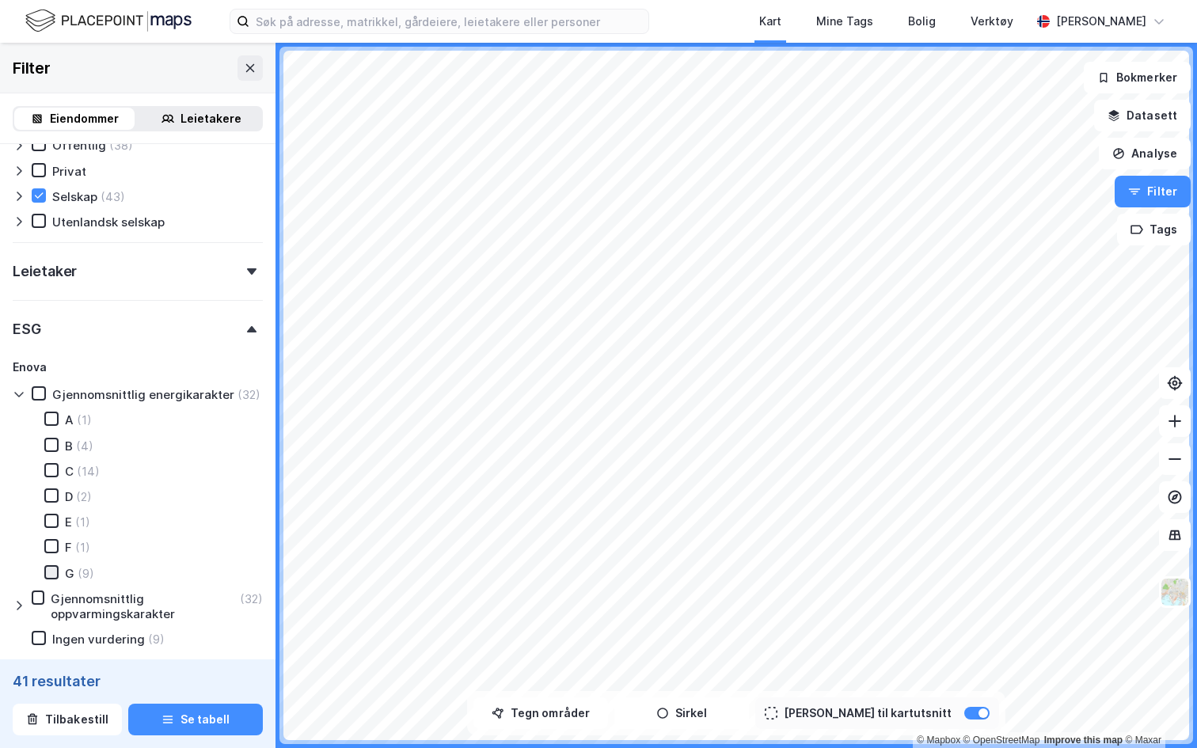
click at [55, 570] on icon at bounding box center [51, 572] width 9 height 6
click at [53, 547] on icon at bounding box center [51, 546] width 11 height 11
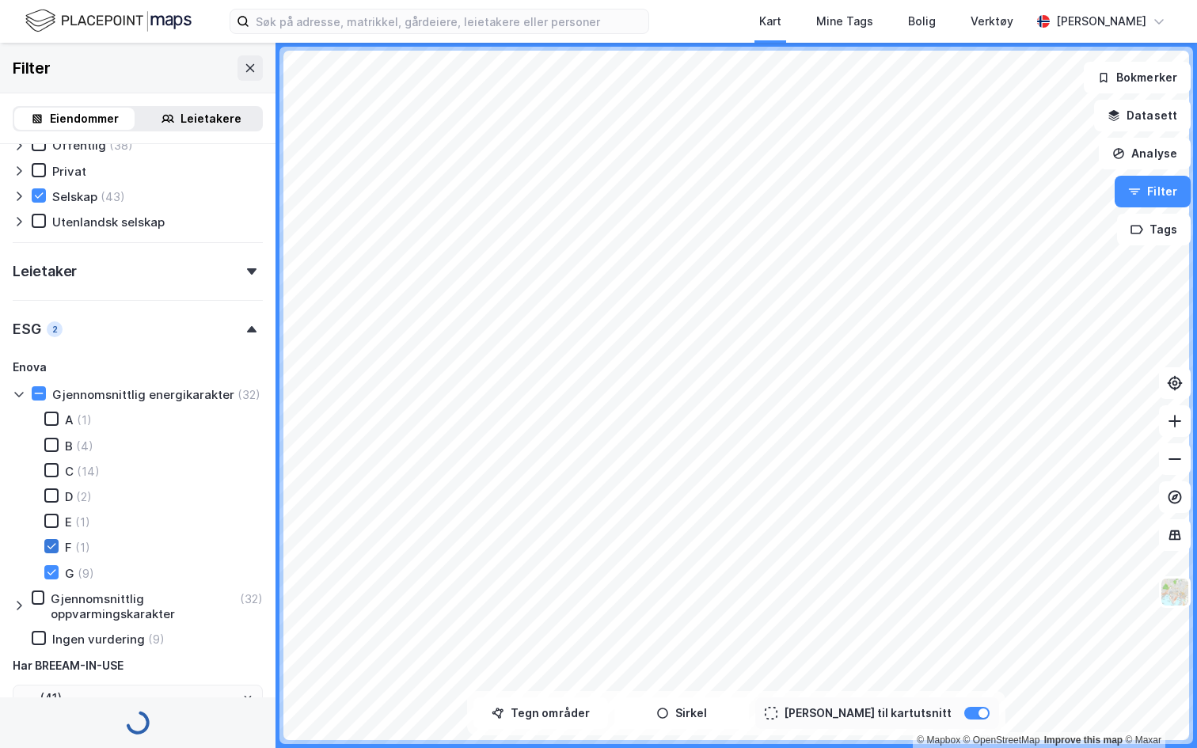
type input "Inkluder (9)"
type input "--- (9)"
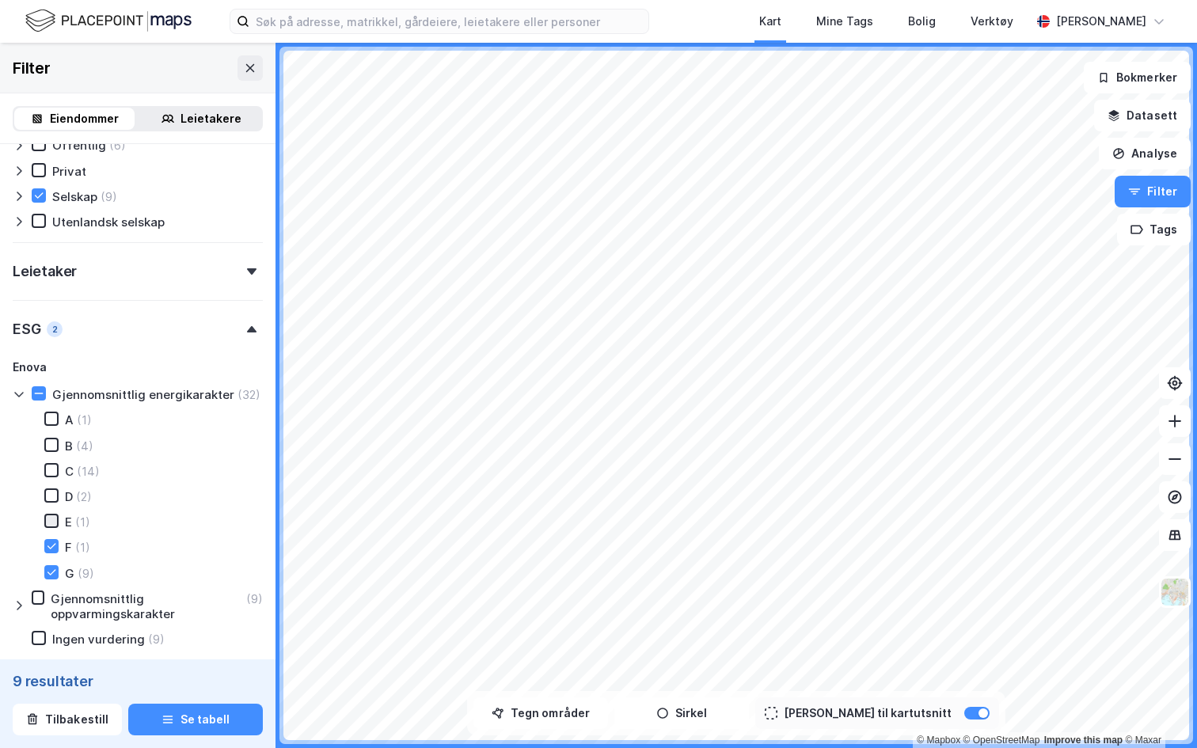
type input "Inkluder (10)"
type input "--- (10)"
click at [51, 523] on icon at bounding box center [51, 520] width 11 height 11
click at [48, 491] on icon at bounding box center [51, 495] width 11 height 11
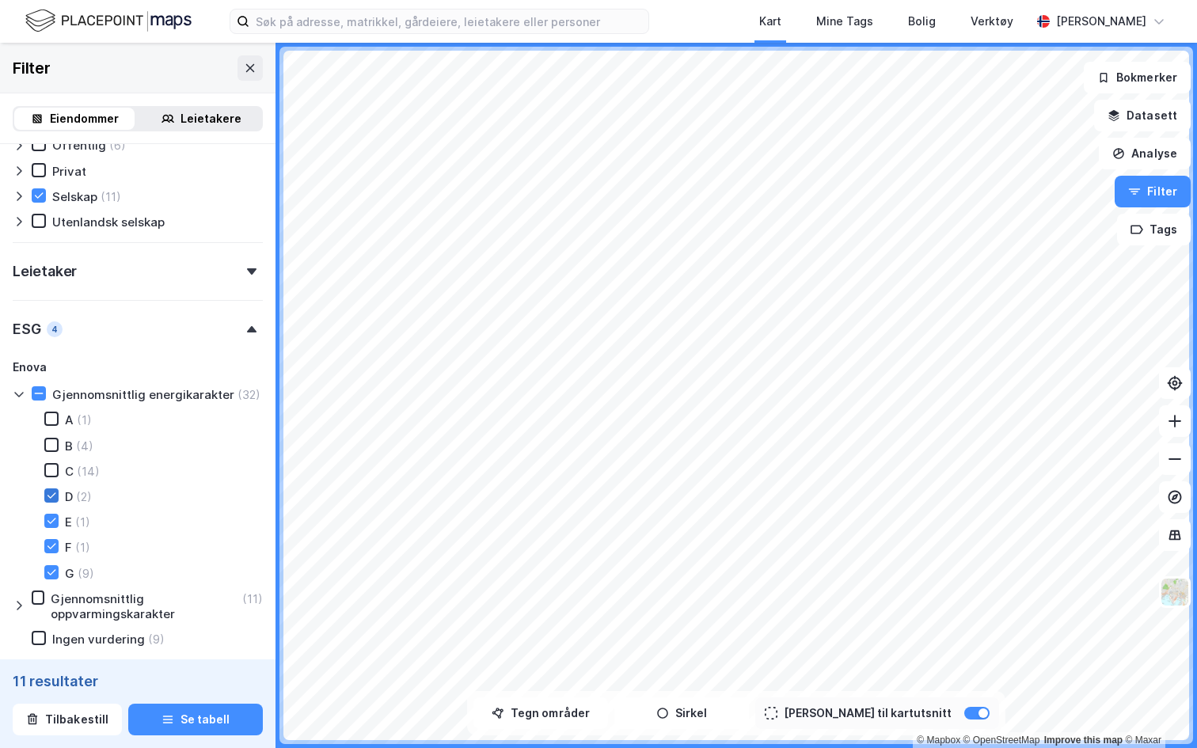
type input "Inkluder (11)"
type input "--- (11)"
type input "Inkluder (13)"
type input "--- (13)"
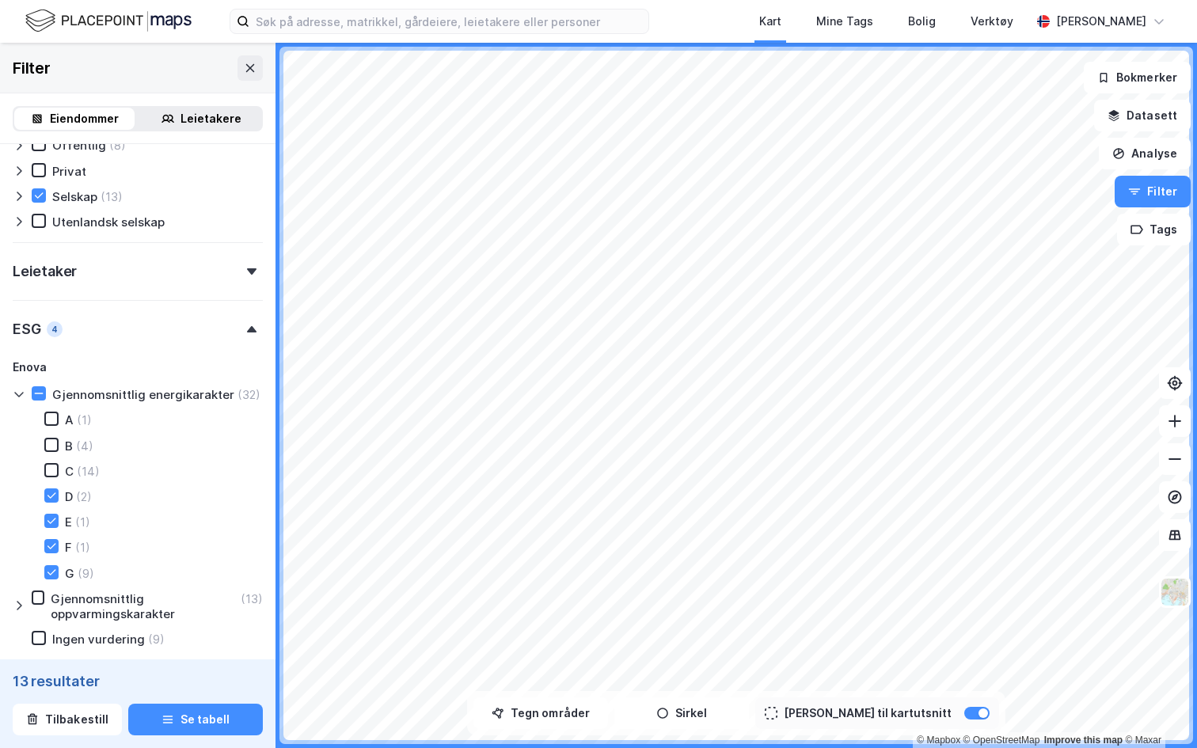
type input "--- (13)"
click at [52, 565] on div at bounding box center [51, 572] width 14 height 14
click at [50, 539] on div at bounding box center [51, 546] width 14 height 14
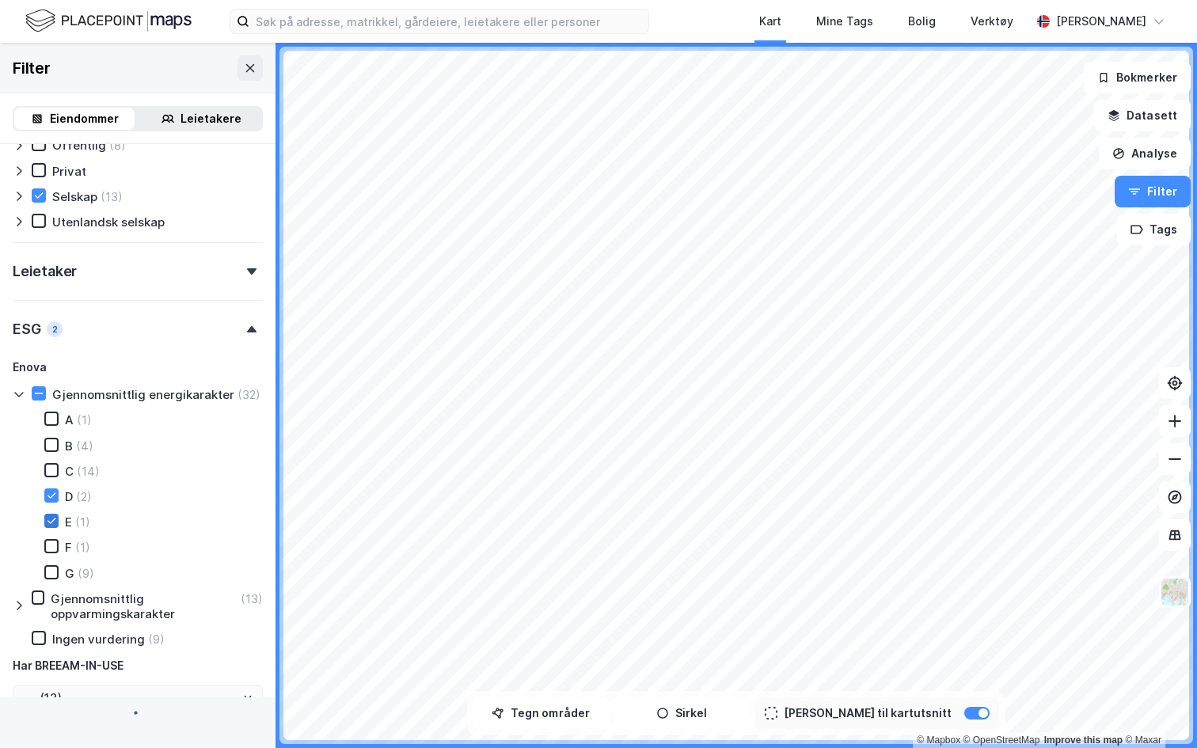
type input "Inkluder (4)"
type input "--- (4)"
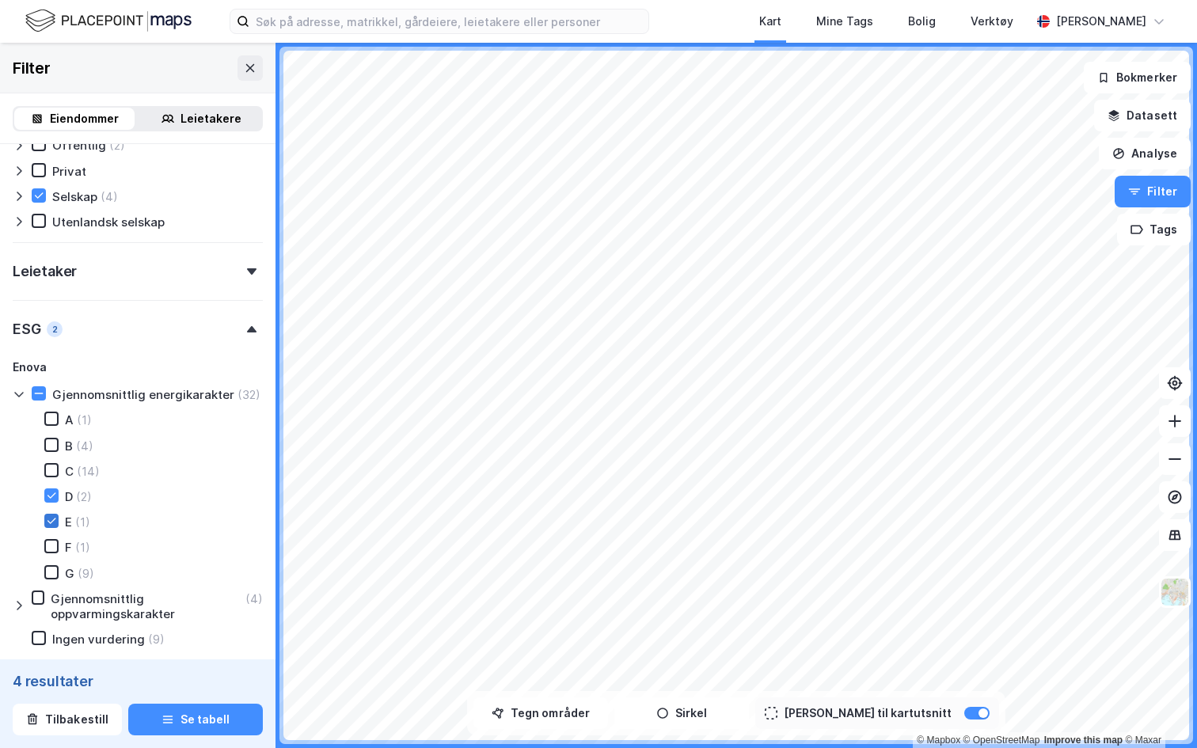
click at [50, 521] on icon at bounding box center [51, 520] width 11 height 11
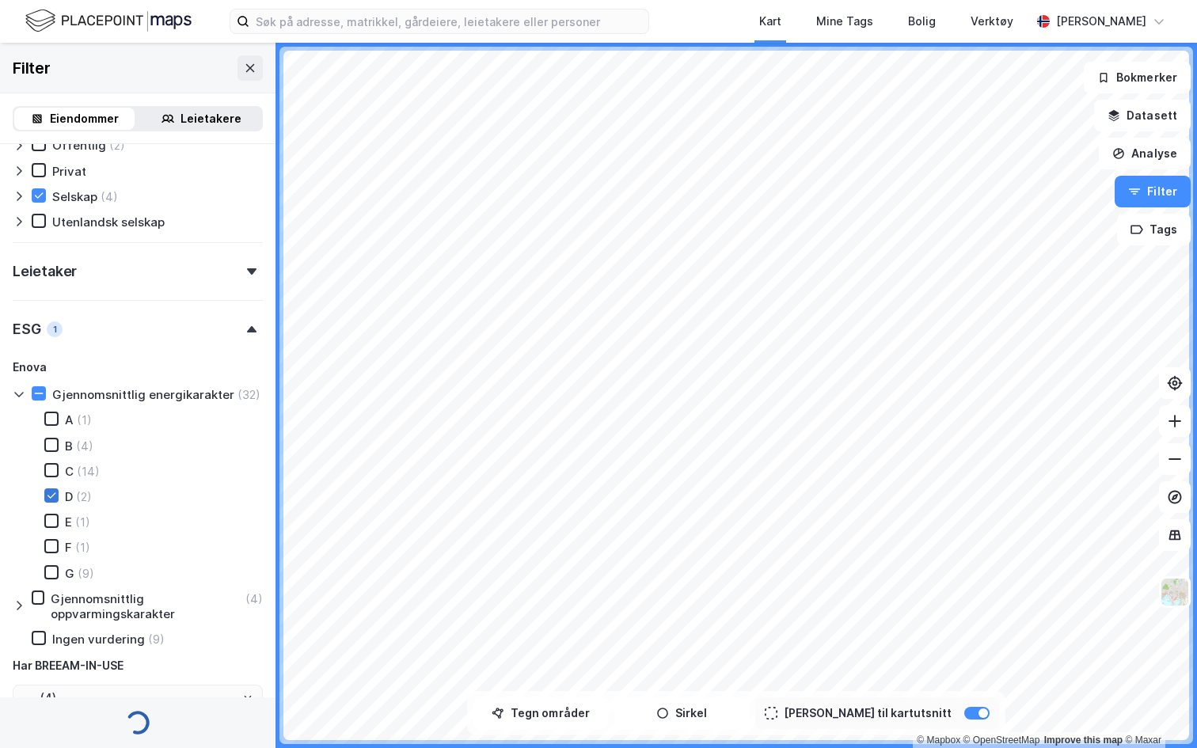
type input "Inkluder (3)"
type input "--- (3)"
click at [50, 502] on div at bounding box center [51, 495] width 14 height 14
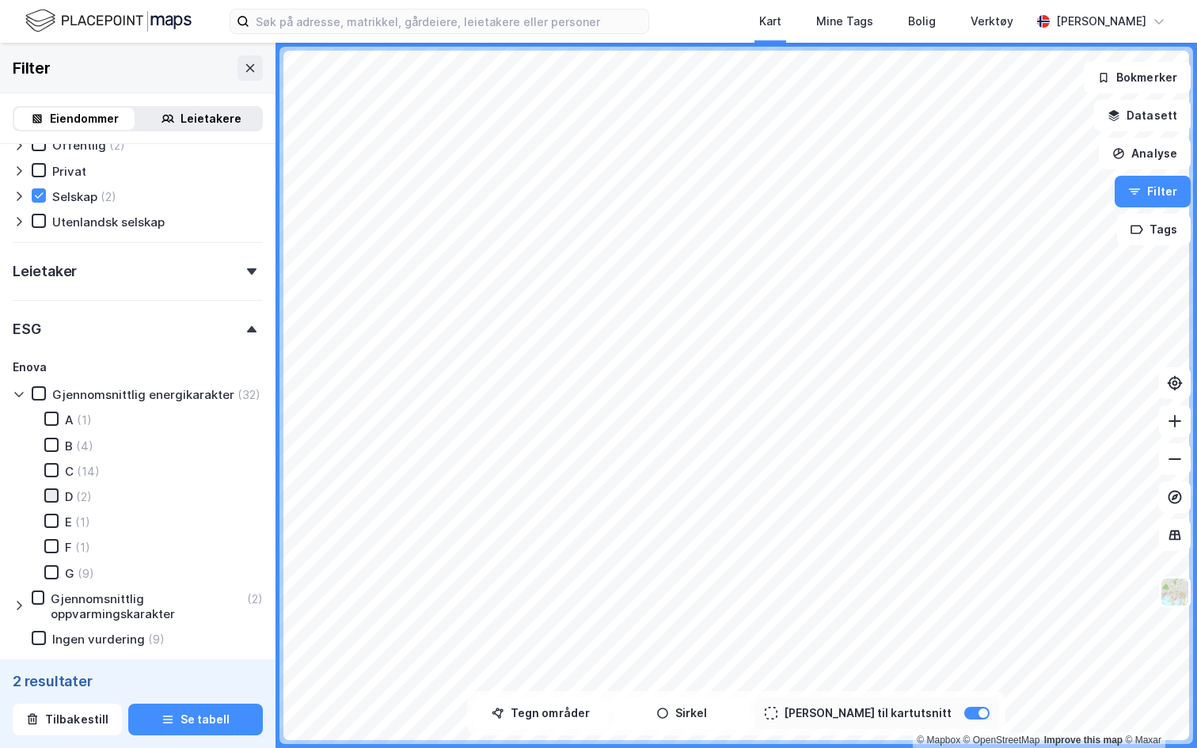
type input "Inkluder (2)"
type input "--- (2)"
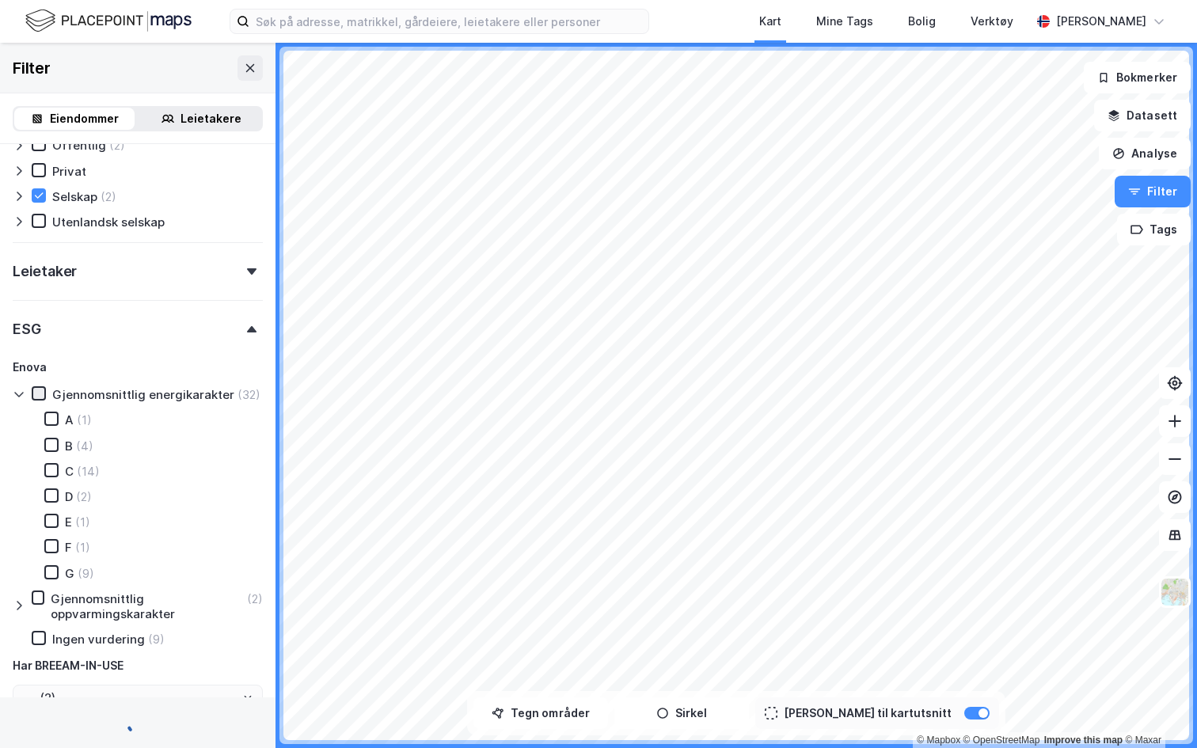
type input "Inkluder (41)"
type input "--- (41)"
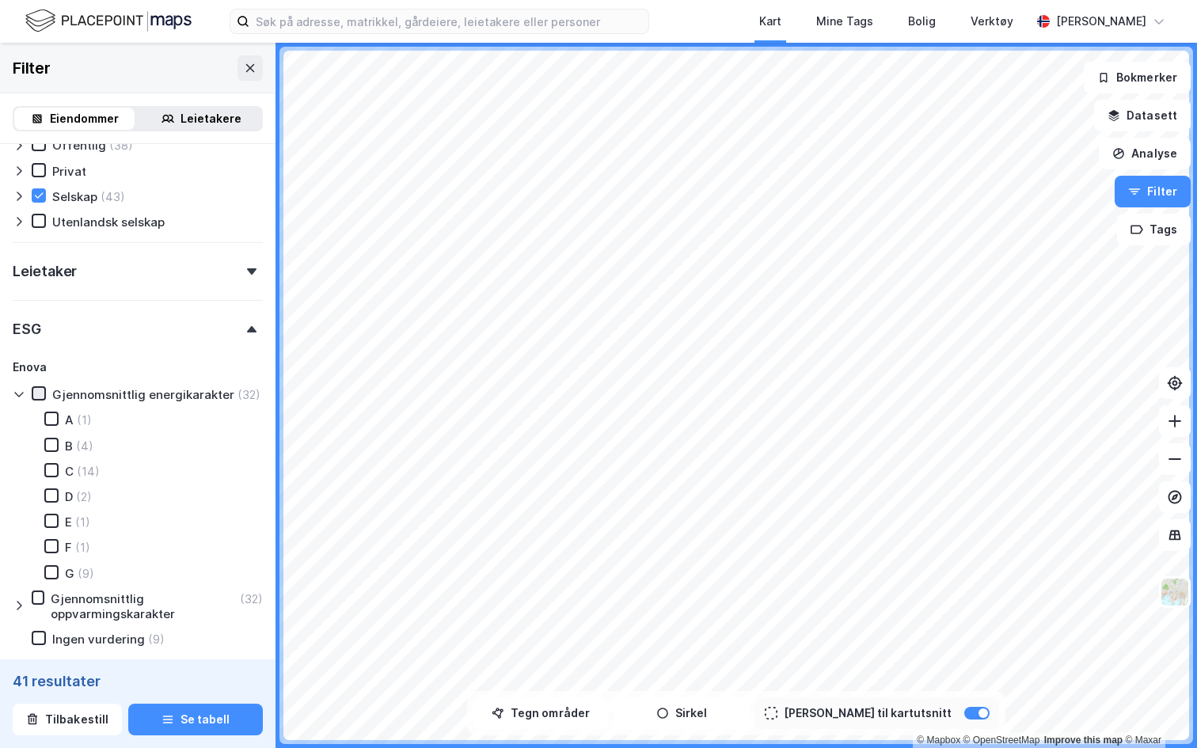
click at [40, 386] on div at bounding box center [39, 393] width 14 height 14
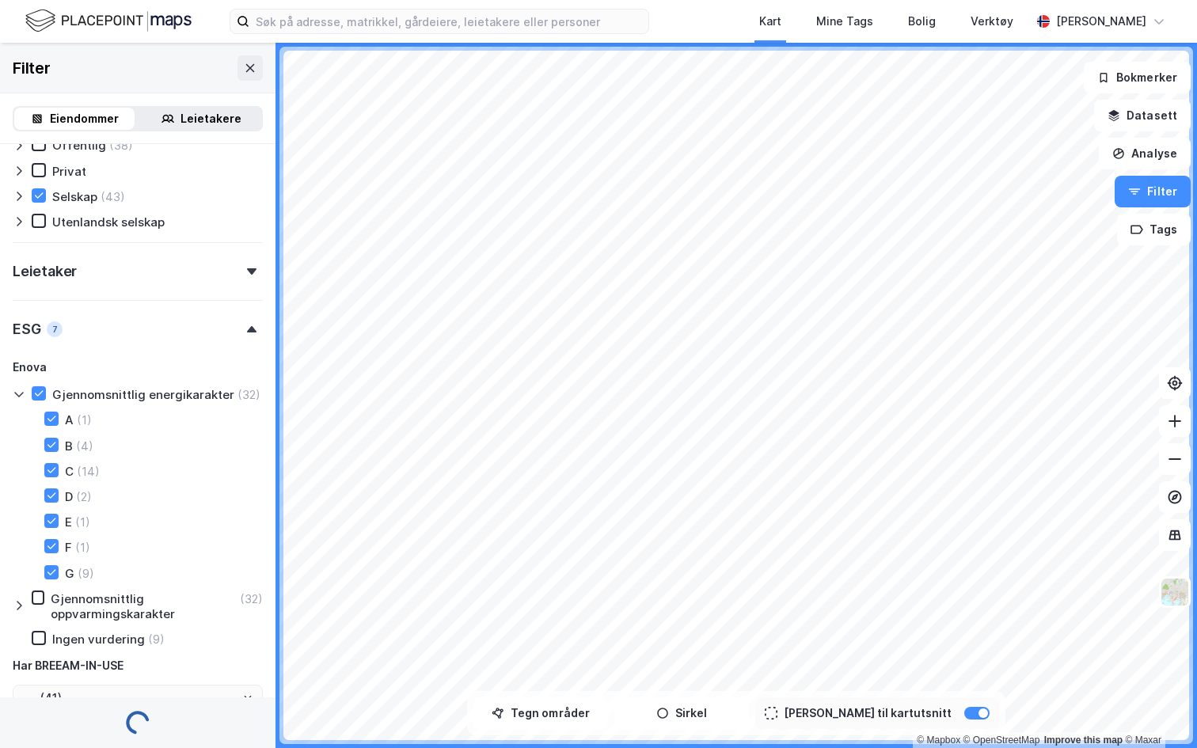
type input "Inkluder (32)"
type input "--- (32)"
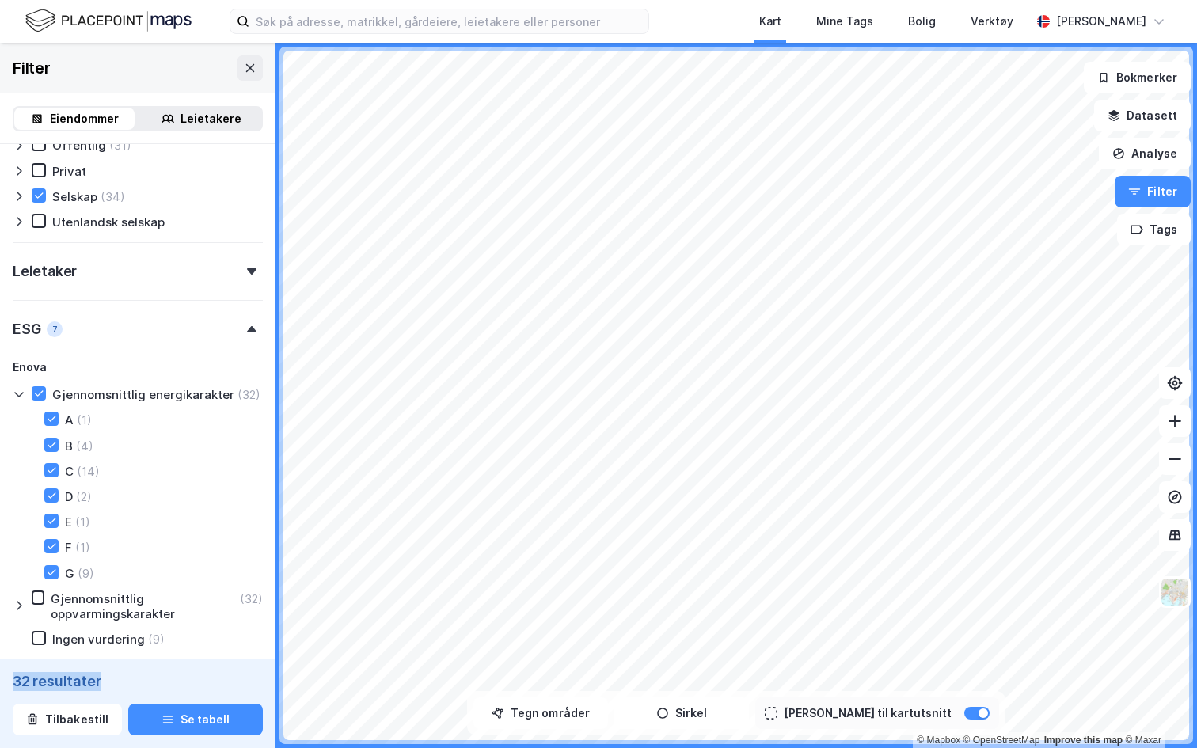
drag, startPoint x: 10, startPoint y: 678, endPoint x: 112, endPoint y: 678, distance: 101.3
click at [112, 678] on div "32 resultater Tilbakestill Se tabell" at bounding box center [137, 703] width 275 height 89
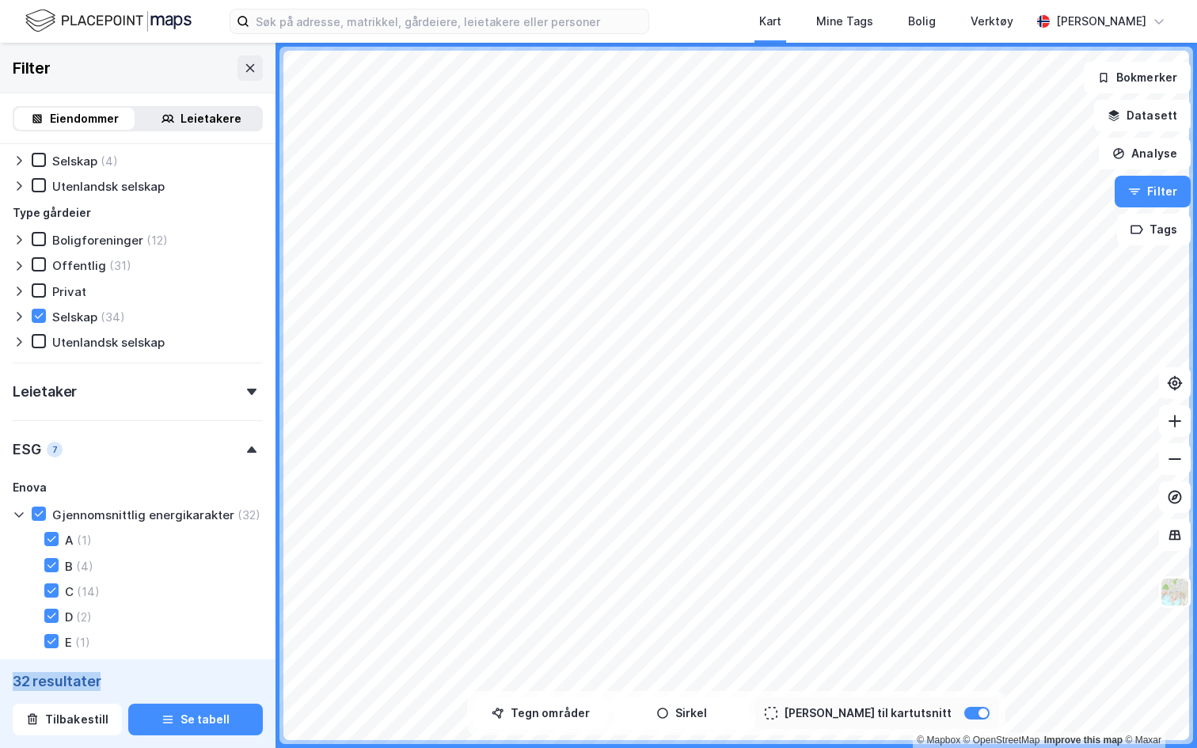
scroll to position [1137, 0]
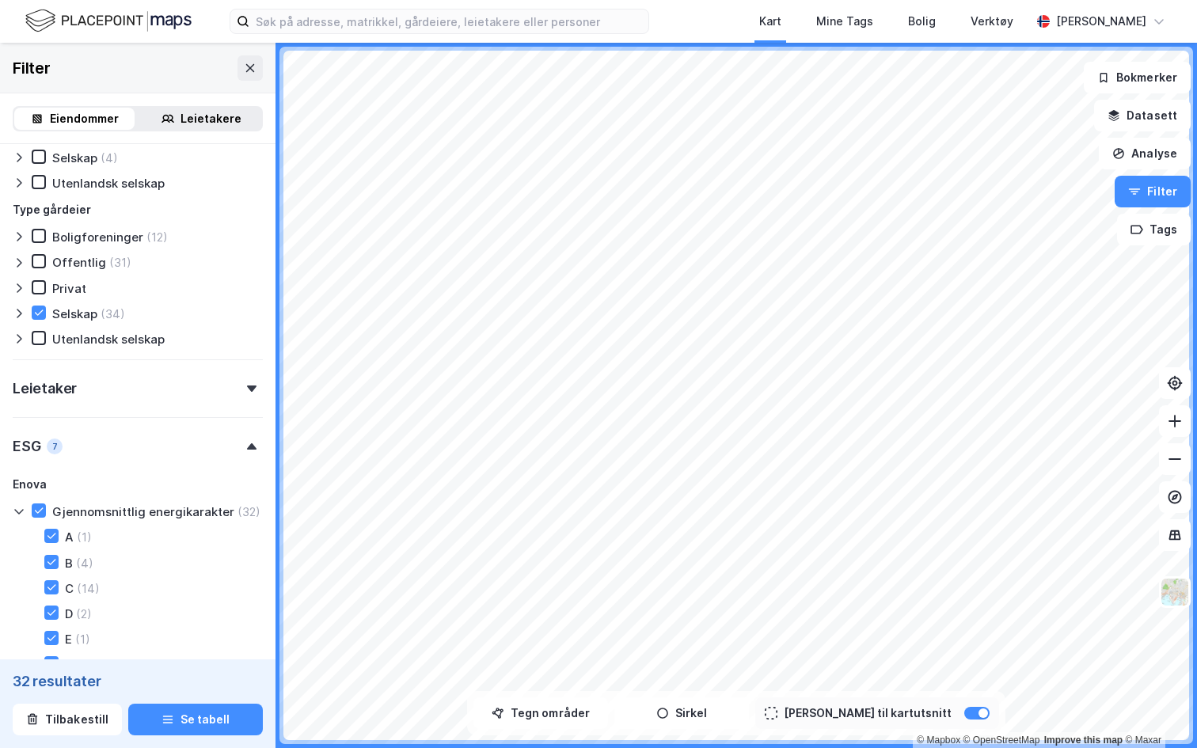
click at [127, 393] on div "Leietaker" at bounding box center [138, 381] width 250 height 45
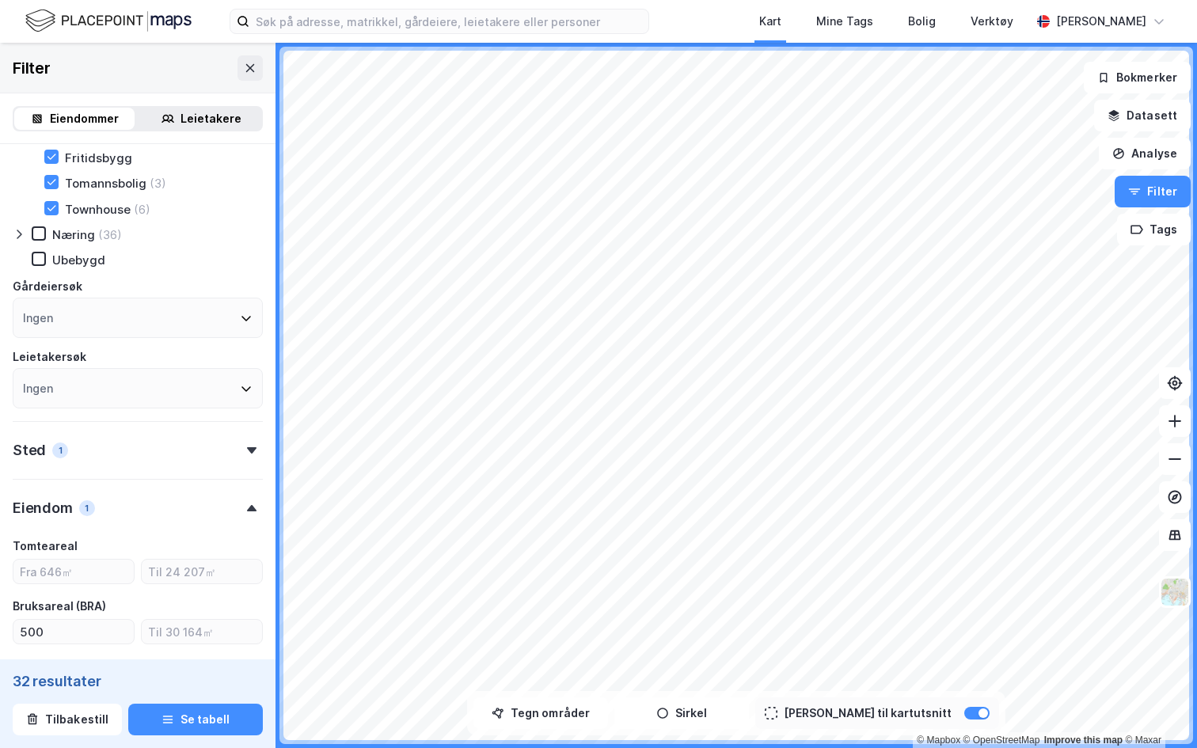
click at [112, 434] on div "Sted 1" at bounding box center [138, 443] width 250 height 45
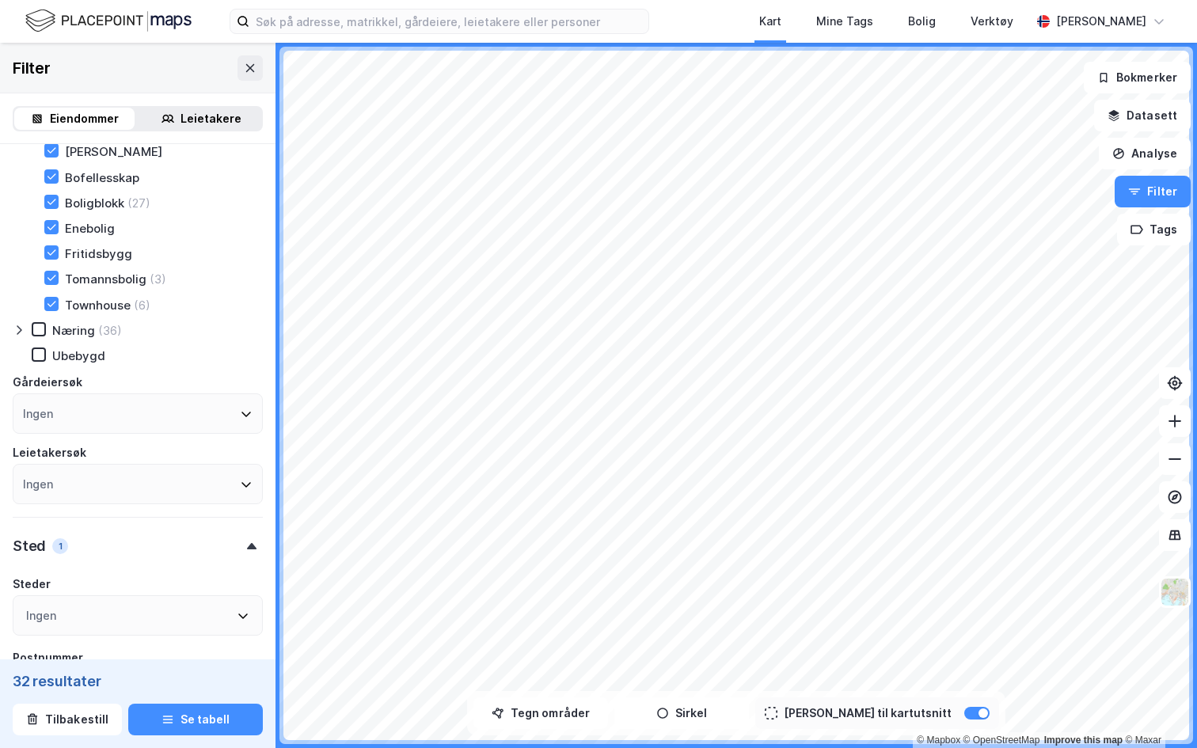
scroll to position [0, 0]
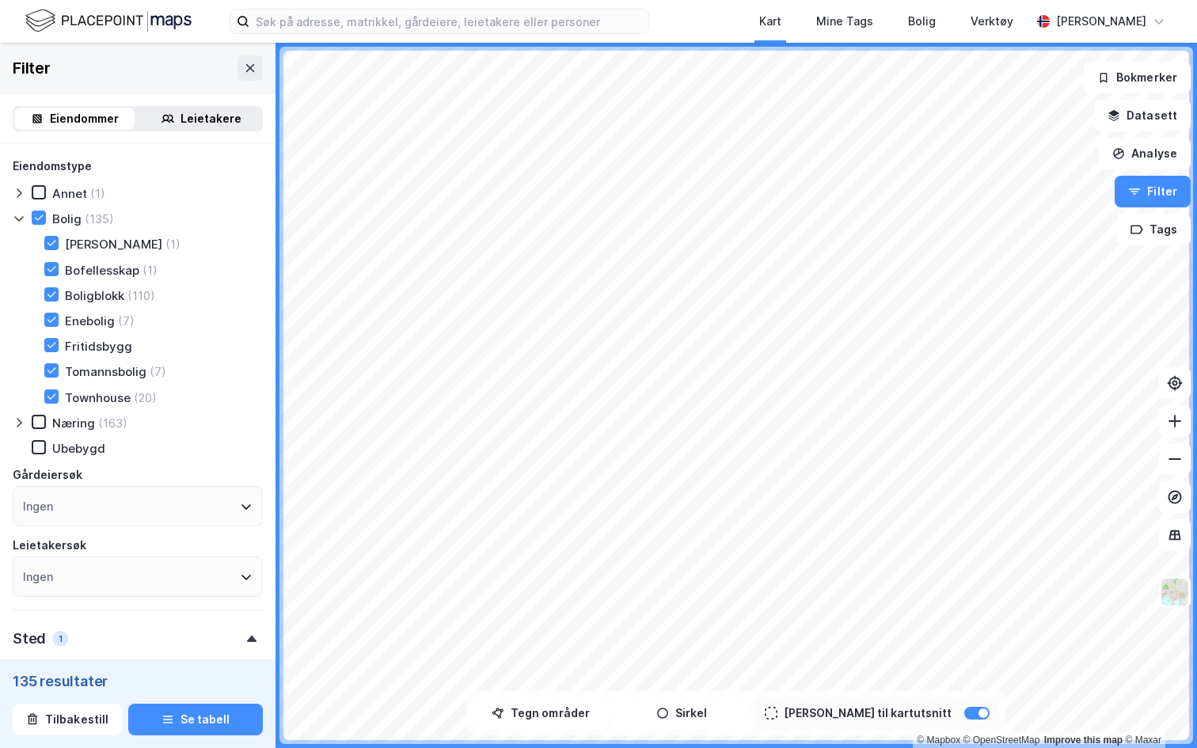
type input "Inkluder (135)"
type input "--- (135)"
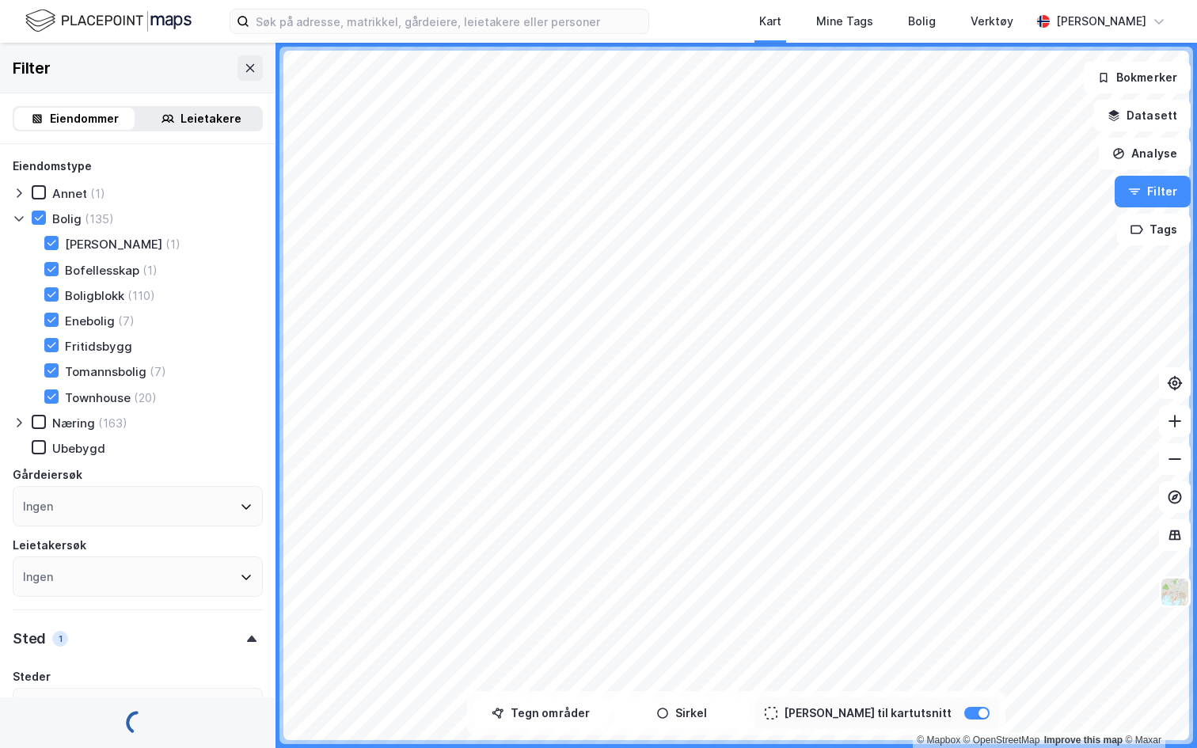
type input "Inkluder (247)"
type input "--- (247)"
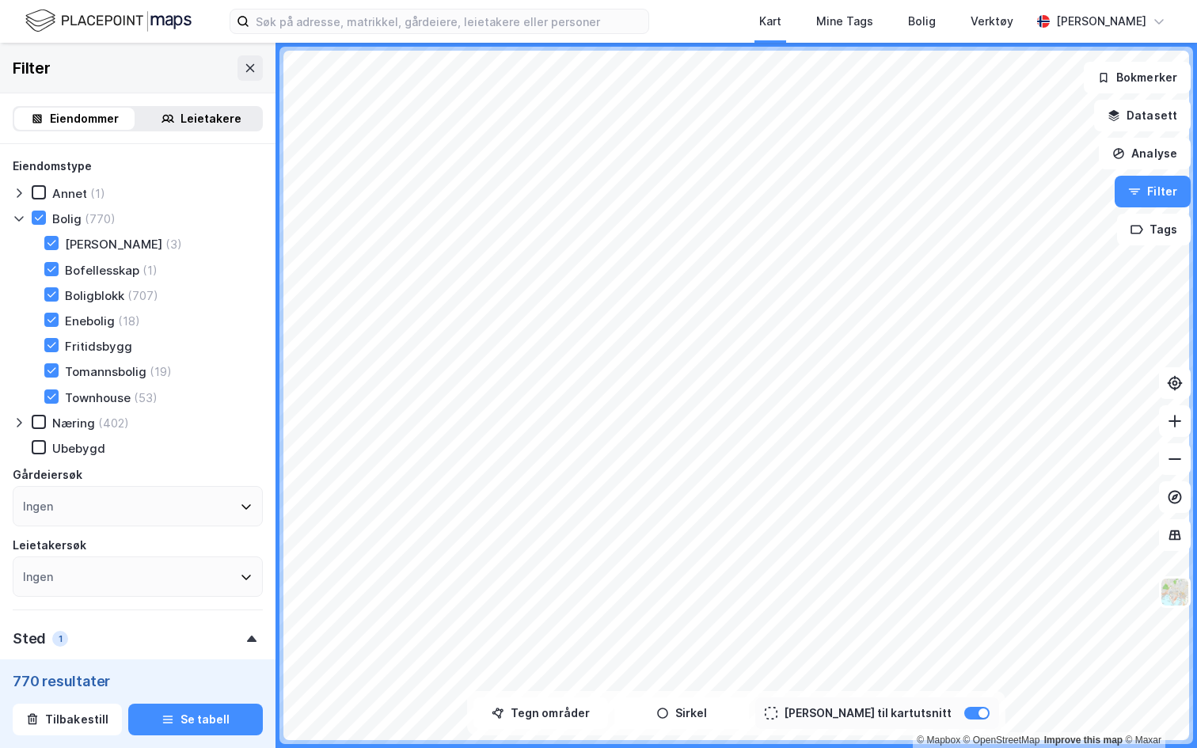
type input "Inkluder (770)"
type input "--- (770)"
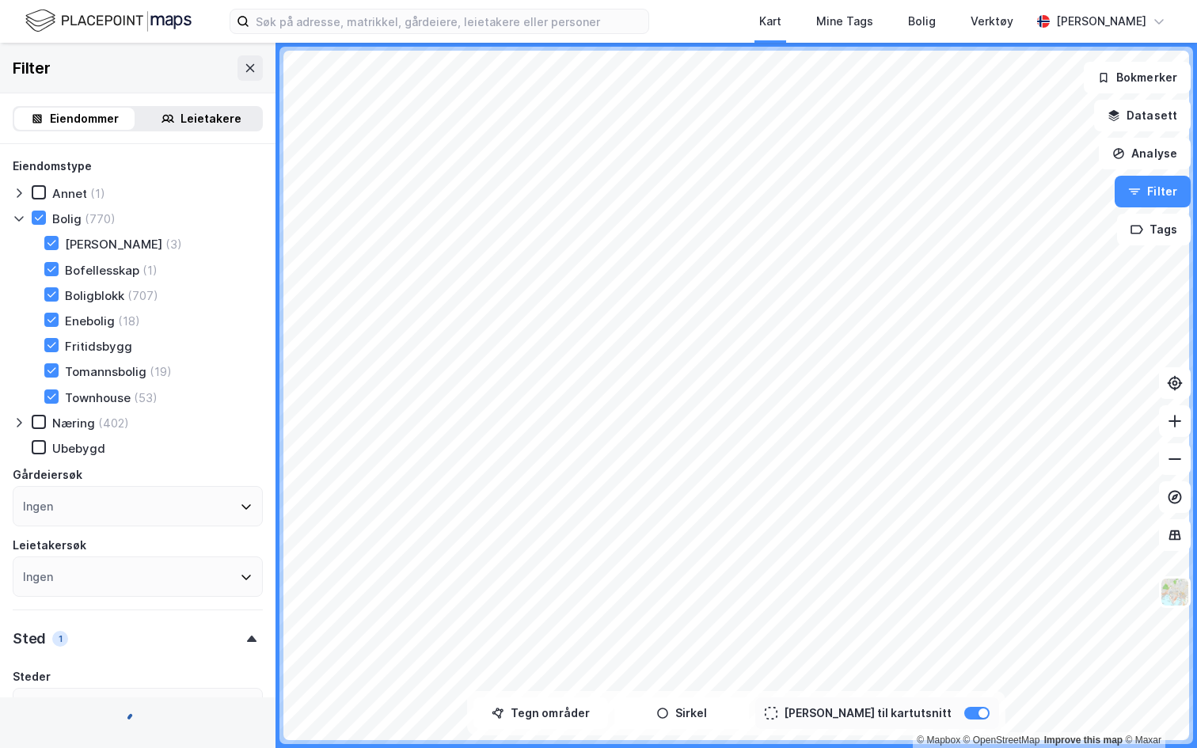
type input "Inkluder (2 943)"
type input "--- (2 943)"
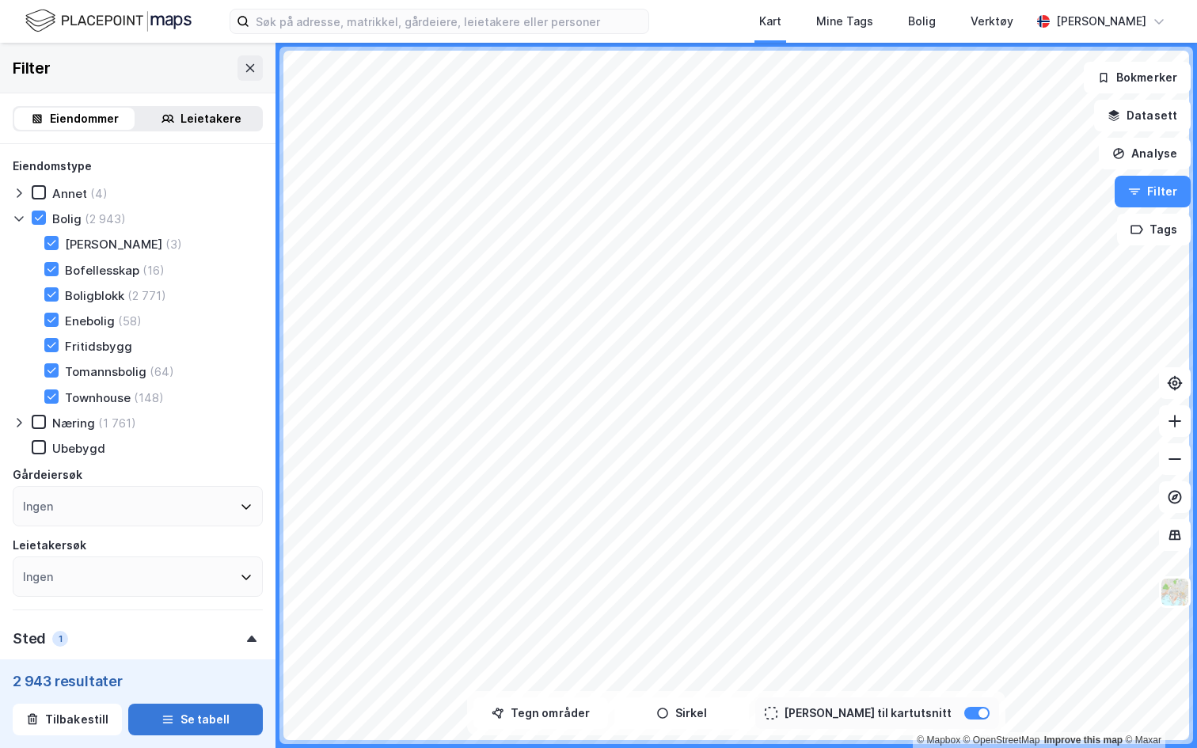
click at [226, 722] on button "Se tabell" at bounding box center [195, 720] width 135 height 32
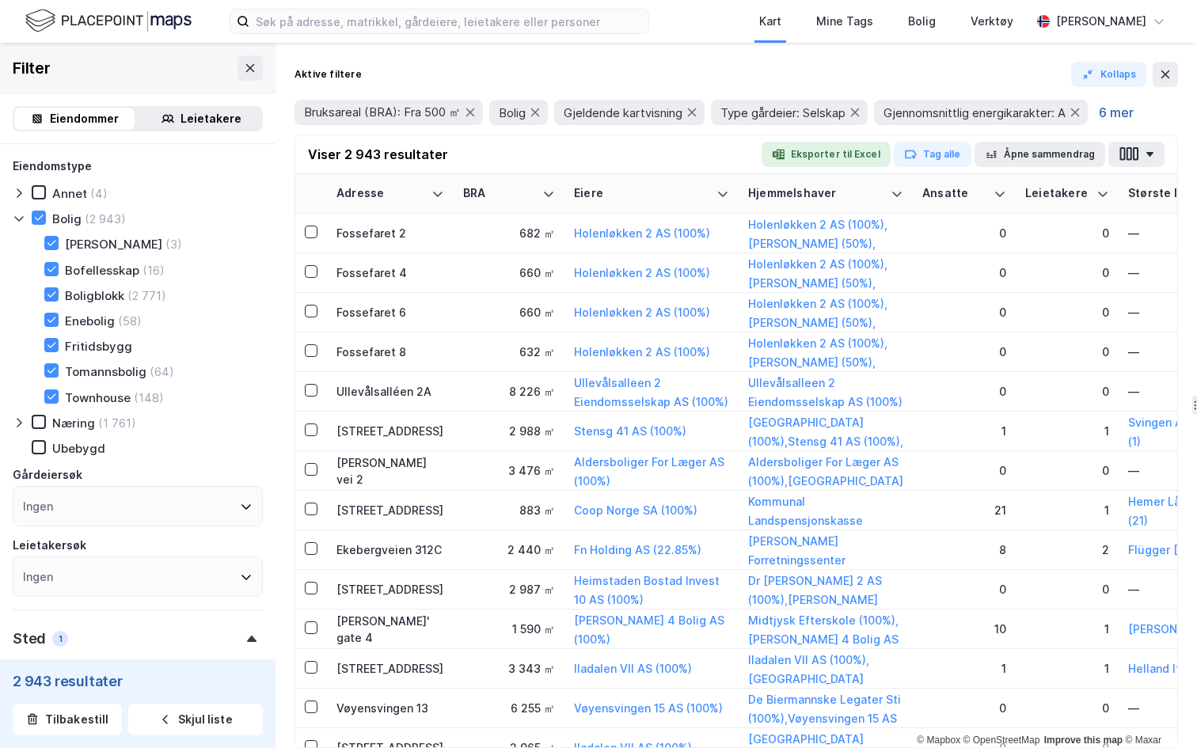
click at [1138, 112] on button "6 mer" at bounding box center [1116, 112] width 44 height 21
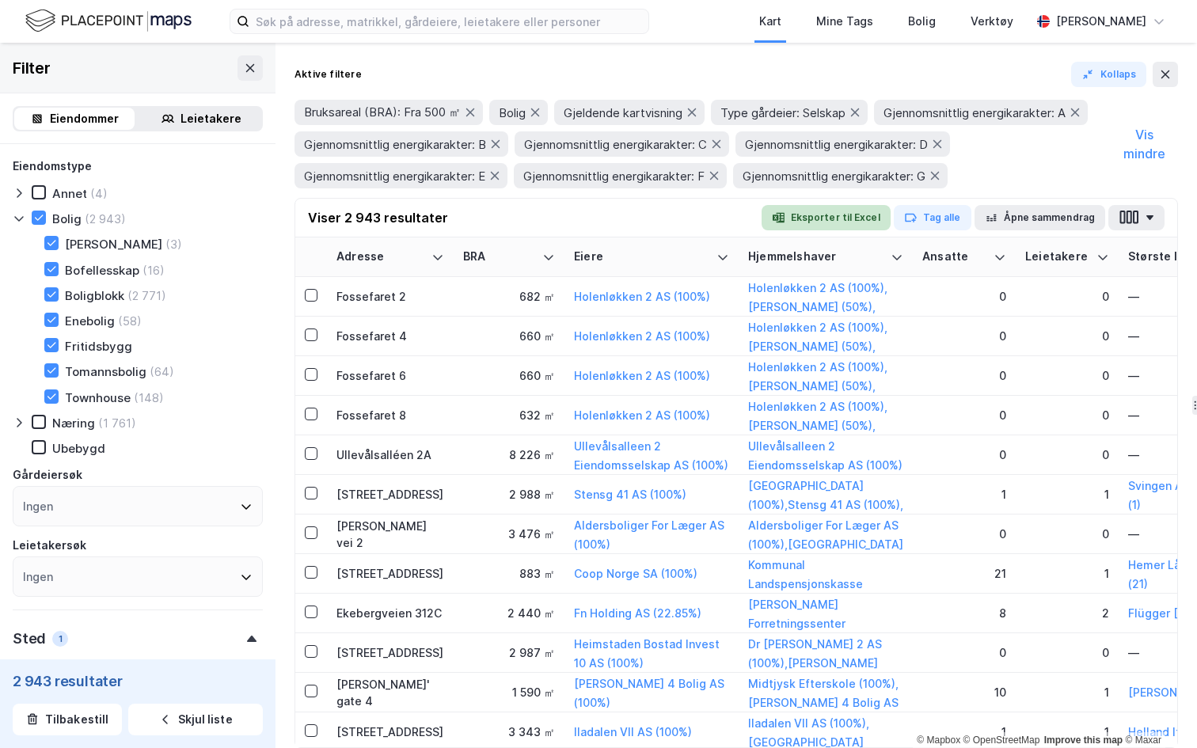
click at [837, 220] on button "Eksporter til Excel" at bounding box center [825, 217] width 129 height 25
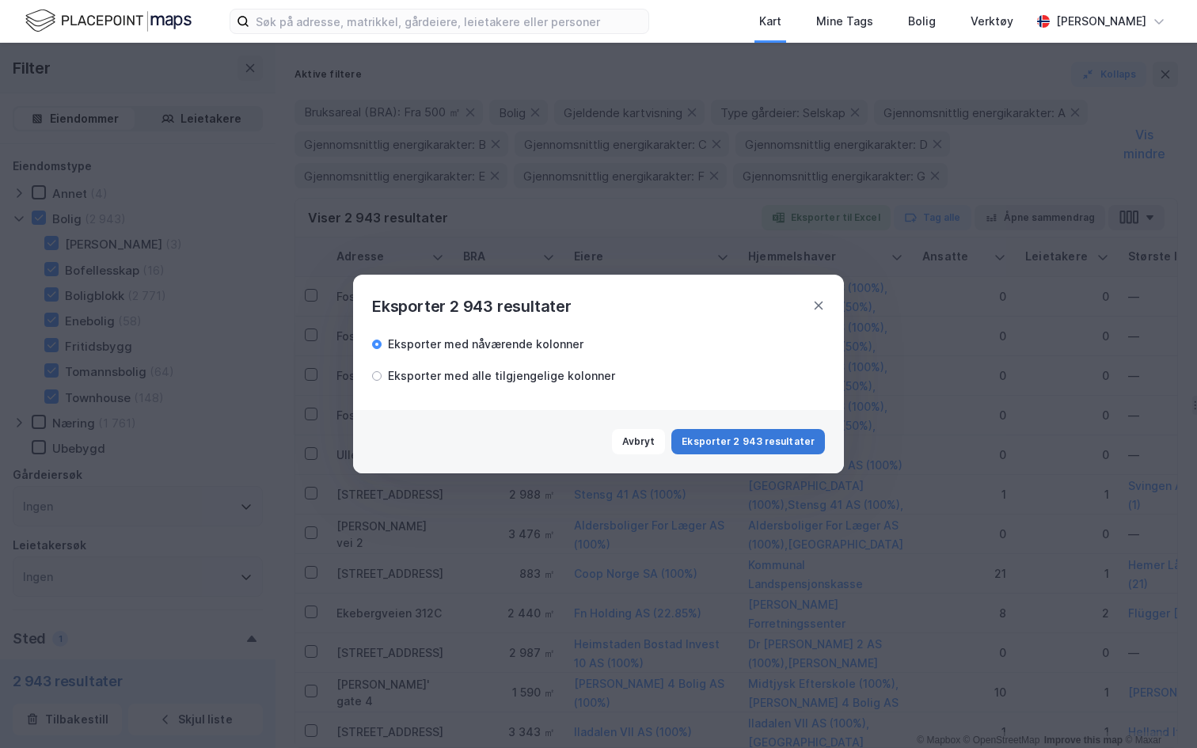
click at [756, 437] on button "Eksporter 2 943 resultater" at bounding box center [748, 441] width 154 height 25
click at [622, 183] on div "Eksporter 2 943 resultater Eksporter med nåværende kolonner Eksporter med alle …" at bounding box center [598, 374] width 1197 height 748
